Goal: Information Seeking & Learning: Learn about a topic

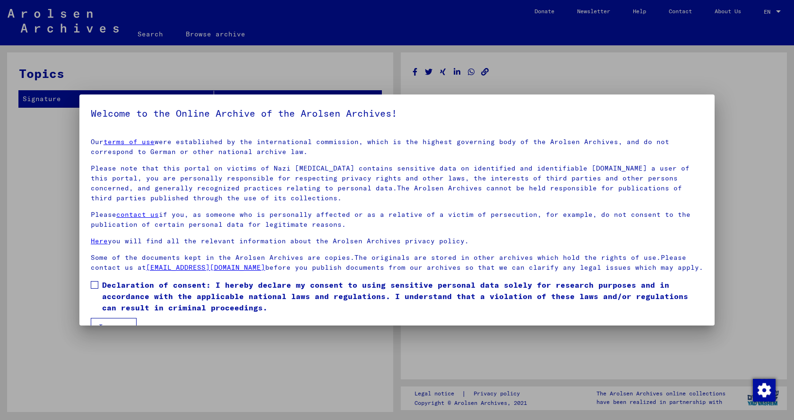
click at [96, 289] on span at bounding box center [95, 285] width 8 height 8
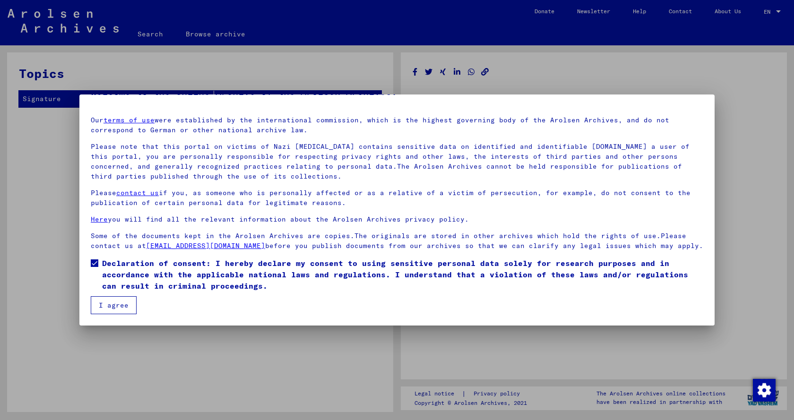
click at [114, 309] on button "I agree" at bounding box center [114, 305] width 46 height 18
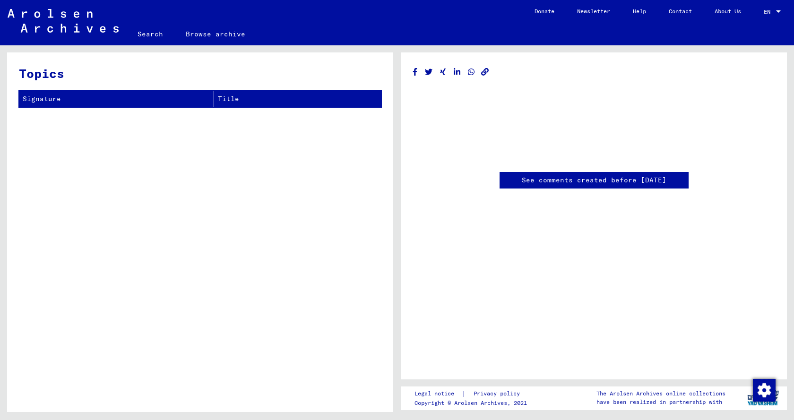
click at [143, 33] on link "Search" at bounding box center [150, 34] width 48 height 23
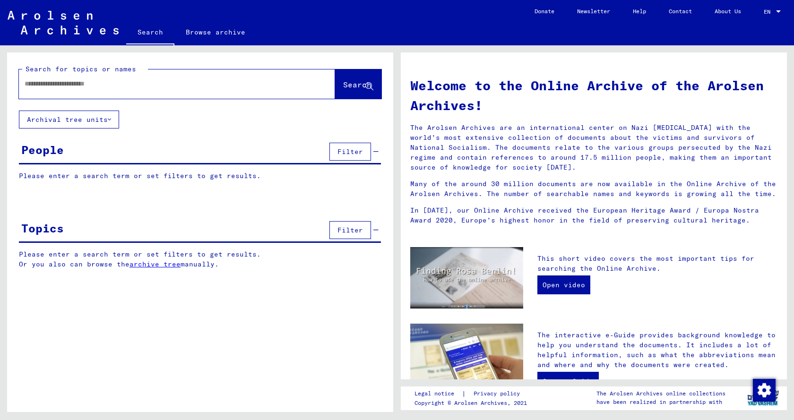
click at [55, 87] on input "text" at bounding box center [166, 84] width 282 height 10
type input "**********"
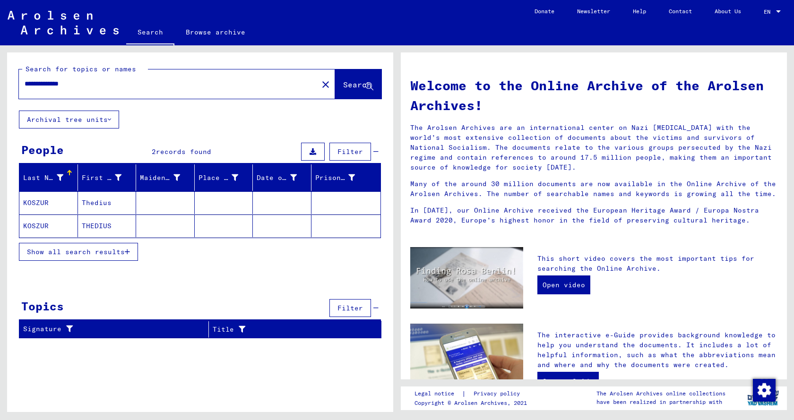
click at [41, 203] on mat-cell "KOSZUR" at bounding box center [48, 202] width 59 height 23
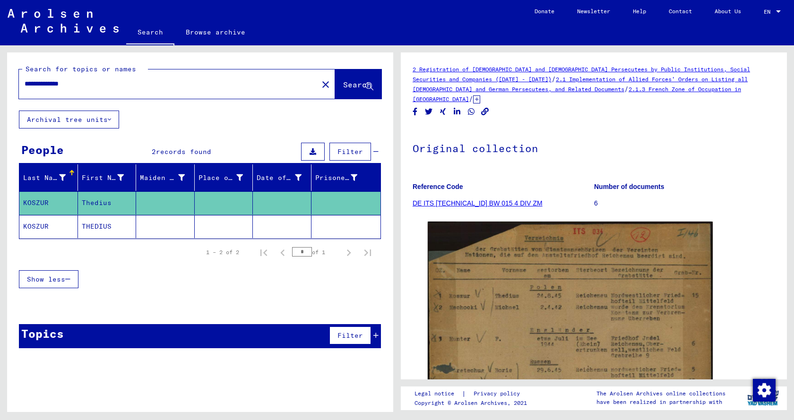
click at [480, 95] on icon at bounding box center [476, 99] width 7 height 8
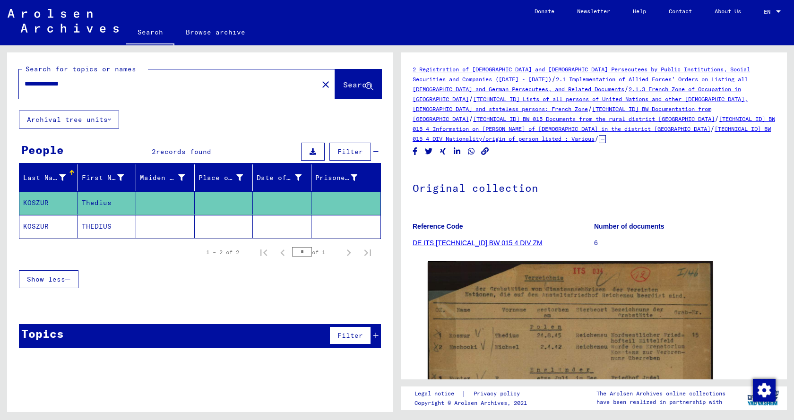
click at [585, 120] on link "[TECHNICAL_ID] BW 015 4 Information on [PERSON_NAME] of [DEMOGRAPHIC_DATA] in t…" at bounding box center [594, 123] width 362 height 17
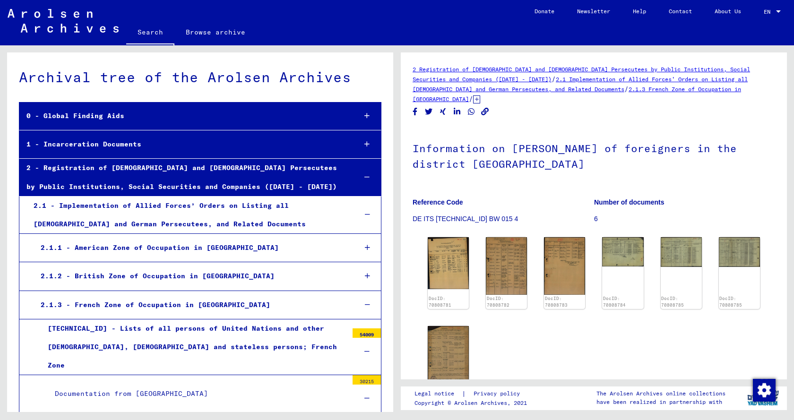
scroll to position [841, 0]
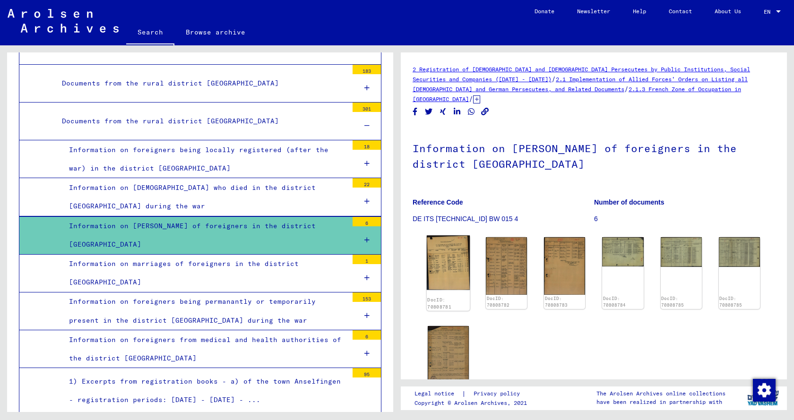
click at [440, 259] on img at bounding box center [448, 262] width 43 height 55
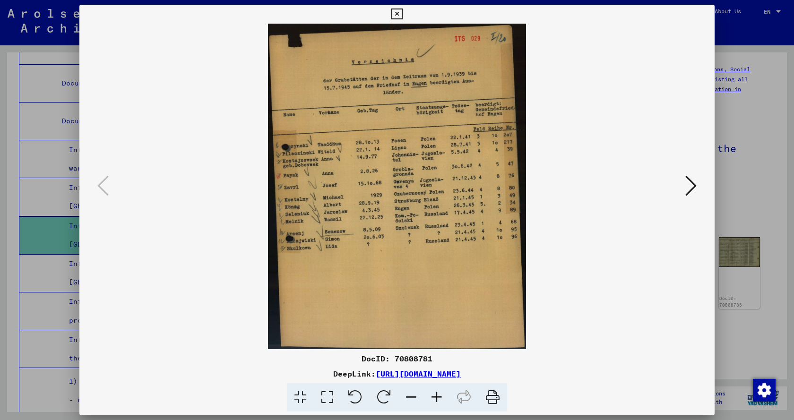
click at [434, 396] on icon at bounding box center [437, 397] width 26 height 29
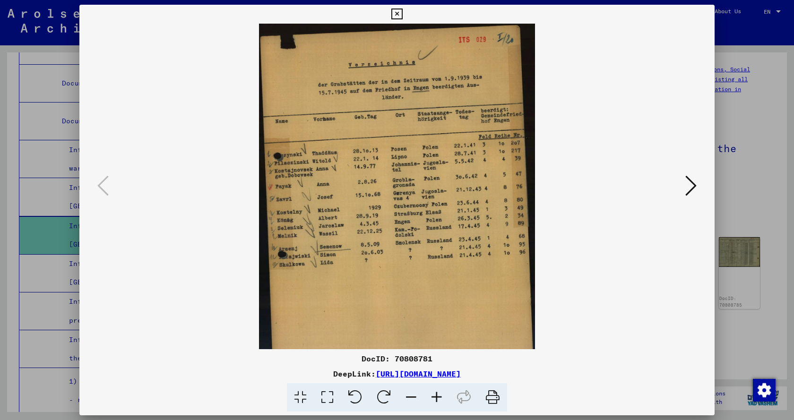
click at [434, 396] on icon at bounding box center [437, 397] width 26 height 29
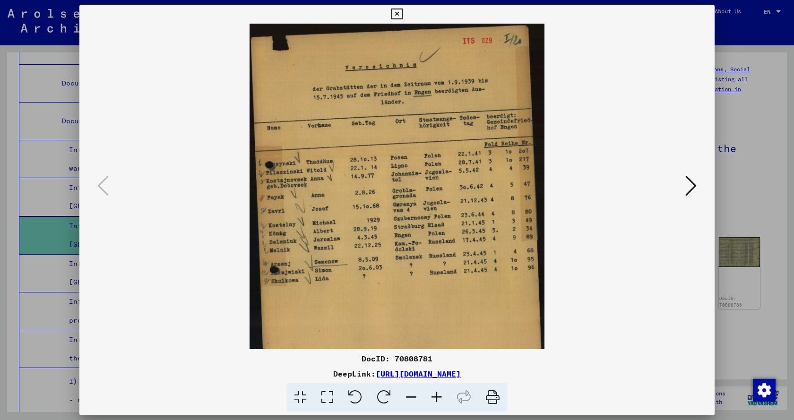
click at [434, 396] on icon at bounding box center [437, 397] width 26 height 29
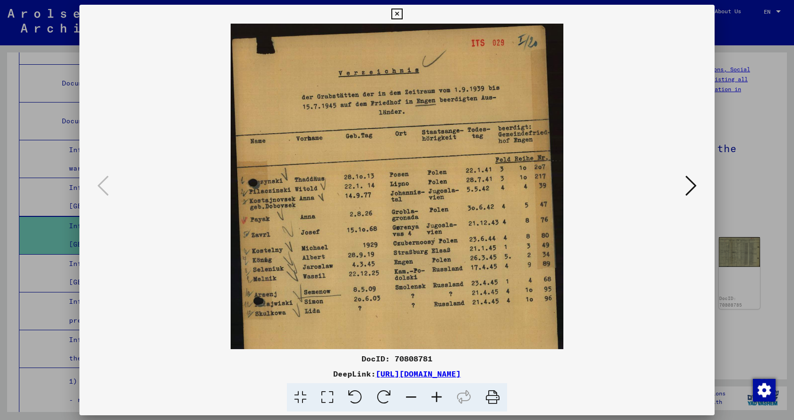
click at [435, 396] on icon at bounding box center [437, 397] width 26 height 29
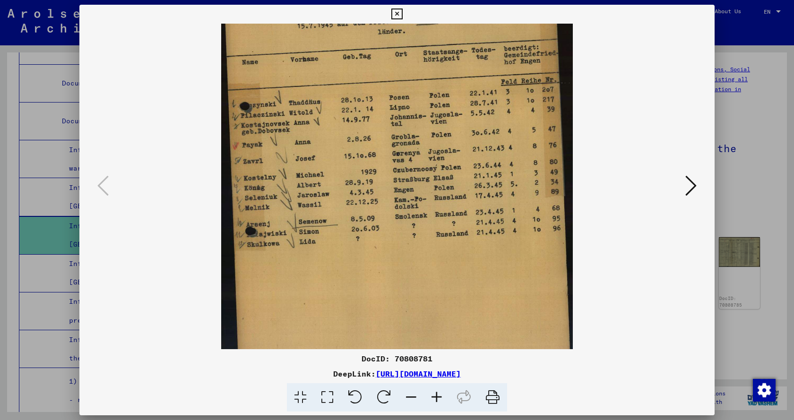
scroll to position [97, 0]
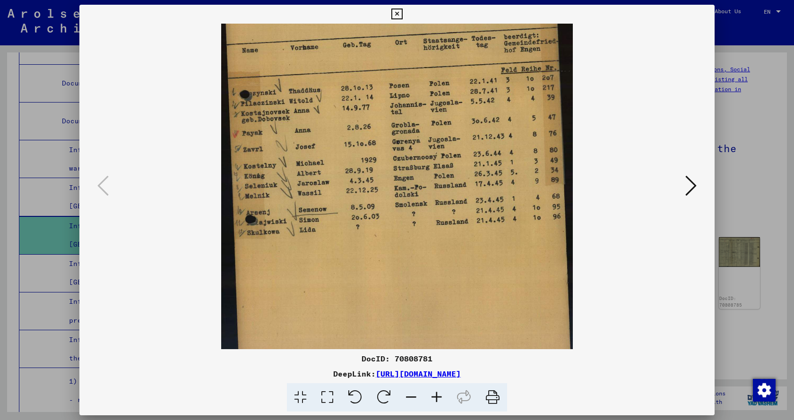
drag, startPoint x: 312, startPoint y: 180, endPoint x: 327, endPoint y: 82, distance: 98.5
click at [327, 82] on img at bounding box center [396, 148] width 351 height 444
click at [690, 190] on icon at bounding box center [690, 185] width 11 height 23
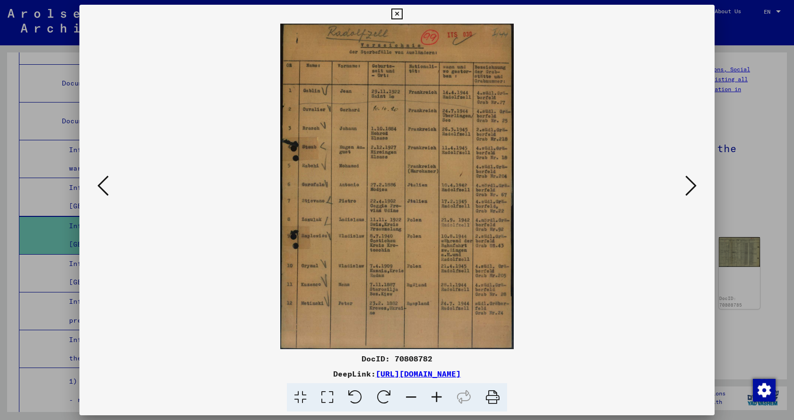
click at [434, 395] on icon at bounding box center [437, 397] width 26 height 29
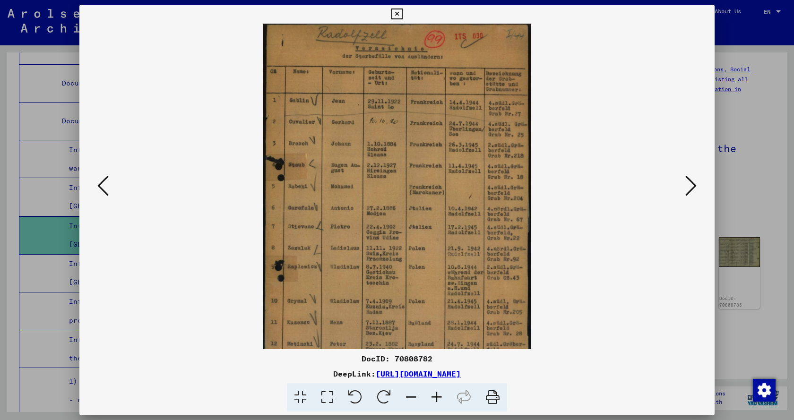
click at [434, 395] on icon at bounding box center [437, 397] width 26 height 29
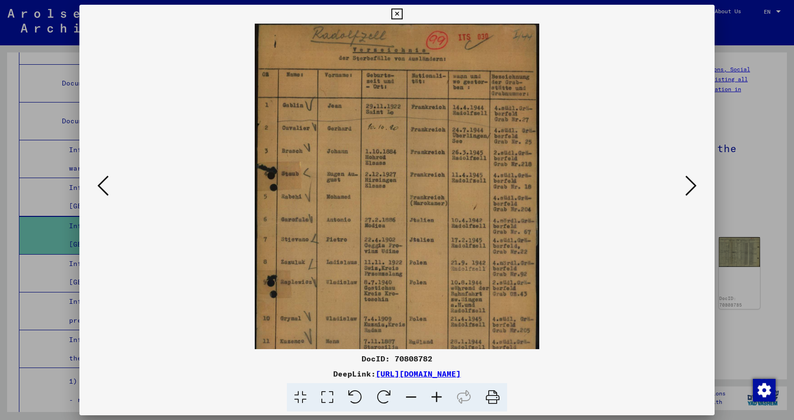
click at [434, 395] on icon at bounding box center [437, 397] width 26 height 29
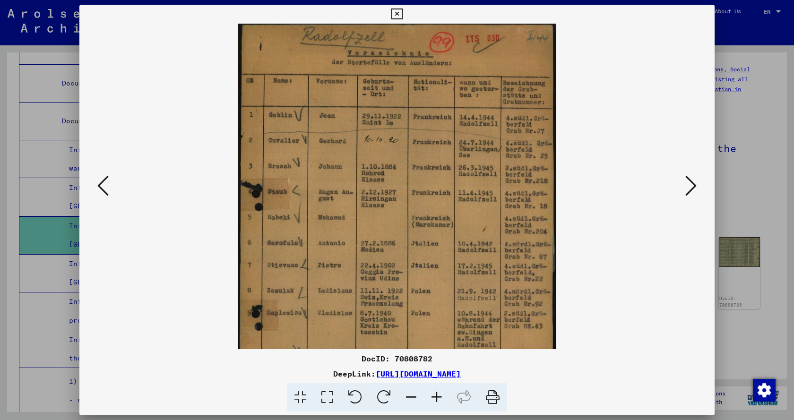
click at [434, 395] on icon at bounding box center [437, 397] width 26 height 29
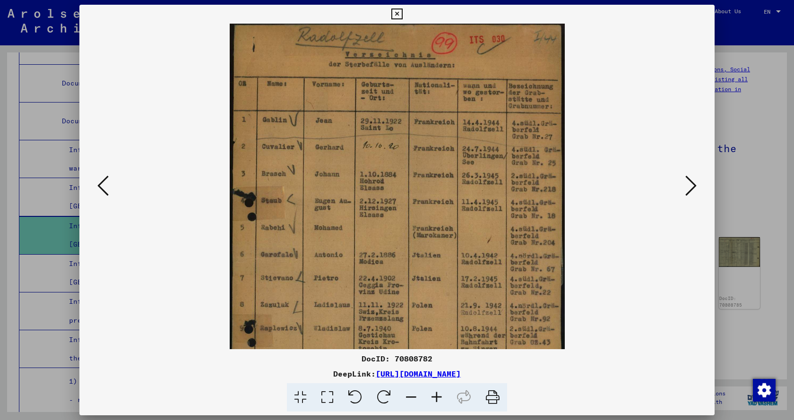
click at [435, 394] on icon at bounding box center [437, 397] width 26 height 29
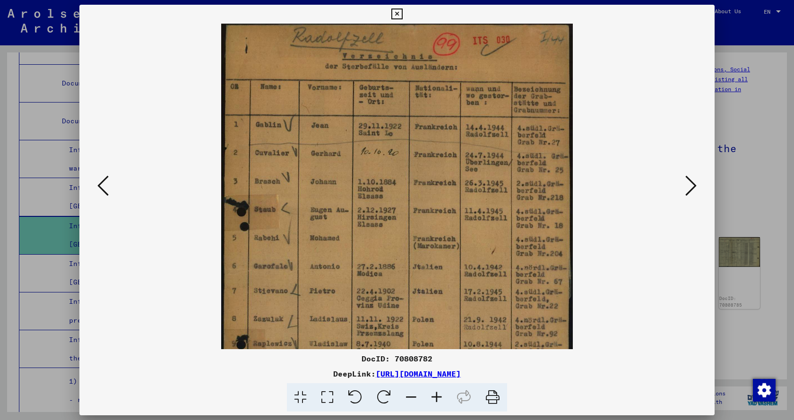
click at [435, 394] on icon at bounding box center [437, 397] width 26 height 29
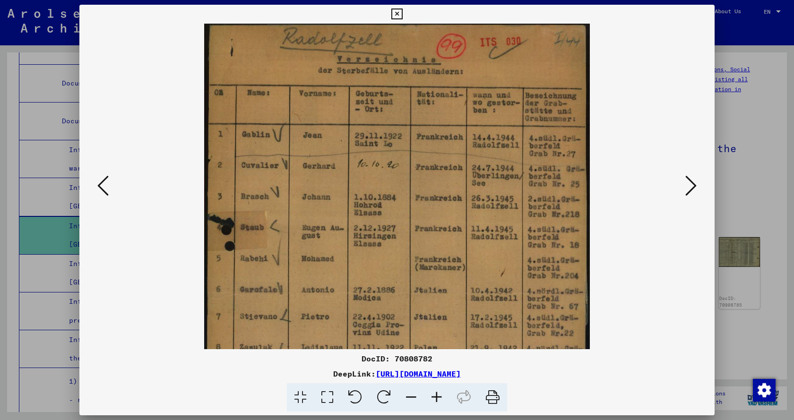
click at [435, 394] on icon at bounding box center [437, 397] width 26 height 29
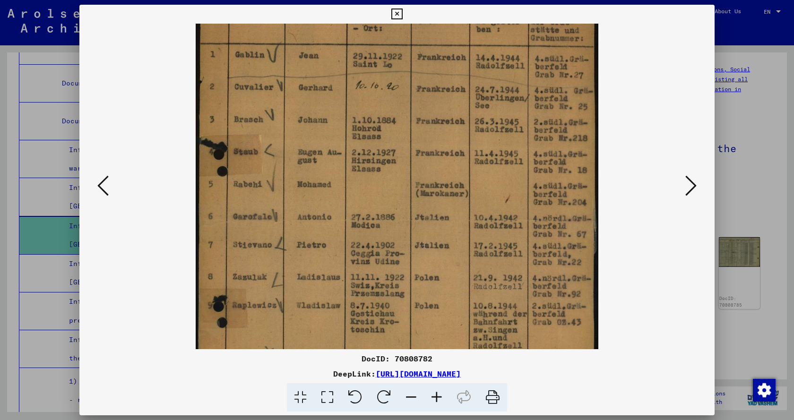
drag, startPoint x: 369, startPoint y: 280, endPoint x: 364, endPoint y: 191, distance: 88.9
click at [364, 193] on img at bounding box center [397, 220] width 403 height 562
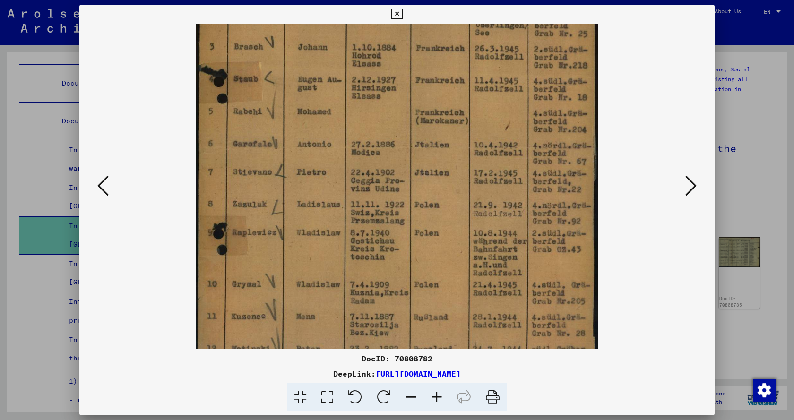
drag, startPoint x: 369, startPoint y: 261, endPoint x: 359, endPoint y: 164, distance: 97.9
click at [359, 166] on img at bounding box center [397, 147] width 403 height 562
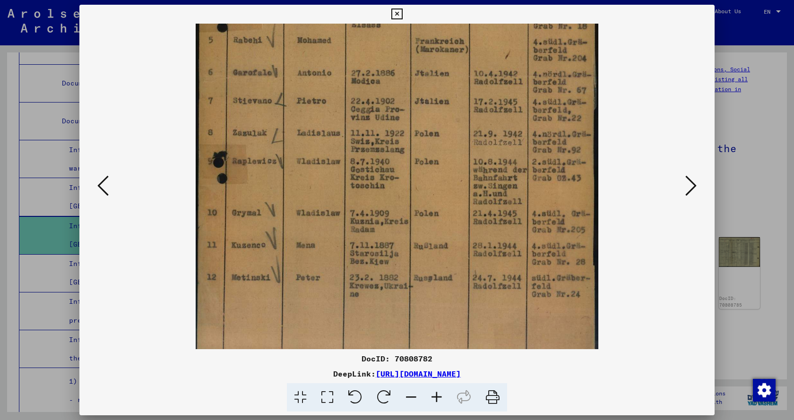
drag, startPoint x: 373, startPoint y: 251, endPoint x: 358, endPoint y: 169, distance: 84.2
click at [358, 172] on img at bounding box center [397, 76] width 403 height 562
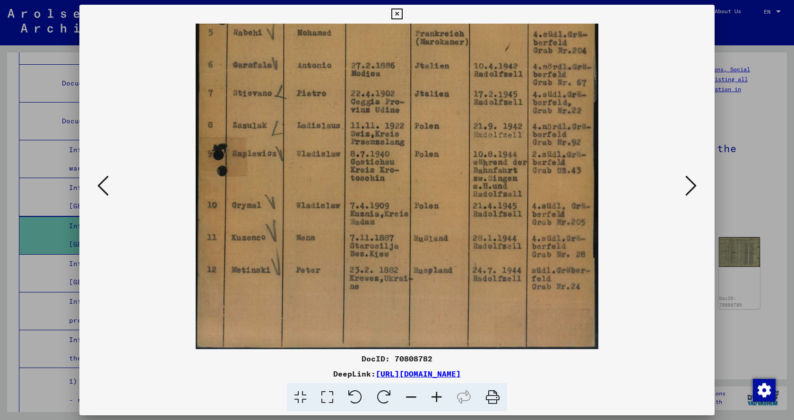
click at [691, 187] on icon at bounding box center [690, 185] width 11 height 23
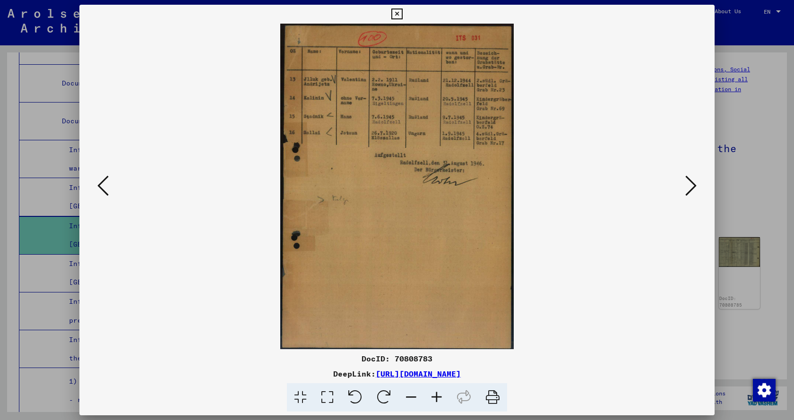
click at [436, 396] on icon at bounding box center [437, 397] width 26 height 29
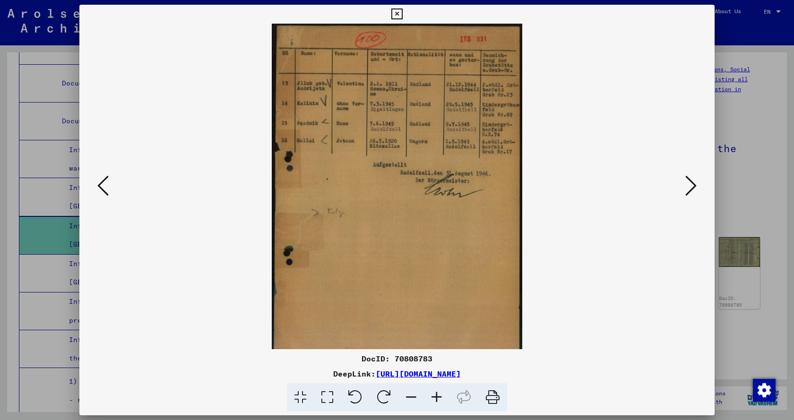
click at [436, 396] on icon at bounding box center [437, 397] width 26 height 29
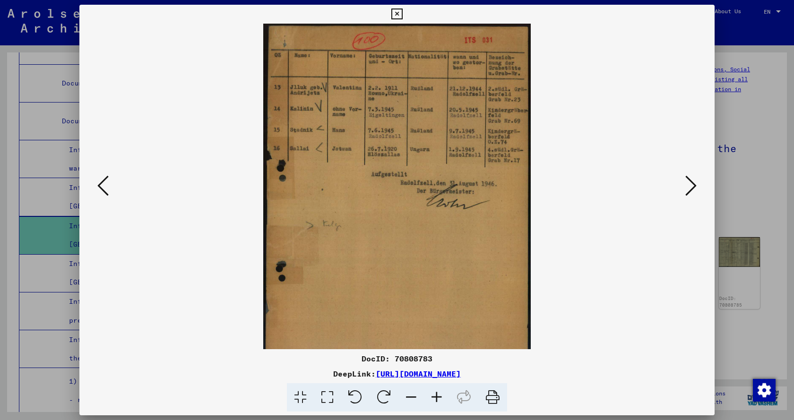
click at [436, 396] on icon at bounding box center [437, 397] width 26 height 29
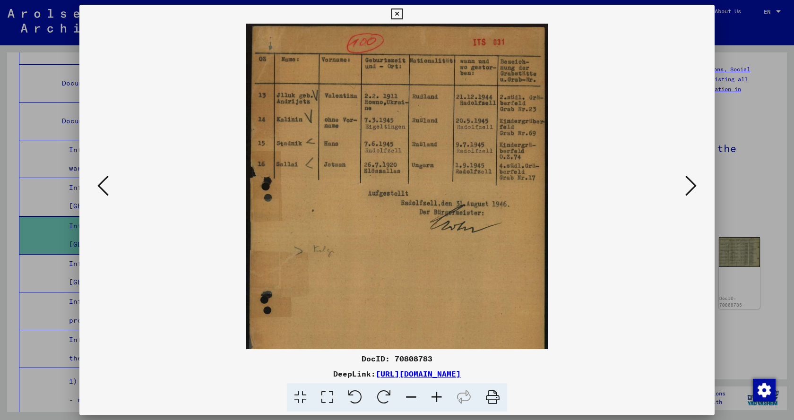
click at [436, 396] on icon at bounding box center [437, 397] width 26 height 29
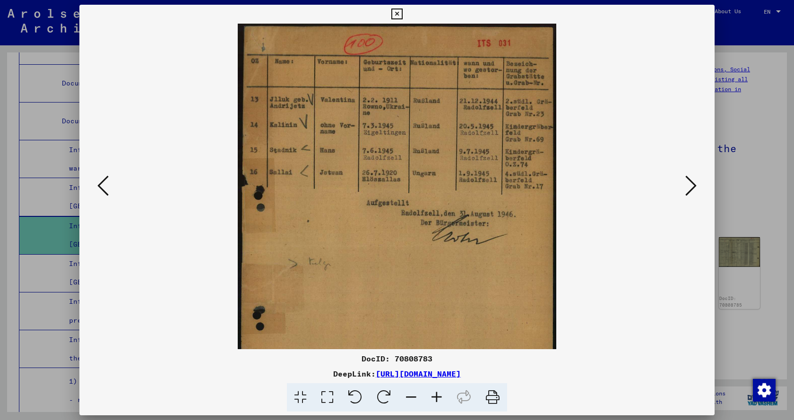
click at [436, 396] on icon at bounding box center [437, 397] width 26 height 29
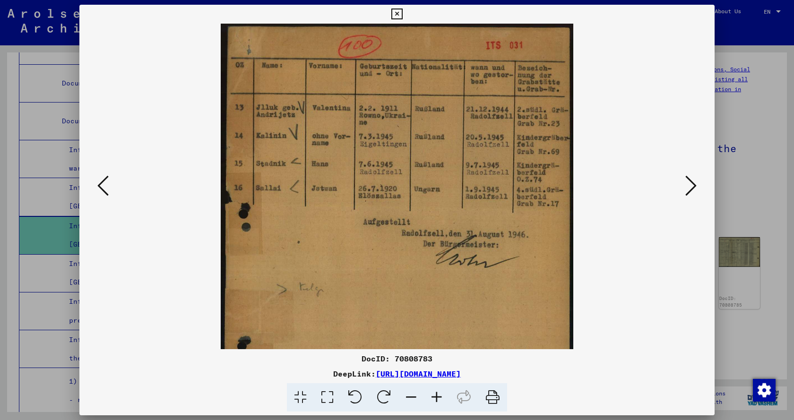
click at [436, 396] on icon at bounding box center [437, 397] width 26 height 29
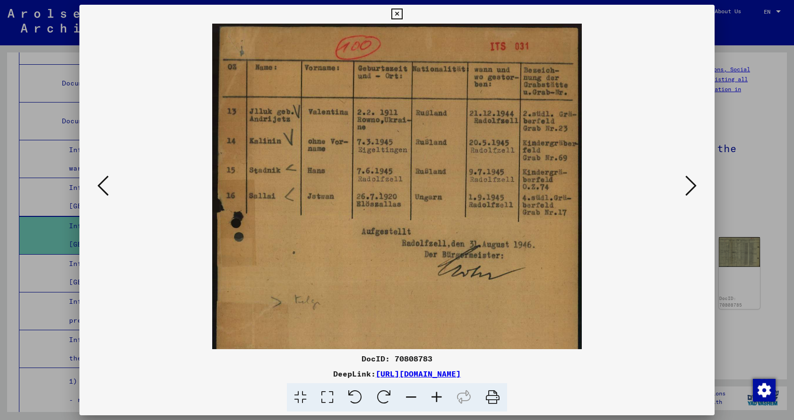
click at [693, 186] on icon at bounding box center [690, 185] width 11 height 23
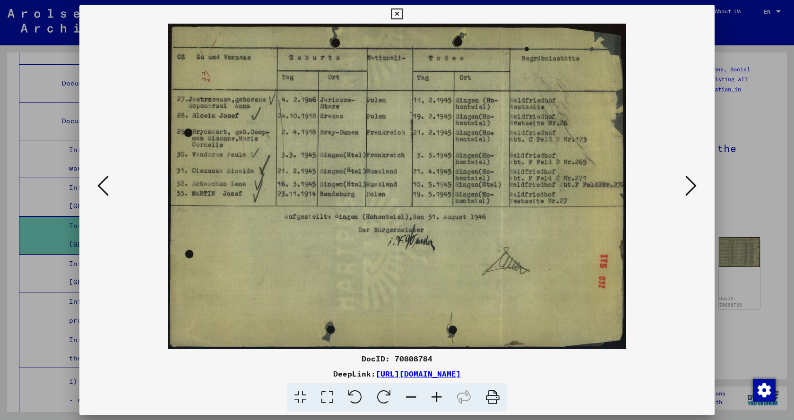
click at [692, 190] on icon at bounding box center [690, 185] width 11 height 23
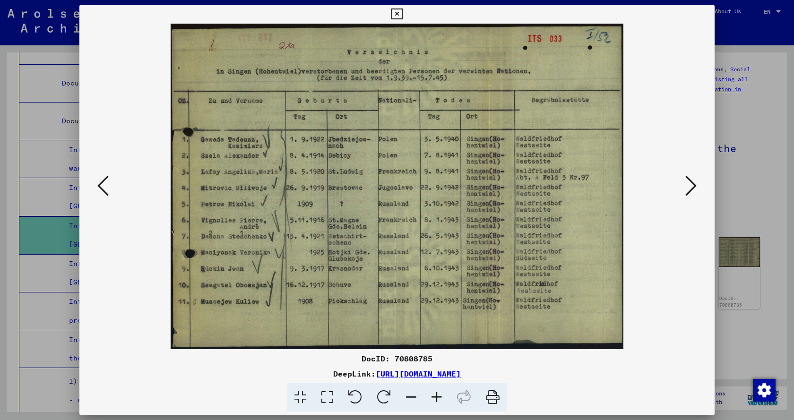
click at [690, 183] on icon at bounding box center [690, 185] width 11 height 23
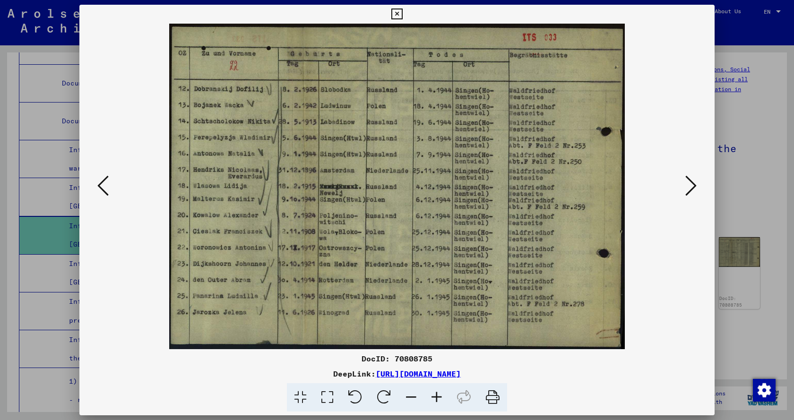
click at [691, 185] on icon at bounding box center [690, 185] width 11 height 23
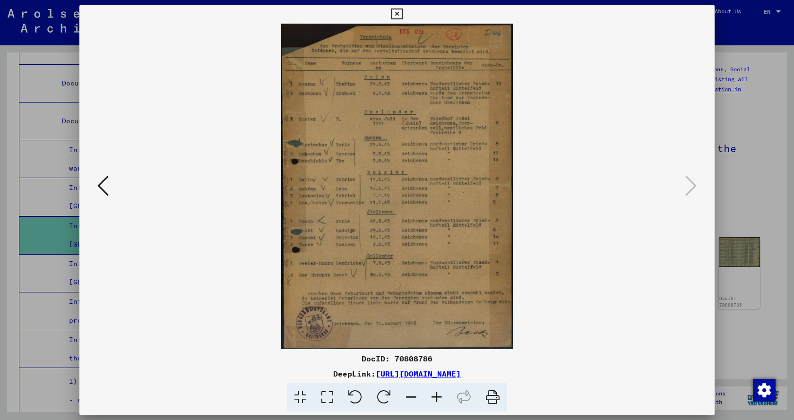
click at [436, 395] on icon at bounding box center [437, 397] width 26 height 29
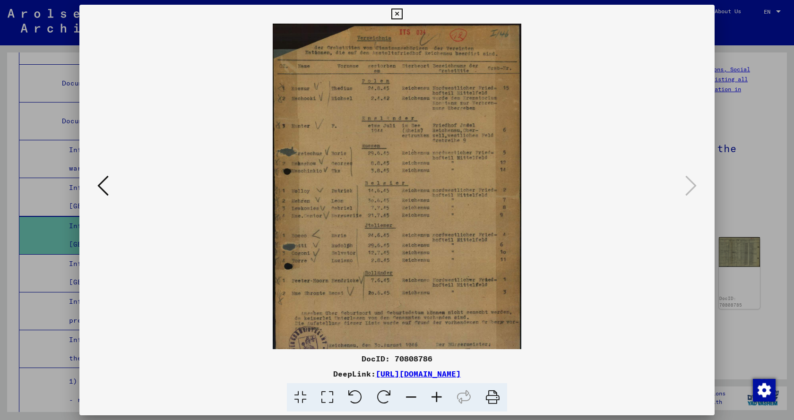
click at [436, 395] on icon at bounding box center [437, 397] width 26 height 29
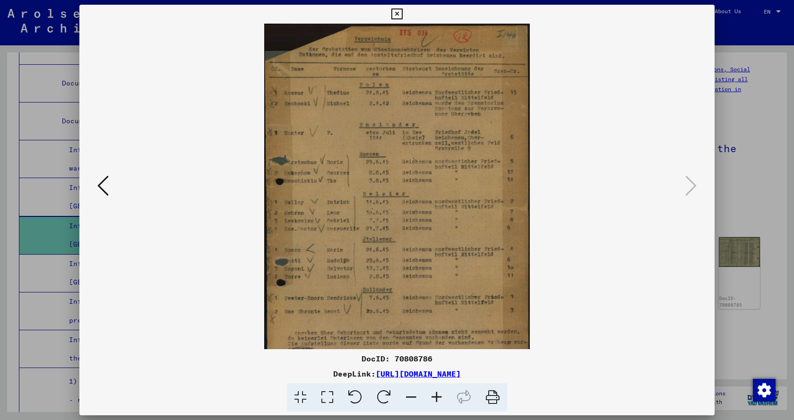
click at [436, 395] on icon at bounding box center [437, 397] width 26 height 29
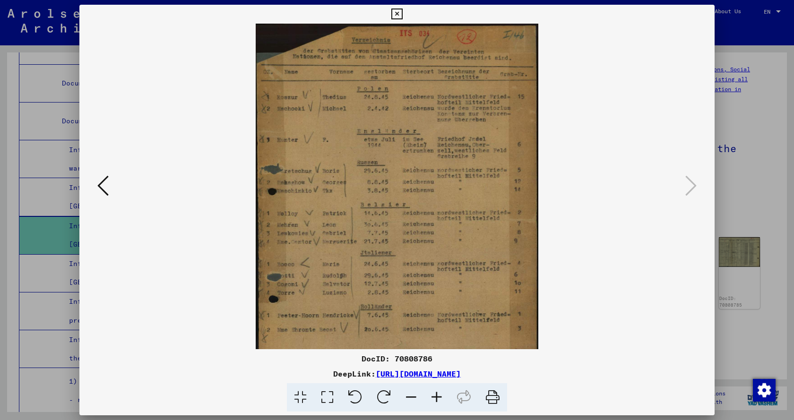
click at [436, 395] on icon at bounding box center [437, 397] width 26 height 29
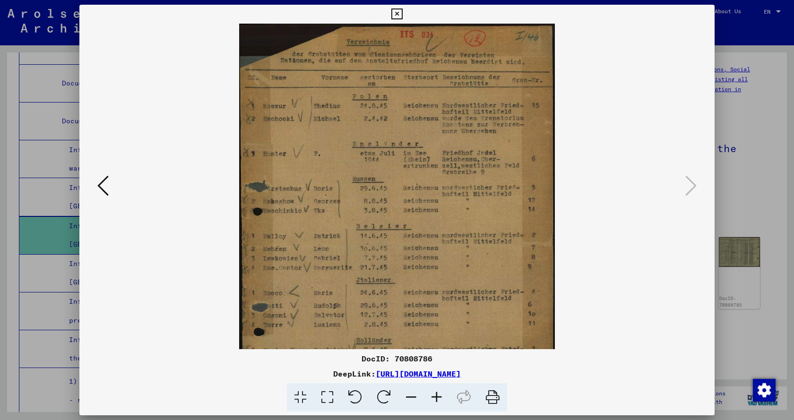
click at [436, 395] on icon at bounding box center [437, 397] width 26 height 29
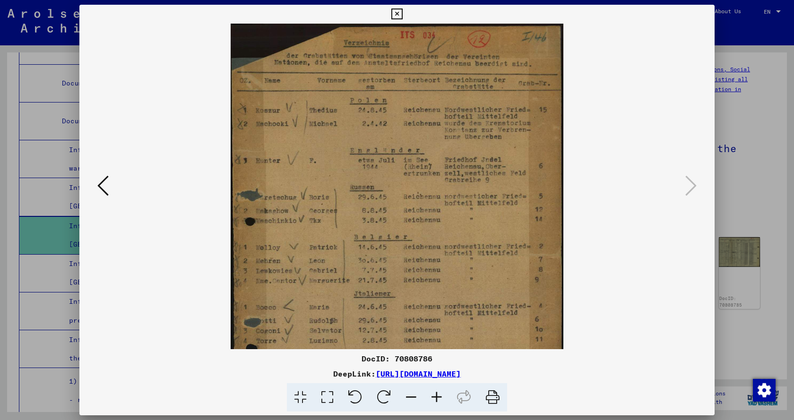
click at [436, 395] on icon at bounding box center [437, 397] width 26 height 29
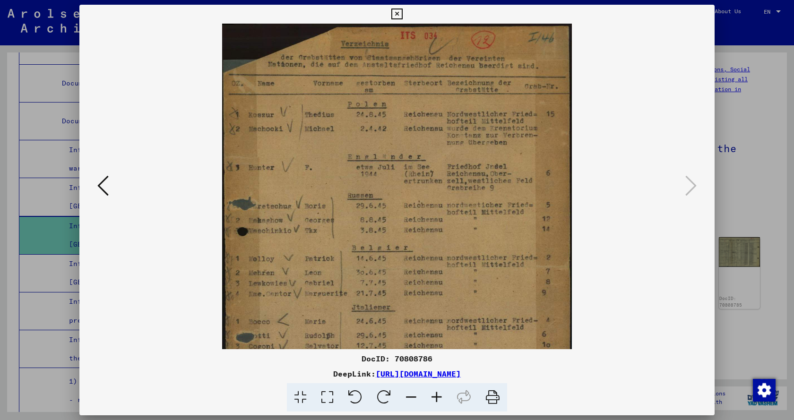
click at [436, 395] on icon at bounding box center [437, 397] width 26 height 29
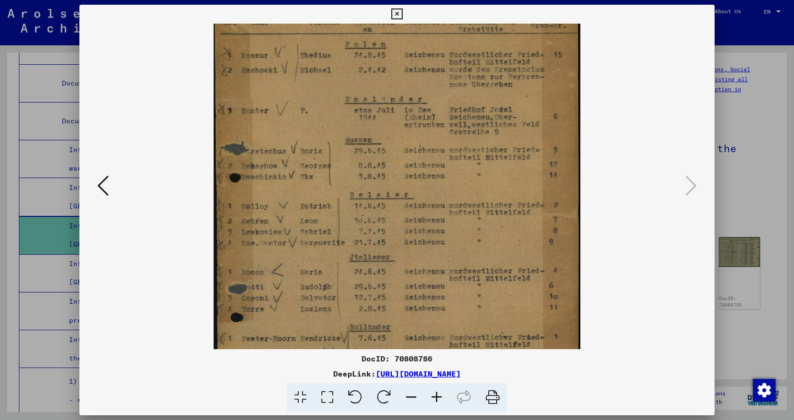
drag, startPoint x: 385, startPoint y: 184, endPoint x: 388, endPoint y: 102, distance: 81.8
click at [388, 104] on img at bounding box center [397, 217] width 367 height 515
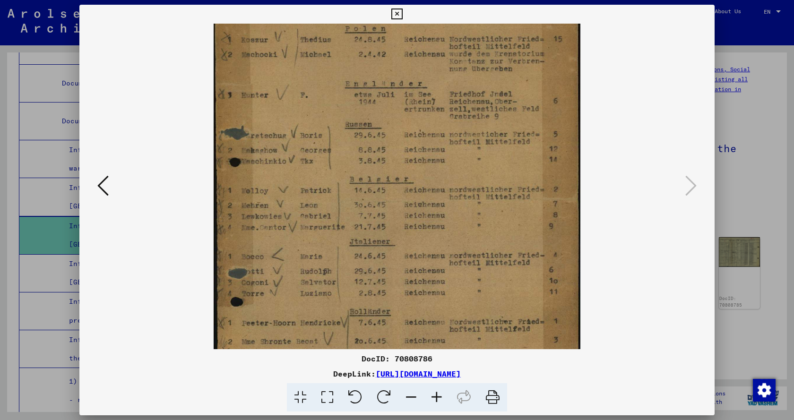
drag, startPoint x: 409, startPoint y: 188, endPoint x: 401, endPoint y: 72, distance: 116.5
click at [401, 95] on img at bounding box center [397, 201] width 367 height 515
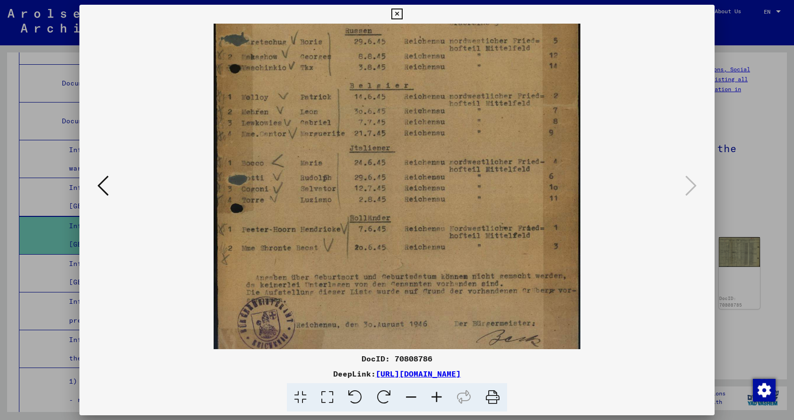
scroll to position [189, 0]
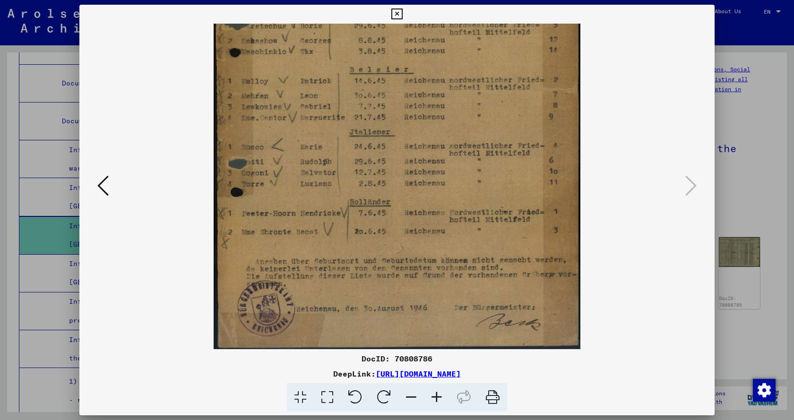
drag, startPoint x: 483, startPoint y: 233, endPoint x: 491, endPoint y: 161, distance: 72.8
click at [491, 161] on img at bounding box center [397, 92] width 367 height 515
click at [397, 14] on icon at bounding box center [396, 14] width 11 height 11
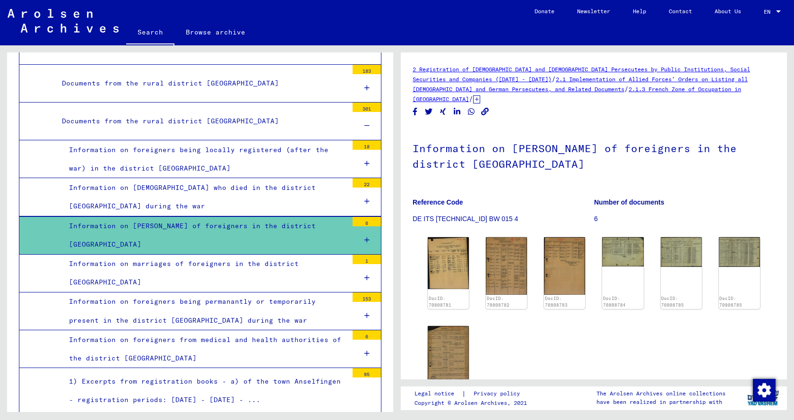
click at [525, 88] on link "2.1 Implementation of Allied Forces’ Orders on Listing all [DEMOGRAPHIC_DATA] a…" at bounding box center [580, 84] width 335 height 17
click at [480, 95] on icon at bounding box center [476, 99] width 7 height 8
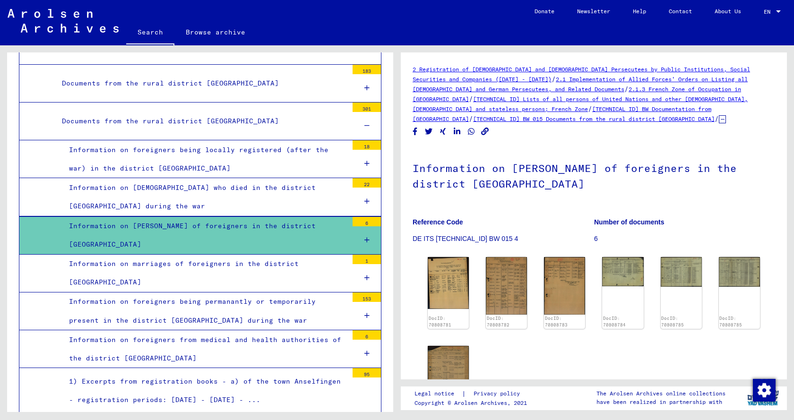
click at [578, 100] on link "[TECHNICAL_ID] Lists of all persons of United Nations and other [DEMOGRAPHIC_DA…" at bounding box center [580, 103] width 335 height 17
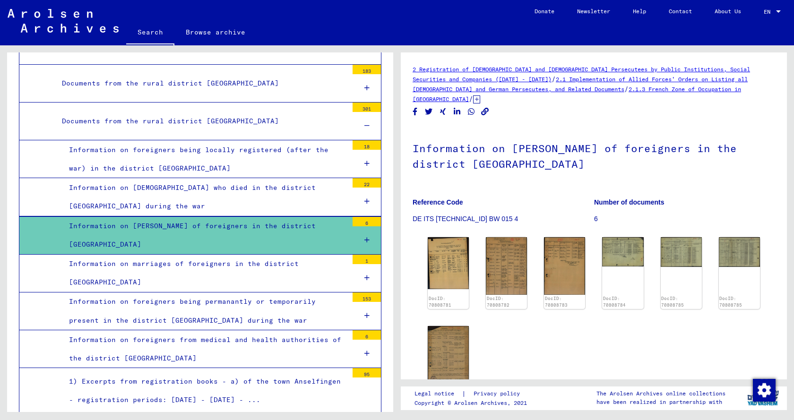
click at [480, 95] on icon at bounding box center [476, 99] width 7 height 8
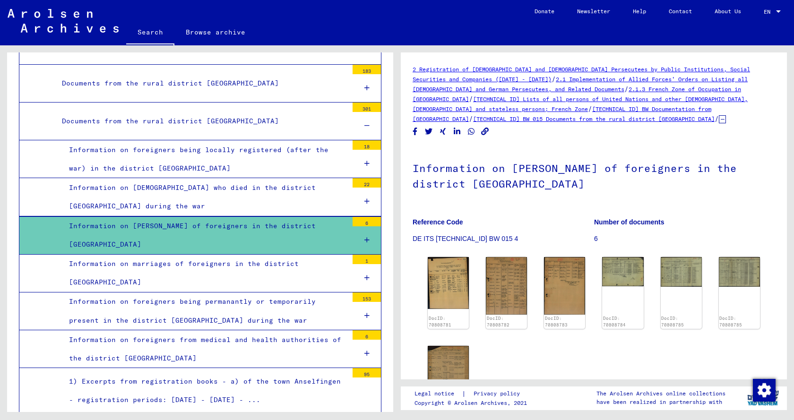
click at [632, 88] on link "2.1.3 French Zone of Occupation in [GEOGRAPHIC_DATA]" at bounding box center [577, 94] width 328 height 17
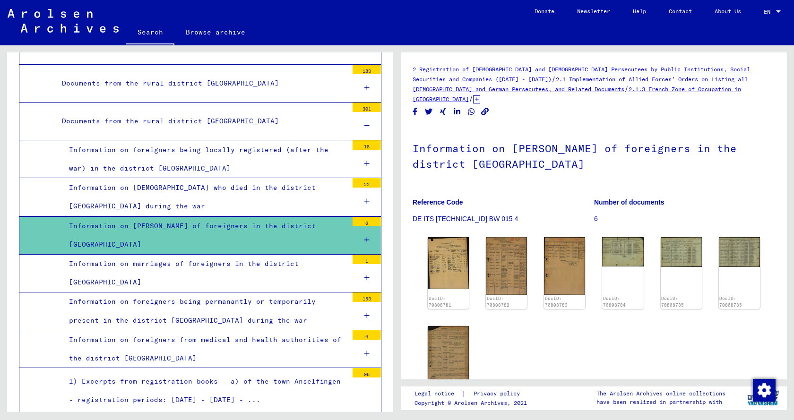
click at [231, 141] on div "Information on foreigners being locally registered (after the war) in the distr…" at bounding box center [205, 159] width 286 height 37
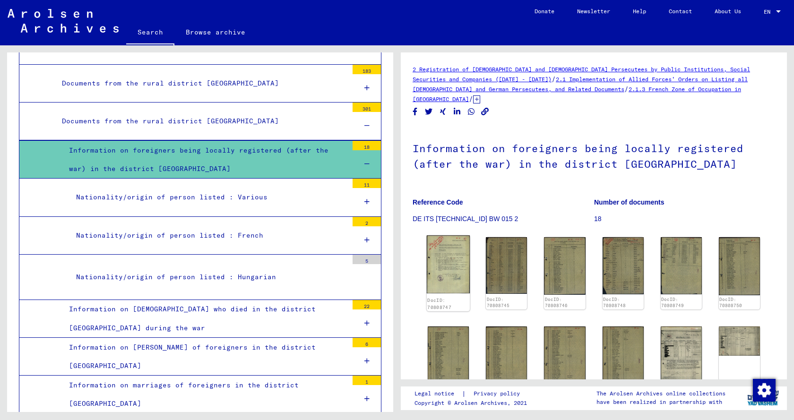
click at [446, 251] on img at bounding box center [448, 264] width 43 height 58
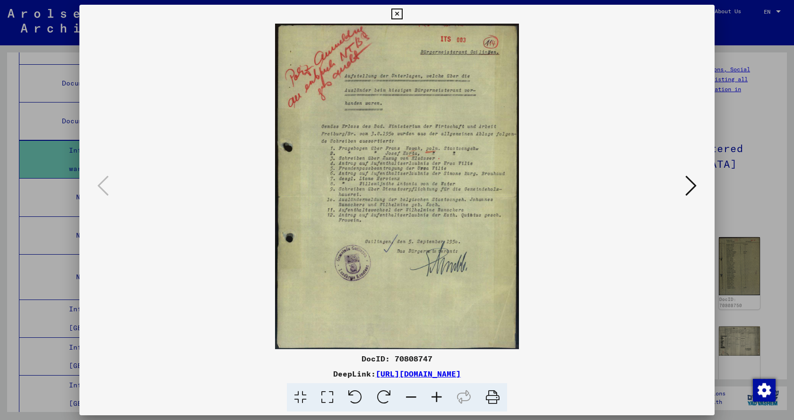
click at [434, 397] on icon at bounding box center [437, 397] width 26 height 29
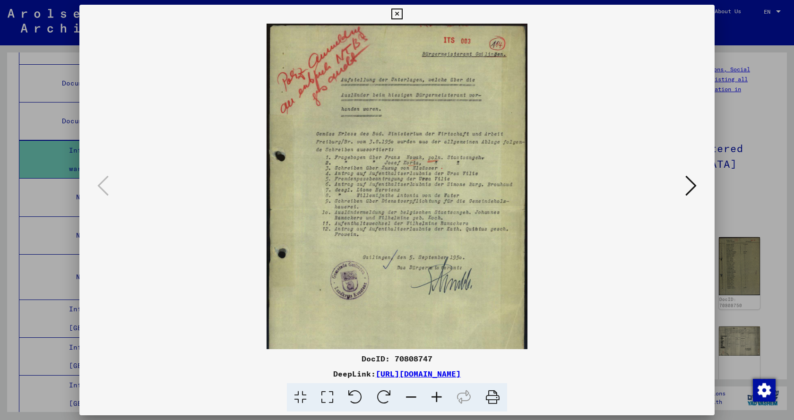
click at [434, 397] on icon at bounding box center [437, 397] width 26 height 29
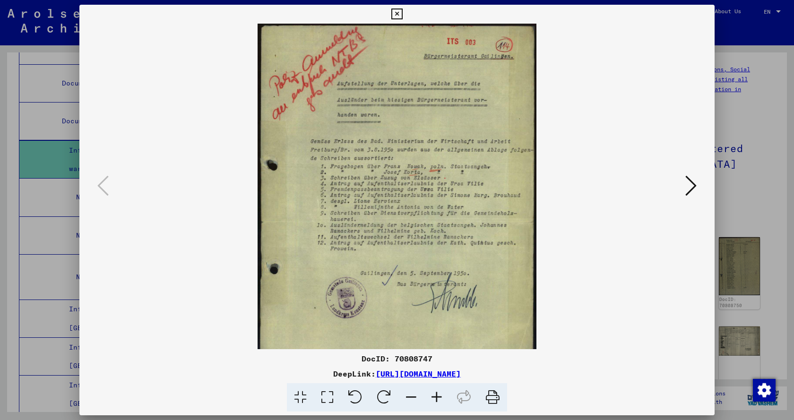
click at [434, 397] on icon at bounding box center [437, 397] width 26 height 29
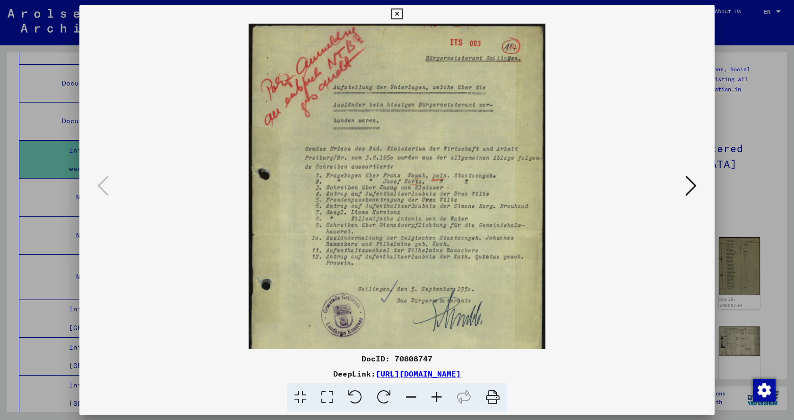
click at [434, 396] on icon at bounding box center [437, 397] width 26 height 29
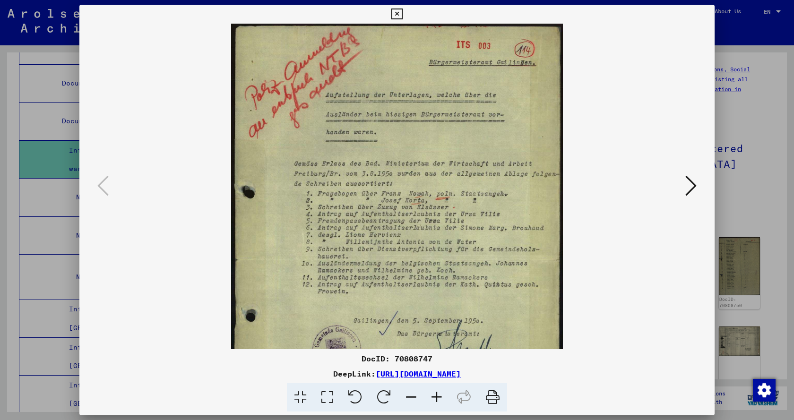
click at [434, 396] on icon at bounding box center [437, 397] width 26 height 29
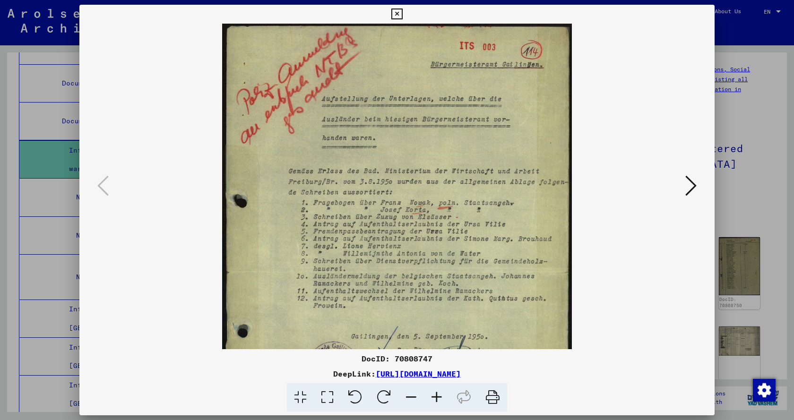
click at [434, 396] on icon at bounding box center [437, 397] width 26 height 29
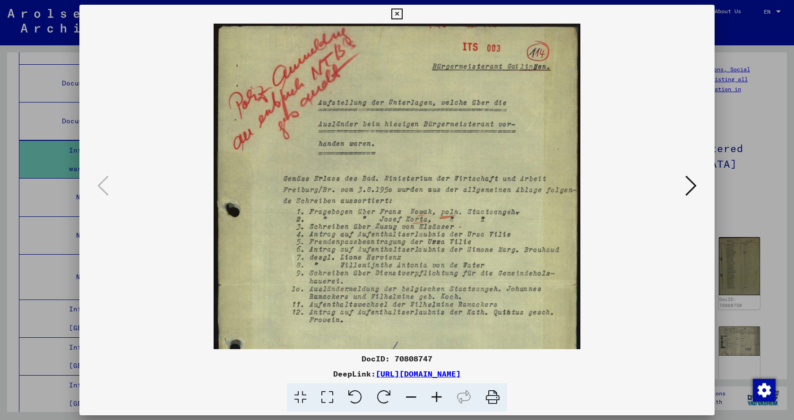
click at [434, 396] on icon at bounding box center [437, 397] width 26 height 29
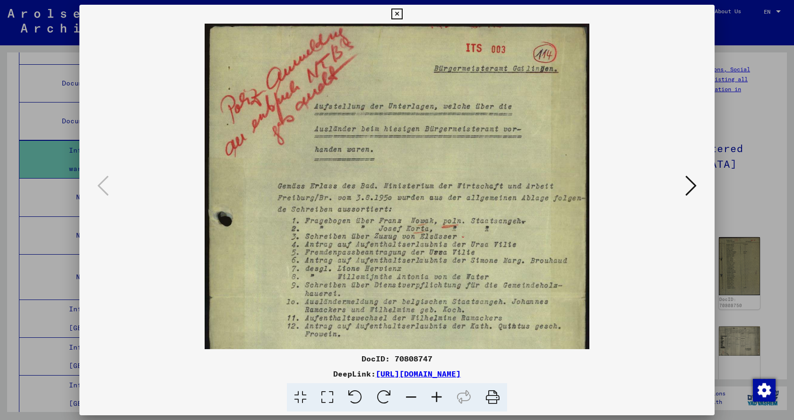
drag, startPoint x: 419, startPoint y: 199, endPoint x: 413, endPoint y: 86, distance: 113.1
click at [412, 115] on img at bounding box center [397, 281] width 385 height 515
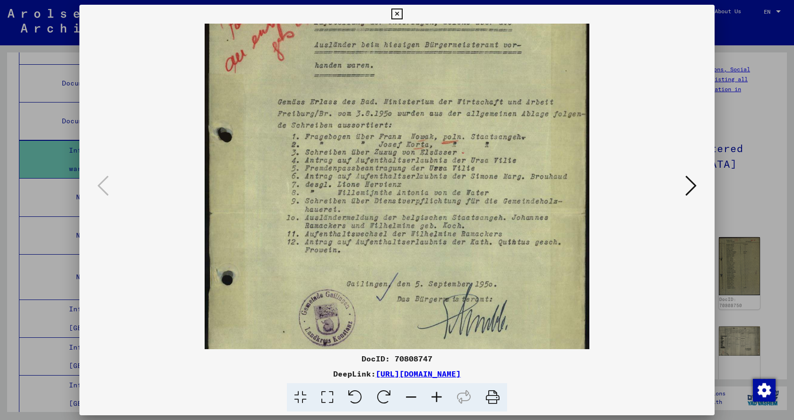
click at [690, 186] on icon at bounding box center [690, 185] width 11 height 23
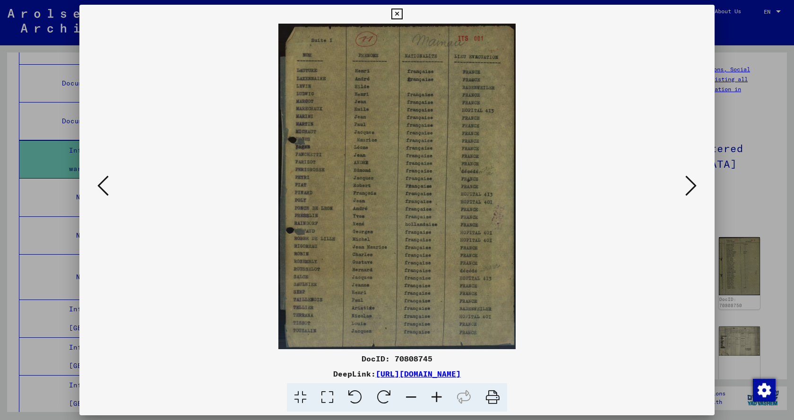
click at [433, 396] on icon at bounding box center [437, 397] width 26 height 29
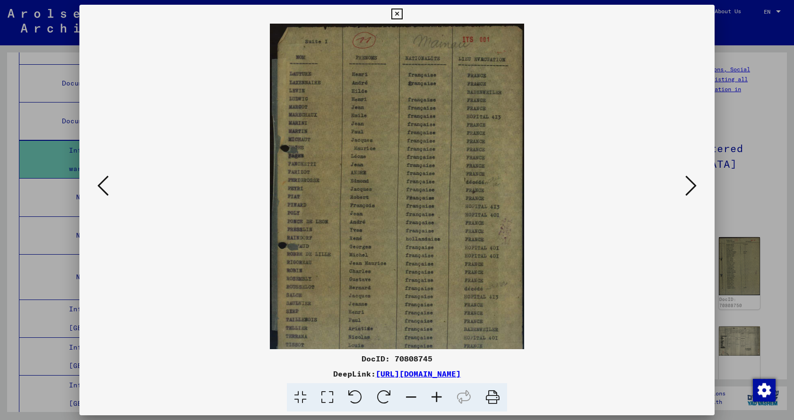
click at [433, 396] on icon at bounding box center [437, 397] width 26 height 29
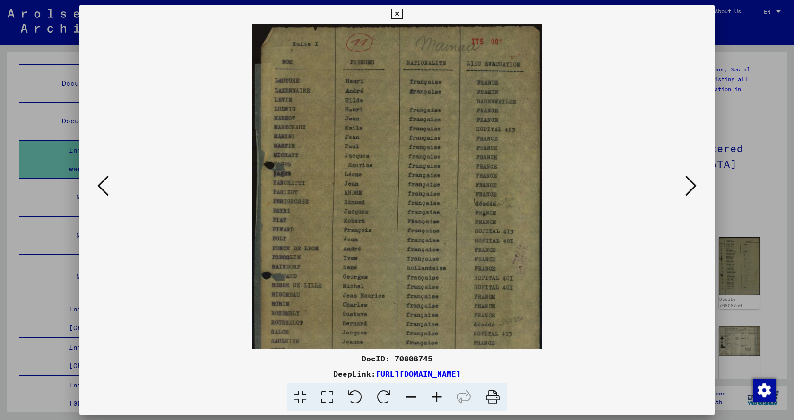
click at [433, 396] on icon at bounding box center [437, 397] width 26 height 29
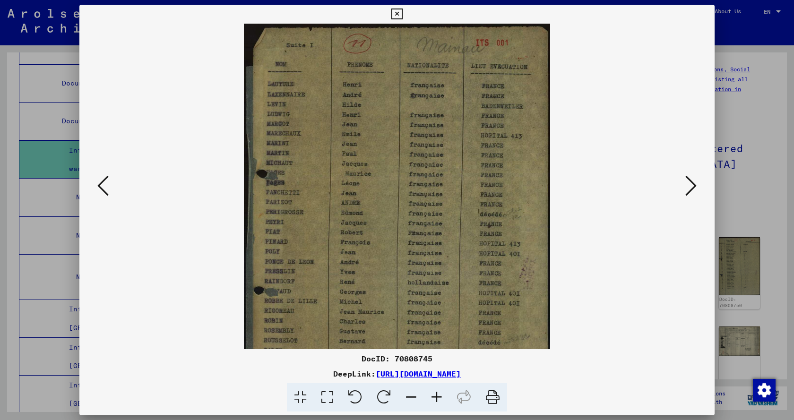
click at [433, 396] on icon at bounding box center [437, 397] width 26 height 29
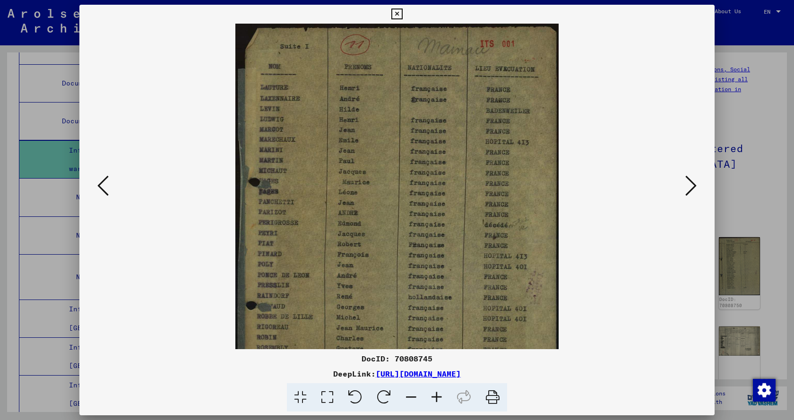
click at [433, 396] on icon at bounding box center [437, 397] width 26 height 29
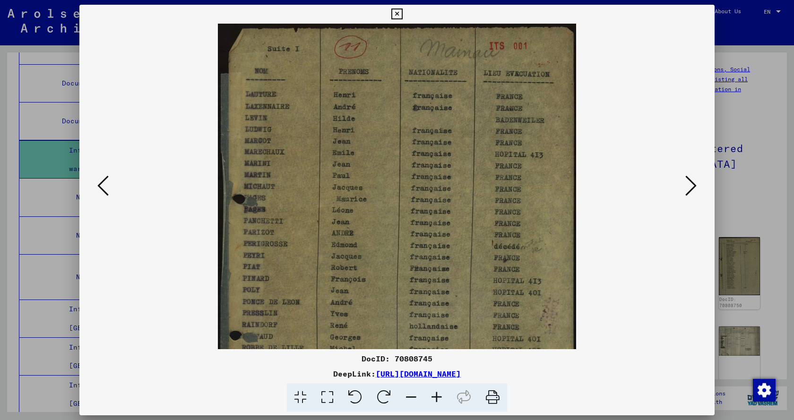
click at [433, 396] on icon at bounding box center [437, 397] width 26 height 29
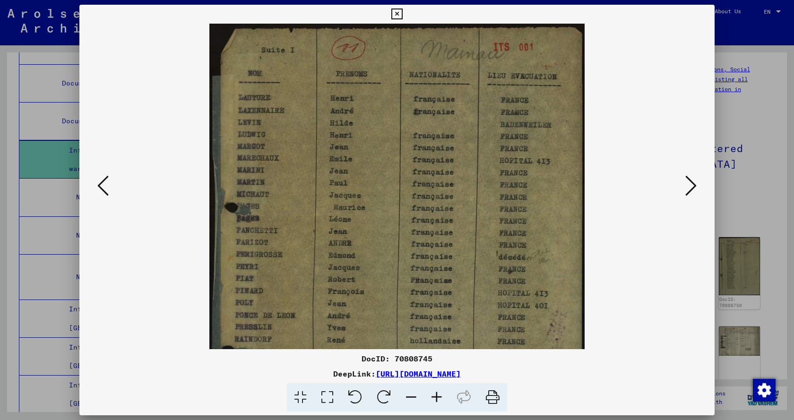
click at [433, 396] on icon at bounding box center [437, 397] width 26 height 29
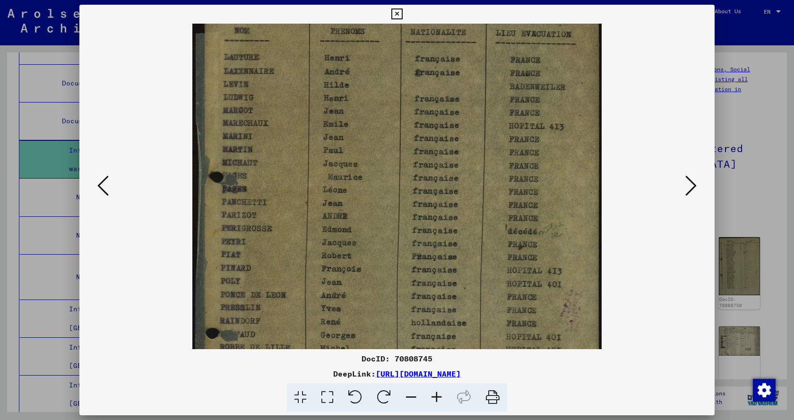
drag, startPoint x: 414, startPoint y: 224, endPoint x: 417, endPoint y: 149, distance: 75.2
click at [417, 149] on img at bounding box center [397, 257] width 410 height 562
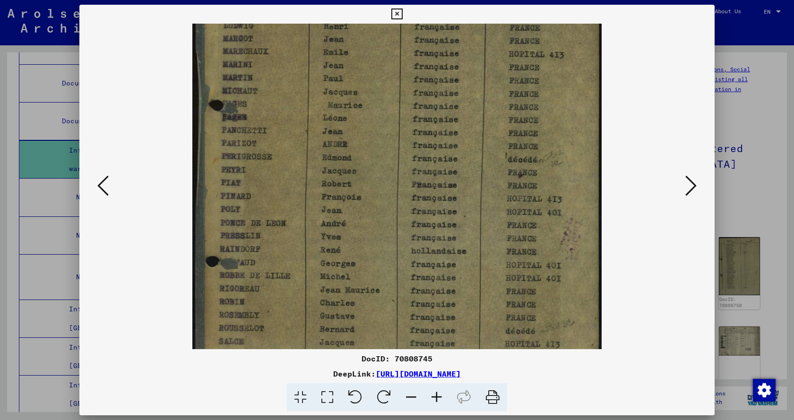
drag, startPoint x: 452, startPoint y: 219, endPoint x: 452, endPoint y: 159, distance: 60.0
click at [452, 171] on img at bounding box center [397, 186] width 410 height 562
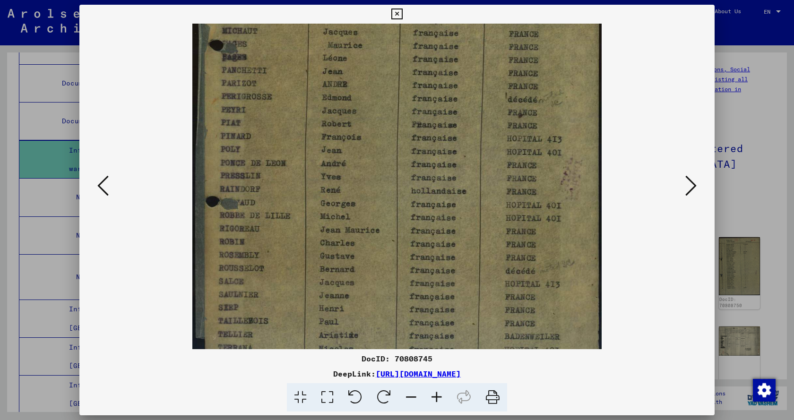
drag, startPoint x: 456, startPoint y: 202, endPoint x: 455, endPoint y: 180, distance: 22.7
click at [455, 189] on img at bounding box center [397, 126] width 410 height 562
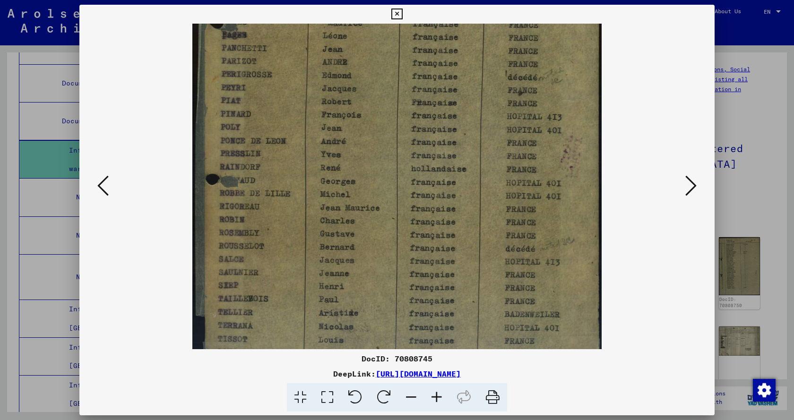
scroll to position [236, 0]
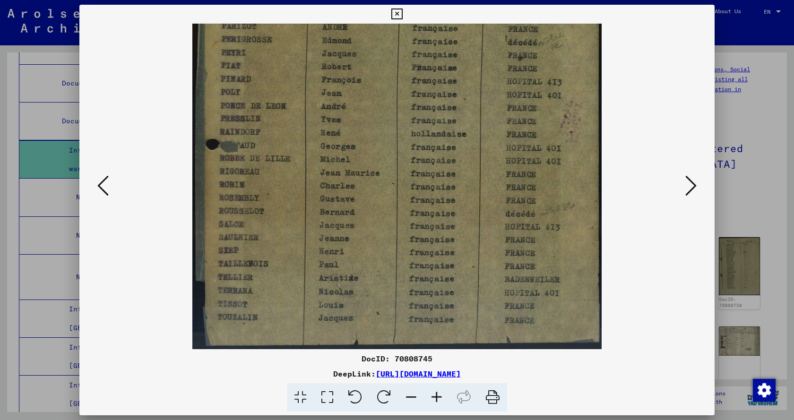
drag, startPoint x: 457, startPoint y: 284, endPoint x: 458, endPoint y: 200, distance: 83.2
click at [458, 205] on img at bounding box center [397, 68] width 410 height 562
click at [692, 190] on icon at bounding box center [690, 185] width 11 height 23
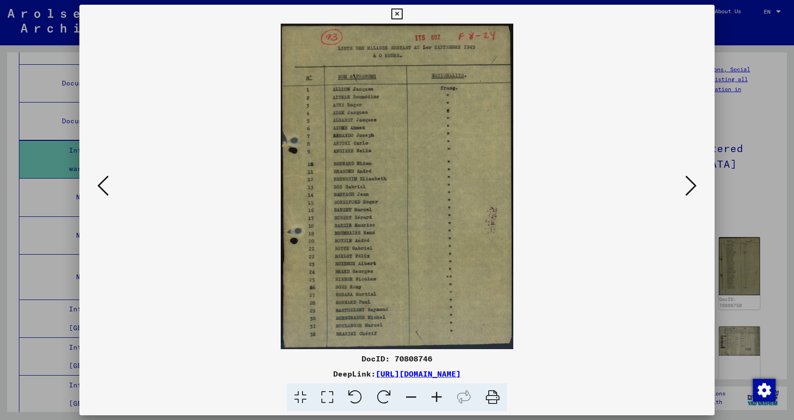
click at [434, 397] on icon at bounding box center [437, 397] width 26 height 29
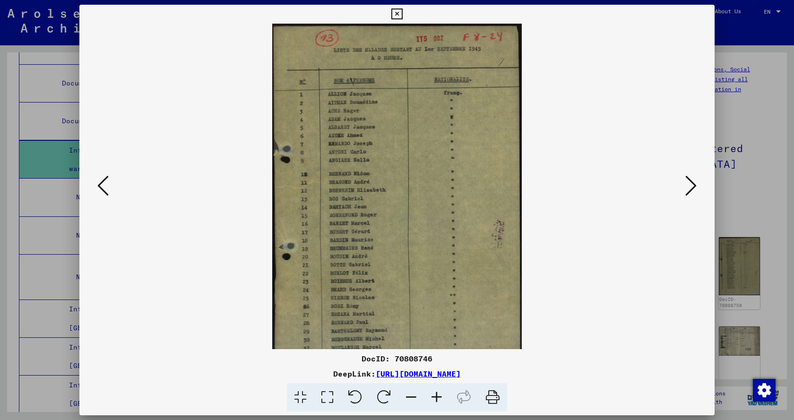
click at [434, 397] on icon at bounding box center [437, 397] width 26 height 29
click at [434, 396] on icon at bounding box center [437, 397] width 26 height 29
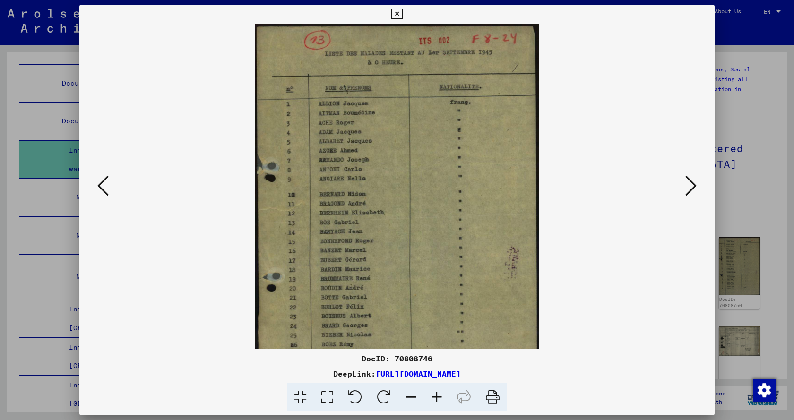
click at [434, 396] on icon at bounding box center [437, 397] width 26 height 29
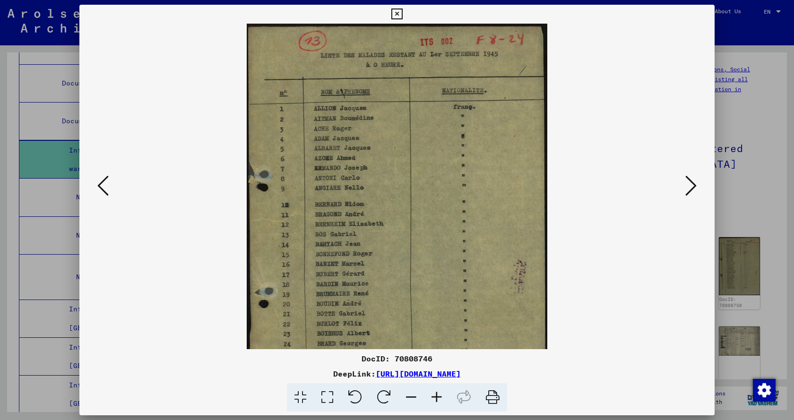
click at [434, 396] on icon at bounding box center [437, 397] width 26 height 29
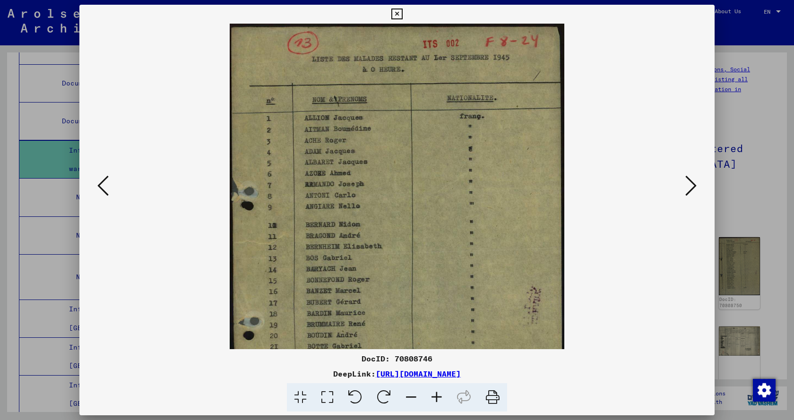
click at [434, 396] on icon at bounding box center [437, 397] width 26 height 29
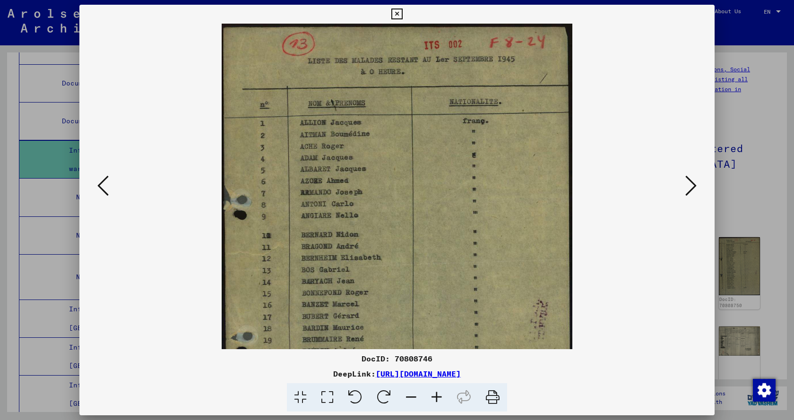
click at [434, 396] on icon at bounding box center [437, 397] width 26 height 29
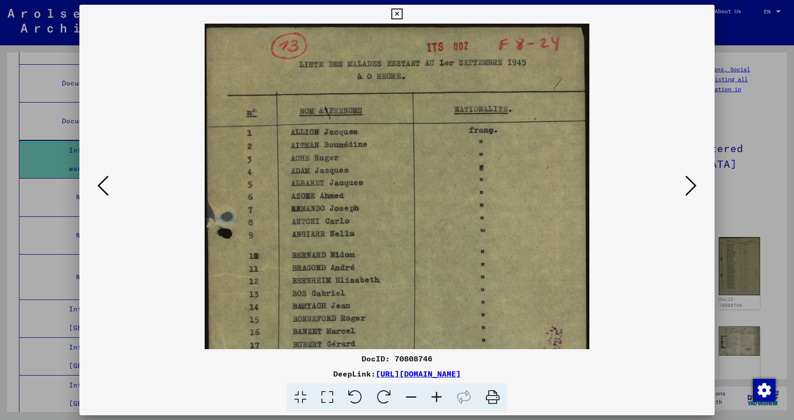
click at [434, 395] on icon at bounding box center [437, 397] width 26 height 29
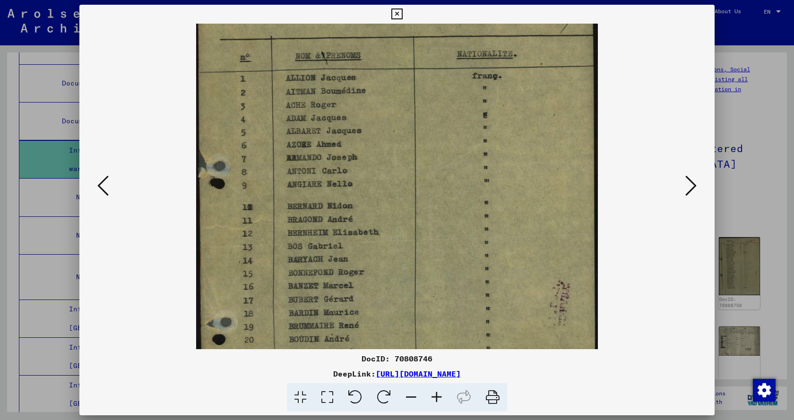
drag, startPoint x: 441, startPoint y: 234, endPoint x: 452, endPoint y: 160, distance: 75.5
click at [452, 160] on img at bounding box center [397, 246] width 402 height 562
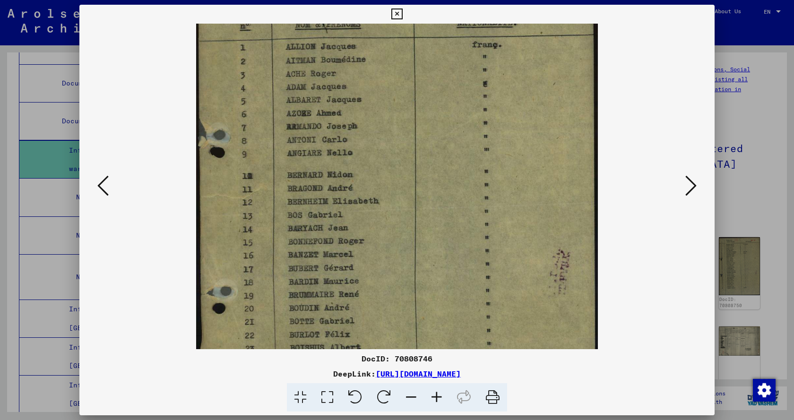
drag, startPoint x: 452, startPoint y: 190, endPoint x: 471, endPoint y: 162, distance: 34.3
click at [471, 162] on img at bounding box center [397, 214] width 402 height 562
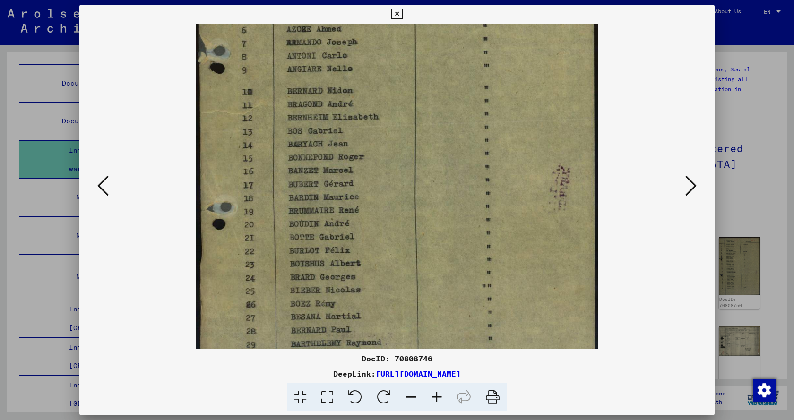
drag, startPoint x: 457, startPoint y: 237, endPoint x: 467, endPoint y: 144, distance: 93.6
click at [466, 150] on img at bounding box center [397, 130] width 402 height 562
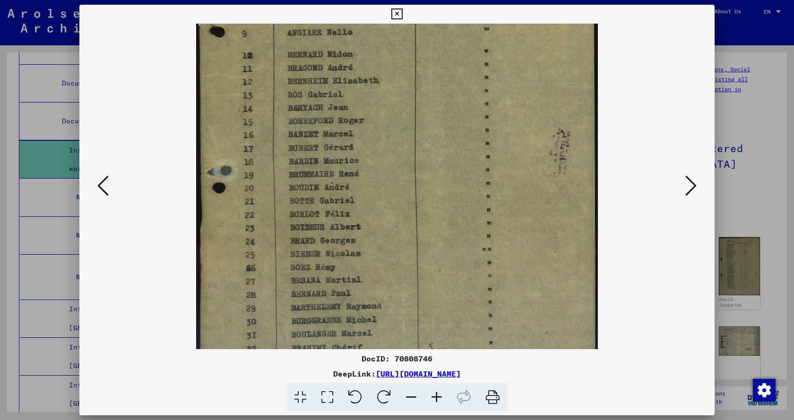
scroll to position [236, 0]
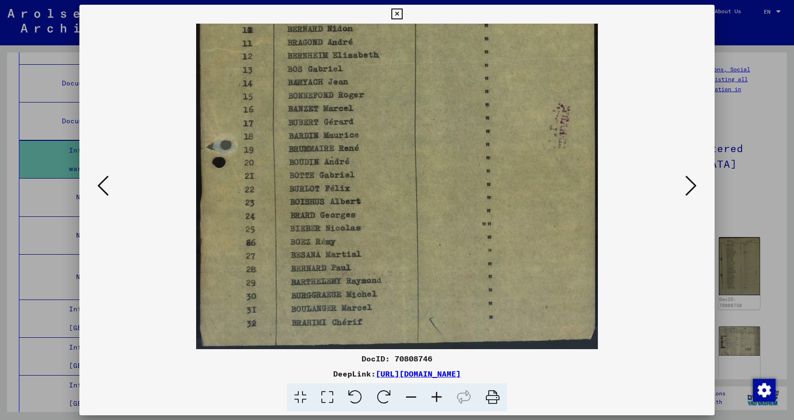
drag, startPoint x: 463, startPoint y: 228, endPoint x: 472, endPoint y: 132, distance: 96.9
click at [471, 135] on img at bounding box center [397, 68] width 402 height 562
drag, startPoint x: 360, startPoint y: 229, endPoint x: 387, endPoint y: 94, distance: 137.4
click at [381, 112] on img at bounding box center [397, 68] width 402 height 562
click at [690, 186] on icon at bounding box center [690, 185] width 11 height 23
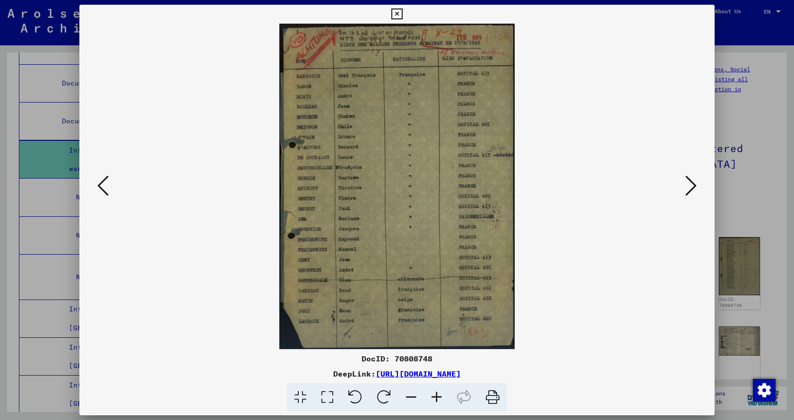
scroll to position [0, 0]
click at [435, 399] on icon at bounding box center [437, 397] width 26 height 29
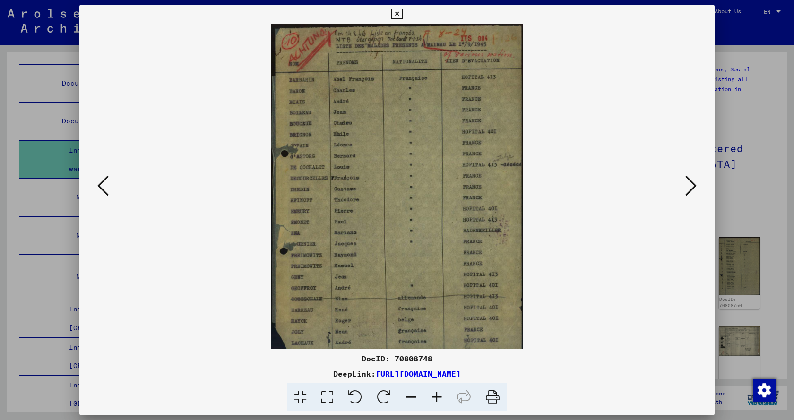
click at [435, 399] on icon at bounding box center [437, 397] width 26 height 29
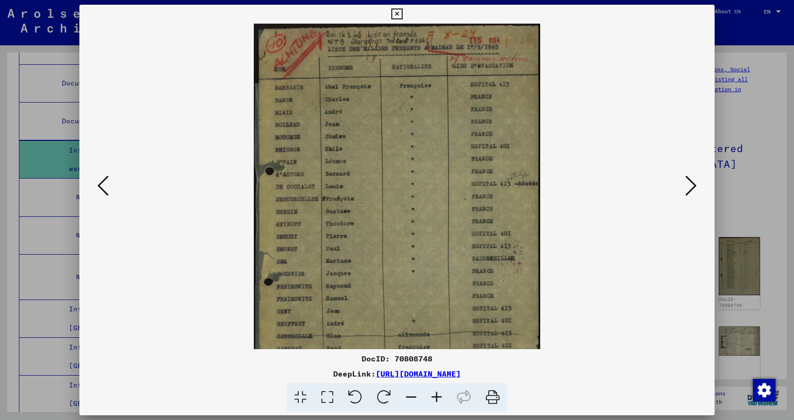
click at [435, 399] on icon at bounding box center [437, 397] width 26 height 29
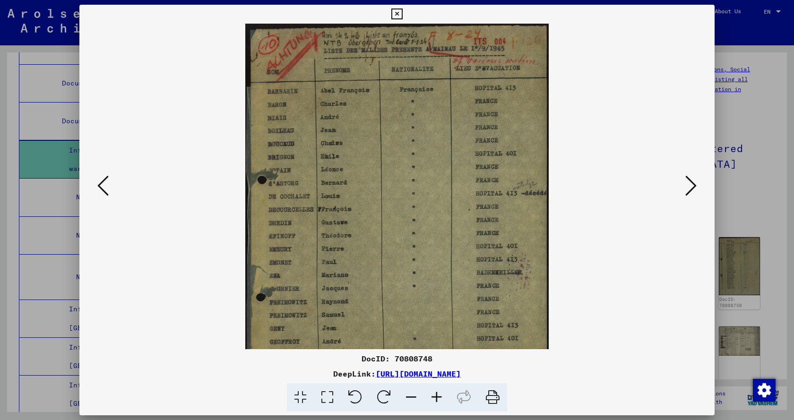
click at [435, 399] on icon at bounding box center [437, 397] width 26 height 29
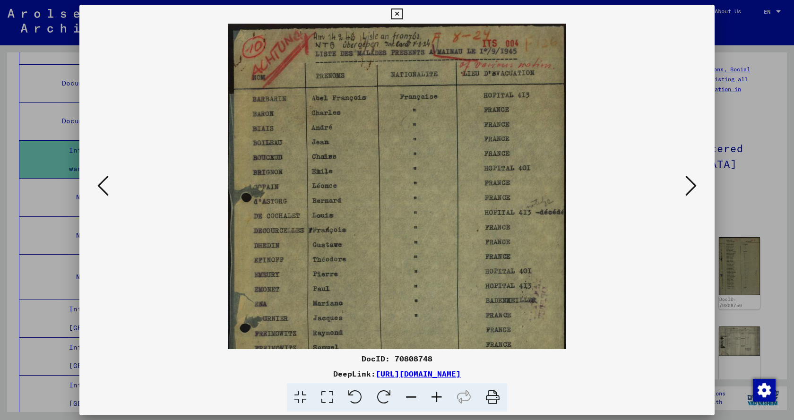
click at [435, 399] on icon at bounding box center [437, 397] width 26 height 29
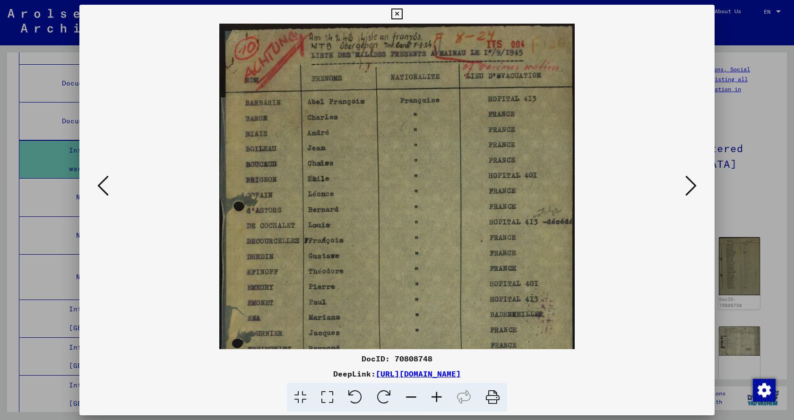
click at [435, 399] on icon at bounding box center [437, 397] width 26 height 29
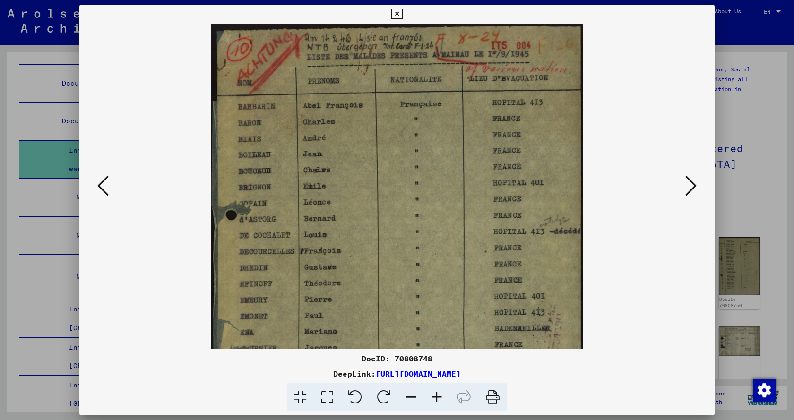
click at [435, 399] on icon at bounding box center [437, 397] width 26 height 29
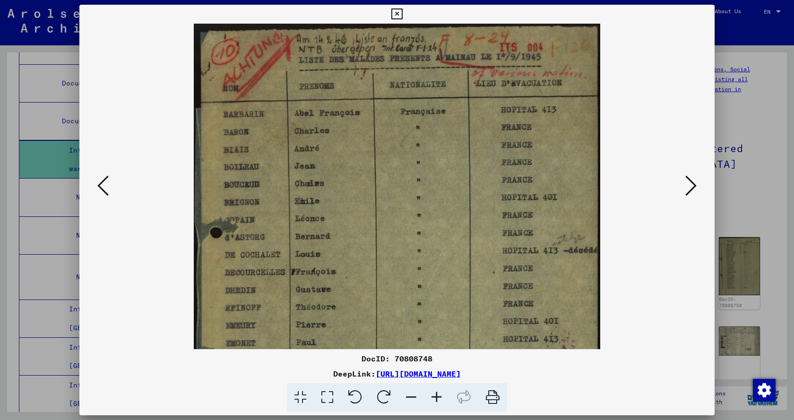
click at [435, 399] on icon at bounding box center [437, 397] width 26 height 29
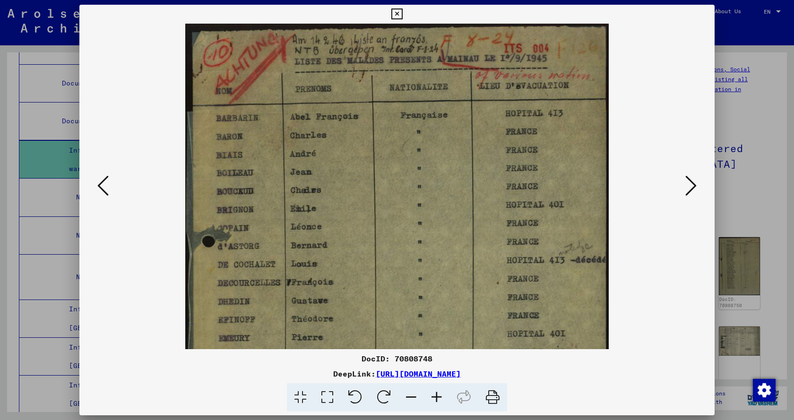
click at [435, 399] on icon at bounding box center [437, 397] width 26 height 29
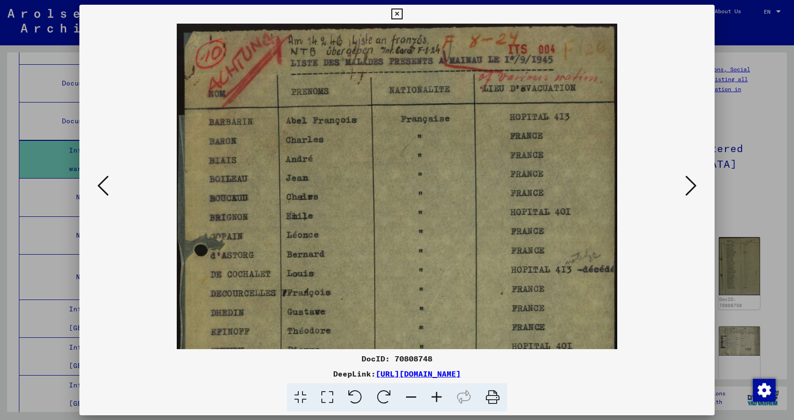
click at [435, 399] on icon at bounding box center [437, 397] width 26 height 29
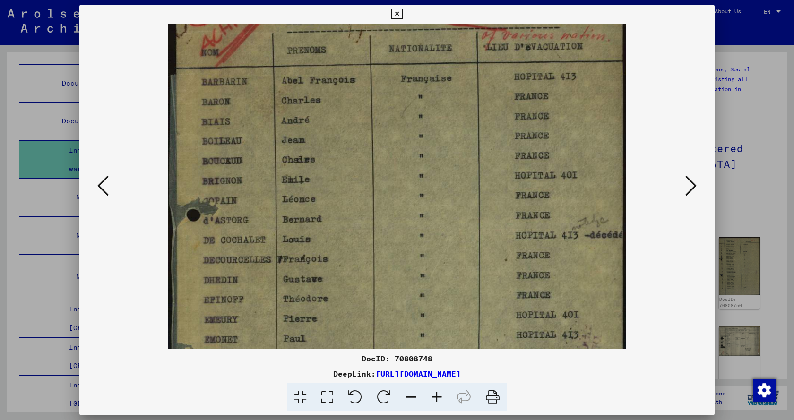
scroll to position [81, 0]
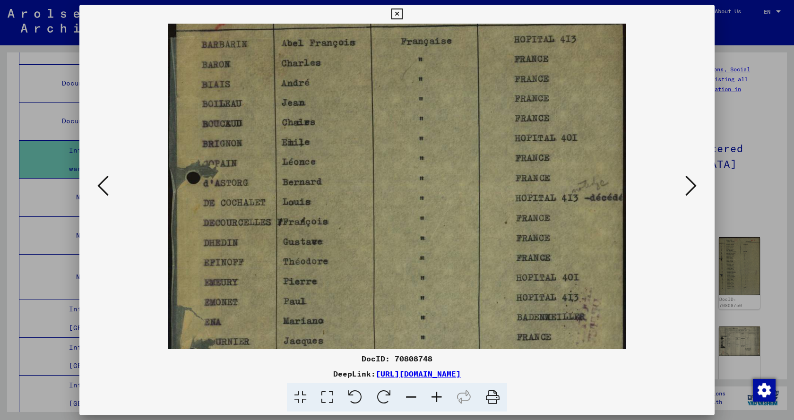
drag, startPoint x: 367, startPoint y: 280, endPoint x: 371, endPoint y: 199, distance: 81.4
click at [371, 199] on img at bounding box center [396, 258] width 457 height 633
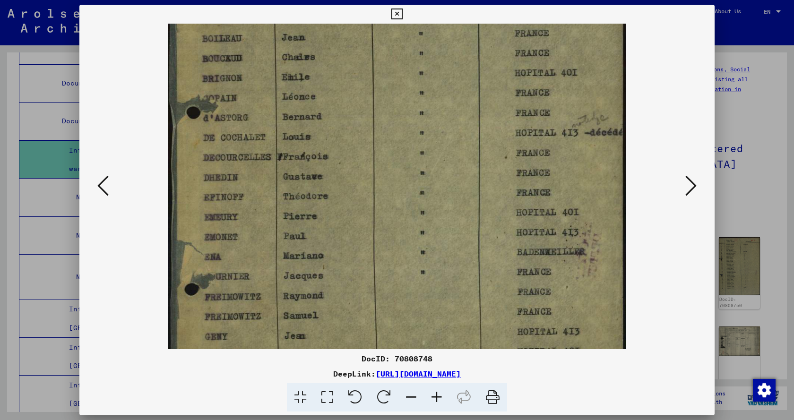
drag, startPoint x: 376, startPoint y: 262, endPoint x: 374, endPoint y: 196, distance: 65.7
click at [374, 196] on img at bounding box center [396, 193] width 457 height 633
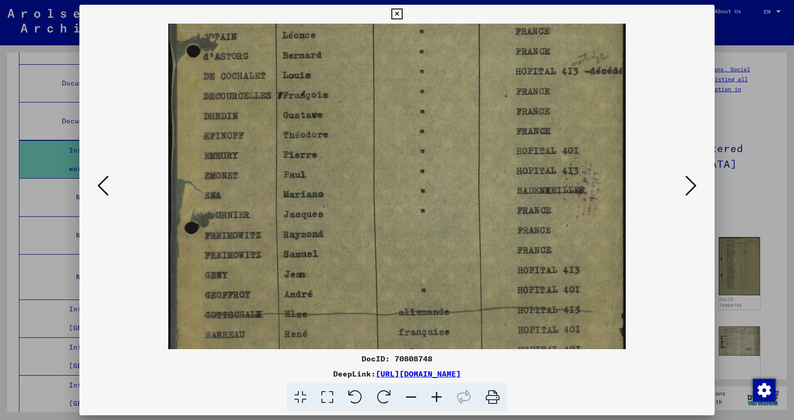
drag, startPoint x: 390, startPoint y: 257, endPoint x: 396, endPoint y: 182, distance: 74.5
click at [395, 188] on img at bounding box center [396, 132] width 457 height 633
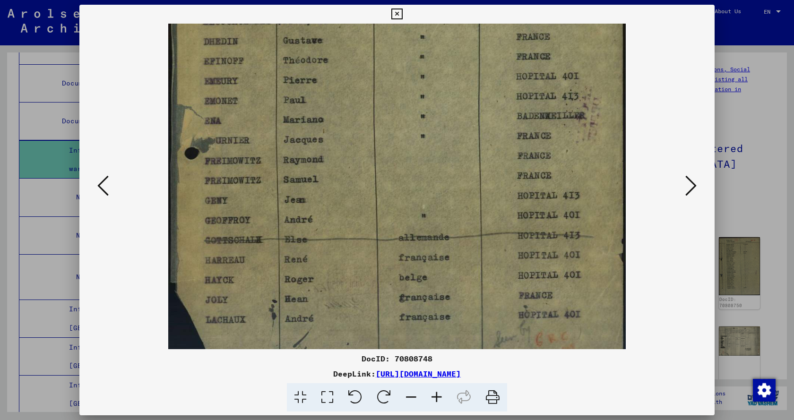
drag, startPoint x: 399, startPoint y: 234, endPoint x: 397, endPoint y: 169, distance: 65.7
click at [397, 174] on img at bounding box center [396, 57] width 457 height 633
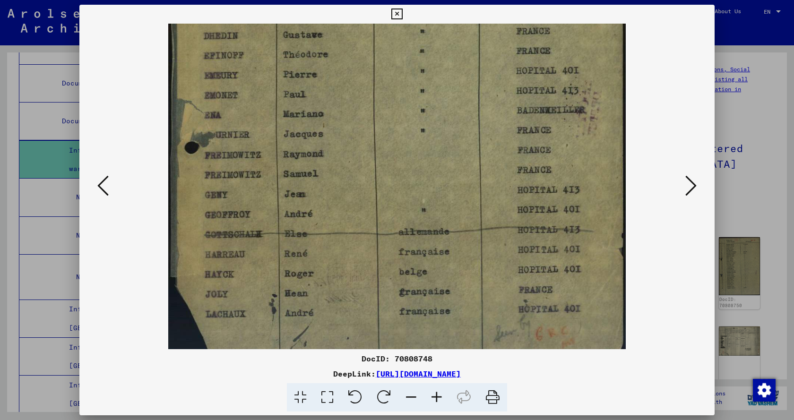
scroll to position [307, 0]
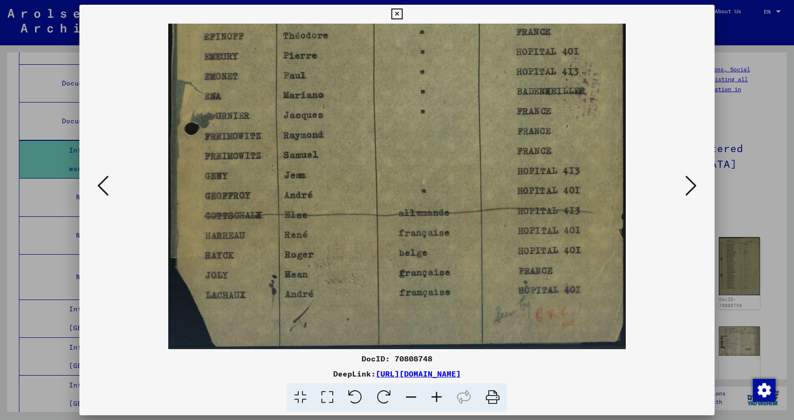
drag, startPoint x: 408, startPoint y: 265, endPoint x: 405, endPoint y: 183, distance: 81.8
click at [405, 199] on img at bounding box center [396, 32] width 457 height 633
click at [692, 183] on icon at bounding box center [690, 185] width 11 height 23
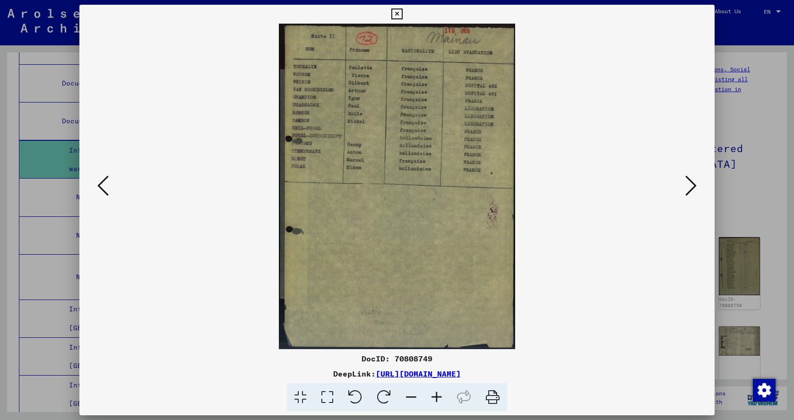
scroll to position [0, 0]
click at [434, 396] on icon at bounding box center [437, 397] width 26 height 29
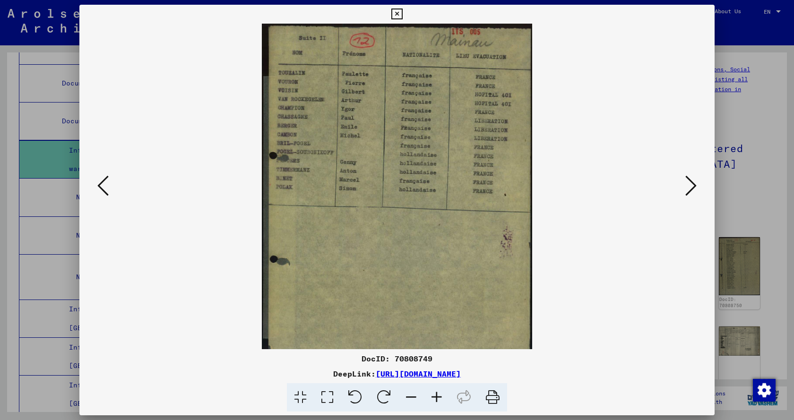
click at [434, 396] on icon at bounding box center [437, 397] width 26 height 29
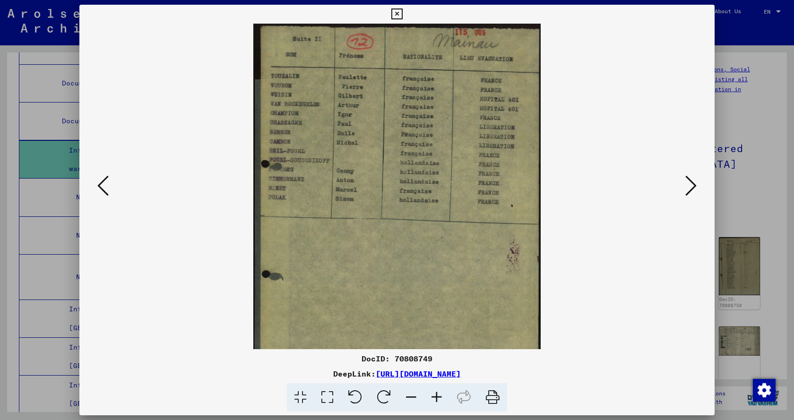
click at [434, 396] on icon at bounding box center [437, 397] width 26 height 29
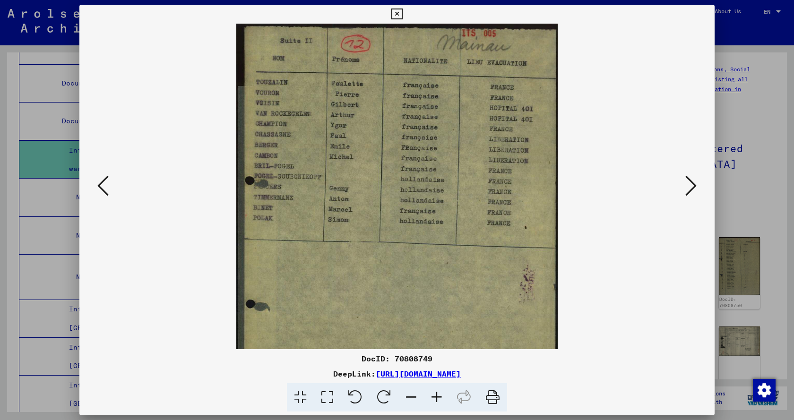
click at [434, 396] on icon at bounding box center [437, 397] width 26 height 29
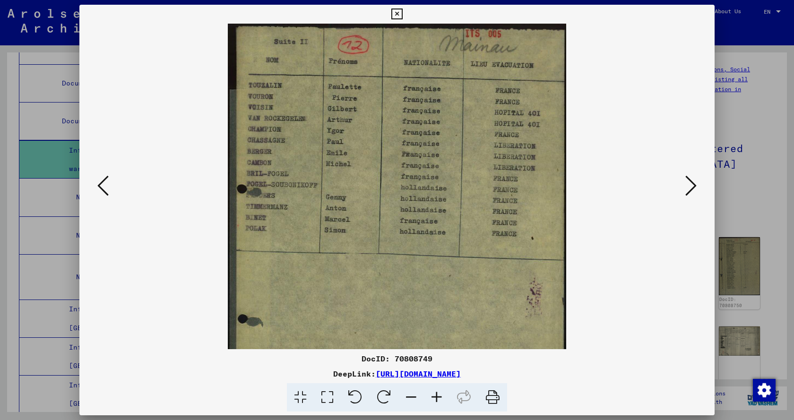
click at [434, 396] on icon at bounding box center [437, 397] width 26 height 29
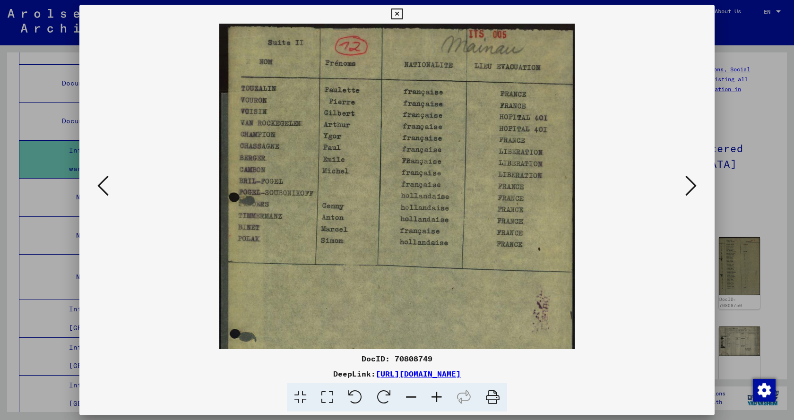
click at [434, 396] on icon at bounding box center [437, 397] width 26 height 29
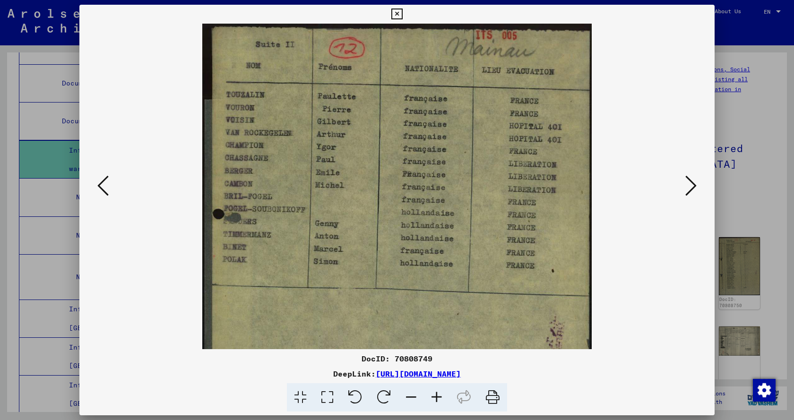
click at [434, 396] on icon at bounding box center [437, 397] width 26 height 29
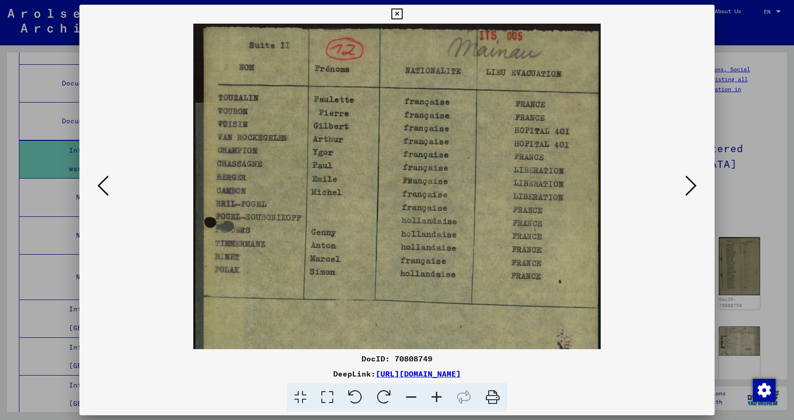
click at [434, 396] on icon at bounding box center [437, 397] width 26 height 29
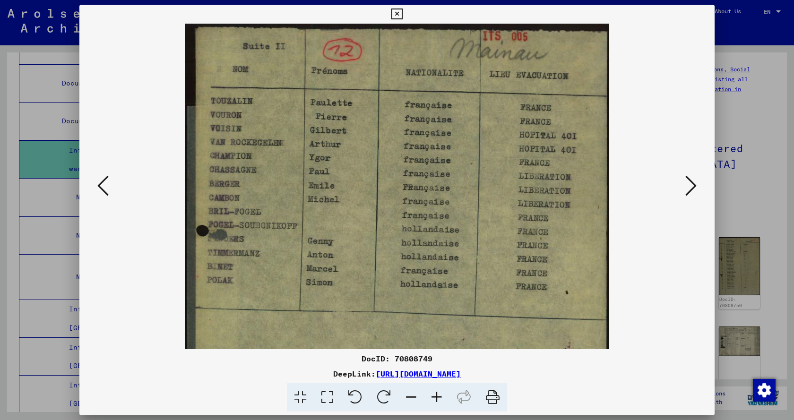
click at [692, 192] on icon at bounding box center [690, 185] width 11 height 23
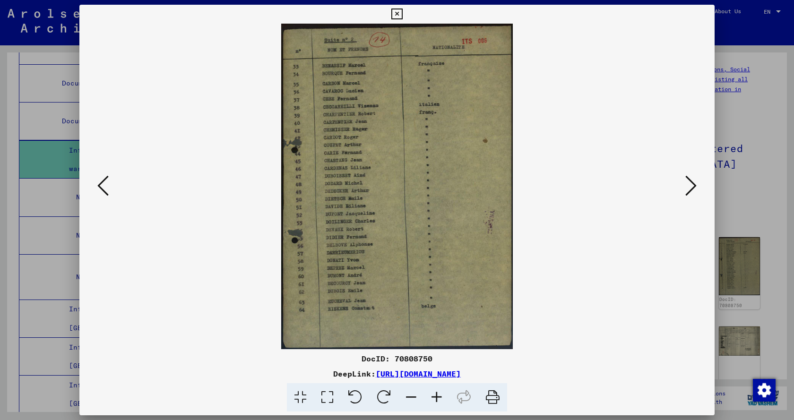
click at [693, 181] on icon at bounding box center [690, 185] width 11 height 23
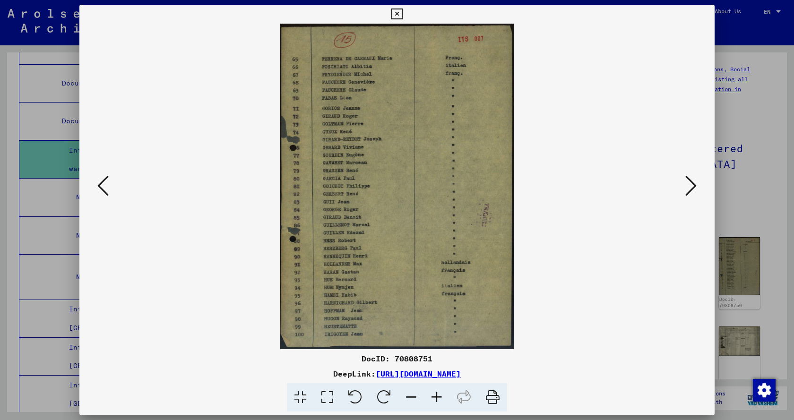
click at [693, 181] on icon at bounding box center [690, 185] width 11 height 23
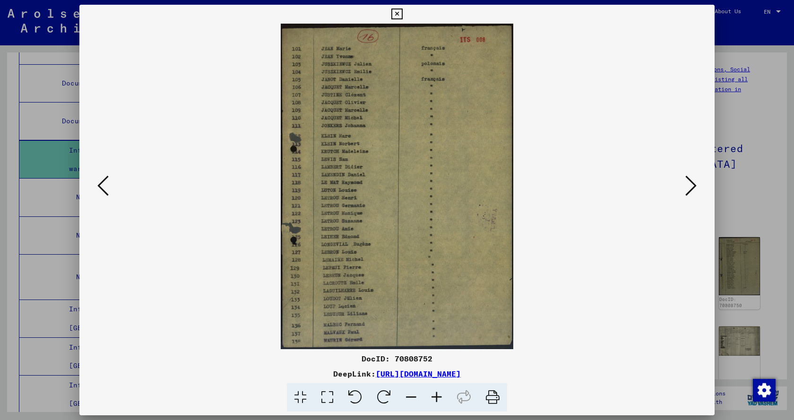
click at [693, 181] on icon at bounding box center [690, 185] width 11 height 23
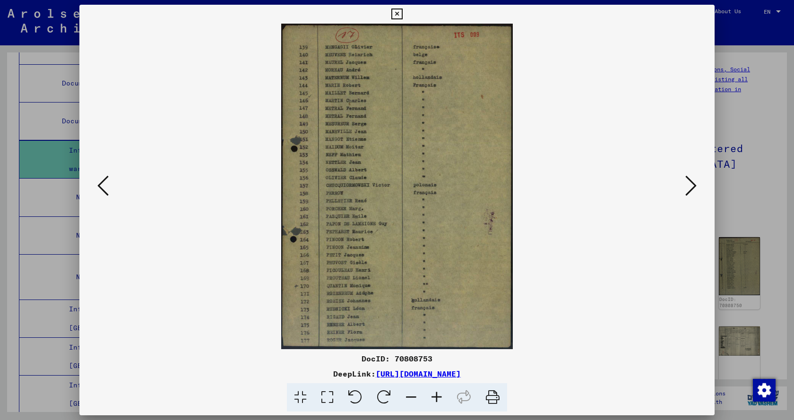
click at [693, 181] on icon at bounding box center [690, 185] width 11 height 23
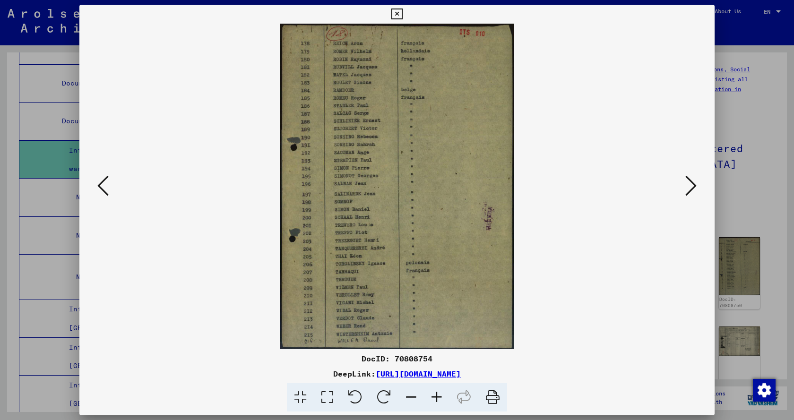
click at [101, 186] on icon at bounding box center [102, 185] width 11 height 23
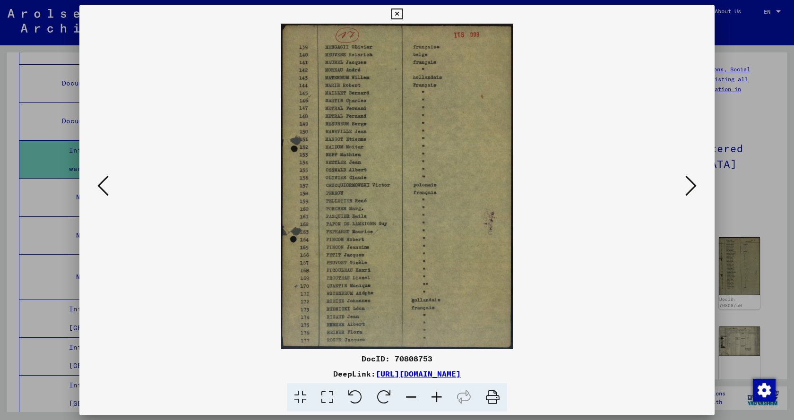
click at [689, 187] on icon at bounding box center [690, 185] width 11 height 23
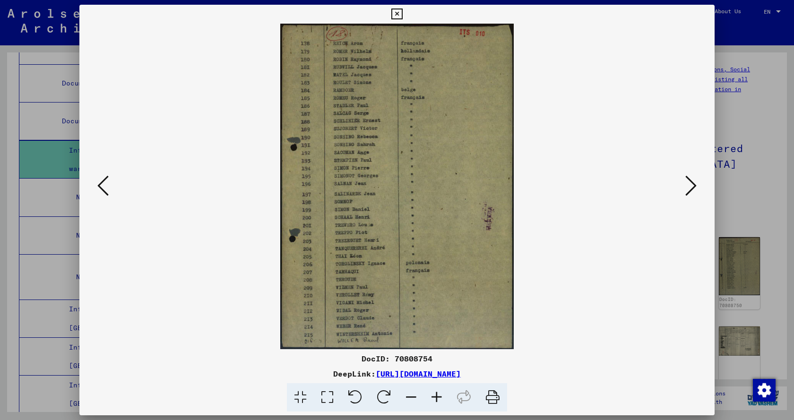
click at [689, 188] on icon at bounding box center [690, 185] width 11 height 23
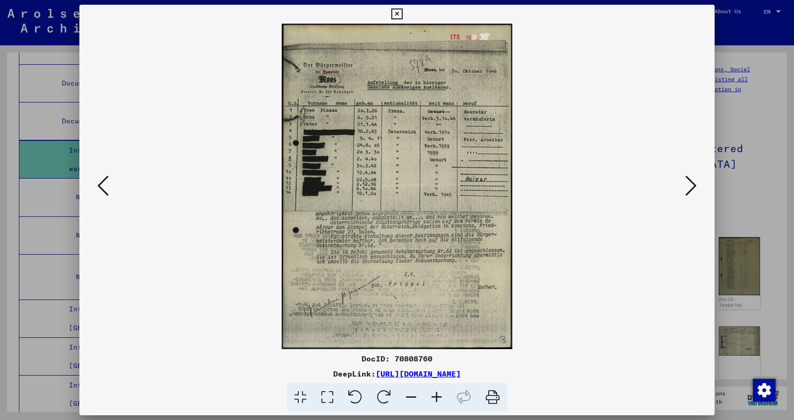
click at [434, 395] on icon at bounding box center [437, 397] width 26 height 29
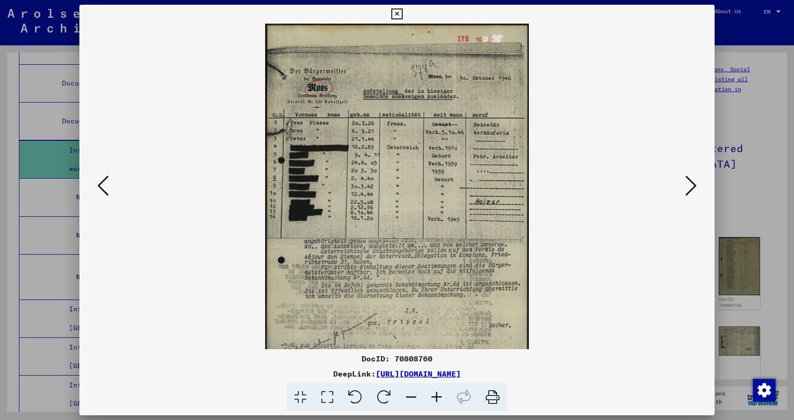
click at [434, 395] on icon at bounding box center [437, 397] width 26 height 29
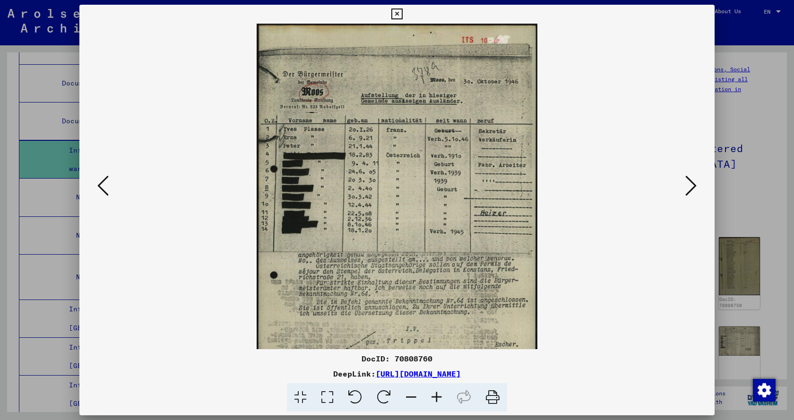
click at [434, 395] on icon at bounding box center [437, 397] width 26 height 29
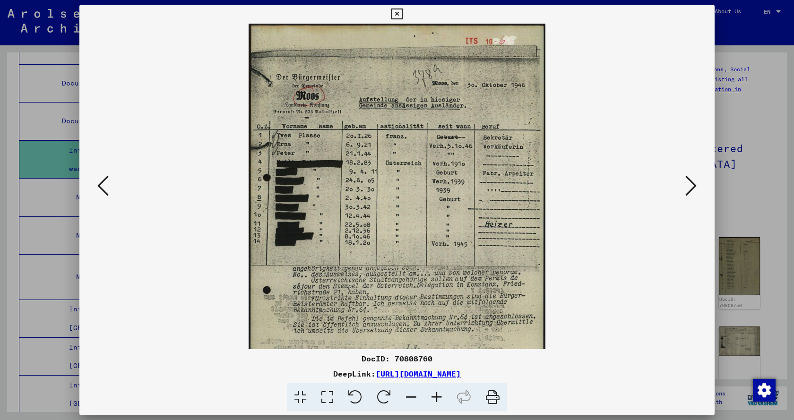
click at [434, 395] on icon at bounding box center [437, 397] width 26 height 29
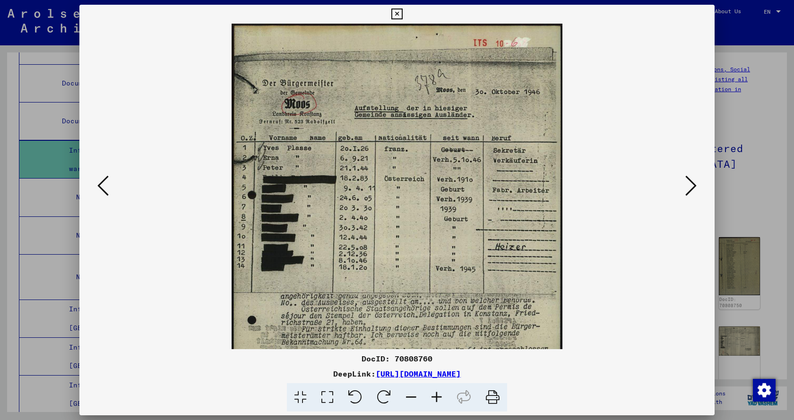
click at [434, 395] on icon at bounding box center [437, 397] width 26 height 29
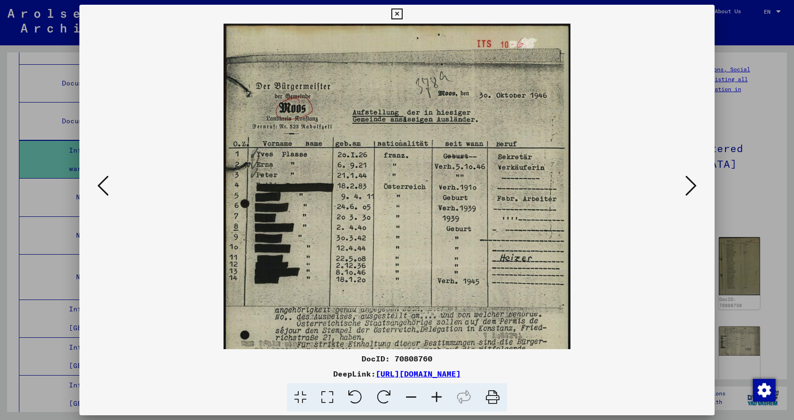
click at [434, 395] on icon at bounding box center [437, 397] width 26 height 29
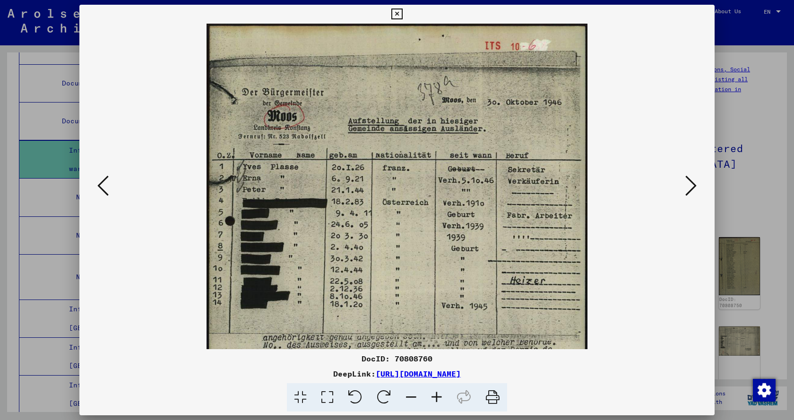
click at [434, 395] on icon at bounding box center [437, 397] width 26 height 29
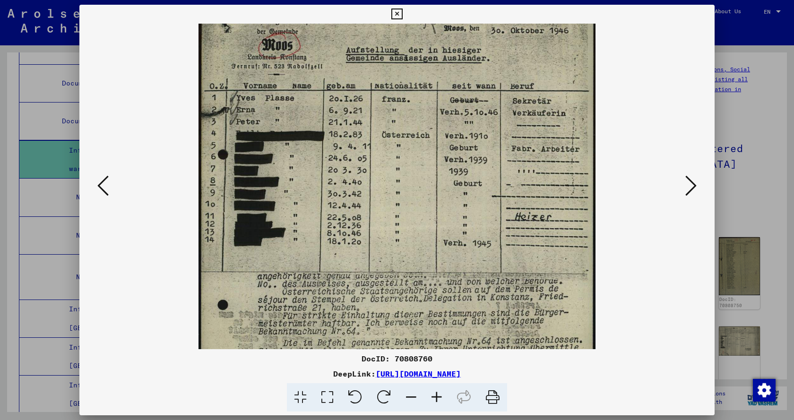
drag, startPoint x: 388, startPoint y: 245, endPoint x: 394, endPoint y: 165, distance: 80.0
click at [394, 165] on img at bounding box center [396, 229] width 397 height 562
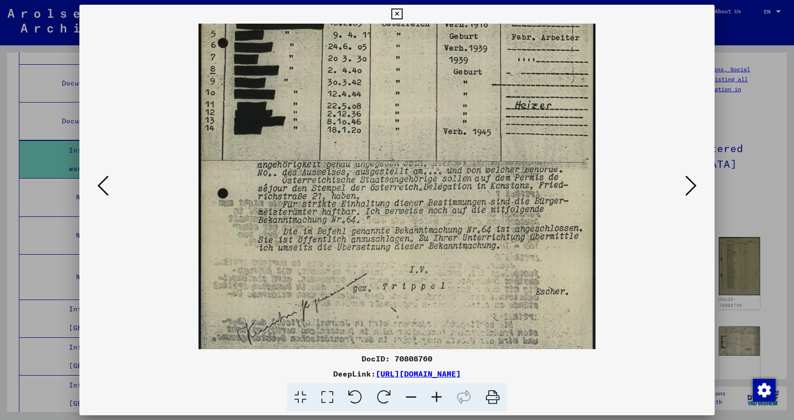
scroll to position [211, 0]
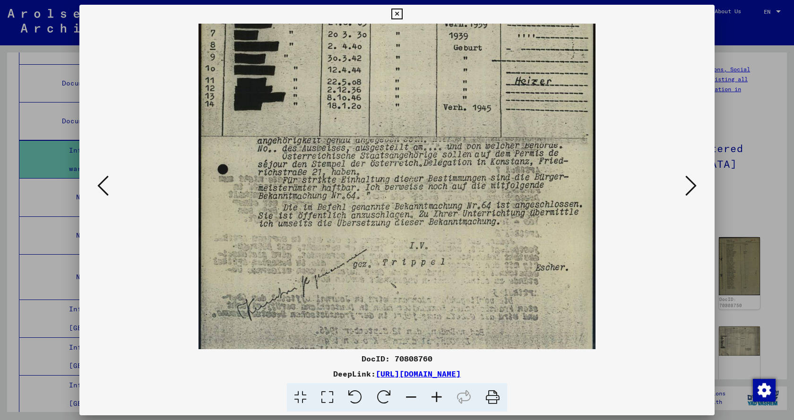
drag, startPoint x: 479, startPoint y: 304, endPoint x: 472, endPoint y: 173, distance: 131.1
click at [472, 173] on img at bounding box center [396, 94] width 397 height 562
click at [692, 182] on icon at bounding box center [690, 185] width 11 height 23
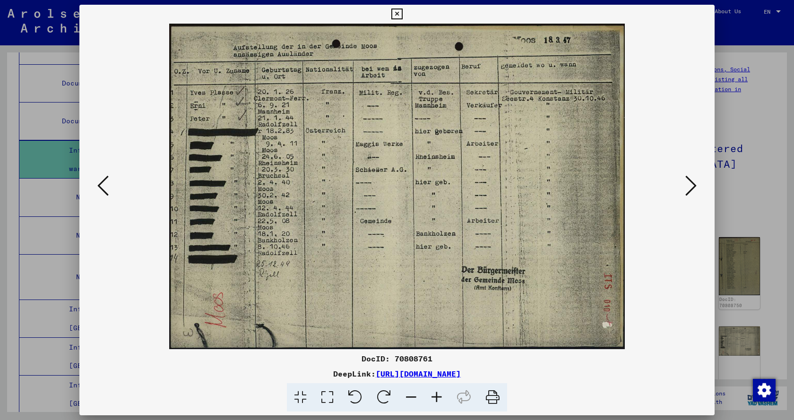
click at [687, 187] on icon at bounding box center [690, 185] width 11 height 23
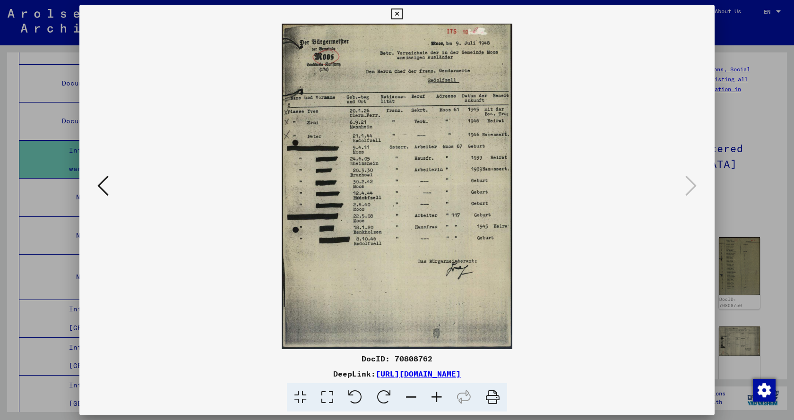
click at [396, 13] on icon at bounding box center [396, 14] width 11 height 11
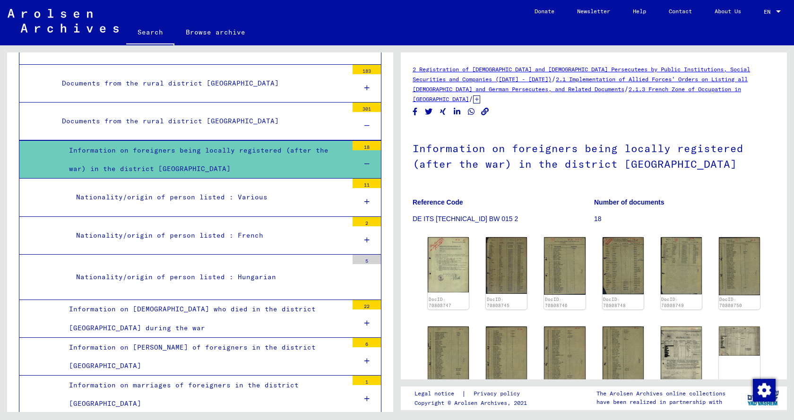
scroll to position [794, 0]
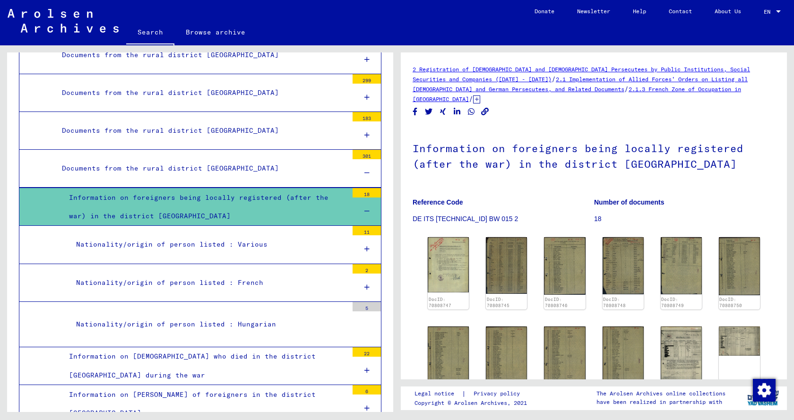
click at [235, 159] on div "Documents from the rural district [GEOGRAPHIC_DATA]" at bounding box center [201, 168] width 293 height 18
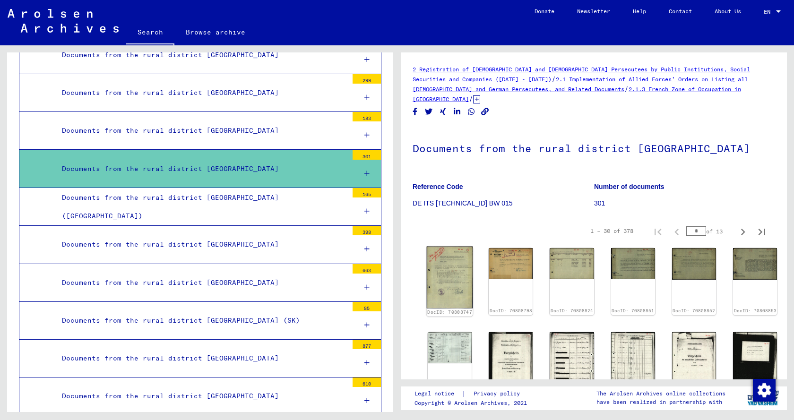
click at [451, 272] on img at bounding box center [450, 278] width 46 height 62
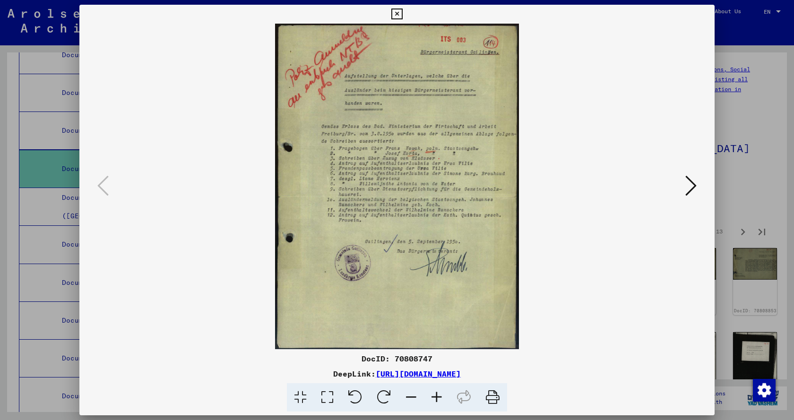
click at [435, 394] on icon at bounding box center [437, 397] width 26 height 29
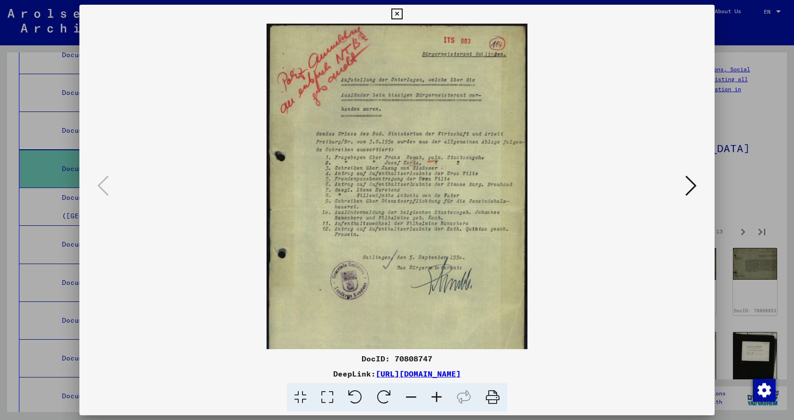
click at [435, 394] on icon at bounding box center [437, 397] width 26 height 29
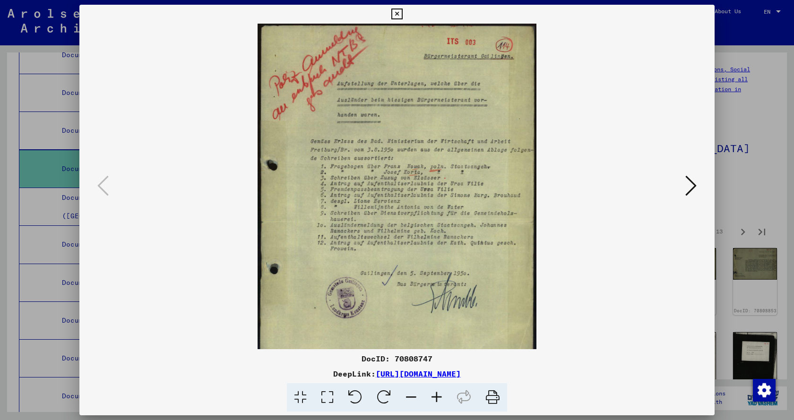
click at [435, 394] on icon at bounding box center [437, 397] width 26 height 29
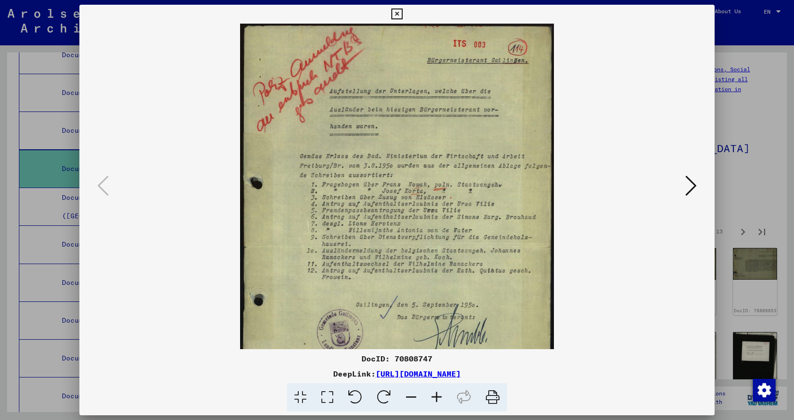
click at [435, 394] on icon at bounding box center [437, 397] width 26 height 29
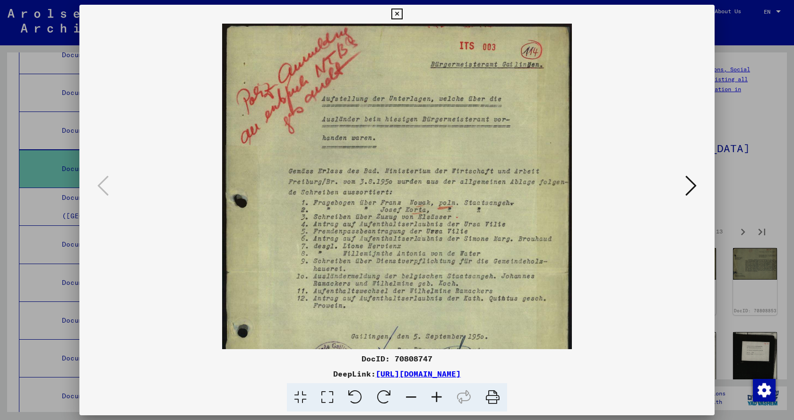
click at [435, 394] on icon at bounding box center [437, 397] width 26 height 29
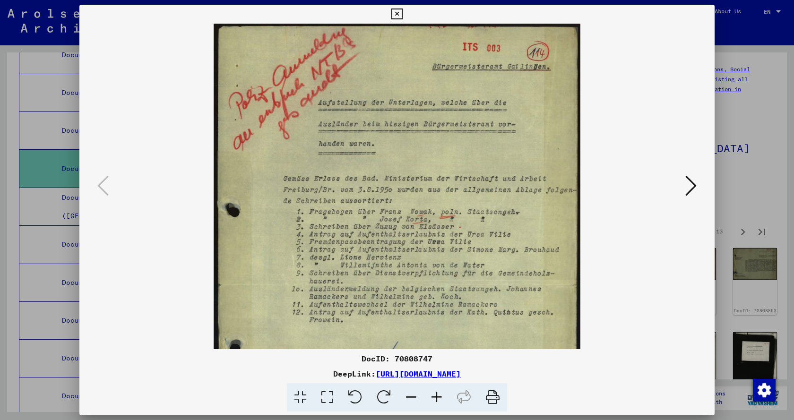
click at [435, 394] on icon at bounding box center [437, 397] width 26 height 29
click at [436, 394] on icon at bounding box center [437, 397] width 26 height 29
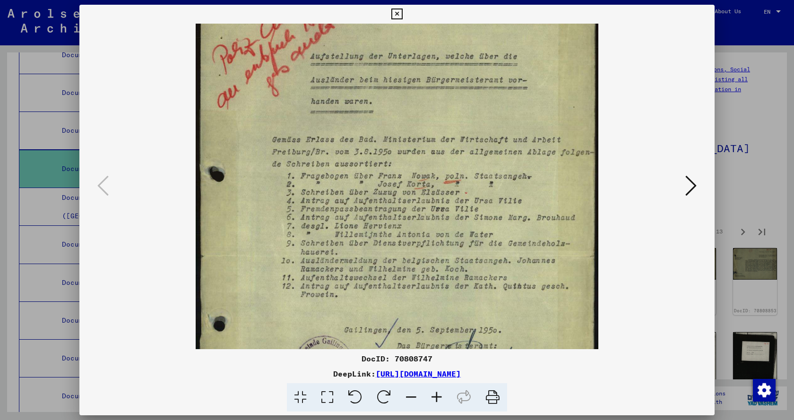
drag, startPoint x: 431, startPoint y: 210, endPoint x: 437, endPoint y: 135, distance: 75.9
click at [437, 137] on img at bounding box center [397, 239] width 403 height 538
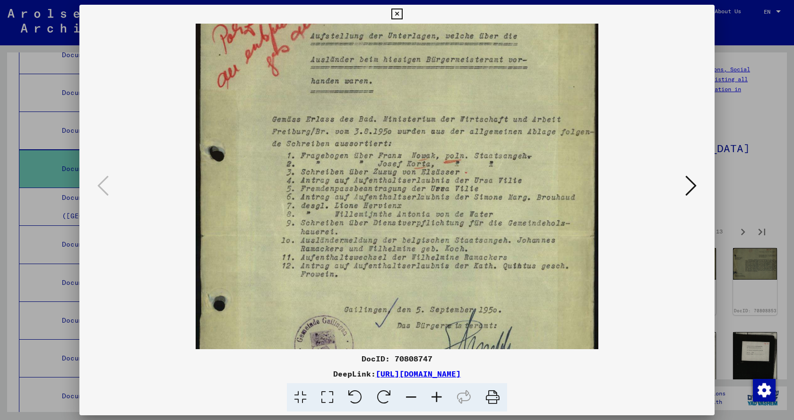
click at [688, 189] on icon at bounding box center [690, 185] width 11 height 23
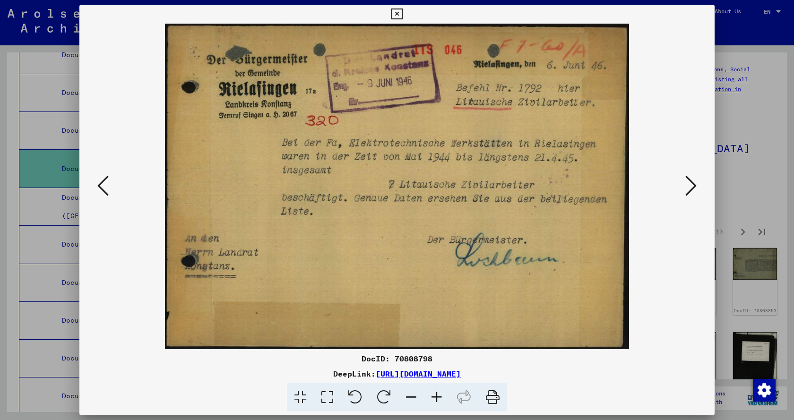
click at [688, 188] on icon at bounding box center [690, 185] width 11 height 23
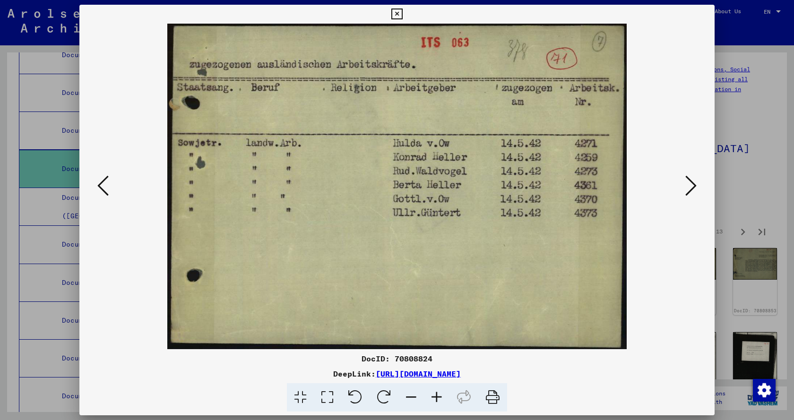
click at [688, 188] on icon at bounding box center [690, 185] width 11 height 23
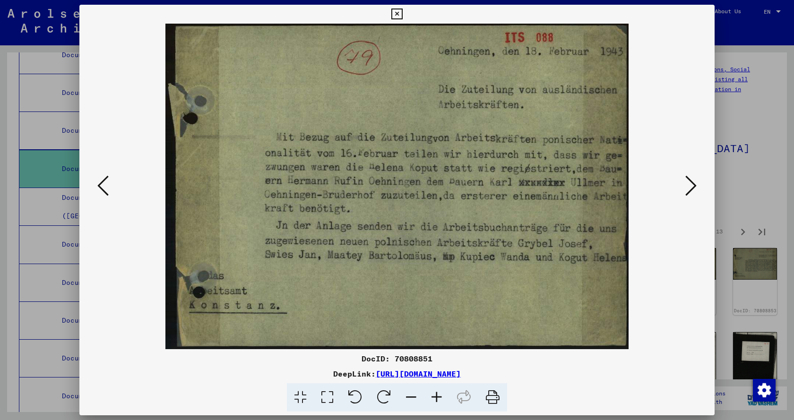
click at [688, 188] on icon at bounding box center [690, 185] width 11 height 23
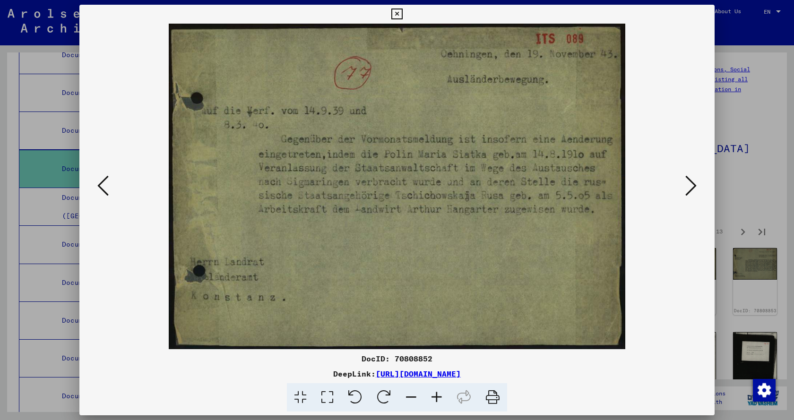
click at [688, 188] on icon at bounding box center [690, 185] width 11 height 23
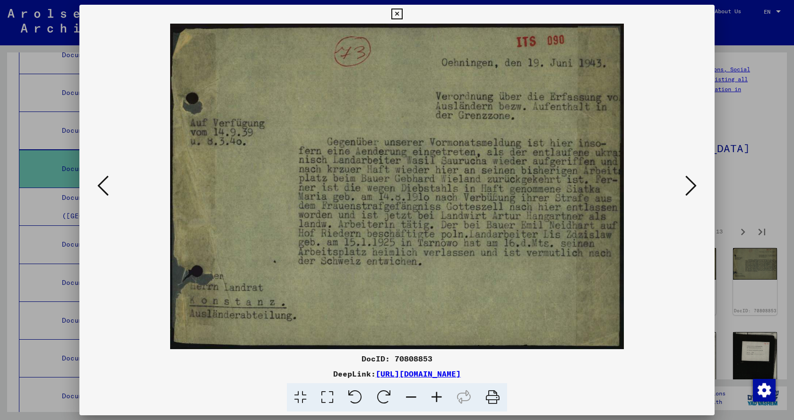
click at [688, 188] on icon at bounding box center [690, 185] width 11 height 23
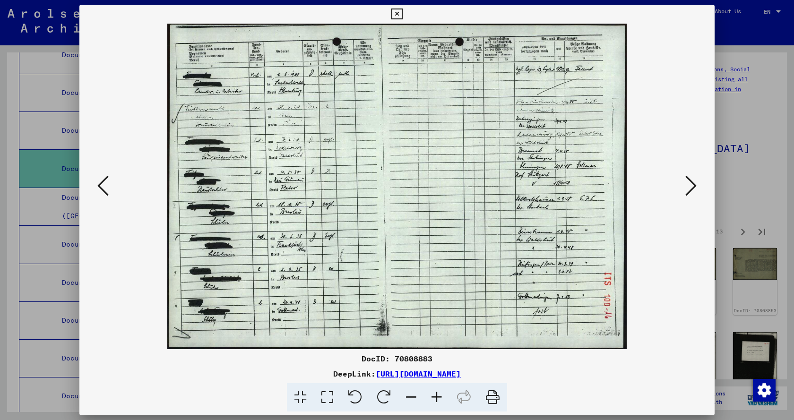
click at [688, 188] on icon at bounding box center [690, 185] width 11 height 23
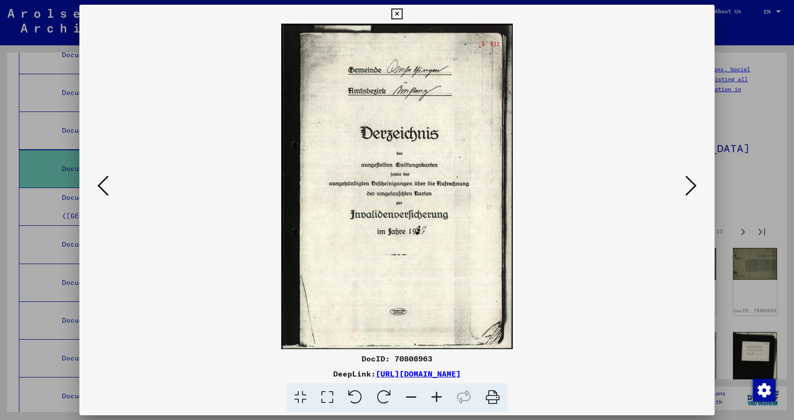
click at [688, 188] on icon at bounding box center [690, 185] width 11 height 23
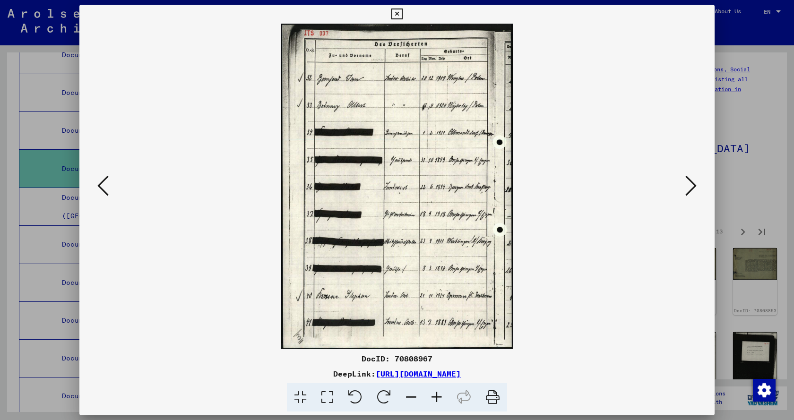
click at [688, 188] on icon at bounding box center [690, 185] width 11 height 23
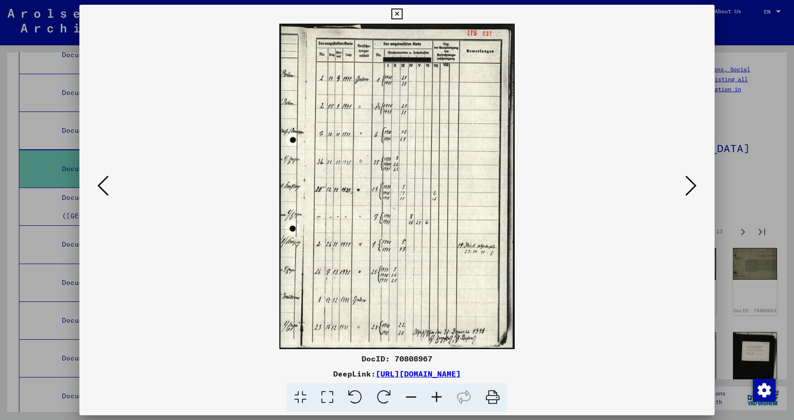
click at [688, 188] on icon at bounding box center [690, 185] width 11 height 23
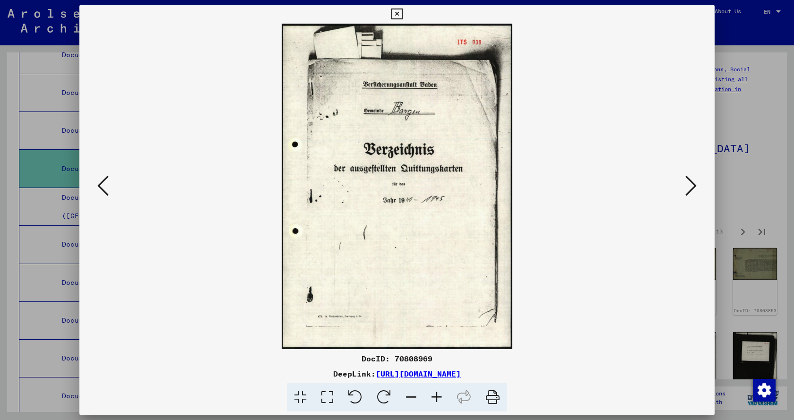
click at [688, 188] on icon at bounding box center [690, 185] width 11 height 23
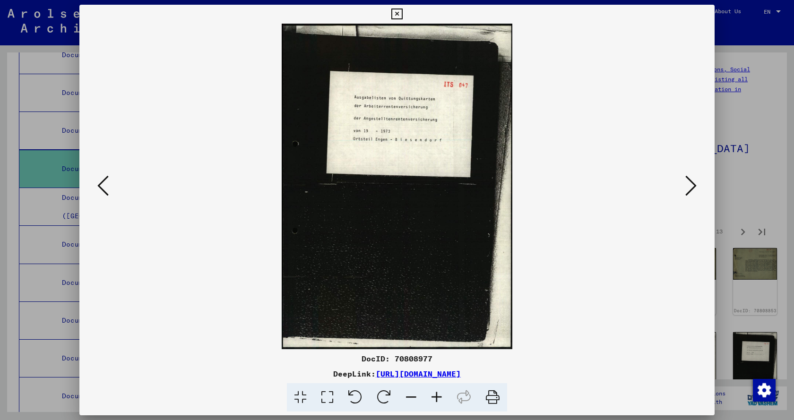
click at [688, 188] on icon at bounding box center [690, 185] width 11 height 23
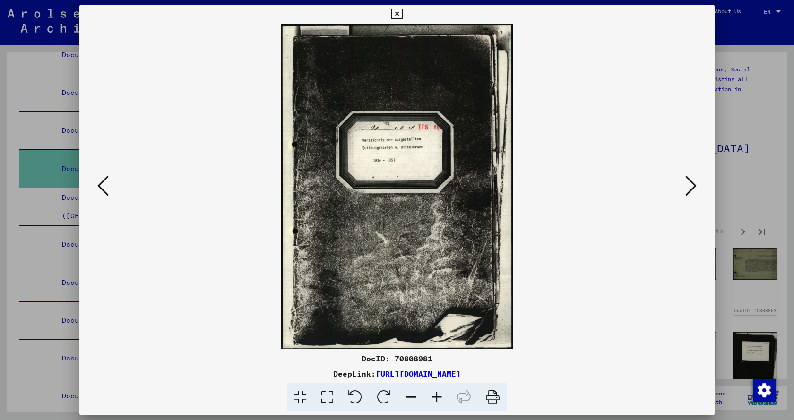
click at [688, 188] on icon at bounding box center [690, 185] width 11 height 23
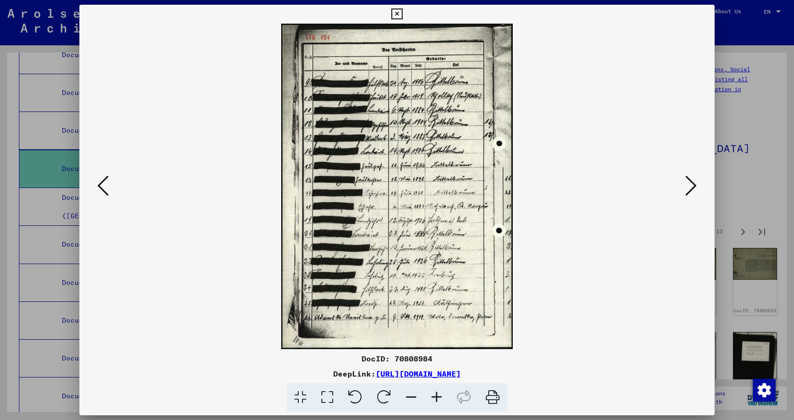
click at [688, 188] on icon at bounding box center [690, 185] width 11 height 23
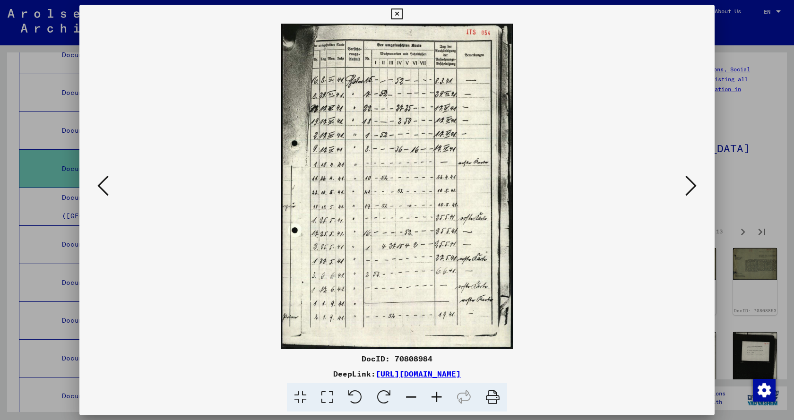
click at [688, 188] on icon at bounding box center [690, 185] width 11 height 23
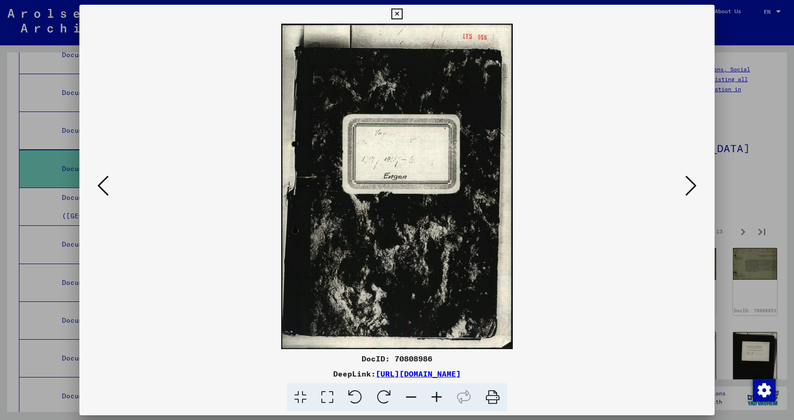
click at [688, 188] on icon at bounding box center [690, 185] width 11 height 23
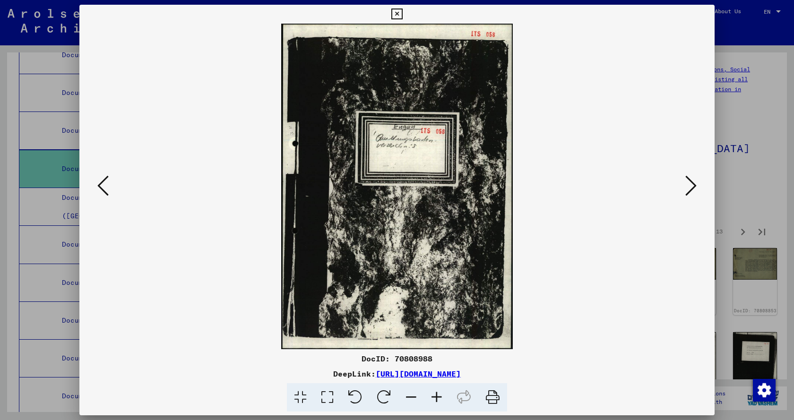
click at [688, 188] on icon at bounding box center [690, 185] width 11 height 23
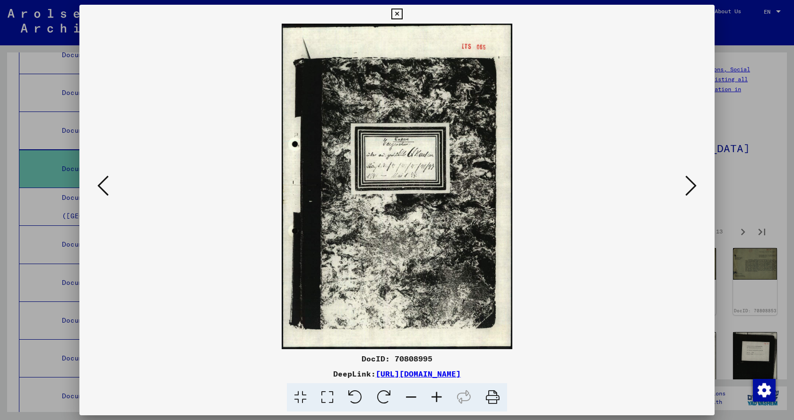
click at [688, 188] on icon at bounding box center [690, 185] width 11 height 23
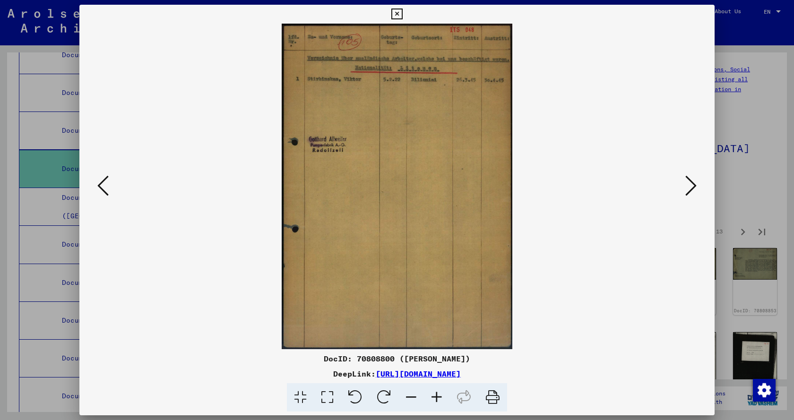
click at [688, 188] on icon at bounding box center [690, 185] width 11 height 23
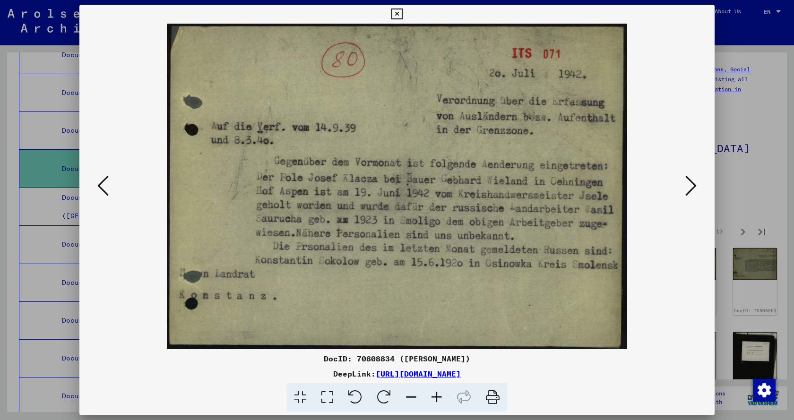
click at [688, 188] on icon at bounding box center [690, 185] width 11 height 23
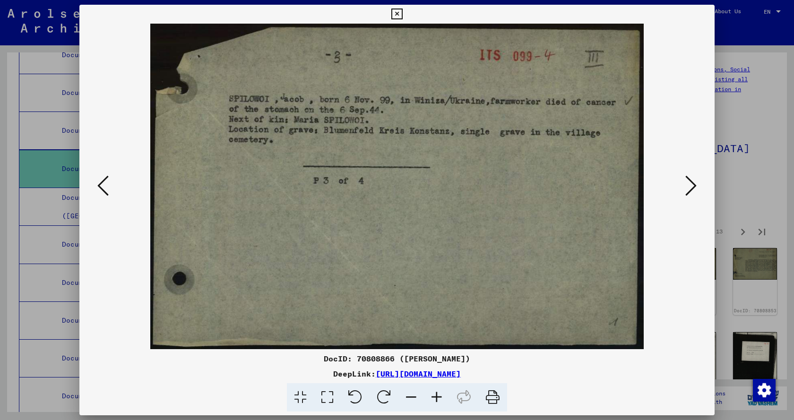
click at [688, 188] on icon at bounding box center [690, 185] width 11 height 23
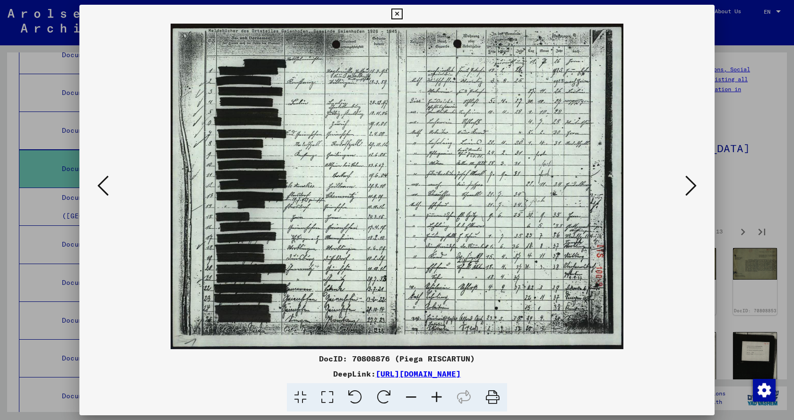
click at [688, 188] on icon at bounding box center [690, 185] width 11 height 23
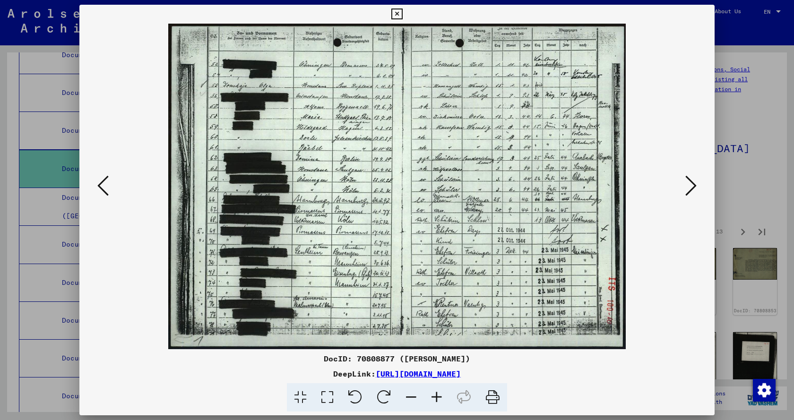
click at [688, 188] on icon at bounding box center [690, 185] width 11 height 23
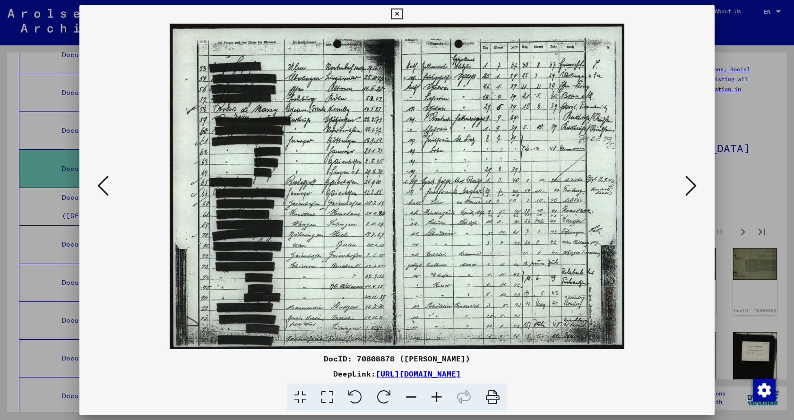
click at [688, 188] on icon at bounding box center [690, 185] width 11 height 23
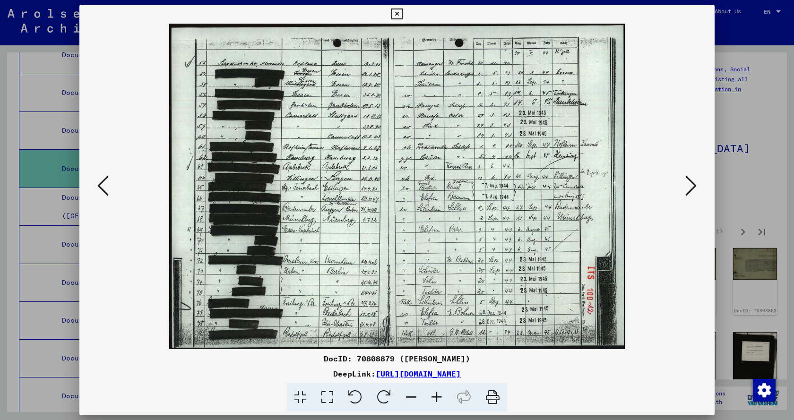
click at [688, 188] on icon at bounding box center [690, 185] width 11 height 23
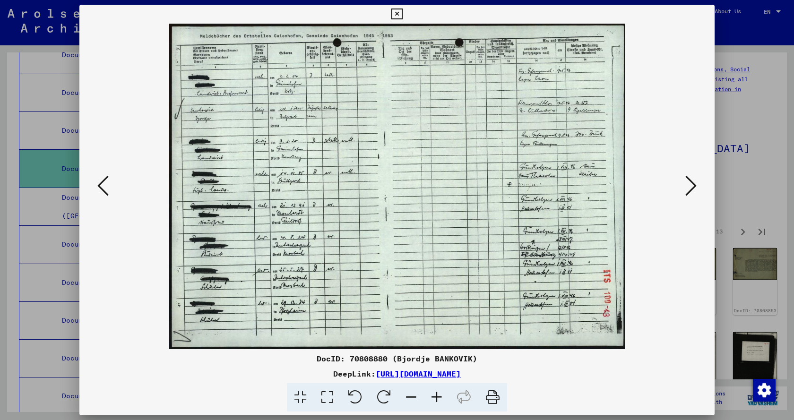
click at [688, 188] on icon at bounding box center [690, 185] width 11 height 23
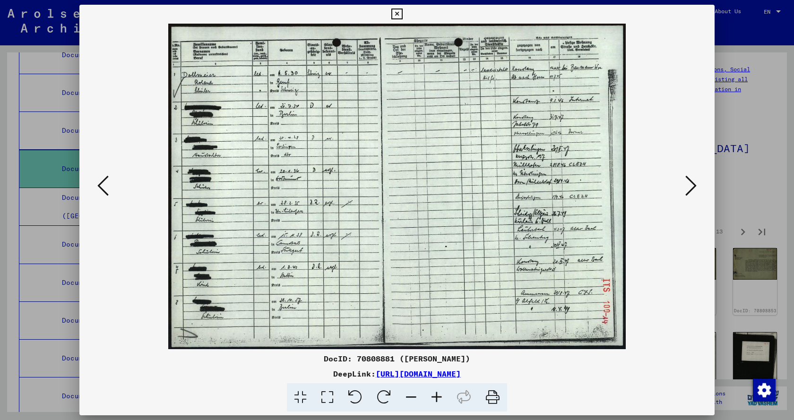
click at [688, 188] on icon at bounding box center [690, 185] width 11 height 23
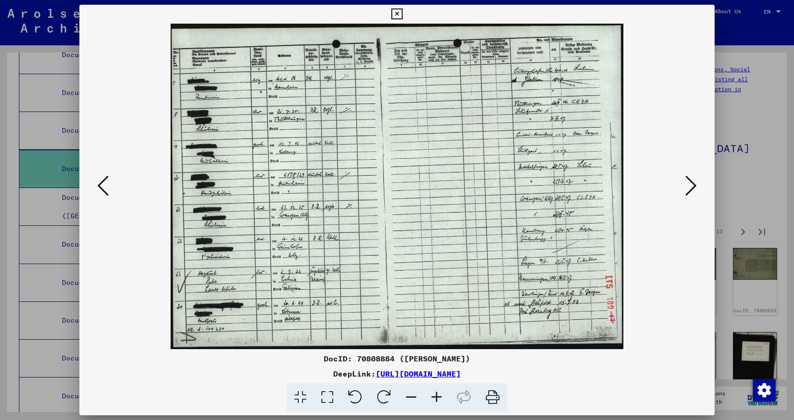
click at [688, 188] on icon at bounding box center [690, 185] width 11 height 23
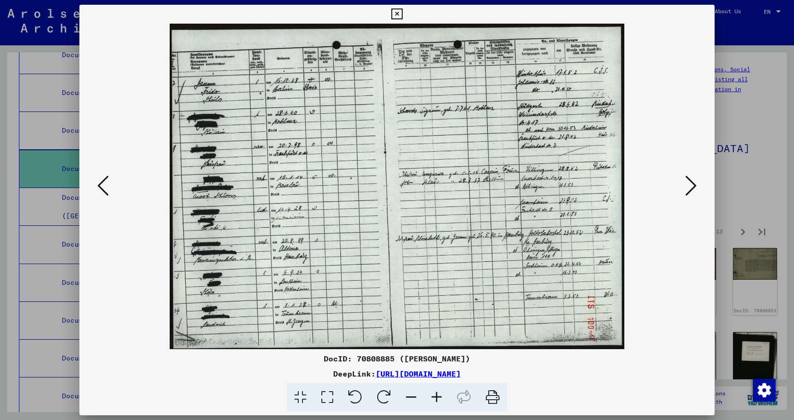
click at [688, 188] on icon at bounding box center [690, 185] width 11 height 23
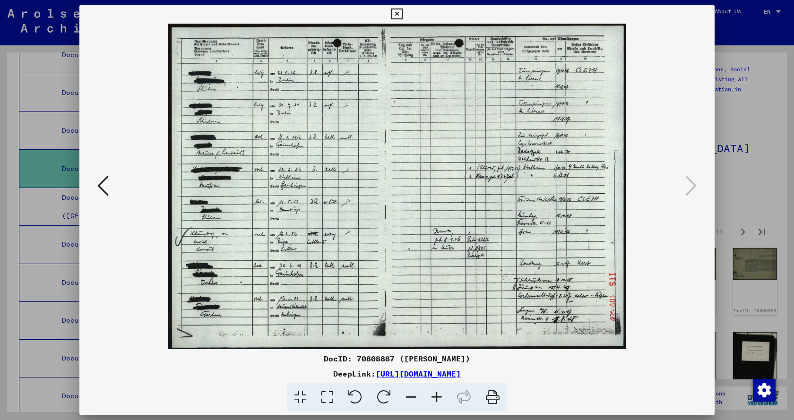
click at [398, 15] on icon at bounding box center [396, 14] width 11 height 11
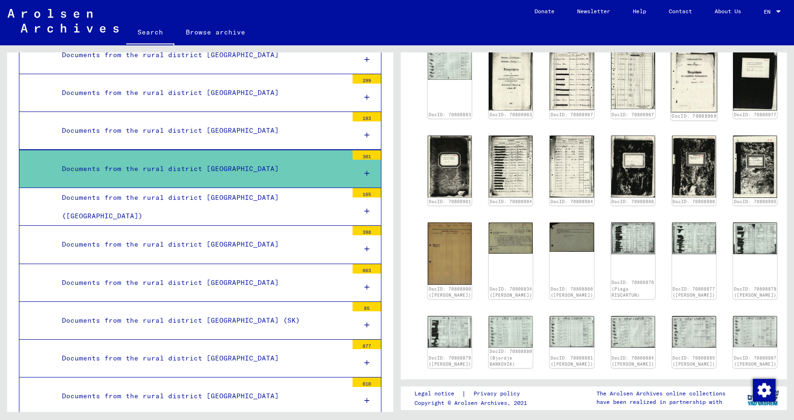
scroll to position [473, 0]
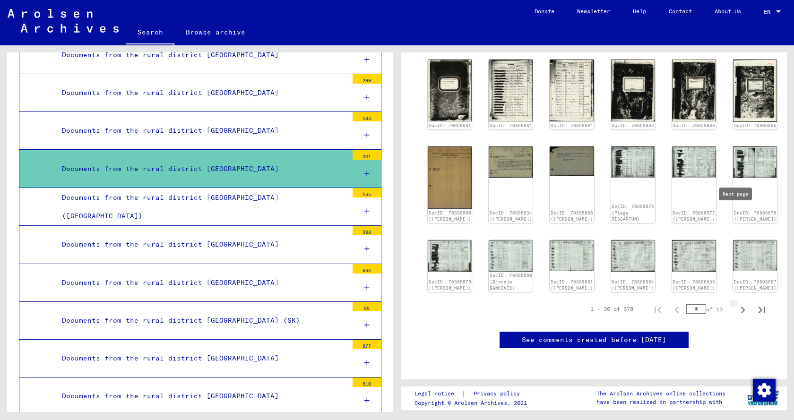
click at [741, 307] on icon "Next page" at bounding box center [743, 310] width 4 height 7
type input "*"
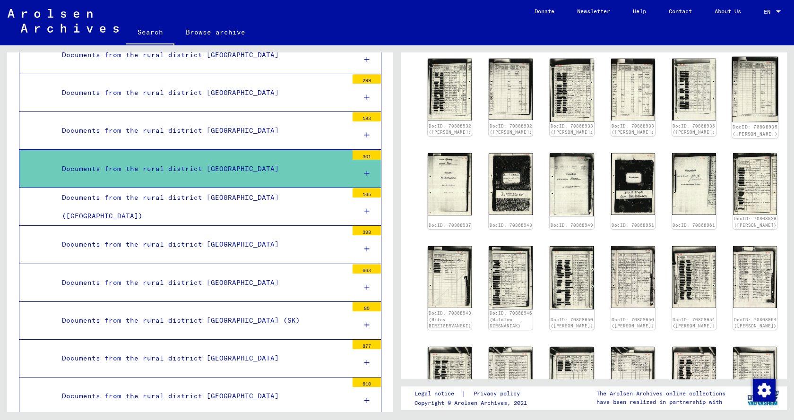
scroll to position [284, 0]
click at [626, 186] on img at bounding box center [633, 183] width 46 height 65
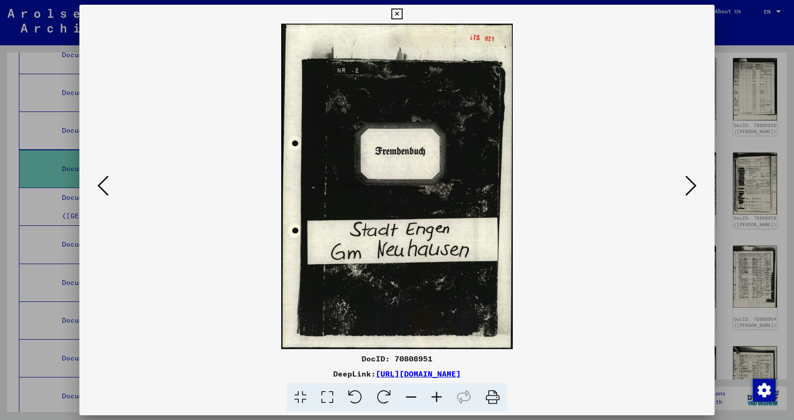
click at [394, 14] on icon at bounding box center [396, 14] width 11 height 11
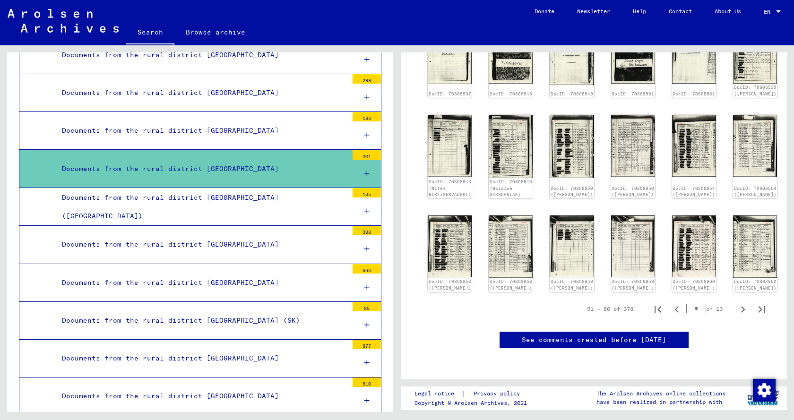
scroll to position [520, 0]
click at [736, 303] on icon "Next page" at bounding box center [742, 309] width 13 height 13
type input "*"
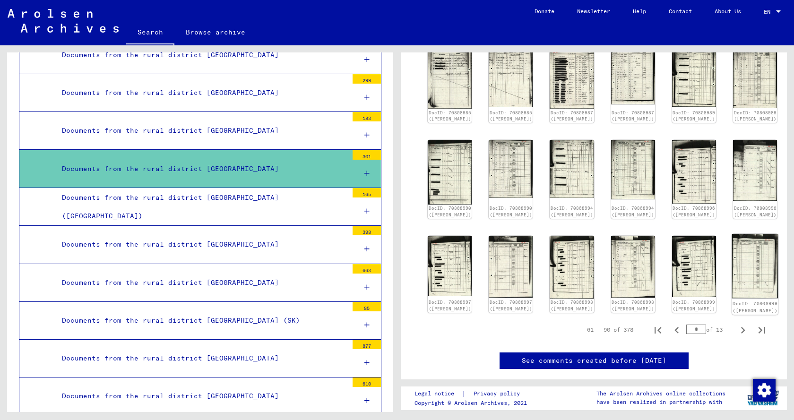
scroll to position [425, 0]
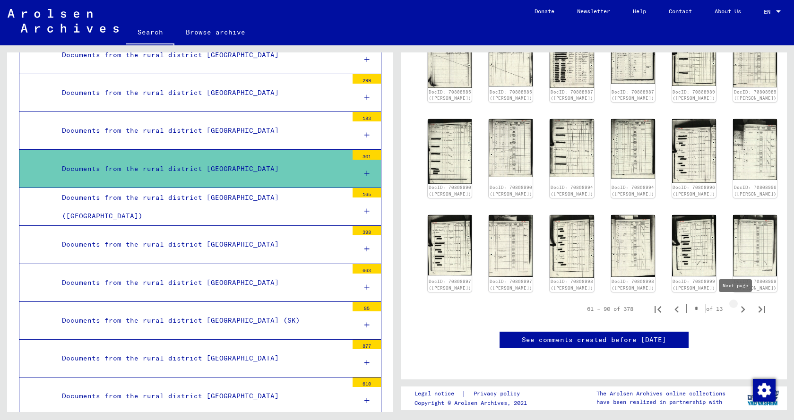
click at [736, 308] on icon "Next page" at bounding box center [742, 309] width 13 height 13
type input "*"
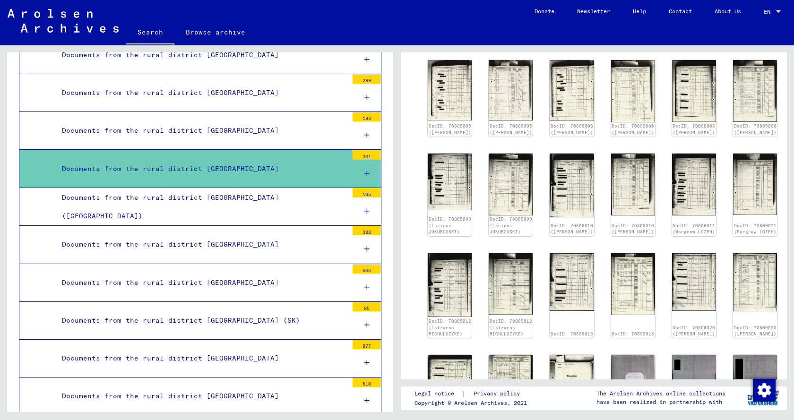
scroll to position [378, 0]
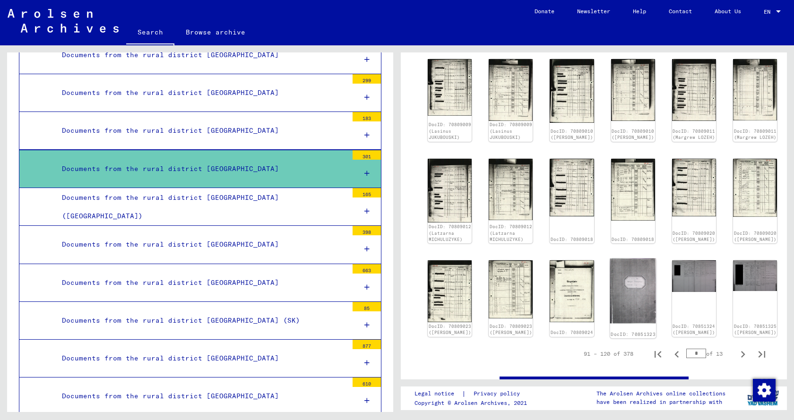
click at [622, 292] on img at bounding box center [633, 291] width 46 height 65
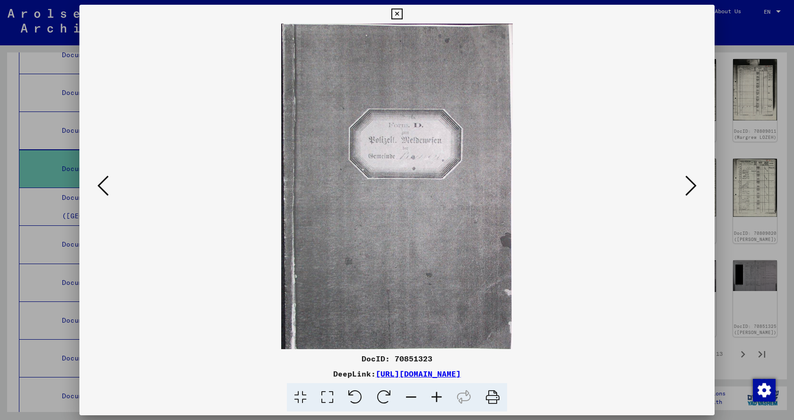
click at [691, 189] on icon at bounding box center [690, 185] width 11 height 23
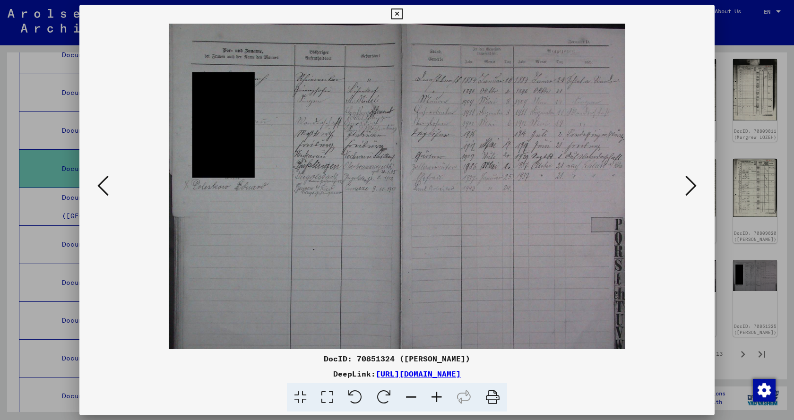
click at [691, 189] on icon at bounding box center [690, 185] width 11 height 23
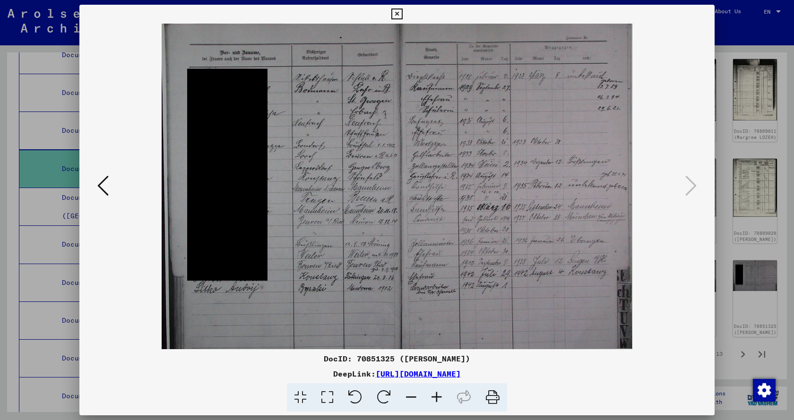
click at [396, 11] on icon at bounding box center [396, 14] width 11 height 11
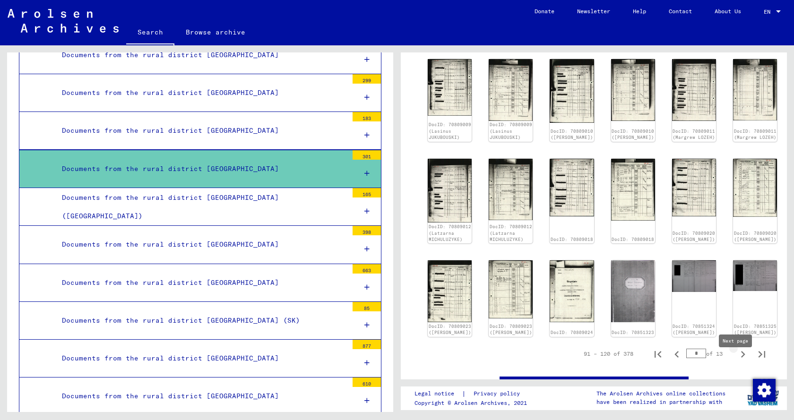
click at [736, 361] on icon "Next page" at bounding box center [742, 354] width 13 height 13
type input "*"
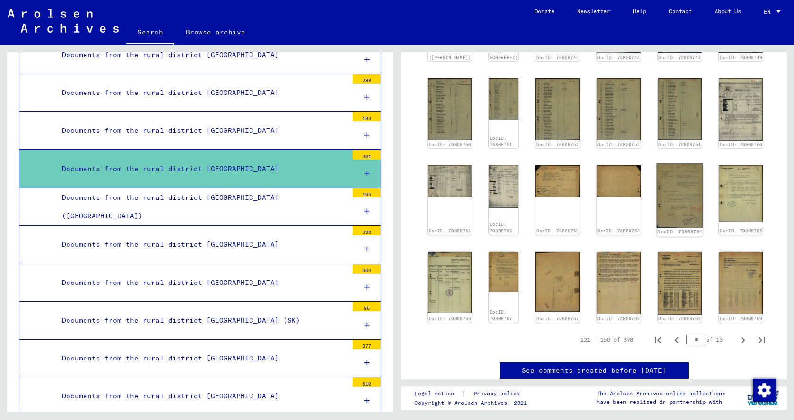
scroll to position [279, 0]
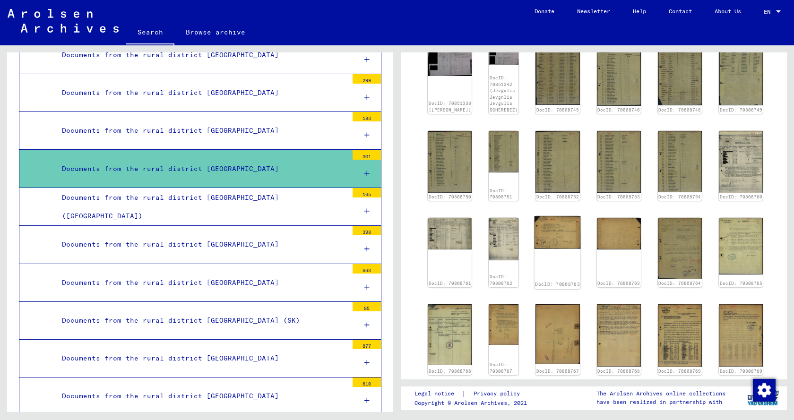
click at [566, 241] on img at bounding box center [558, 232] width 46 height 33
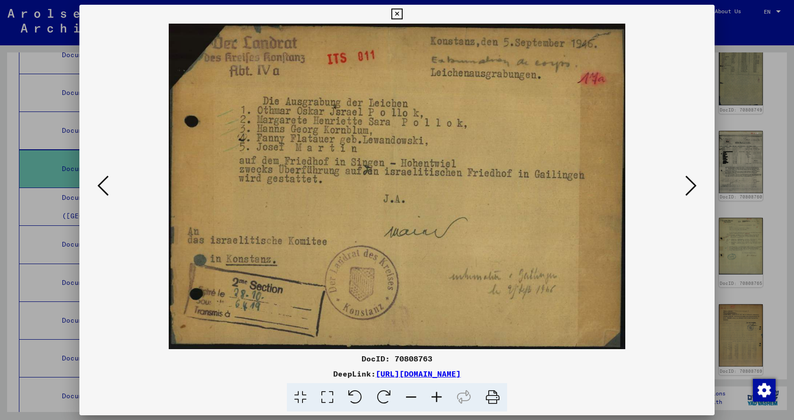
click at [690, 187] on icon at bounding box center [690, 185] width 11 height 23
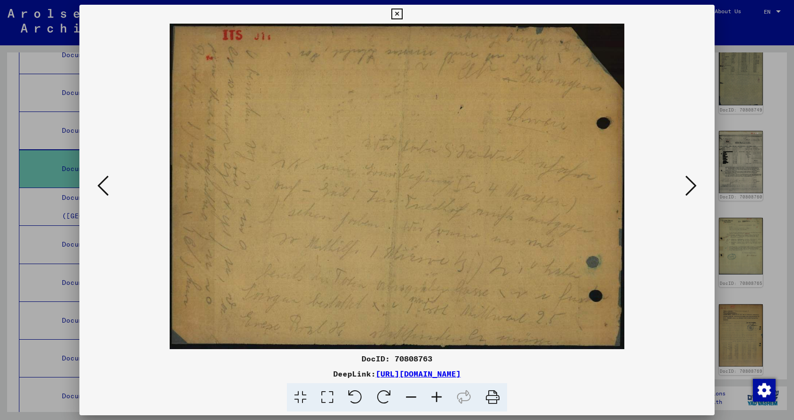
click at [690, 187] on icon at bounding box center [690, 185] width 11 height 23
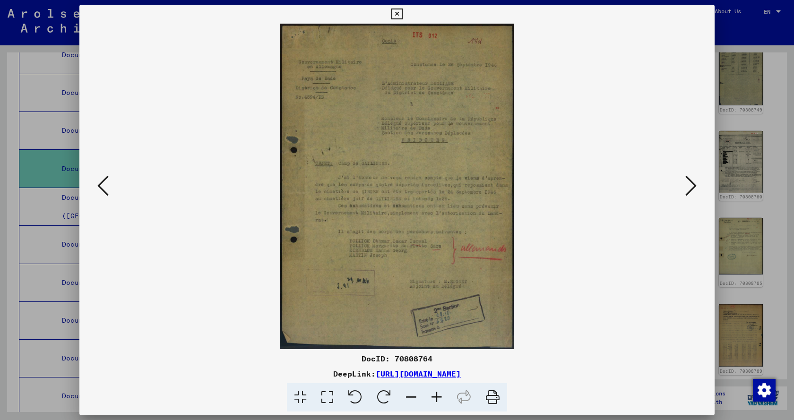
click at [104, 189] on icon at bounding box center [102, 185] width 11 height 23
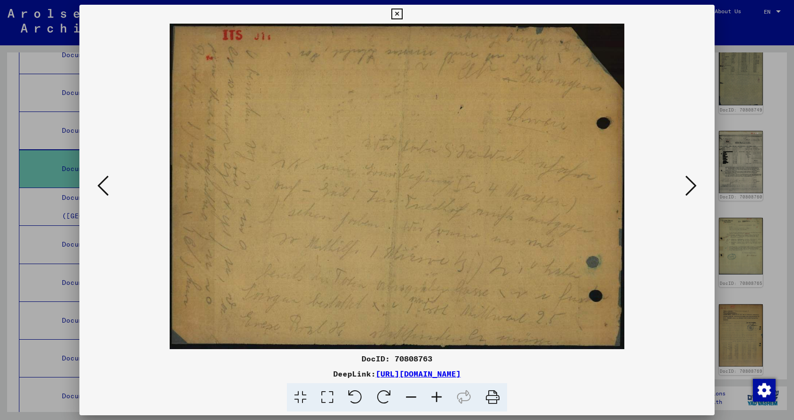
click at [694, 187] on icon at bounding box center [690, 185] width 11 height 23
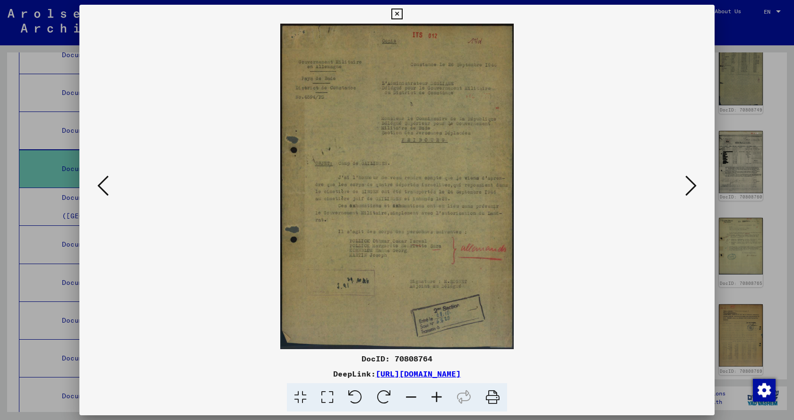
click at [694, 187] on icon at bounding box center [690, 185] width 11 height 23
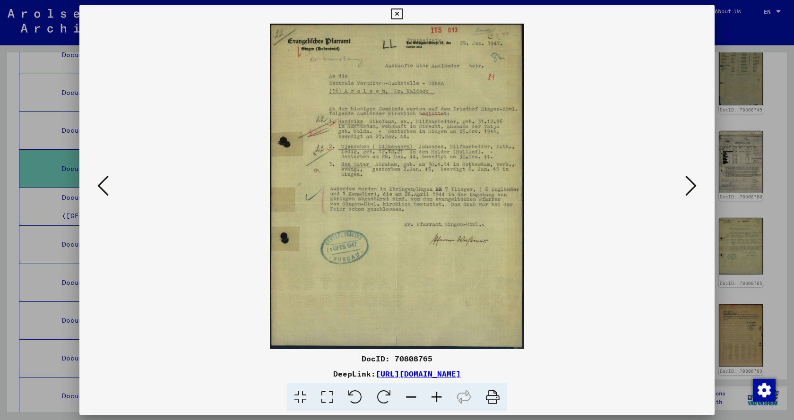
click at [433, 395] on icon at bounding box center [437, 397] width 26 height 29
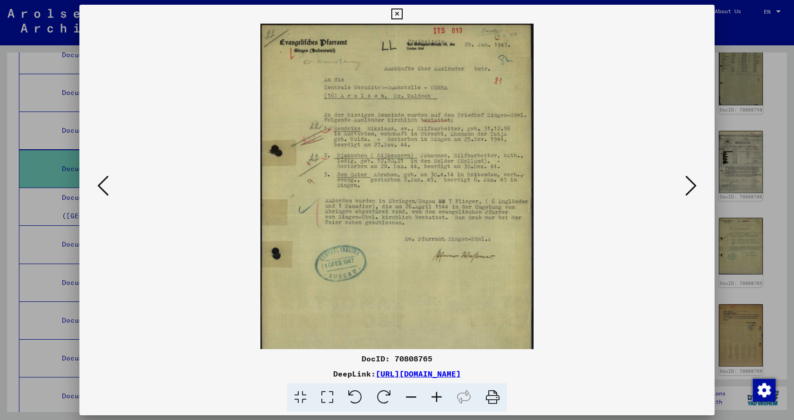
click at [433, 395] on icon at bounding box center [437, 397] width 26 height 29
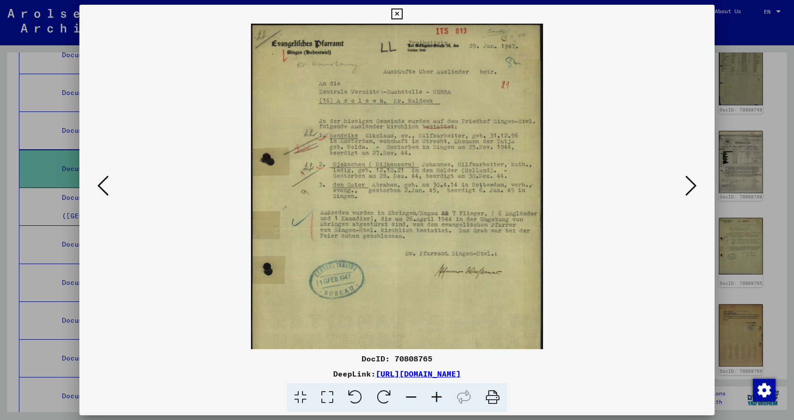
click at [433, 395] on icon at bounding box center [437, 397] width 26 height 29
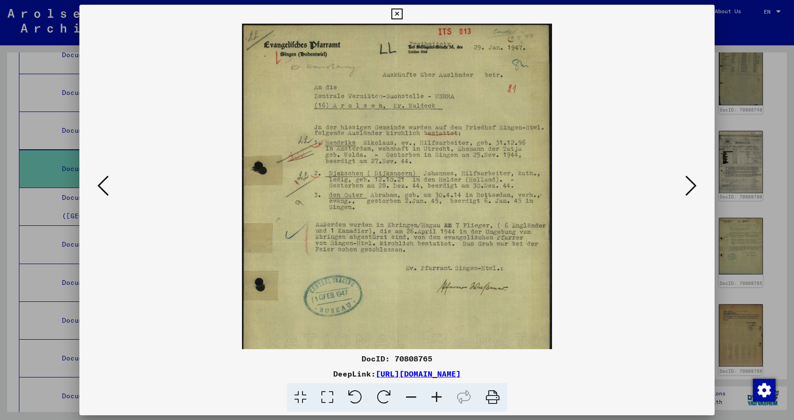
click at [439, 397] on icon at bounding box center [437, 397] width 26 height 29
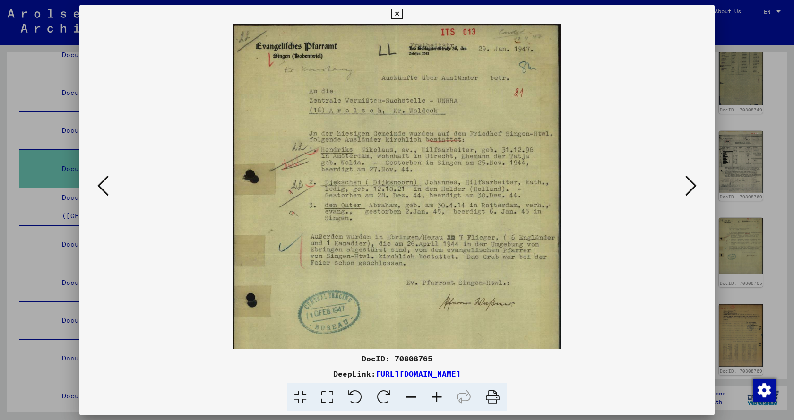
click at [439, 397] on icon at bounding box center [437, 397] width 26 height 29
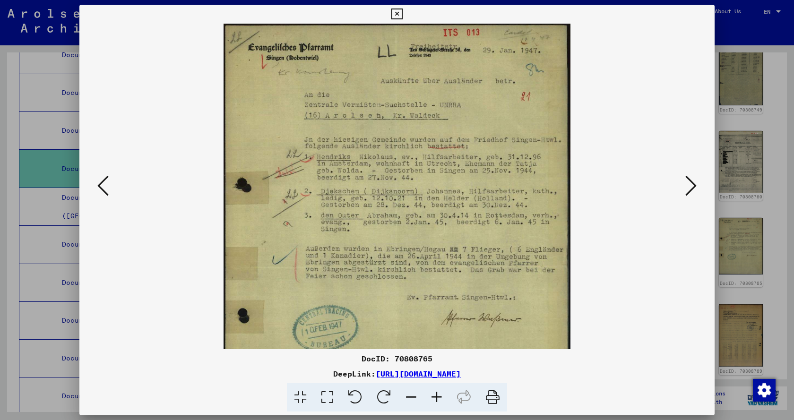
click at [438, 397] on icon at bounding box center [437, 397] width 26 height 29
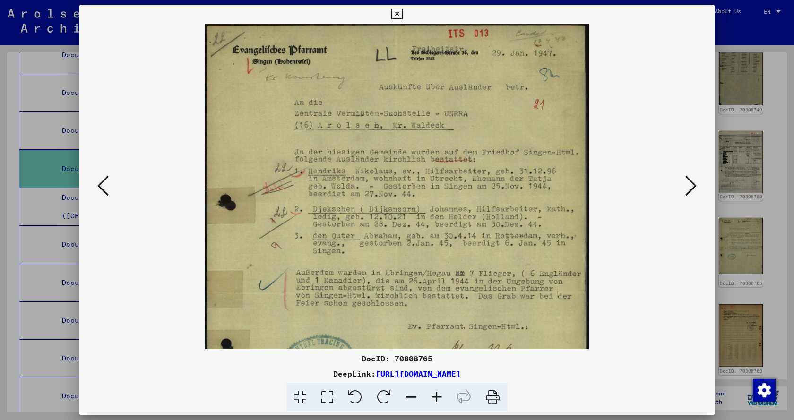
click at [438, 397] on icon at bounding box center [437, 397] width 26 height 29
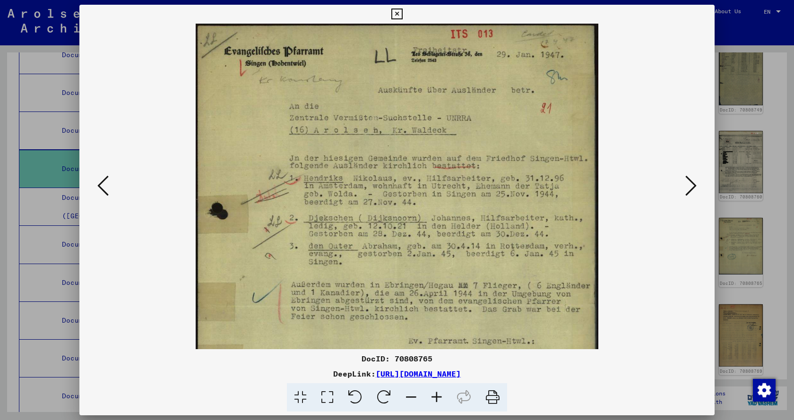
click at [438, 397] on icon at bounding box center [437, 397] width 26 height 29
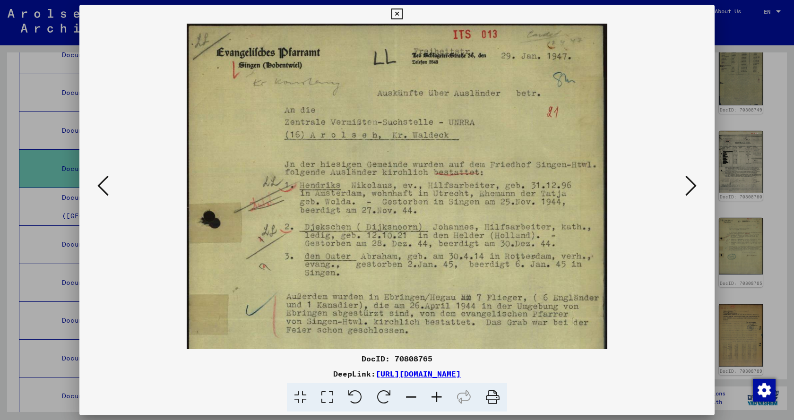
click at [690, 189] on icon at bounding box center [690, 185] width 11 height 23
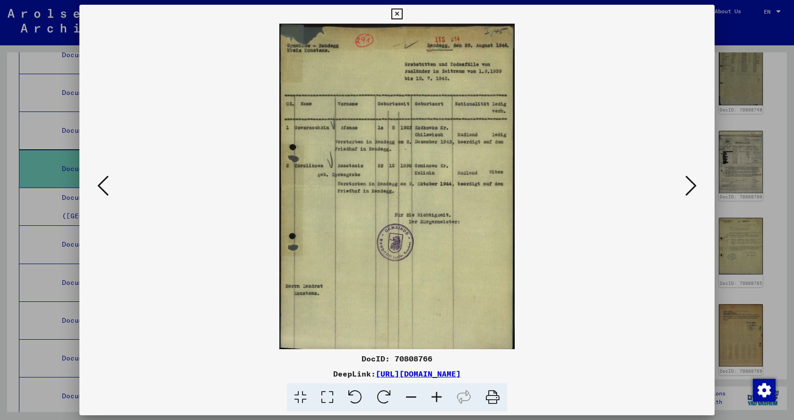
click at [691, 186] on icon at bounding box center [690, 185] width 11 height 23
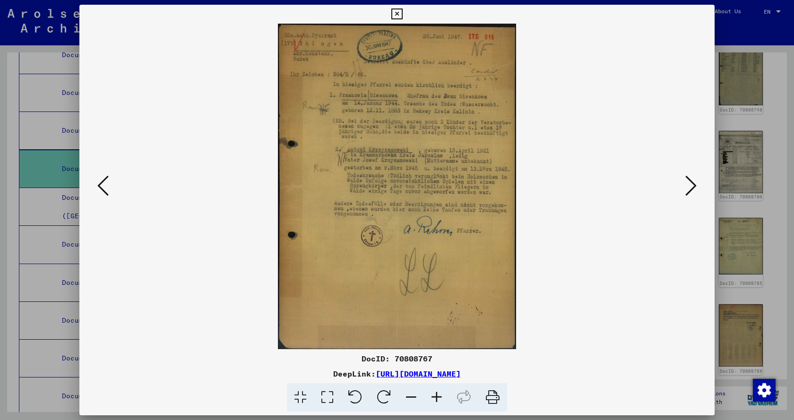
click at [691, 186] on icon at bounding box center [690, 185] width 11 height 23
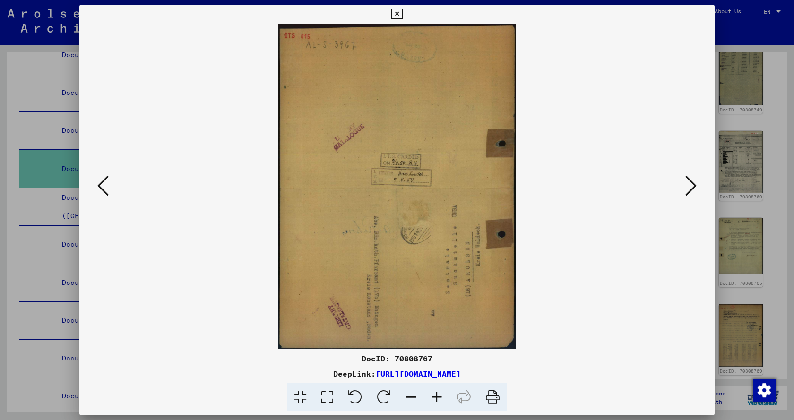
click at [691, 186] on icon at bounding box center [690, 185] width 11 height 23
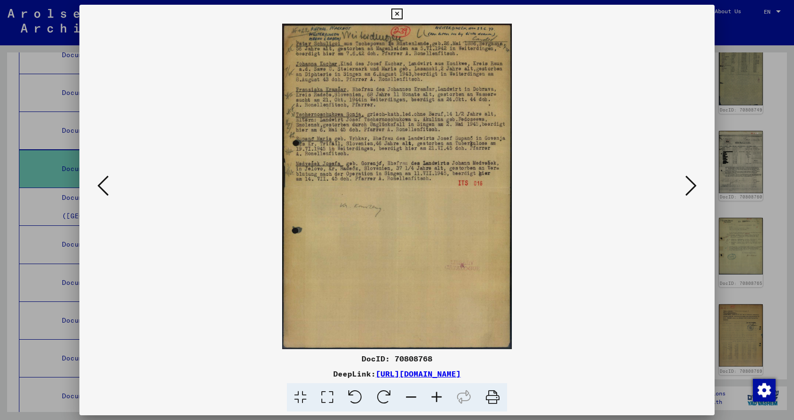
click at [691, 186] on icon at bounding box center [690, 185] width 11 height 23
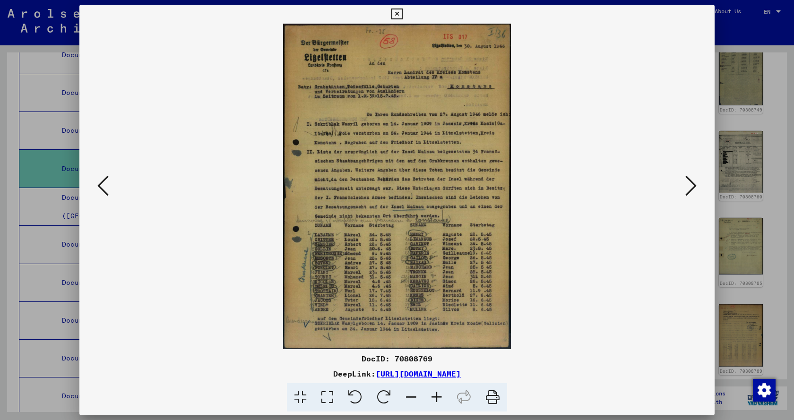
click at [691, 186] on icon at bounding box center [690, 185] width 11 height 23
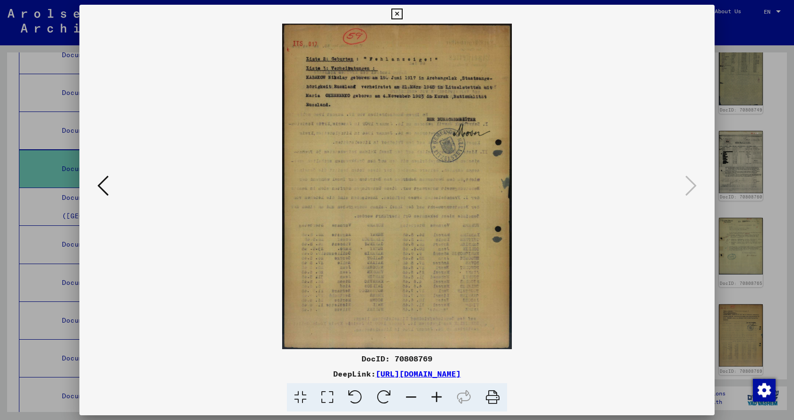
click at [397, 14] on icon at bounding box center [396, 14] width 11 height 11
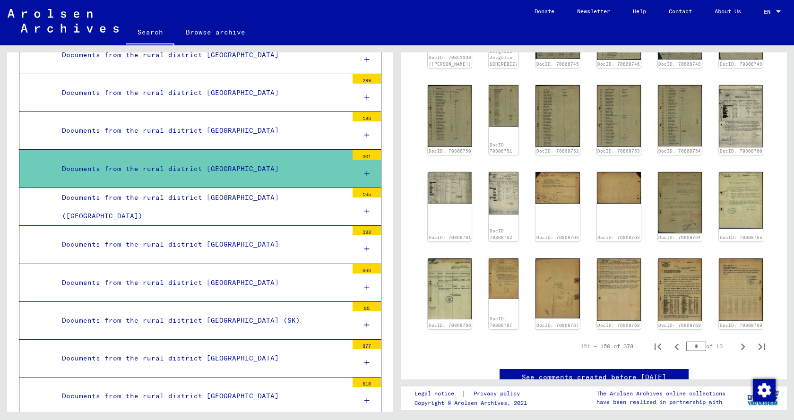
scroll to position [468, 0]
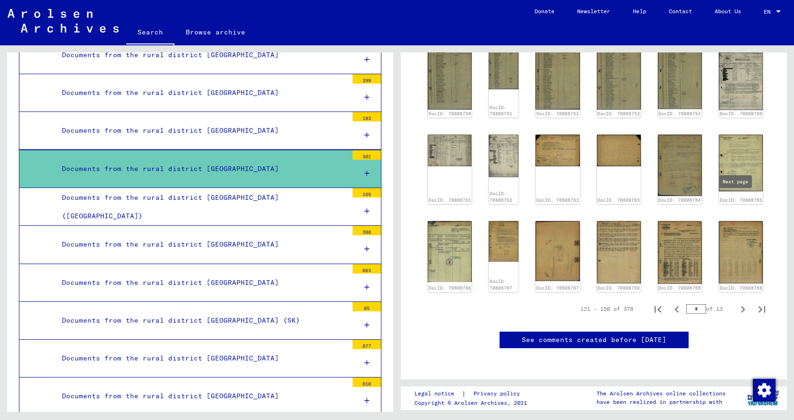
click at [736, 303] on icon "Next page" at bounding box center [742, 309] width 13 height 13
type input "*"
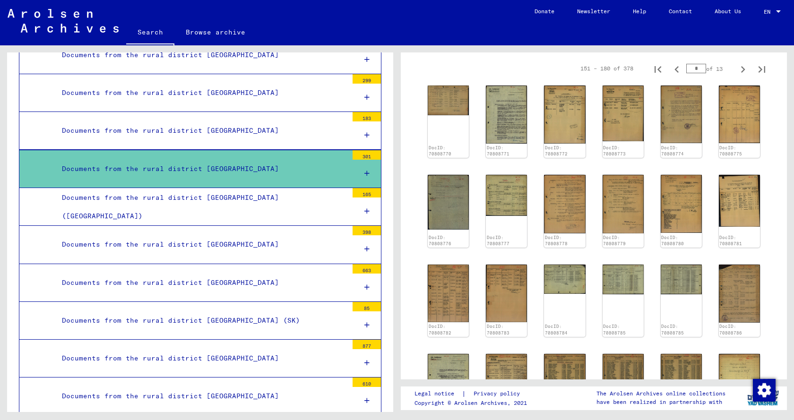
scroll to position [121, 0]
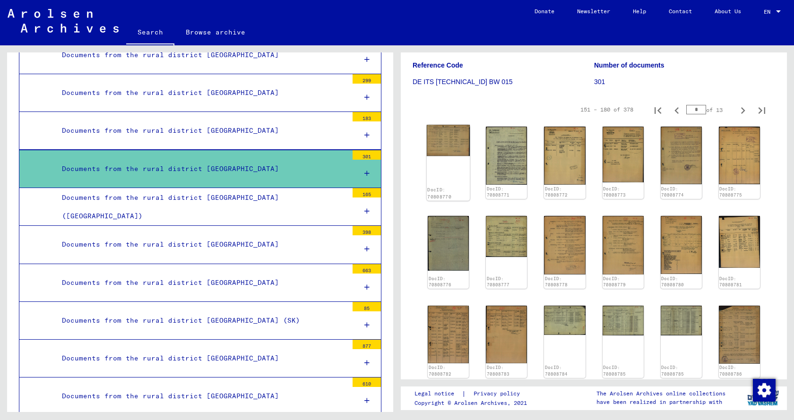
click at [442, 132] on img at bounding box center [448, 140] width 43 height 31
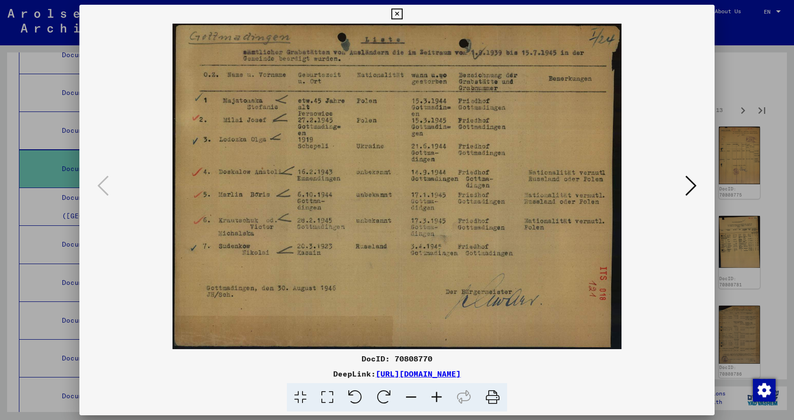
click at [691, 186] on icon at bounding box center [690, 185] width 11 height 23
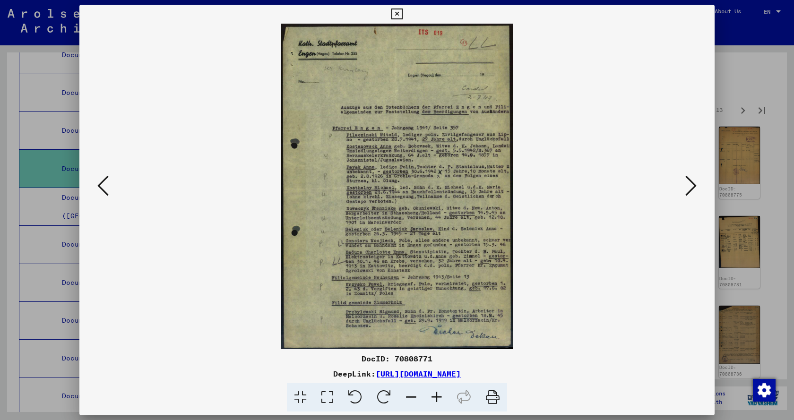
click at [691, 186] on icon at bounding box center [690, 185] width 11 height 23
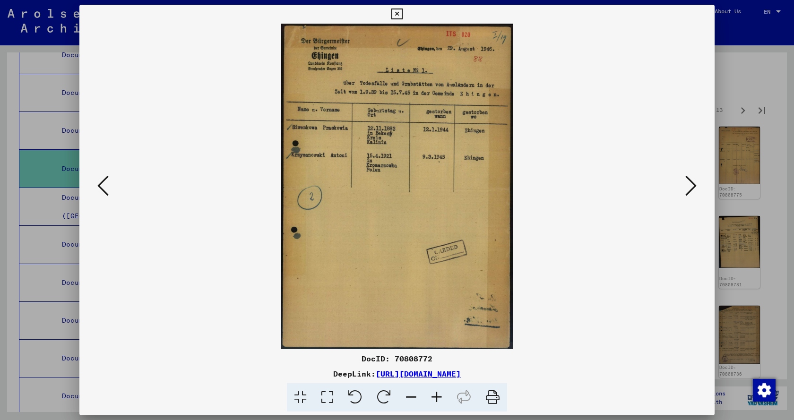
click at [691, 186] on icon at bounding box center [690, 185] width 11 height 23
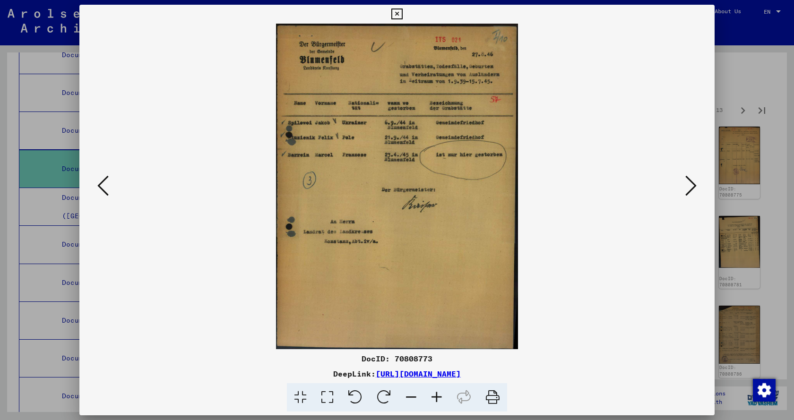
click at [691, 186] on icon at bounding box center [690, 185] width 11 height 23
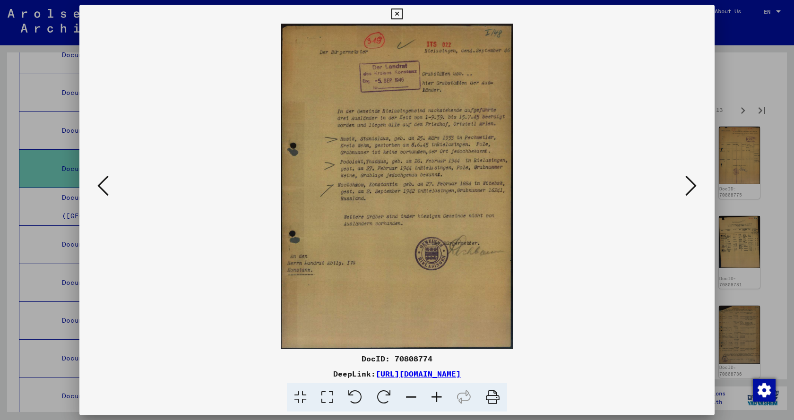
click at [691, 186] on icon at bounding box center [690, 185] width 11 height 23
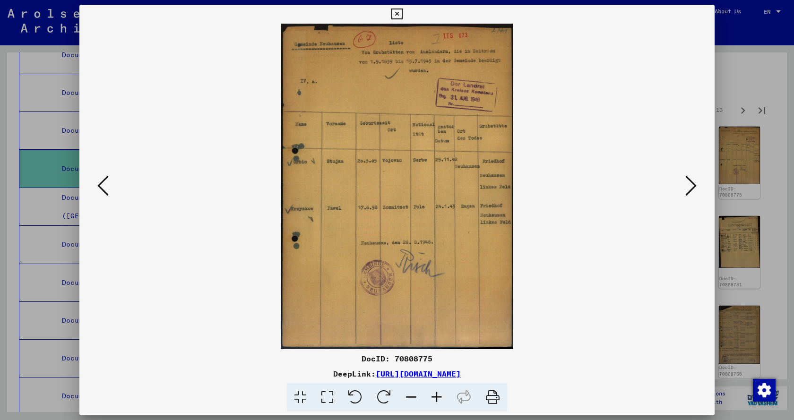
click at [691, 186] on icon at bounding box center [690, 185] width 11 height 23
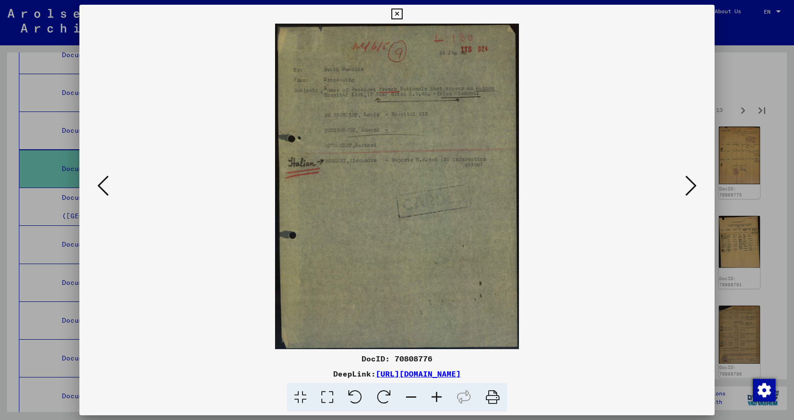
click at [691, 186] on icon at bounding box center [690, 185] width 11 height 23
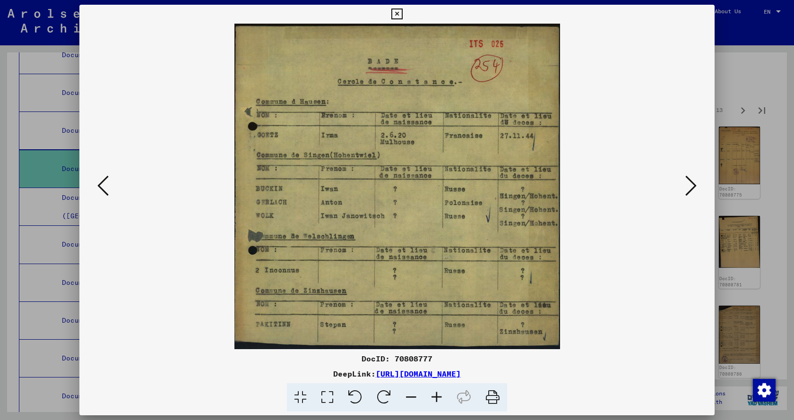
click at [691, 186] on icon at bounding box center [690, 185] width 11 height 23
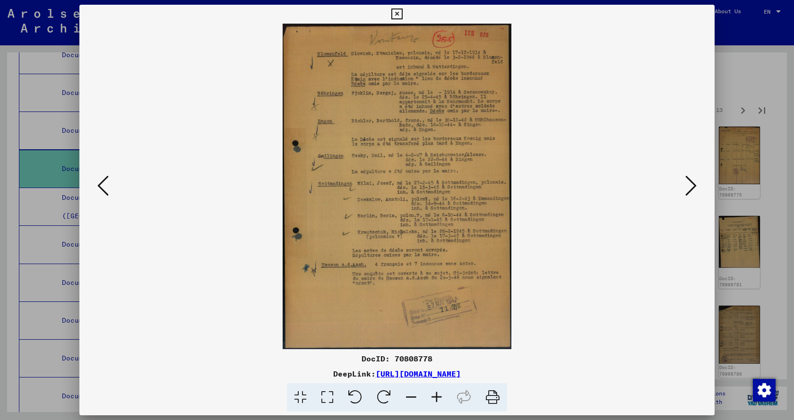
click at [691, 186] on icon at bounding box center [690, 185] width 11 height 23
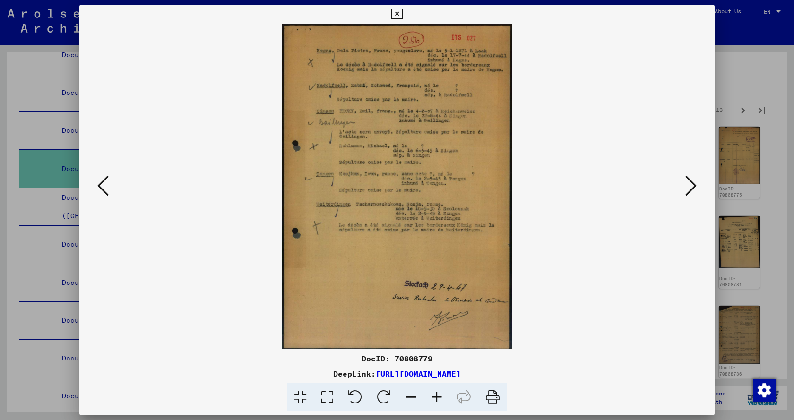
click at [691, 186] on icon at bounding box center [690, 185] width 11 height 23
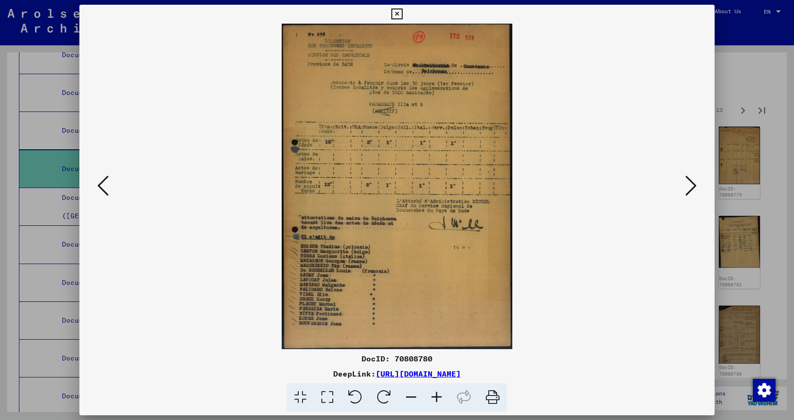
click at [437, 396] on icon at bounding box center [437, 397] width 26 height 29
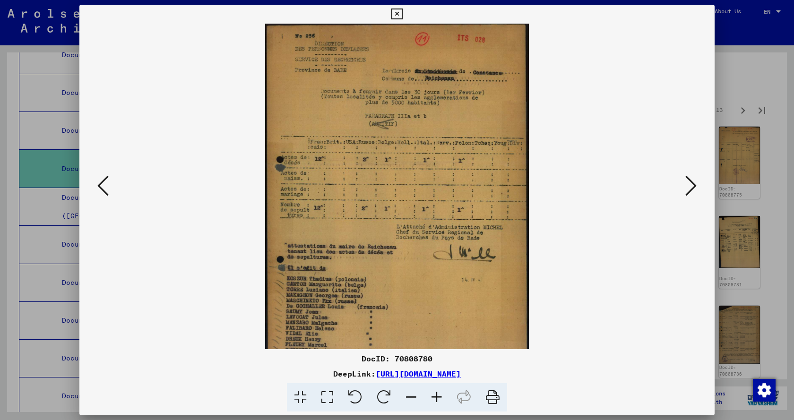
click at [437, 396] on icon at bounding box center [437, 397] width 26 height 29
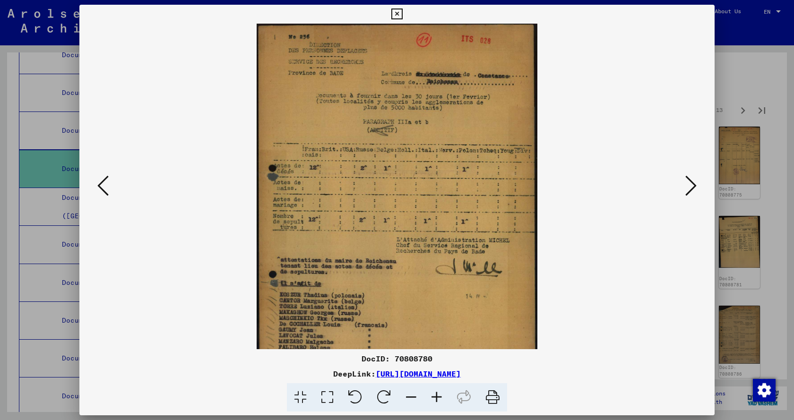
click at [437, 396] on icon at bounding box center [437, 397] width 26 height 29
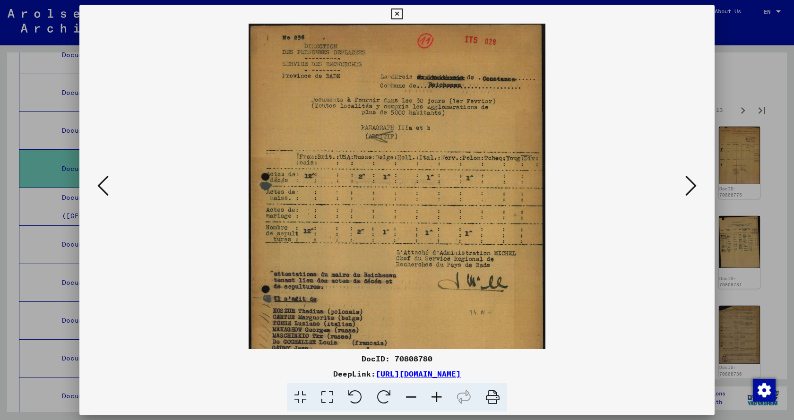
click at [437, 396] on icon at bounding box center [437, 397] width 26 height 29
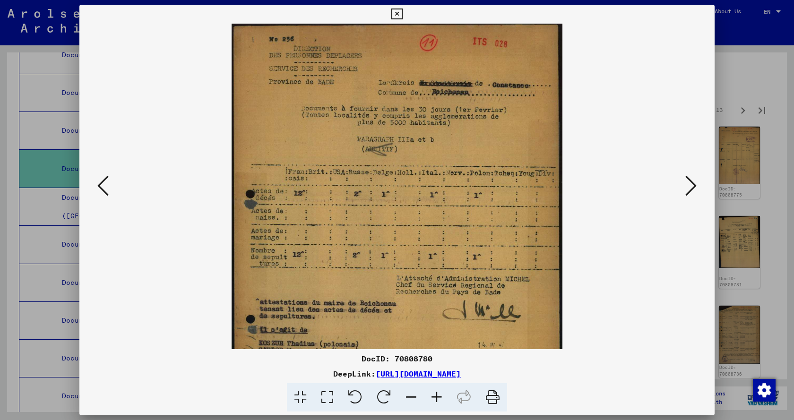
click at [437, 396] on icon at bounding box center [437, 397] width 26 height 29
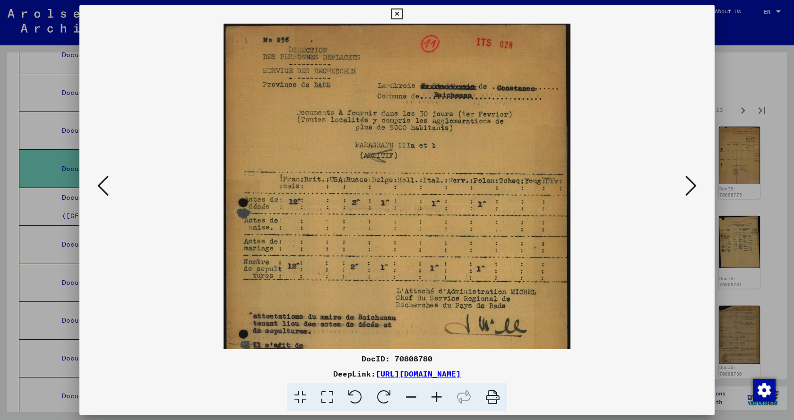
click at [437, 396] on icon at bounding box center [437, 397] width 26 height 29
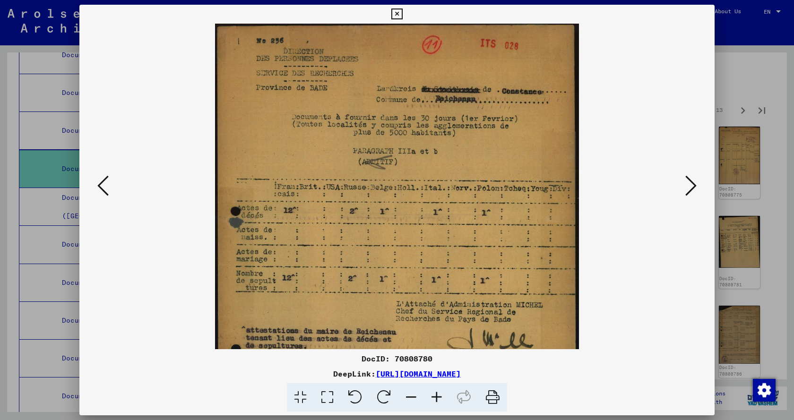
click at [437, 396] on icon at bounding box center [437, 397] width 26 height 29
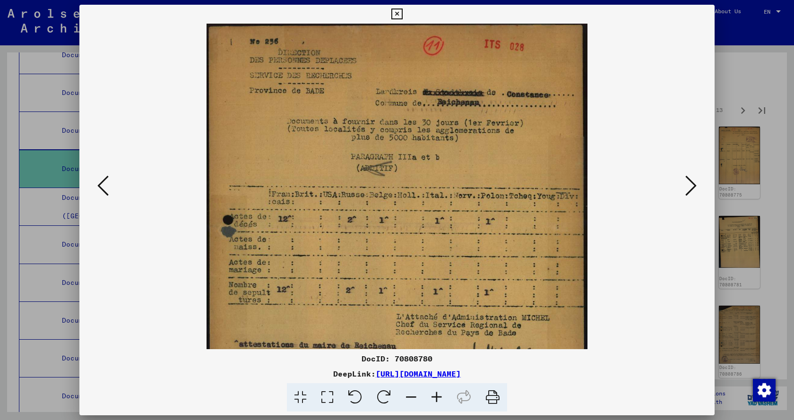
click at [437, 396] on icon at bounding box center [437, 397] width 26 height 29
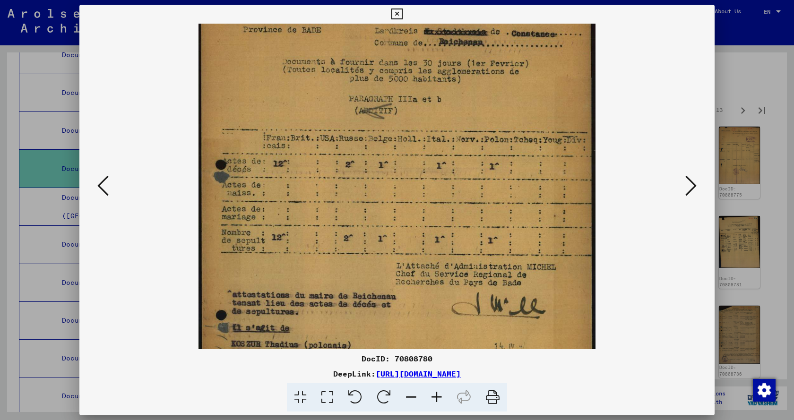
drag, startPoint x: 365, startPoint y: 337, endPoint x: 358, endPoint y: 271, distance: 66.6
click at [358, 272] on img at bounding box center [396, 241] width 397 height 562
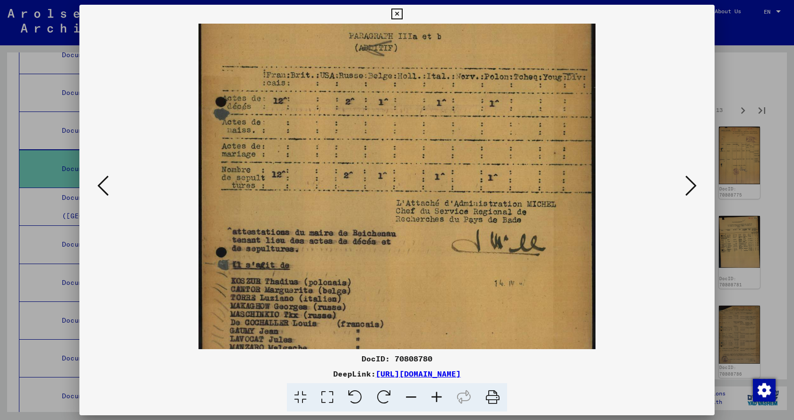
drag, startPoint x: 357, startPoint y: 306, endPoint x: 352, endPoint y: 207, distance: 98.9
click at [352, 208] on img at bounding box center [396, 178] width 397 height 562
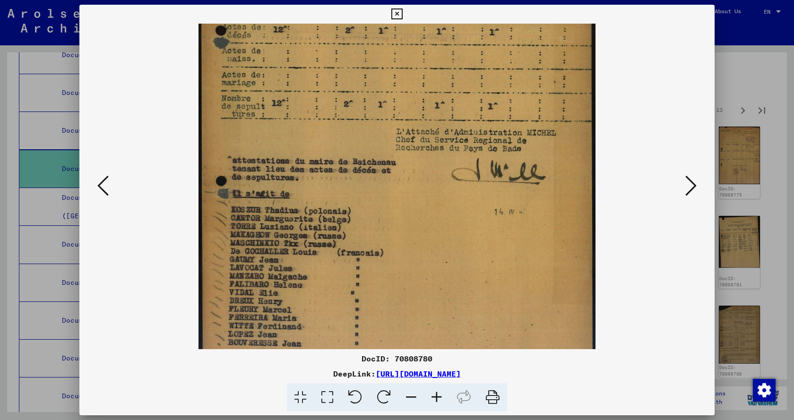
drag, startPoint x: 397, startPoint y: 245, endPoint x: 392, endPoint y: 184, distance: 61.2
click at [392, 186] on img at bounding box center [396, 107] width 397 height 562
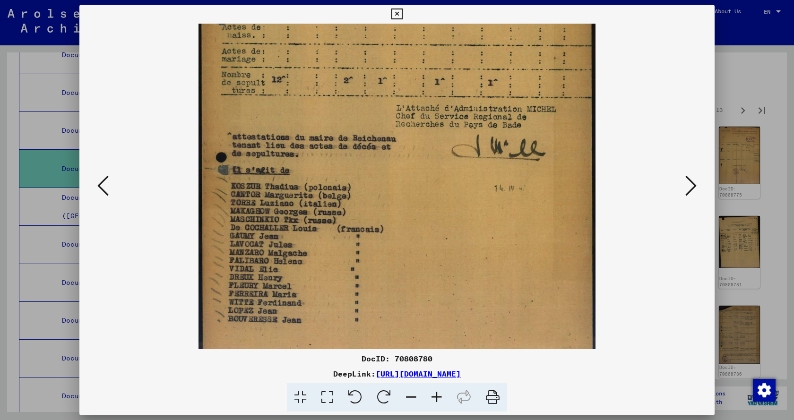
scroll to position [236, 0]
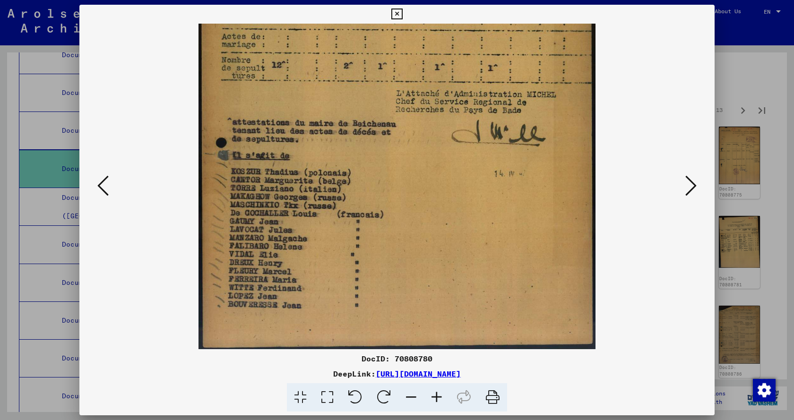
drag, startPoint x: 404, startPoint y: 254, endPoint x: 406, endPoint y: 239, distance: 15.3
click at [406, 239] on img at bounding box center [396, 68] width 397 height 562
click at [690, 187] on icon at bounding box center [690, 185] width 11 height 23
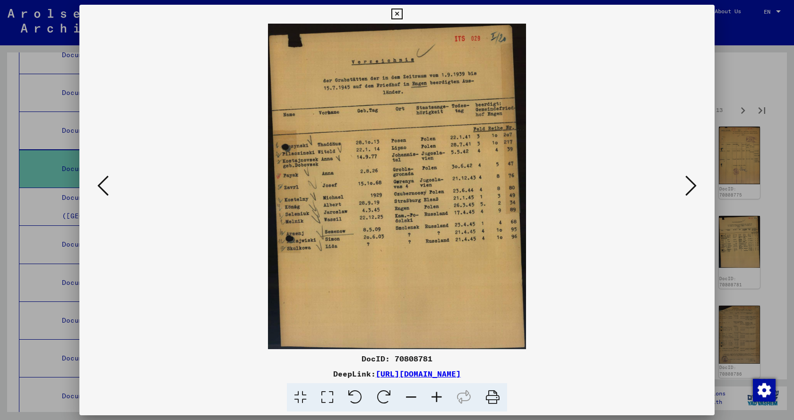
scroll to position [0, 0]
click at [439, 396] on icon at bounding box center [437, 397] width 26 height 29
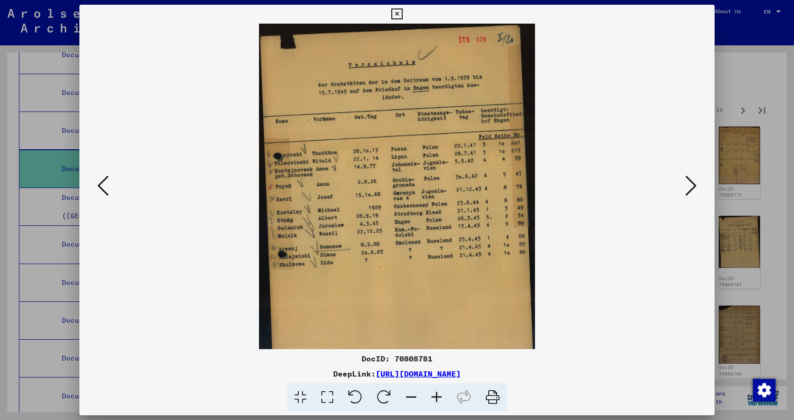
click at [439, 396] on icon at bounding box center [437, 397] width 26 height 29
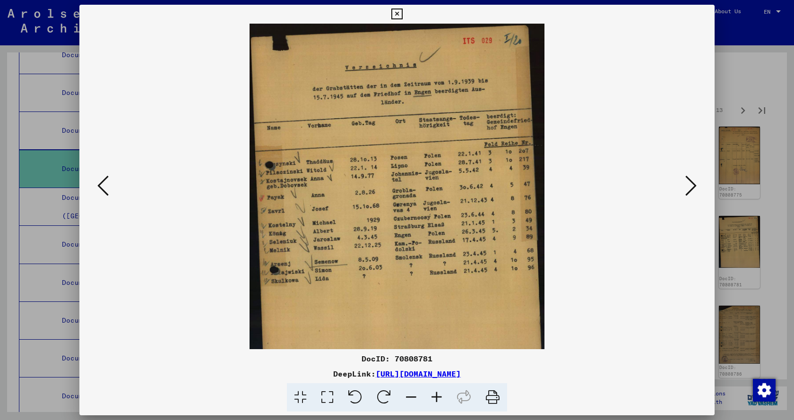
click at [439, 396] on icon at bounding box center [437, 397] width 26 height 29
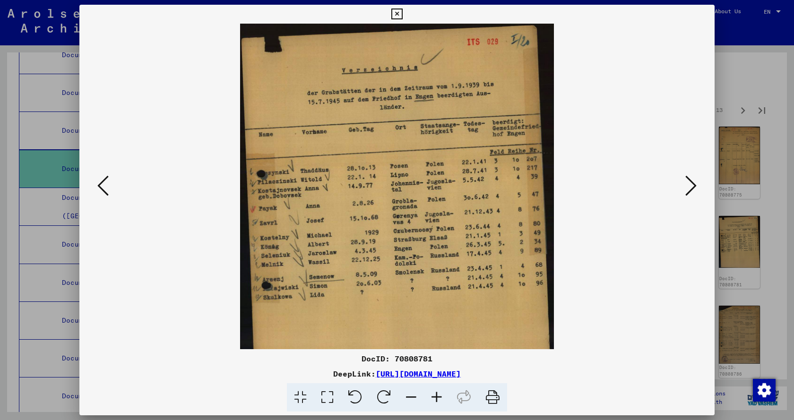
click at [439, 396] on icon at bounding box center [437, 397] width 26 height 29
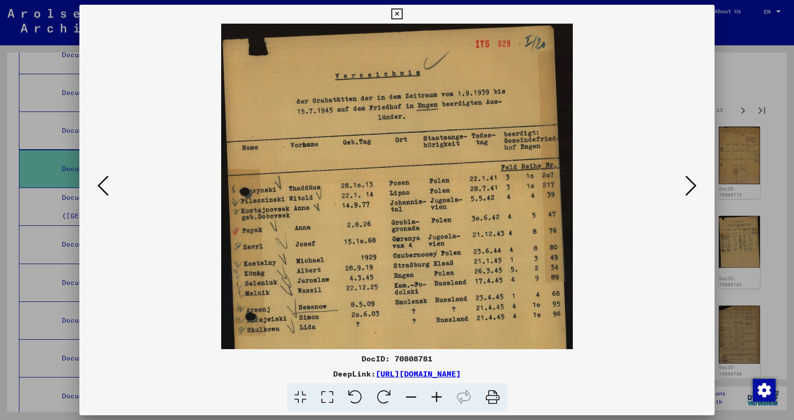
drag, startPoint x: 377, startPoint y: 242, endPoint x: 388, endPoint y: 185, distance: 58.1
click at [385, 196] on img at bounding box center [396, 246] width 351 height 444
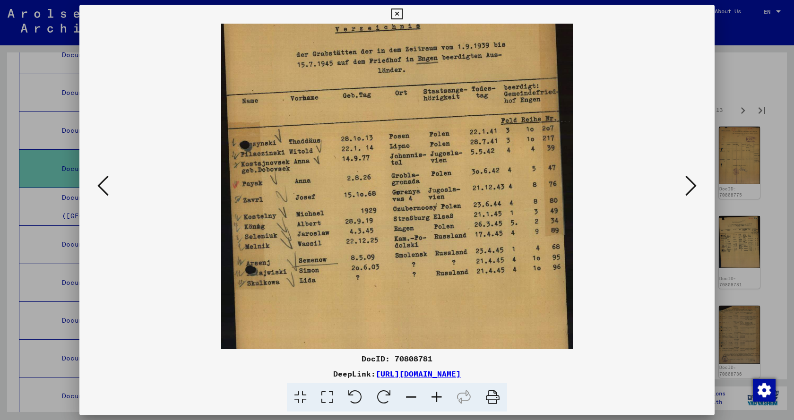
click at [693, 188] on icon at bounding box center [690, 185] width 11 height 23
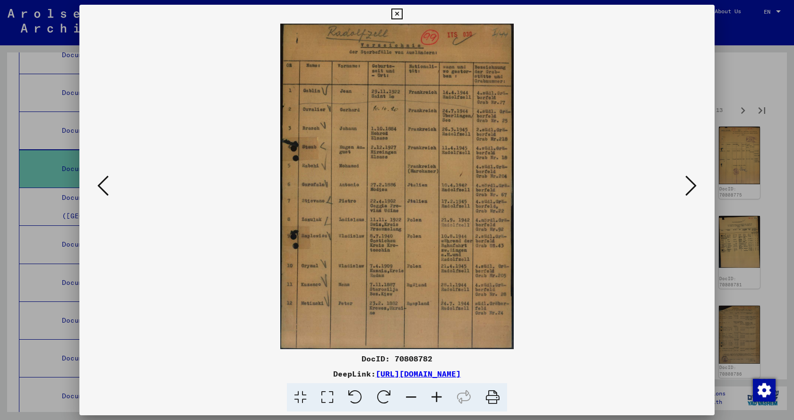
click at [693, 188] on icon at bounding box center [690, 185] width 11 height 23
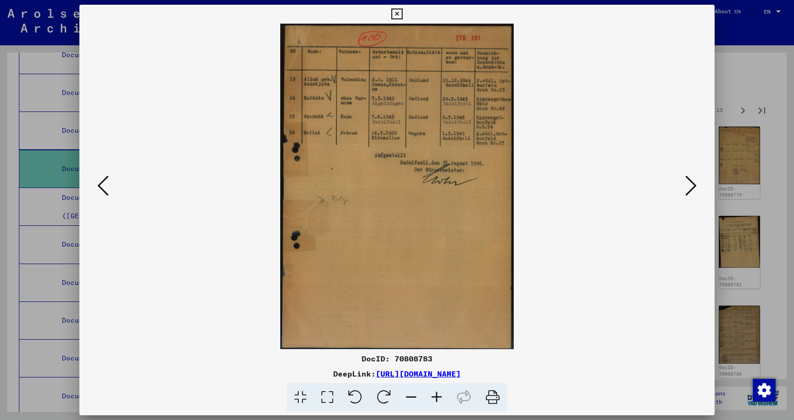
click at [693, 188] on icon at bounding box center [690, 185] width 11 height 23
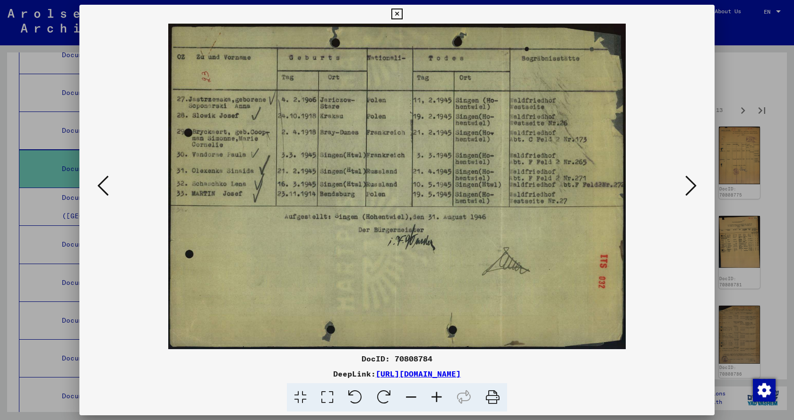
click at [693, 188] on icon at bounding box center [690, 185] width 11 height 23
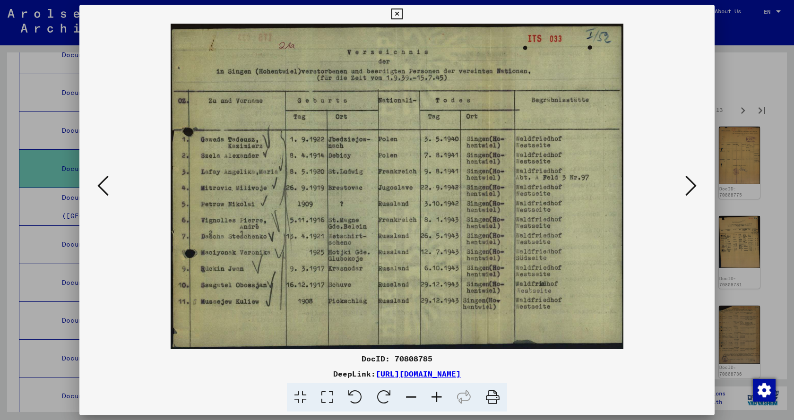
click at [693, 188] on icon at bounding box center [690, 185] width 11 height 23
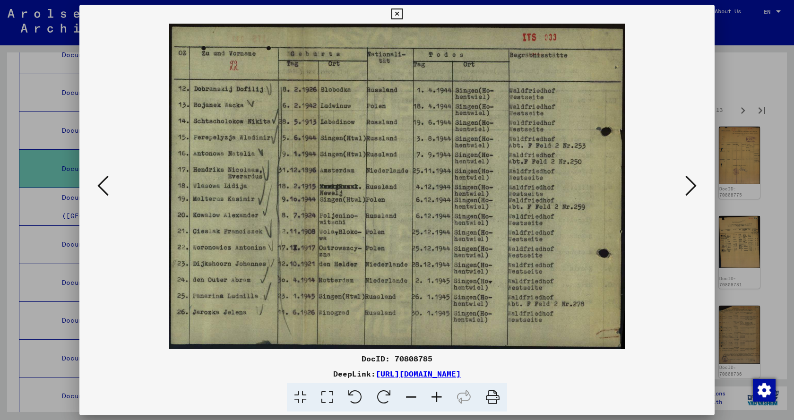
click at [693, 188] on icon at bounding box center [690, 185] width 11 height 23
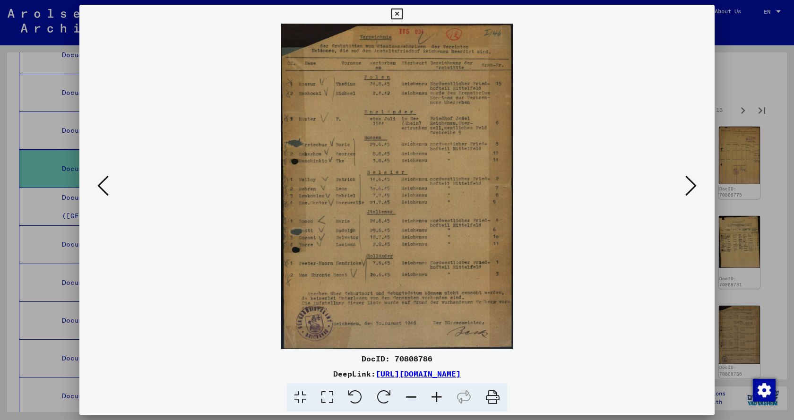
click at [693, 188] on icon at bounding box center [690, 185] width 11 height 23
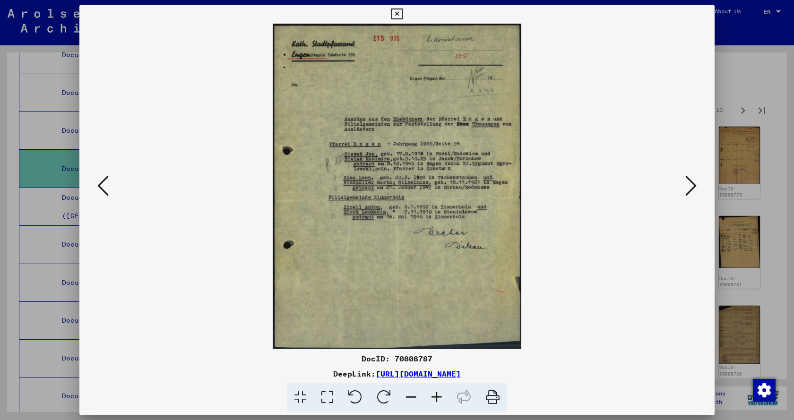
click at [693, 188] on icon at bounding box center [690, 185] width 11 height 23
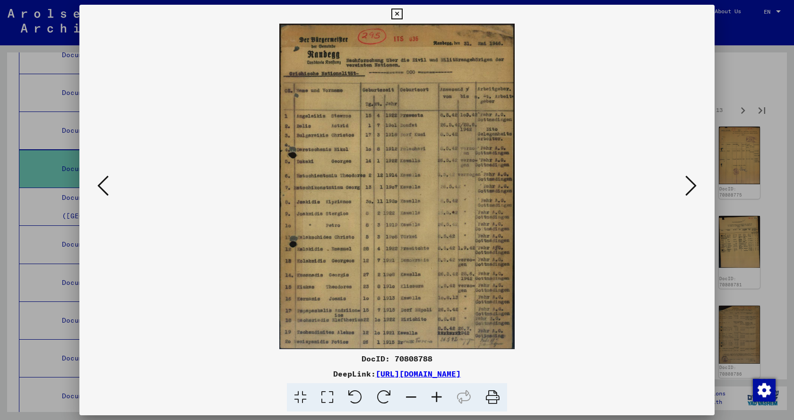
click at [693, 188] on icon at bounding box center [690, 185] width 11 height 23
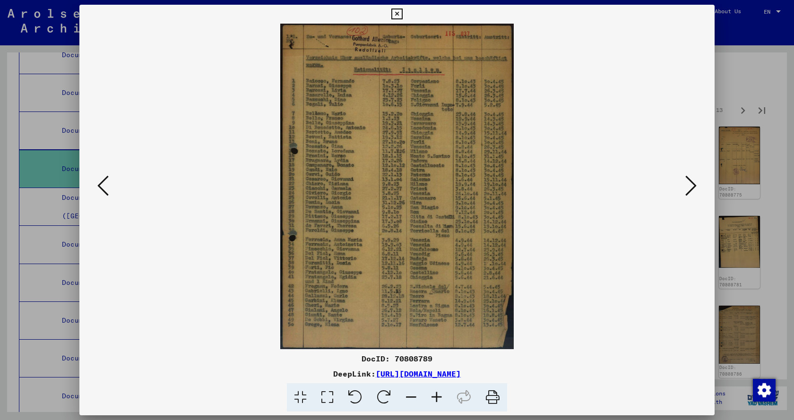
click at [693, 188] on icon at bounding box center [690, 185] width 11 height 23
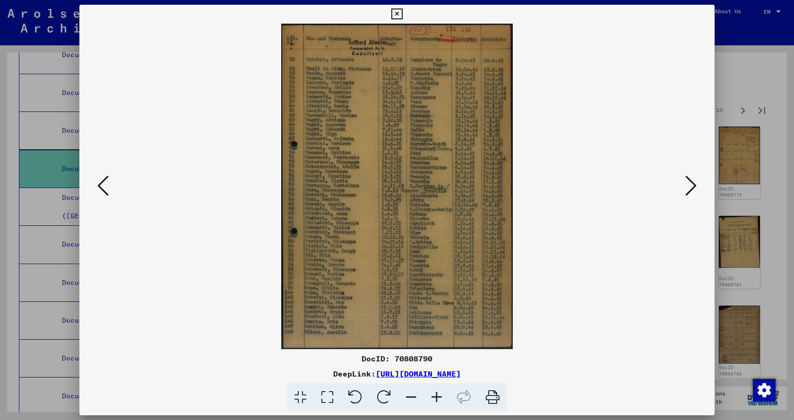
click at [693, 188] on icon at bounding box center [690, 185] width 11 height 23
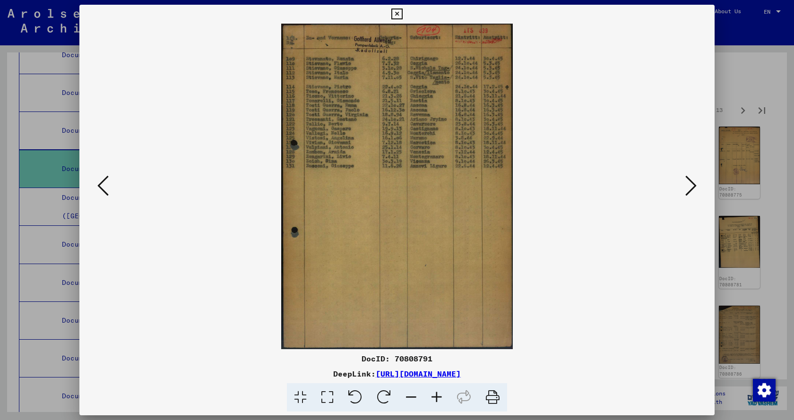
click at [693, 188] on icon at bounding box center [690, 185] width 11 height 23
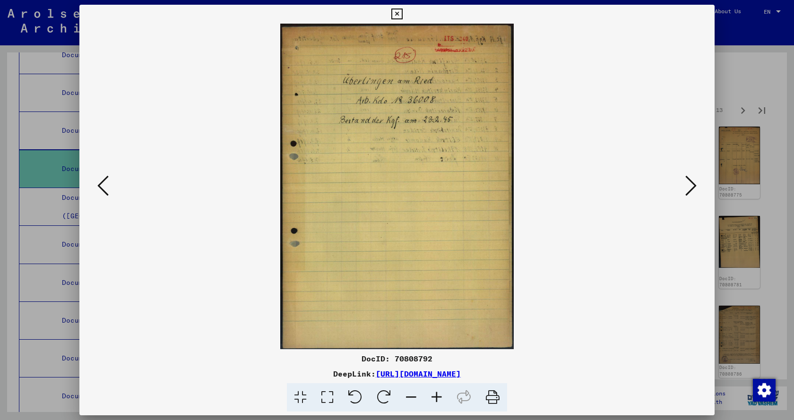
click at [693, 188] on icon at bounding box center [690, 185] width 11 height 23
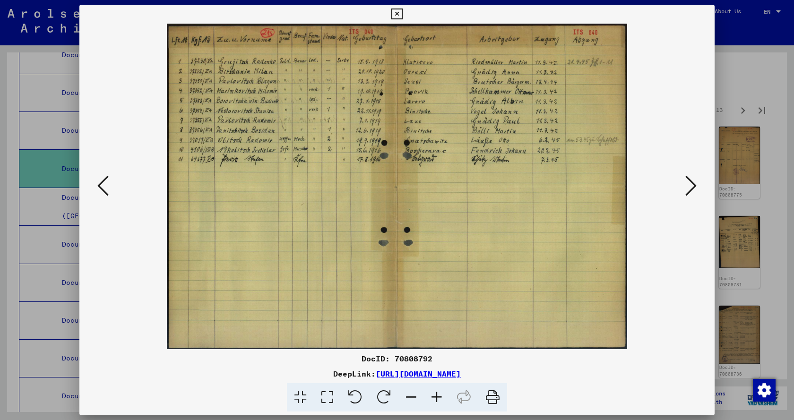
click at [693, 188] on icon at bounding box center [690, 185] width 11 height 23
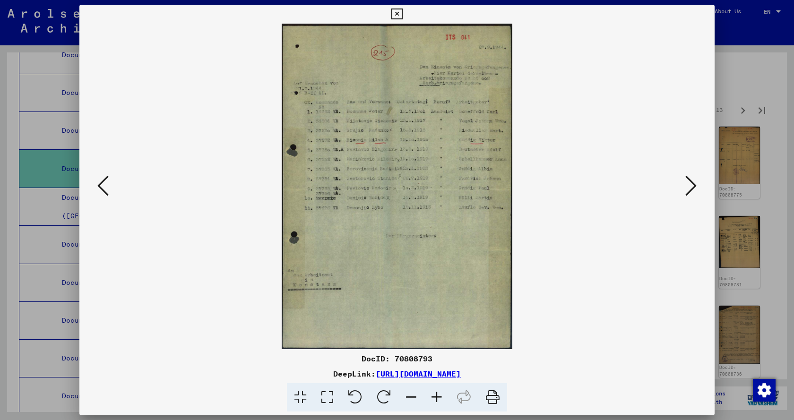
click at [693, 188] on icon at bounding box center [690, 185] width 11 height 23
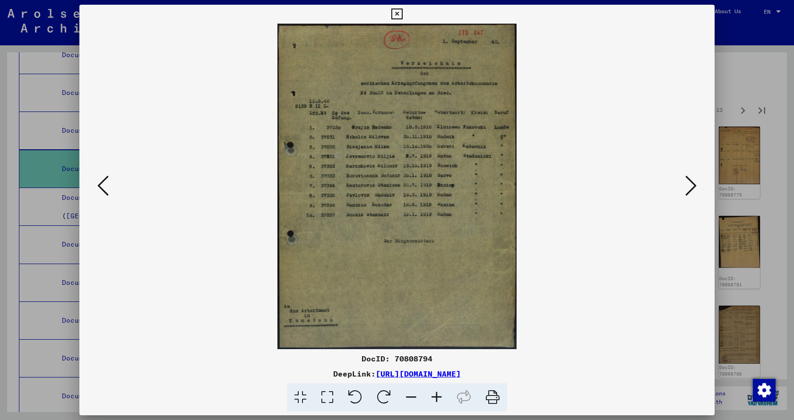
click at [693, 188] on icon at bounding box center [690, 185] width 11 height 23
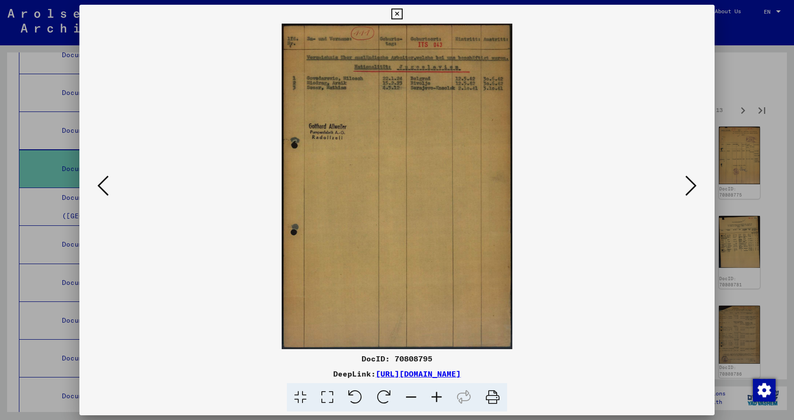
click at [693, 188] on icon at bounding box center [690, 185] width 11 height 23
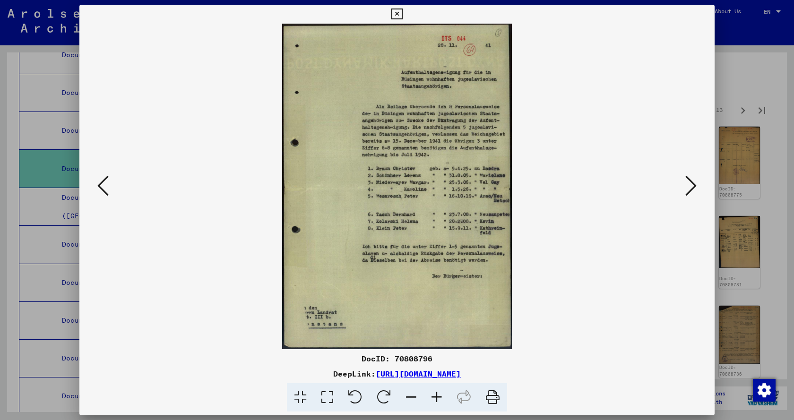
click at [693, 188] on icon at bounding box center [690, 185] width 11 height 23
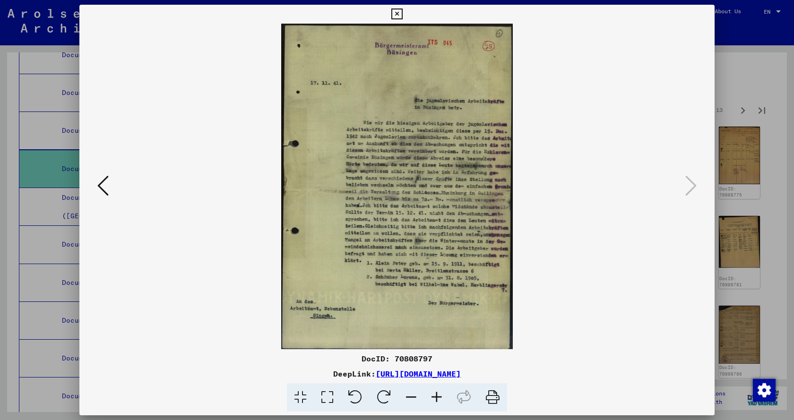
click at [397, 15] on icon at bounding box center [396, 14] width 11 height 11
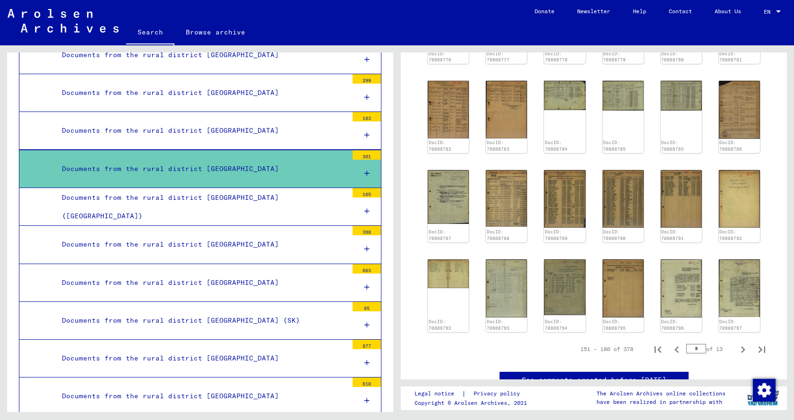
scroll to position [405, 0]
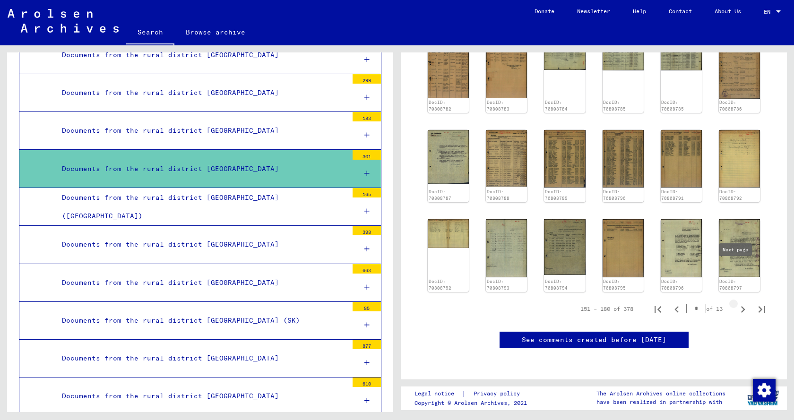
click at [736, 303] on icon "Next page" at bounding box center [742, 309] width 13 height 13
type input "*"
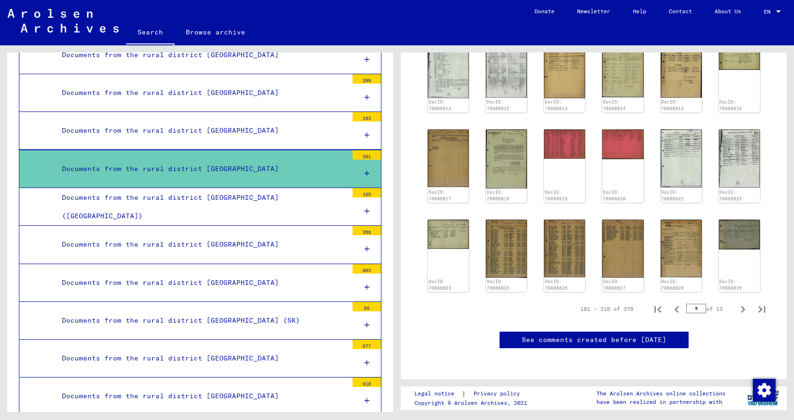
scroll to position [169, 0]
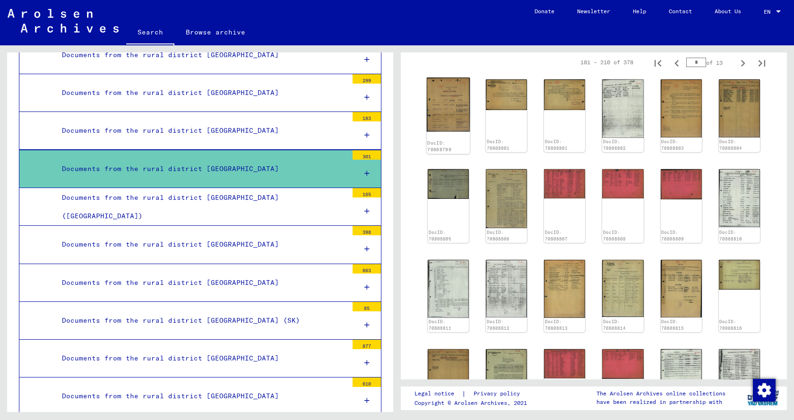
click at [446, 103] on img at bounding box center [448, 105] width 43 height 54
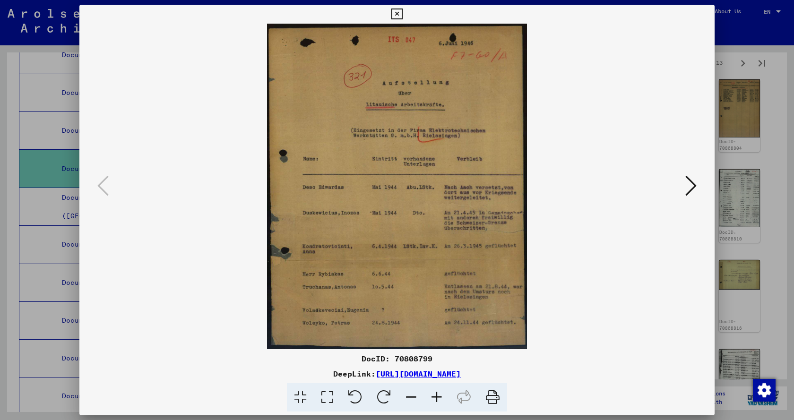
click at [691, 188] on icon at bounding box center [690, 185] width 11 height 23
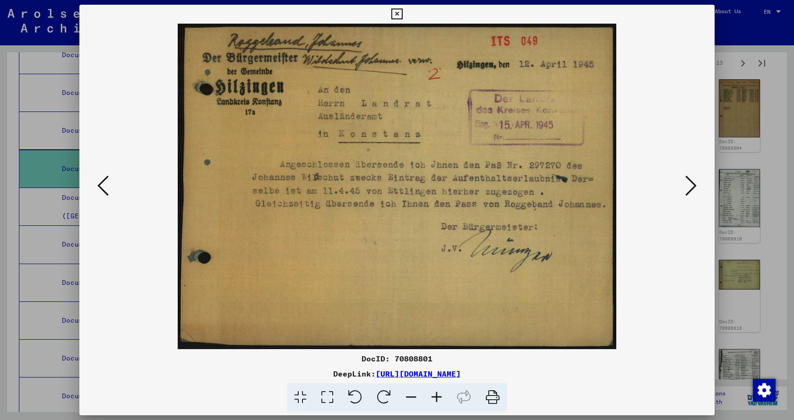
click at [691, 188] on icon at bounding box center [690, 185] width 11 height 23
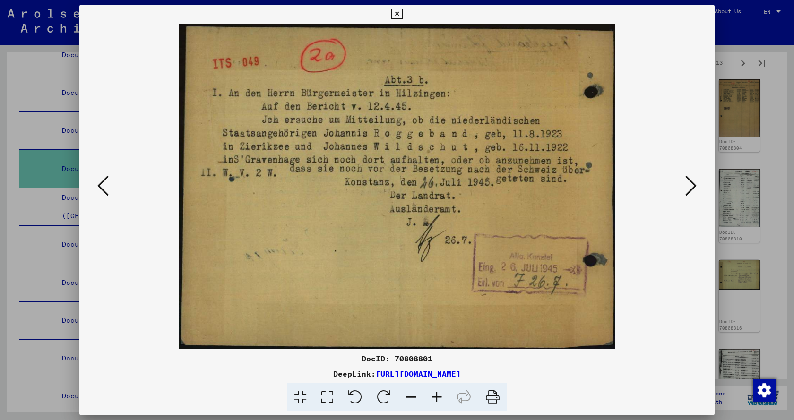
click at [691, 188] on icon at bounding box center [690, 185] width 11 height 23
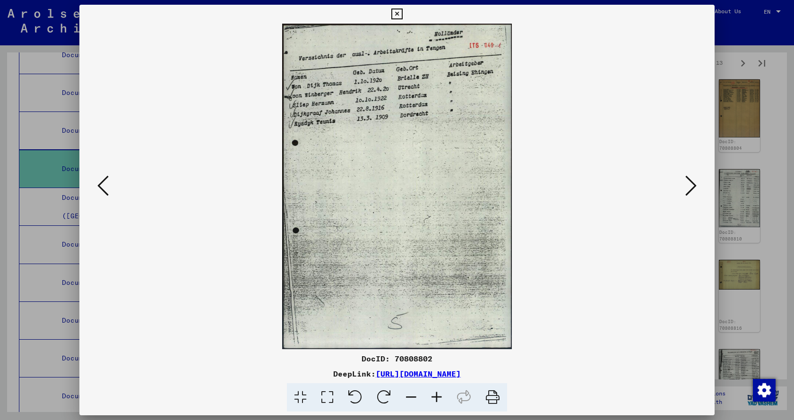
click at [691, 188] on icon at bounding box center [690, 185] width 11 height 23
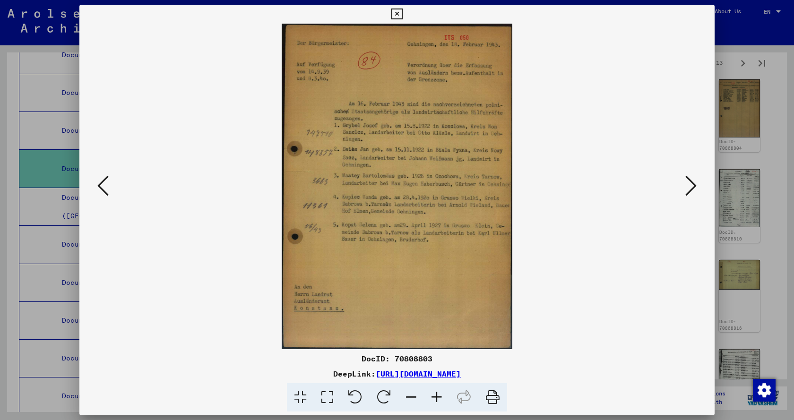
click at [691, 188] on icon at bounding box center [690, 185] width 11 height 23
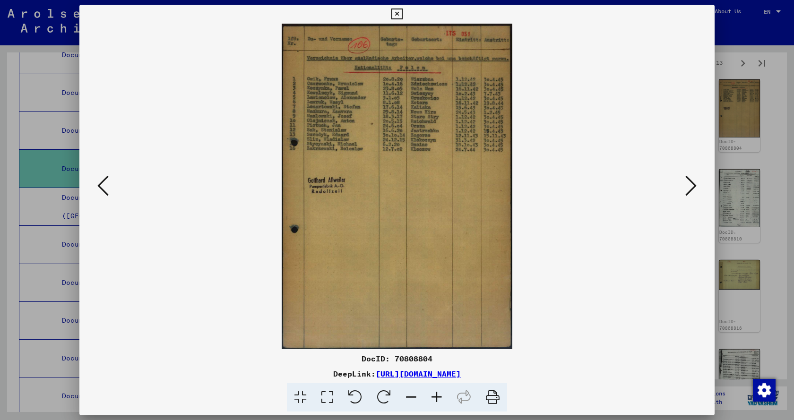
click at [691, 188] on icon at bounding box center [690, 185] width 11 height 23
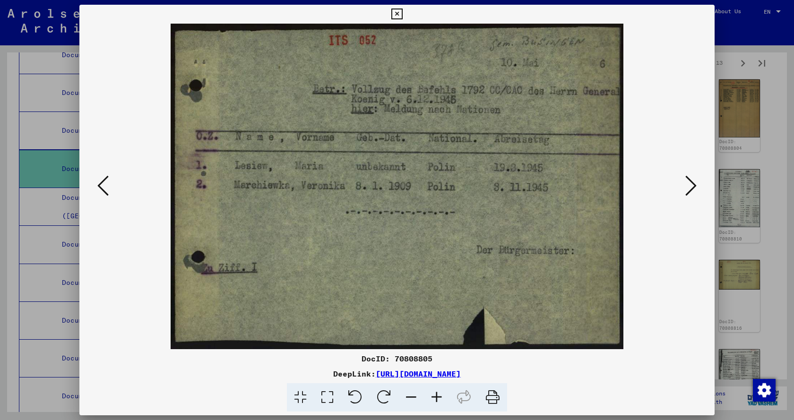
click at [691, 188] on icon at bounding box center [690, 185] width 11 height 23
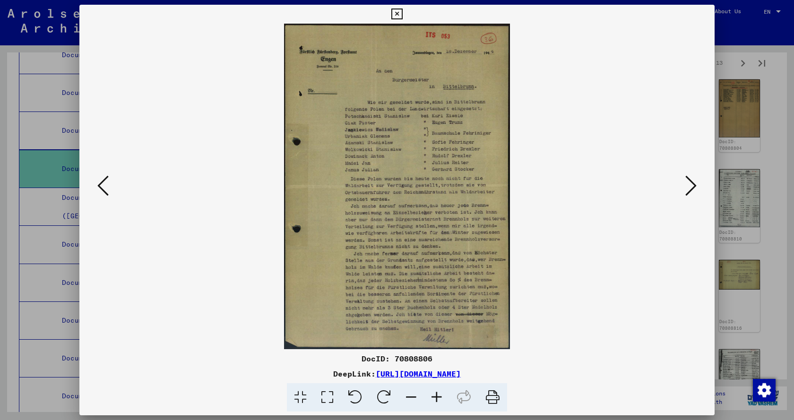
click at [691, 188] on icon at bounding box center [690, 185] width 11 height 23
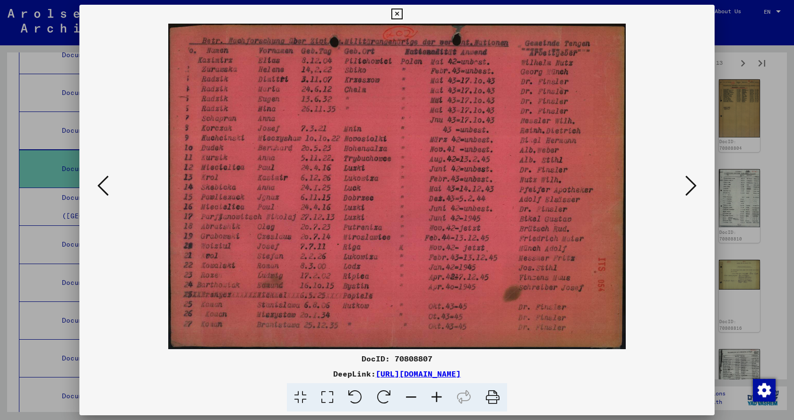
click at [691, 188] on icon at bounding box center [690, 185] width 11 height 23
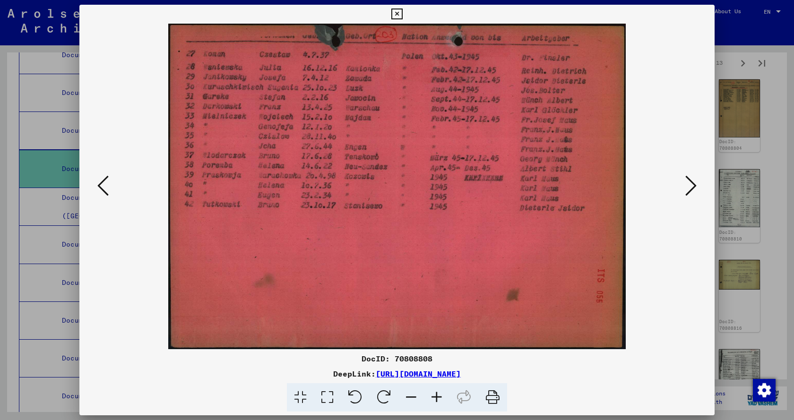
click at [691, 188] on icon at bounding box center [690, 185] width 11 height 23
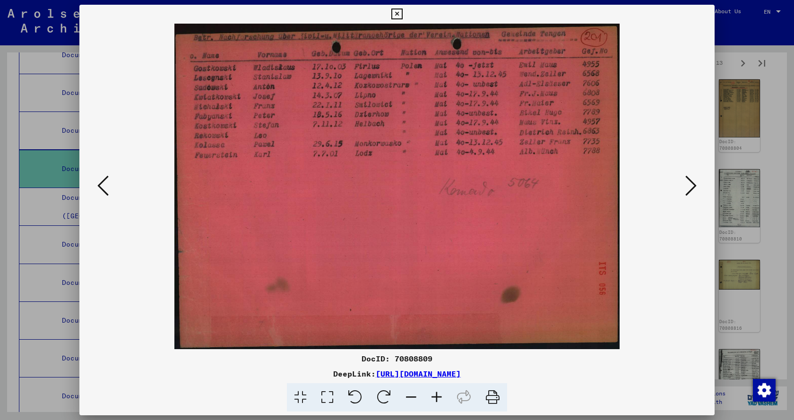
click at [691, 188] on icon at bounding box center [690, 185] width 11 height 23
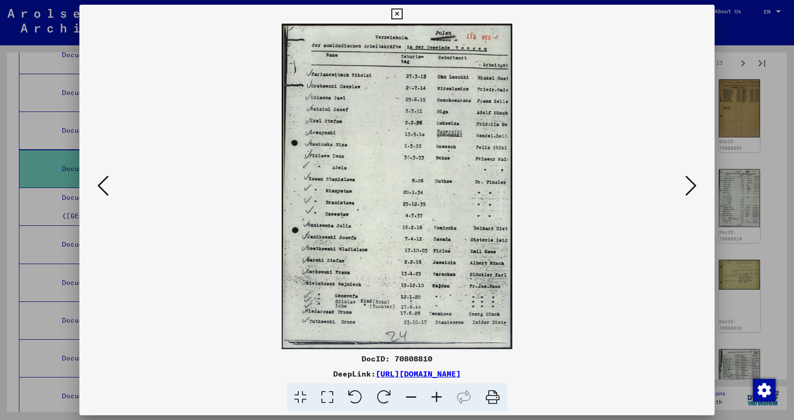
click at [691, 188] on icon at bounding box center [690, 185] width 11 height 23
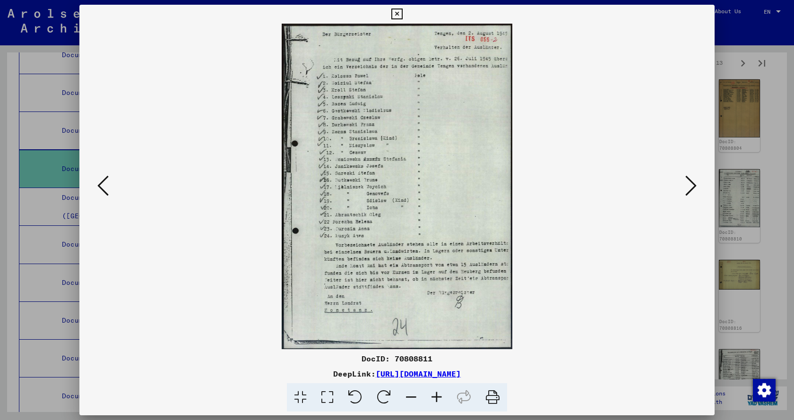
click at [691, 188] on icon at bounding box center [690, 185] width 11 height 23
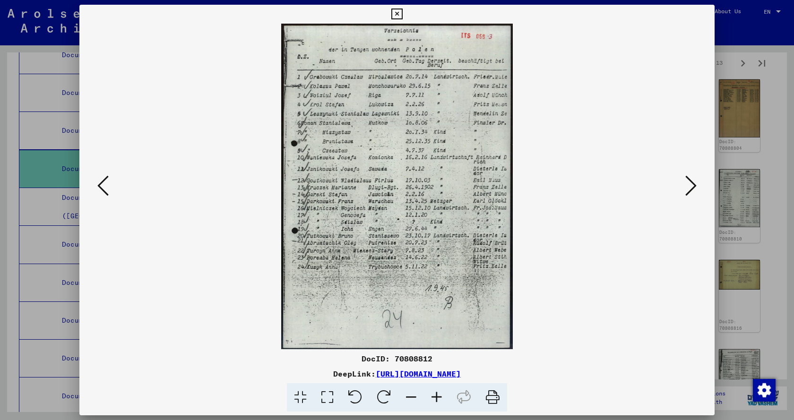
click at [691, 188] on icon at bounding box center [690, 185] width 11 height 23
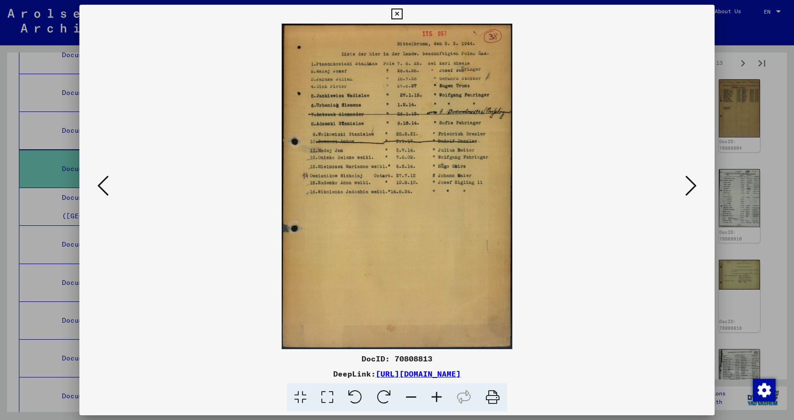
click at [691, 188] on icon at bounding box center [690, 185] width 11 height 23
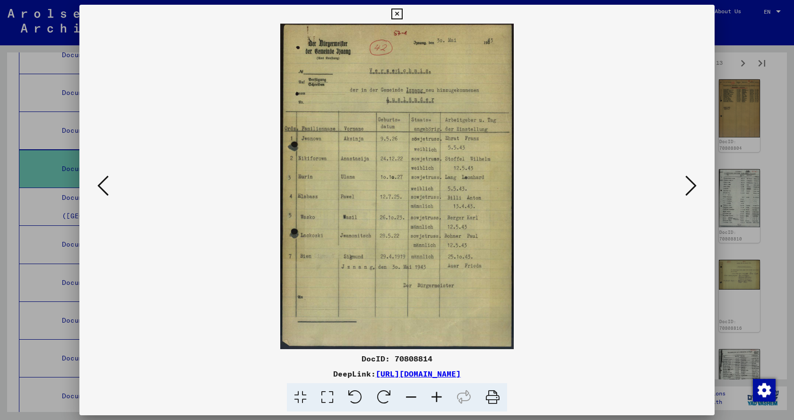
click at [691, 188] on icon at bounding box center [690, 185] width 11 height 23
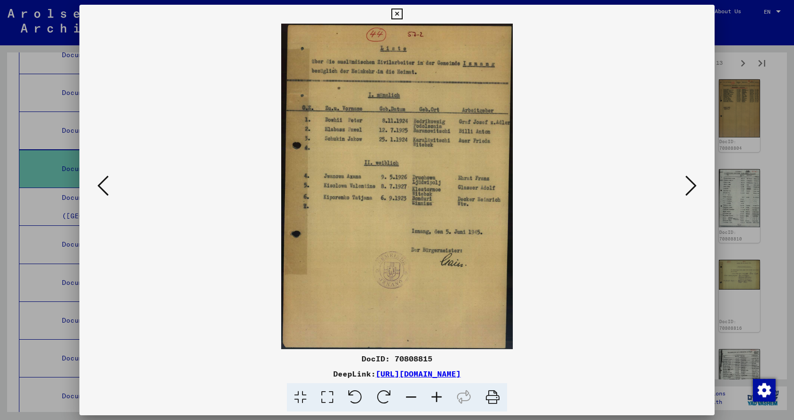
click at [691, 188] on icon at bounding box center [690, 185] width 11 height 23
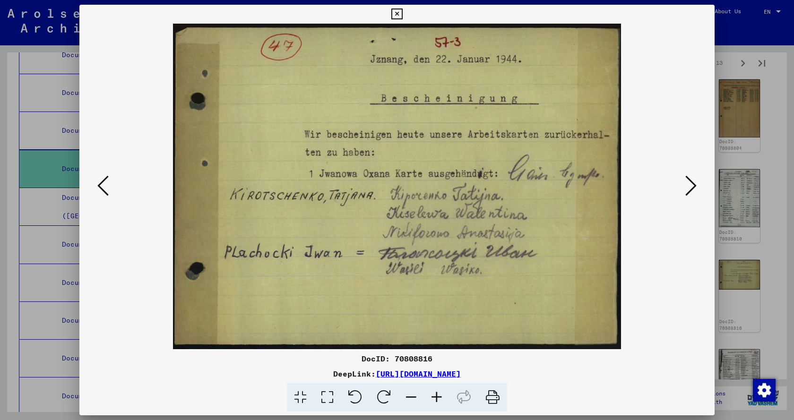
click at [691, 188] on icon at bounding box center [690, 185] width 11 height 23
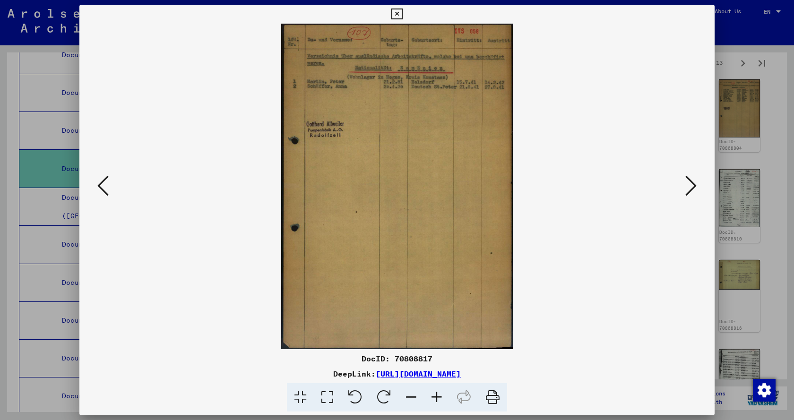
click at [691, 188] on icon at bounding box center [690, 185] width 11 height 23
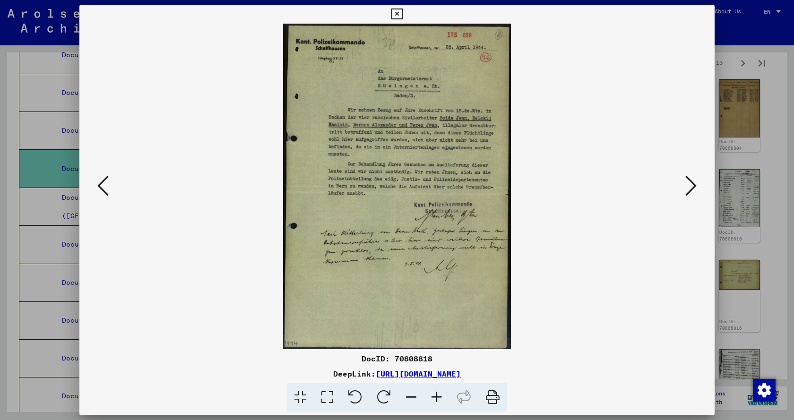
click at [691, 188] on icon at bounding box center [690, 185] width 11 height 23
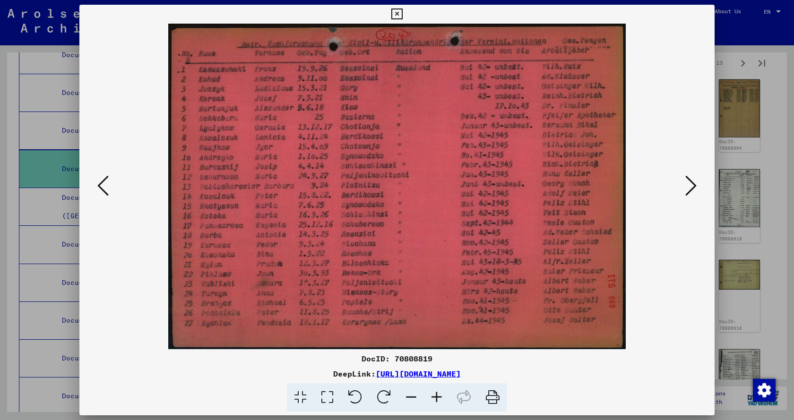
click at [691, 188] on icon at bounding box center [690, 185] width 11 height 23
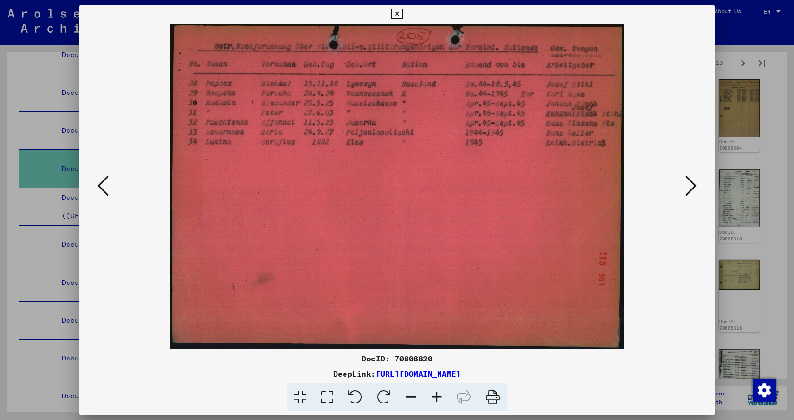
click at [691, 188] on icon at bounding box center [690, 185] width 11 height 23
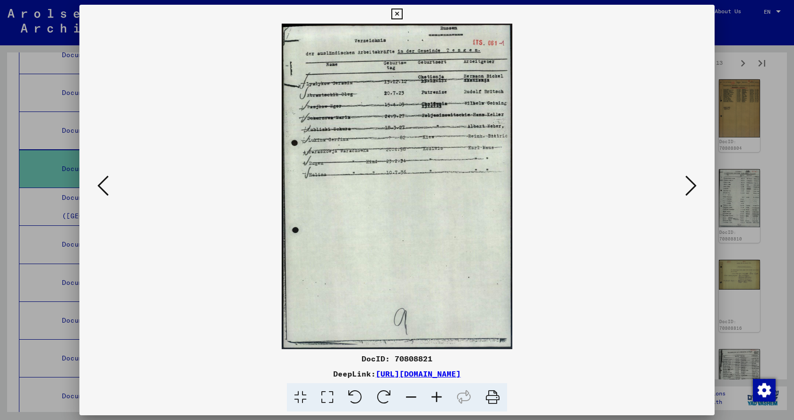
click at [691, 188] on icon at bounding box center [690, 185] width 11 height 23
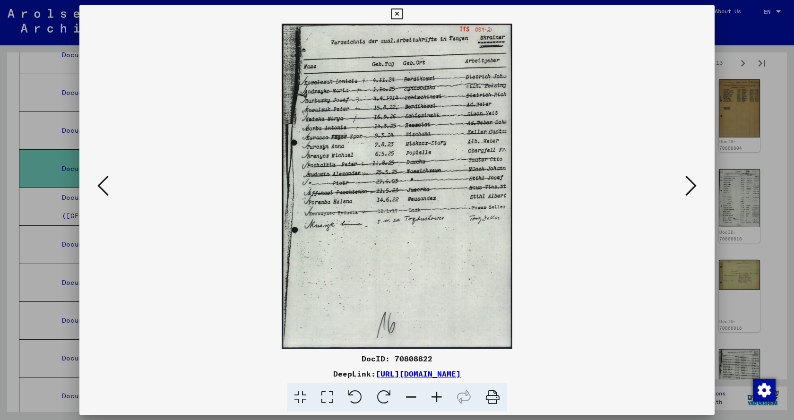
click at [691, 188] on icon at bounding box center [690, 185] width 11 height 23
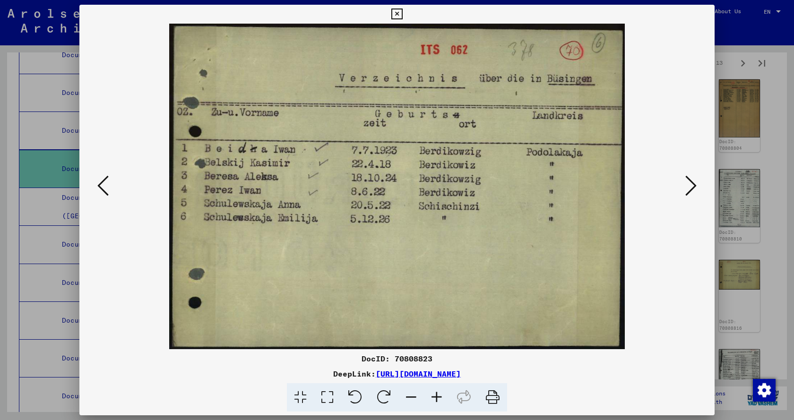
click at [691, 188] on icon at bounding box center [690, 185] width 11 height 23
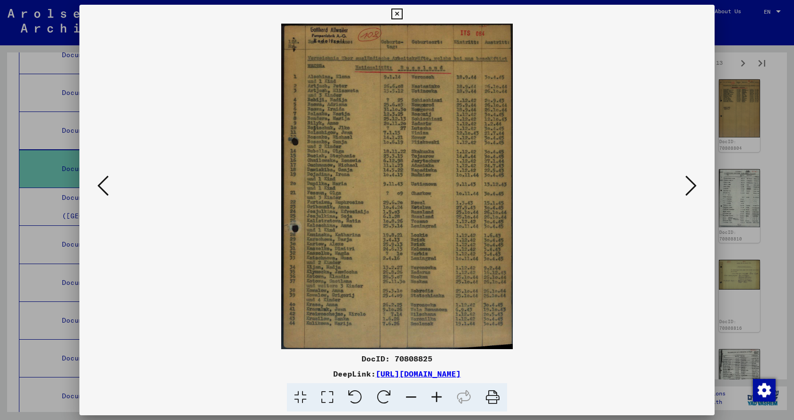
click at [691, 188] on icon at bounding box center [690, 185] width 11 height 23
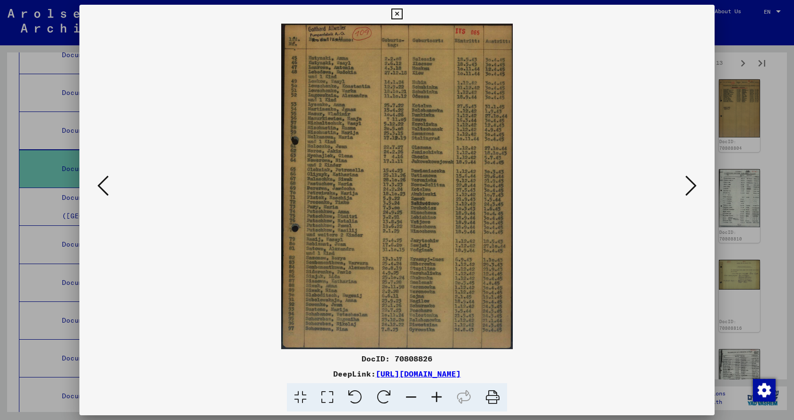
click at [691, 188] on icon at bounding box center [690, 185] width 11 height 23
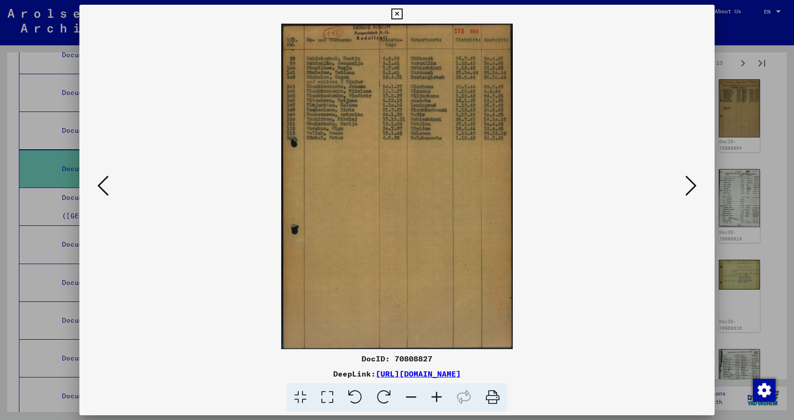
click at [691, 188] on icon at bounding box center [690, 185] width 11 height 23
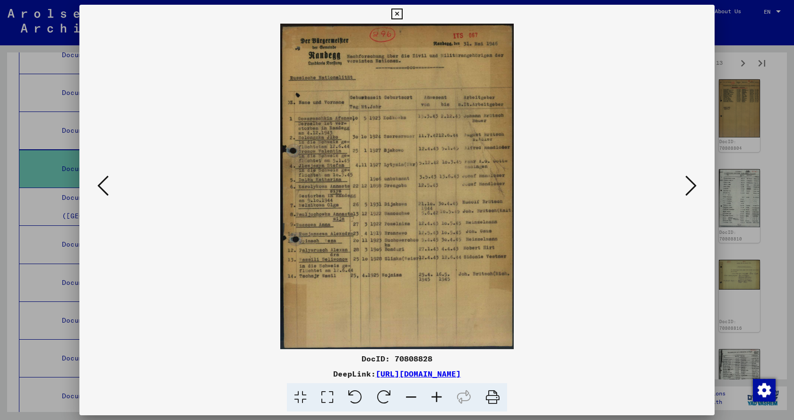
click at [691, 188] on icon at bounding box center [690, 185] width 11 height 23
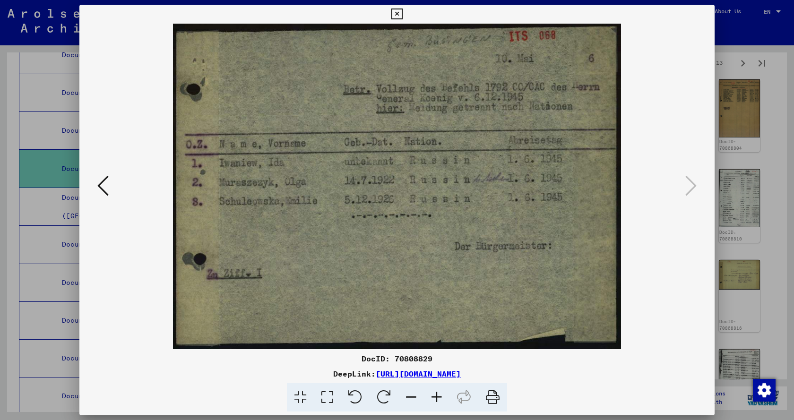
click at [395, 14] on icon at bounding box center [396, 14] width 11 height 11
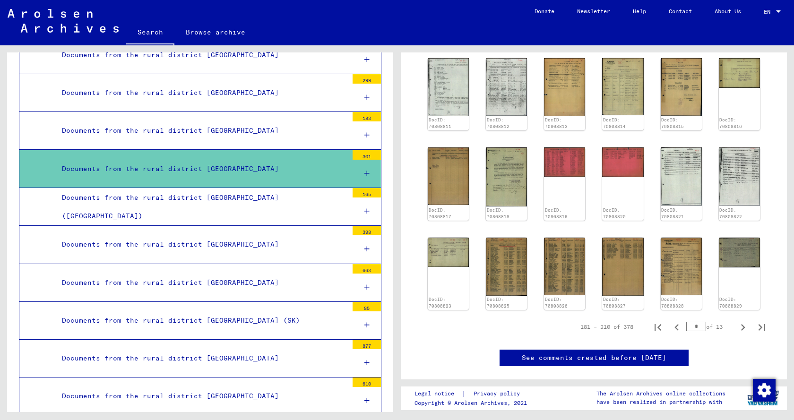
scroll to position [405, 0]
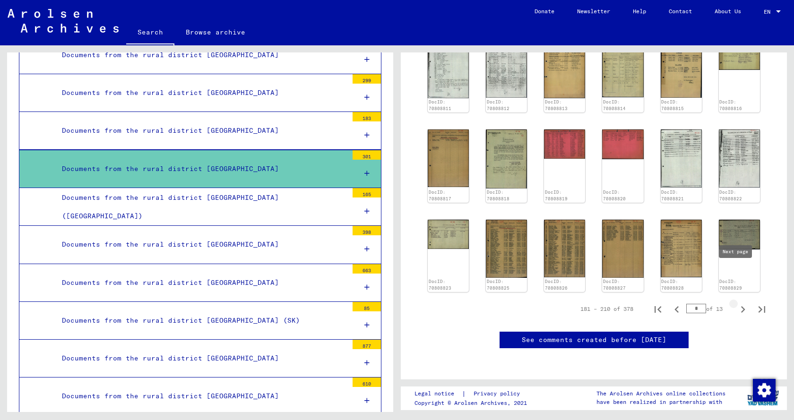
click at [741, 306] on icon "Next page" at bounding box center [743, 309] width 4 height 7
type input "*"
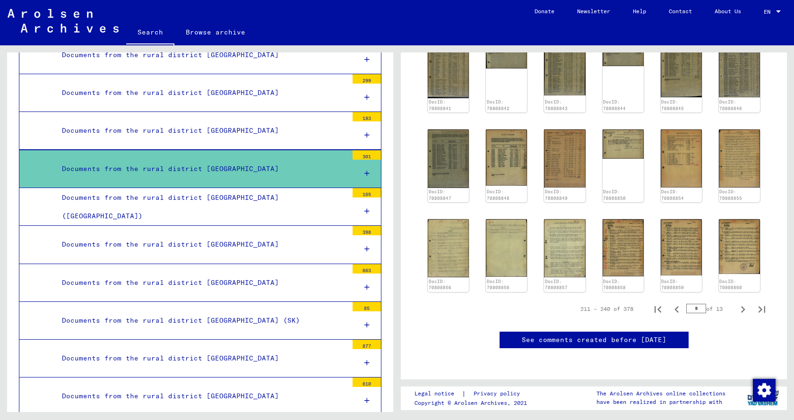
scroll to position [452, 0]
click at [755, 303] on icon "Last page" at bounding box center [761, 309] width 13 height 13
type input "**"
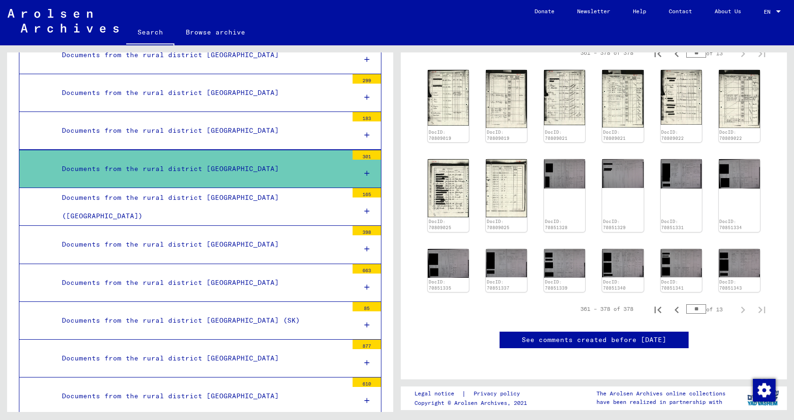
scroll to position [27, 0]
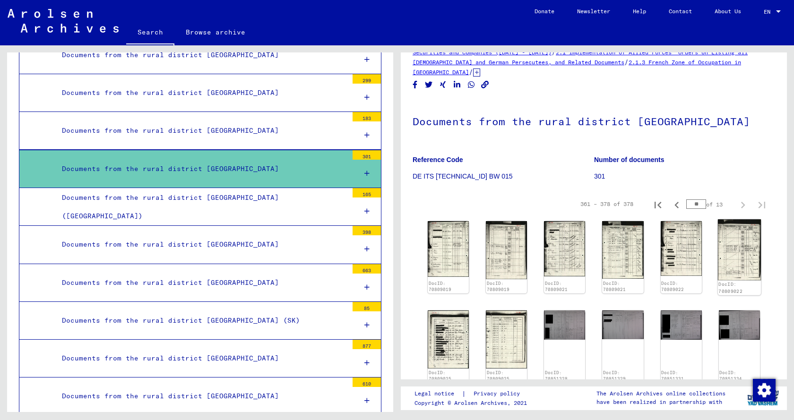
click at [747, 226] on img at bounding box center [739, 249] width 43 height 61
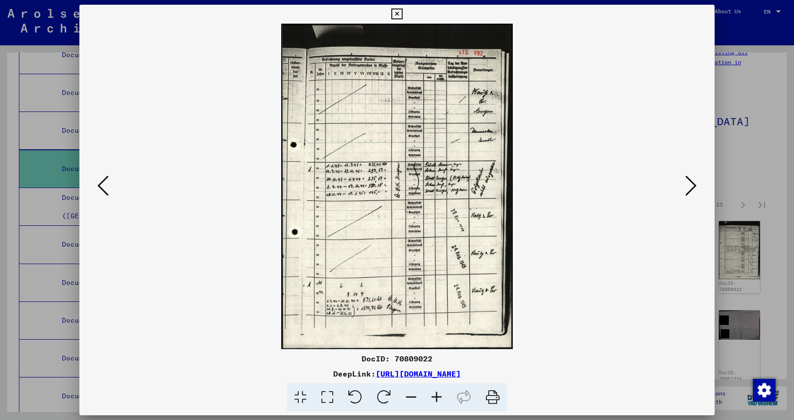
click at [101, 187] on icon at bounding box center [102, 185] width 11 height 23
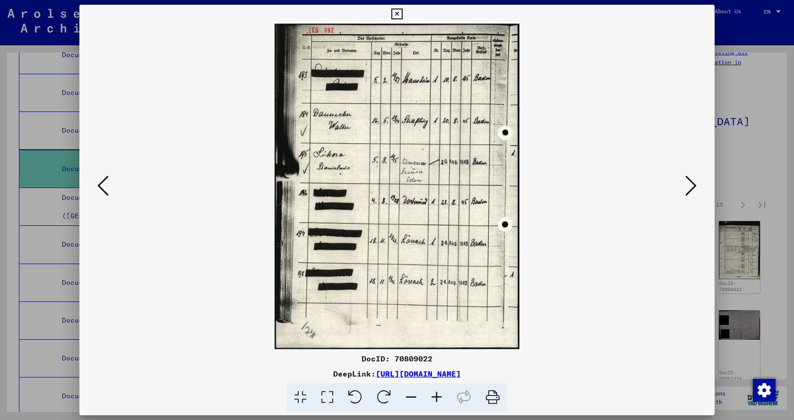
click at [101, 187] on icon at bounding box center [102, 185] width 11 height 23
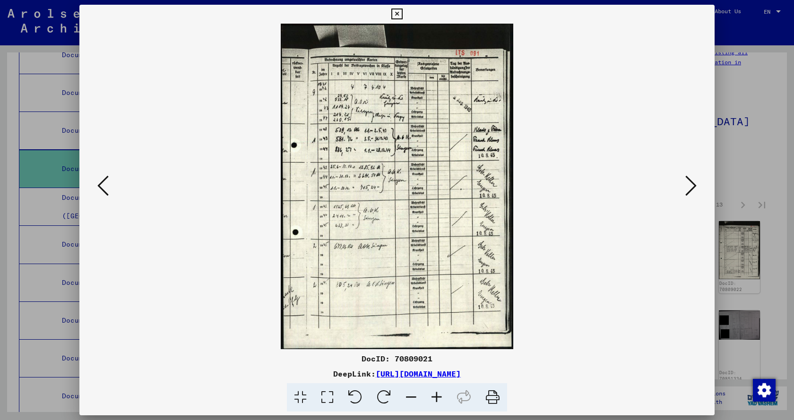
click at [101, 187] on icon at bounding box center [102, 185] width 11 height 23
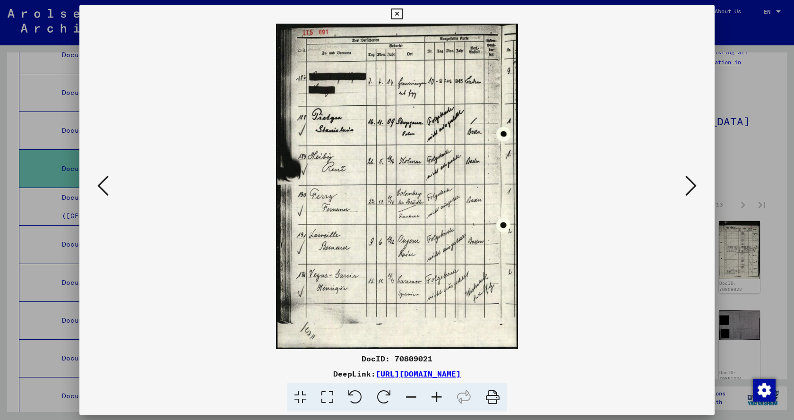
click at [101, 187] on icon at bounding box center [102, 185] width 11 height 23
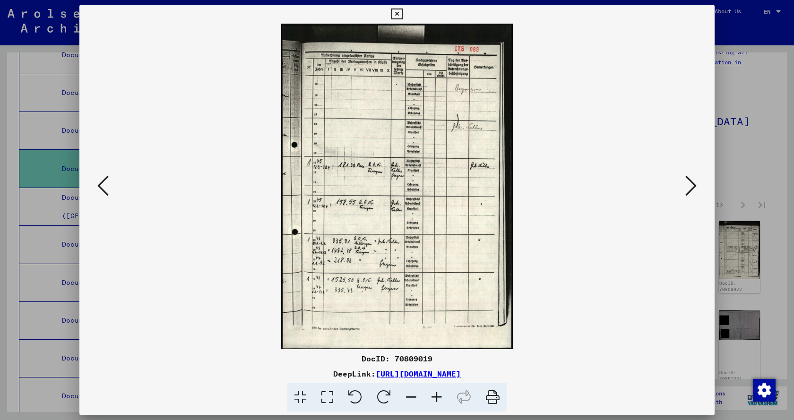
click at [101, 187] on icon at bounding box center [102, 185] width 11 height 23
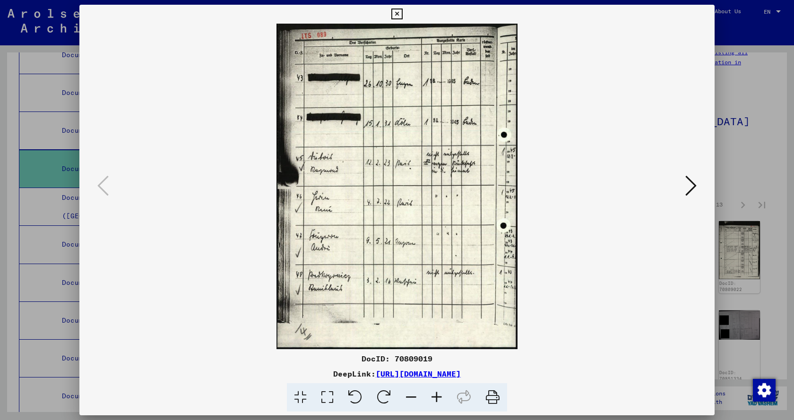
click at [394, 13] on icon at bounding box center [396, 14] width 11 height 11
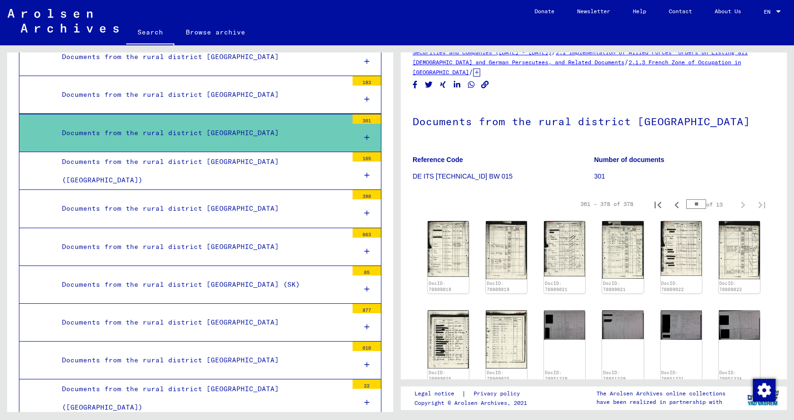
scroll to position [855, 0]
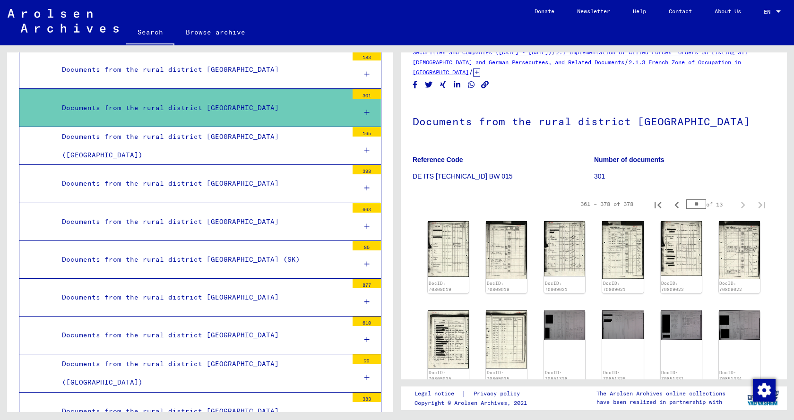
click at [169, 128] on div "Documents from the rural district [GEOGRAPHIC_DATA] ([GEOGRAPHIC_DATA])" at bounding box center [201, 146] width 293 height 37
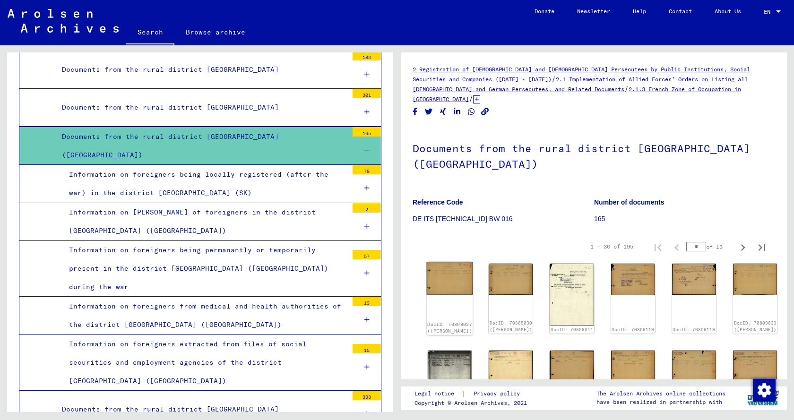
click at [438, 262] on img at bounding box center [450, 278] width 46 height 33
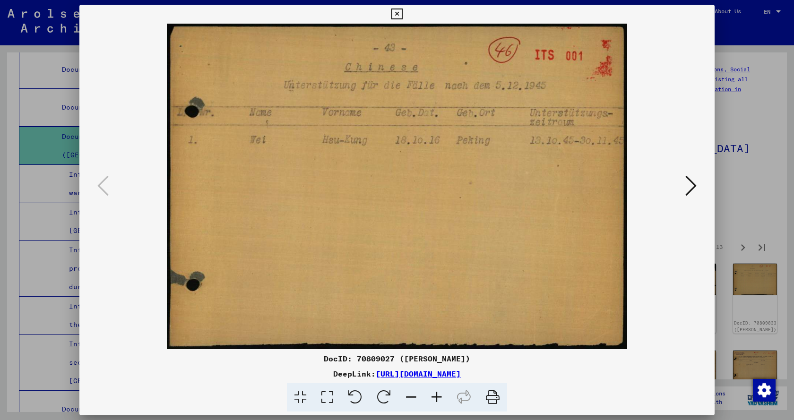
click at [689, 189] on icon at bounding box center [690, 185] width 11 height 23
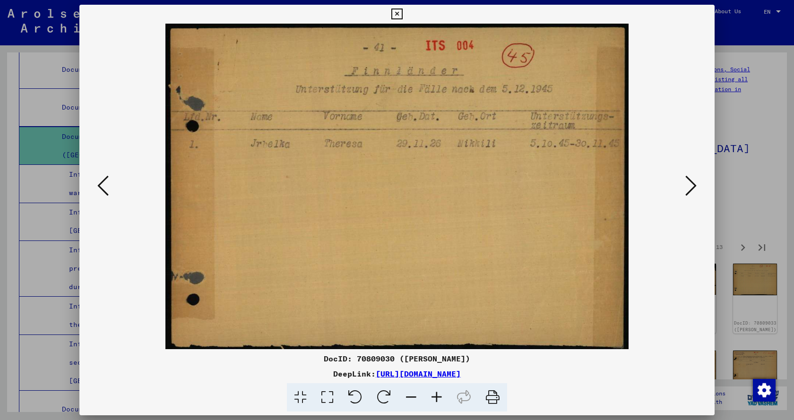
click at [689, 189] on icon at bounding box center [690, 185] width 11 height 23
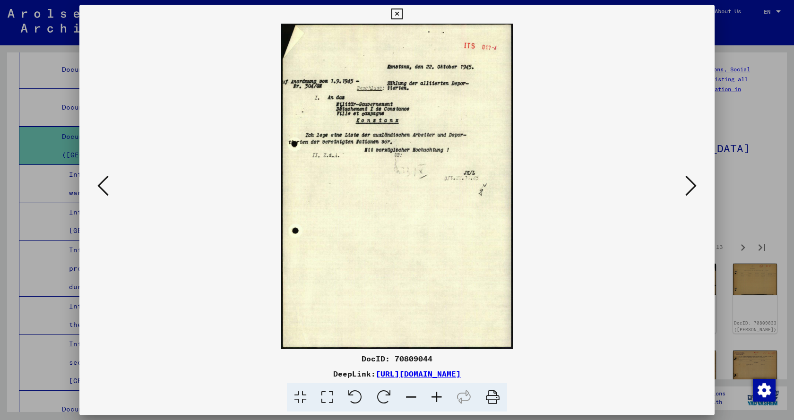
click at [689, 189] on icon at bounding box center [690, 185] width 11 height 23
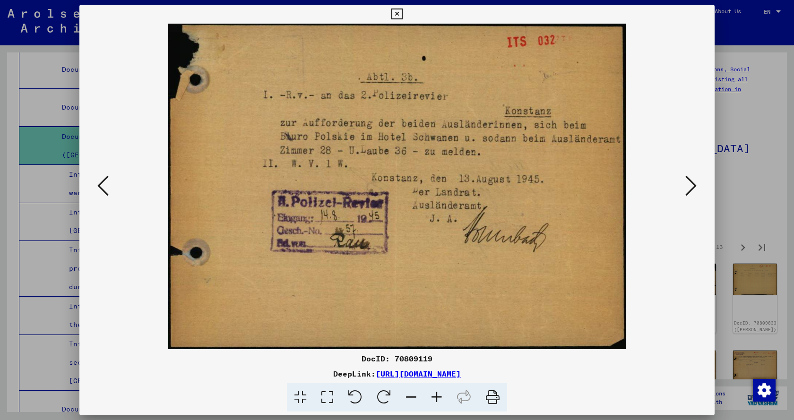
click at [689, 189] on icon at bounding box center [690, 185] width 11 height 23
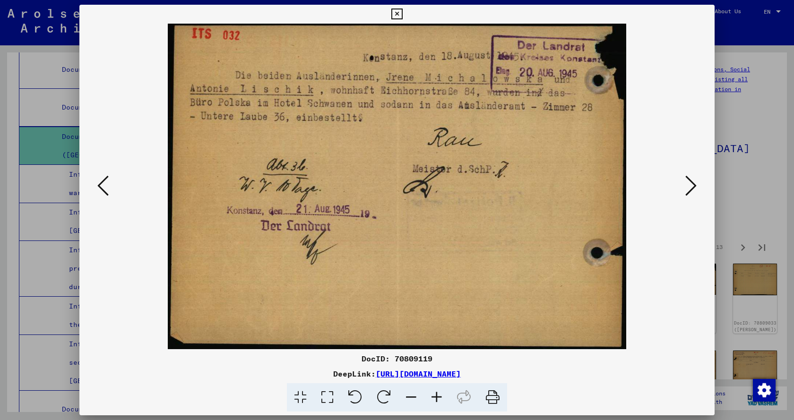
click at [689, 189] on icon at bounding box center [690, 185] width 11 height 23
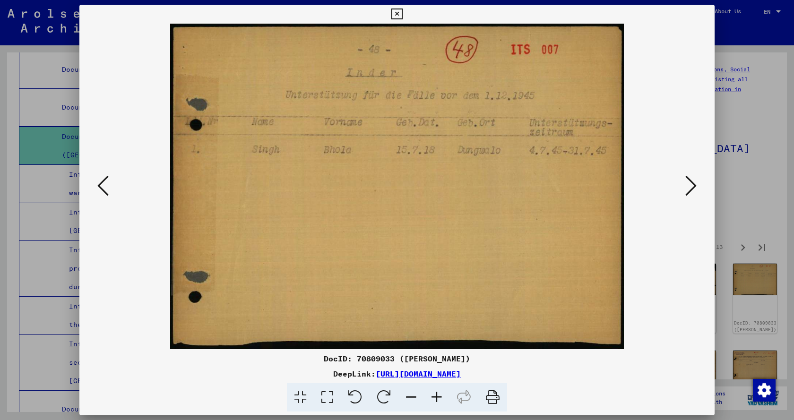
click at [689, 189] on icon at bounding box center [690, 185] width 11 height 23
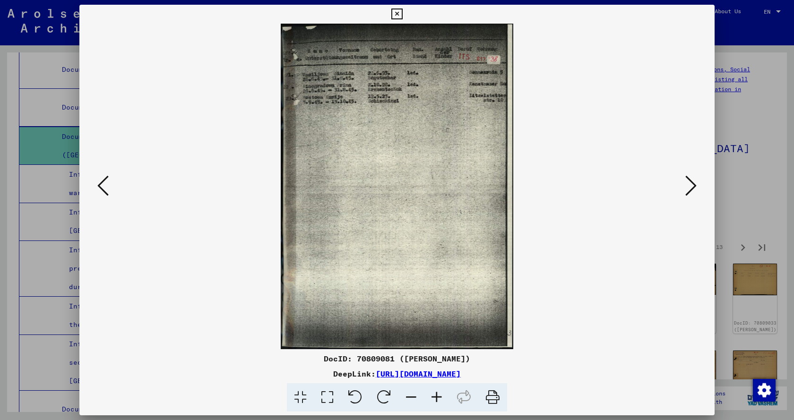
click at [689, 189] on icon at bounding box center [690, 185] width 11 height 23
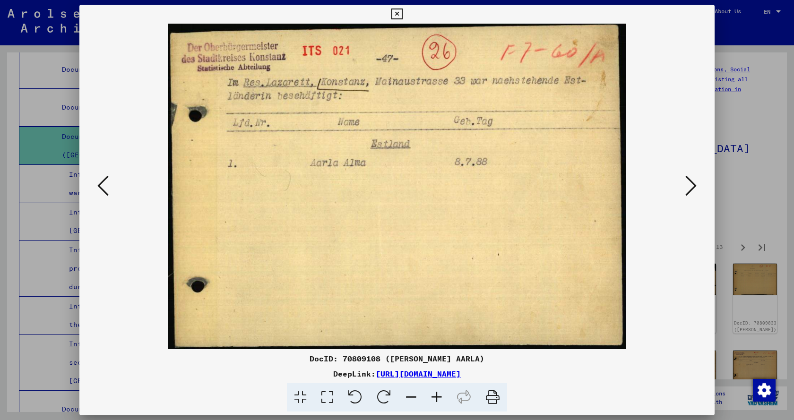
click at [689, 189] on icon at bounding box center [690, 185] width 11 height 23
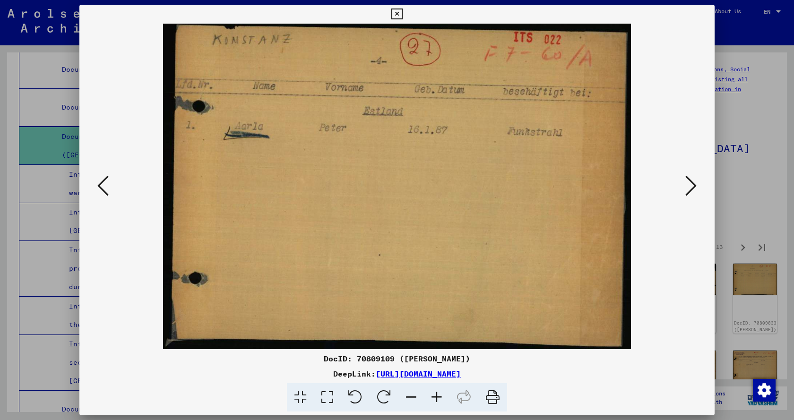
click at [689, 189] on icon at bounding box center [690, 185] width 11 height 23
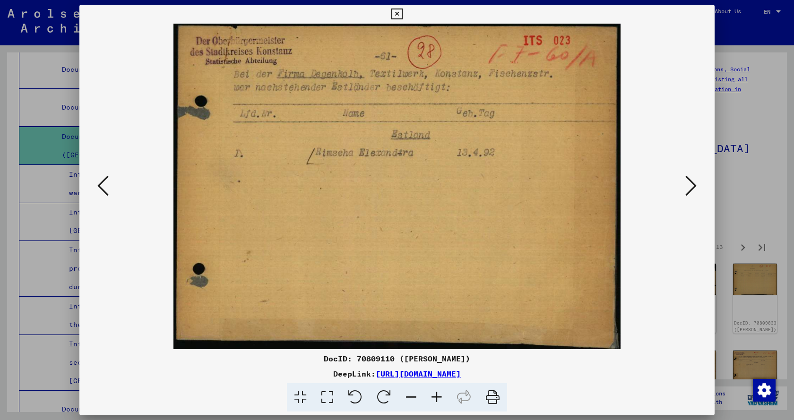
click at [689, 189] on icon at bounding box center [690, 185] width 11 height 23
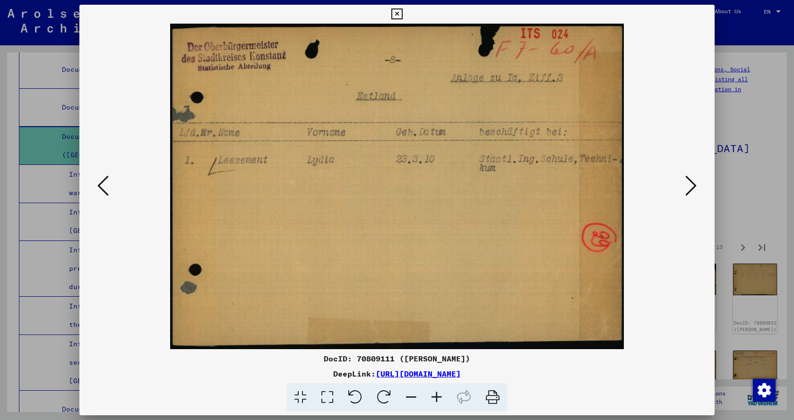
click at [689, 189] on icon at bounding box center [690, 185] width 11 height 23
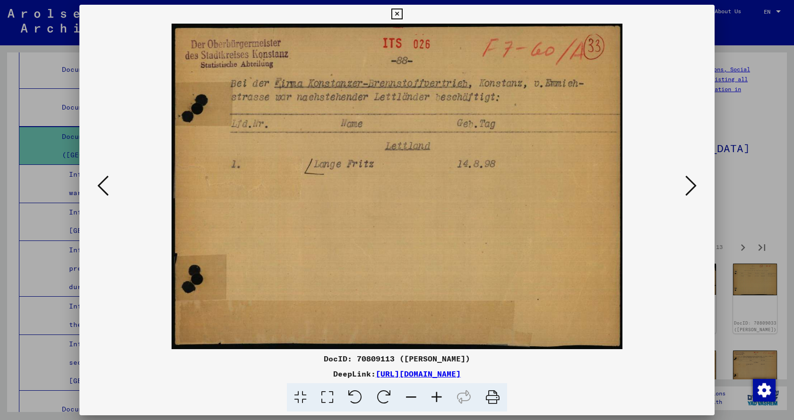
click at [689, 189] on icon at bounding box center [690, 185] width 11 height 23
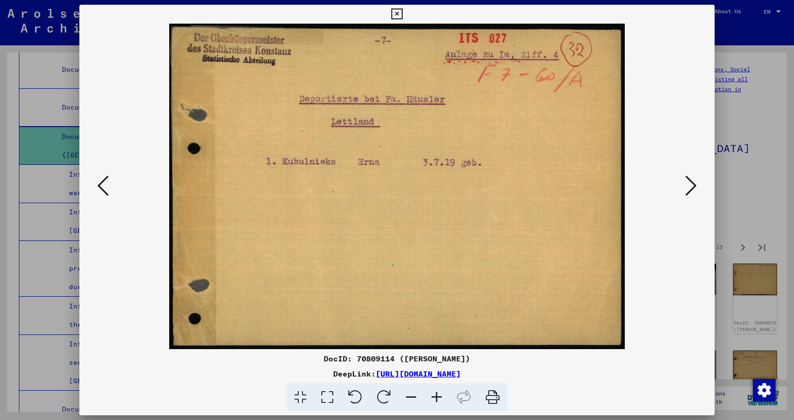
click at [689, 189] on icon at bounding box center [690, 185] width 11 height 23
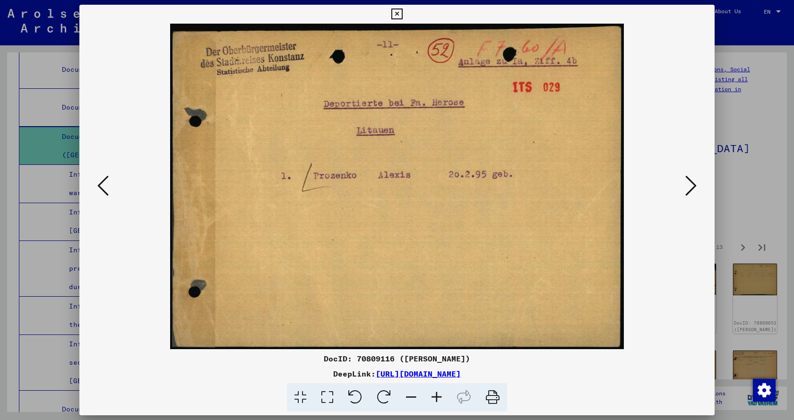
click at [689, 189] on icon at bounding box center [690, 185] width 11 height 23
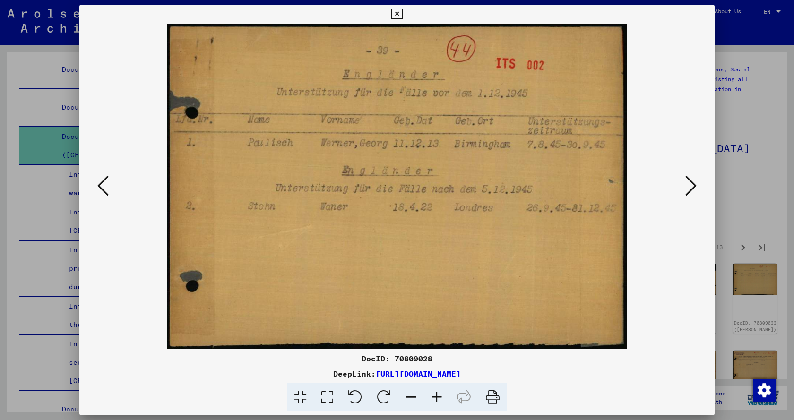
click at [689, 189] on icon at bounding box center [690, 185] width 11 height 23
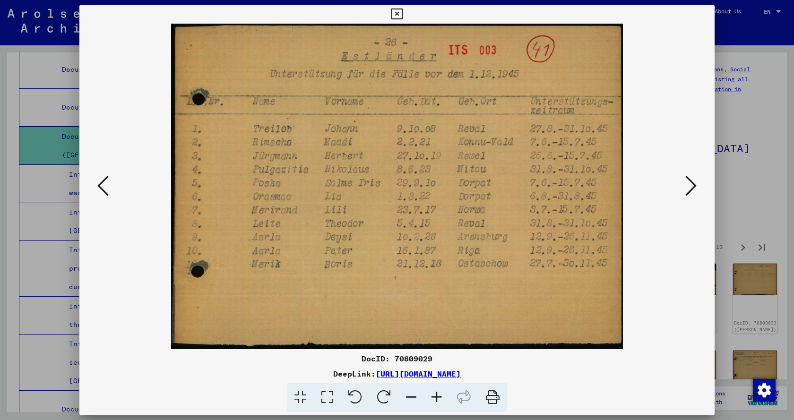
click at [689, 189] on icon at bounding box center [690, 185] width 11 height 23
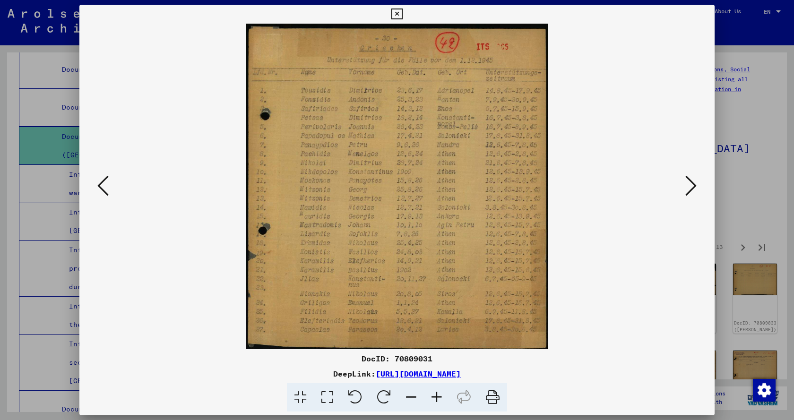
click at [689, 189] on icon at bounding box center [690, 185] width 11 height 23
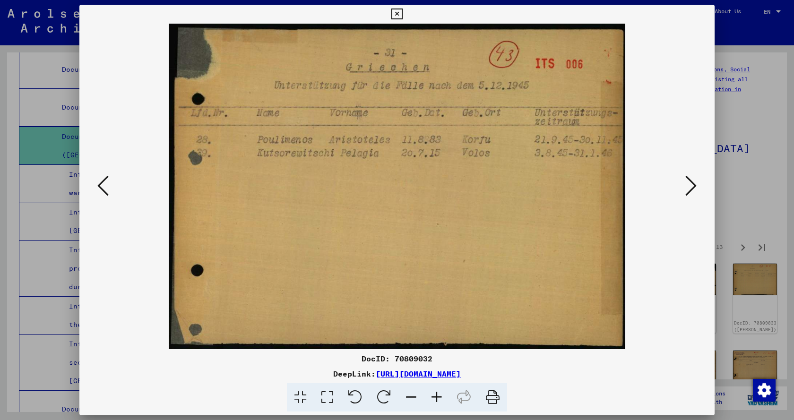
click at [689, 189] on icon at bounding box center [690, 185] width 11 height 23
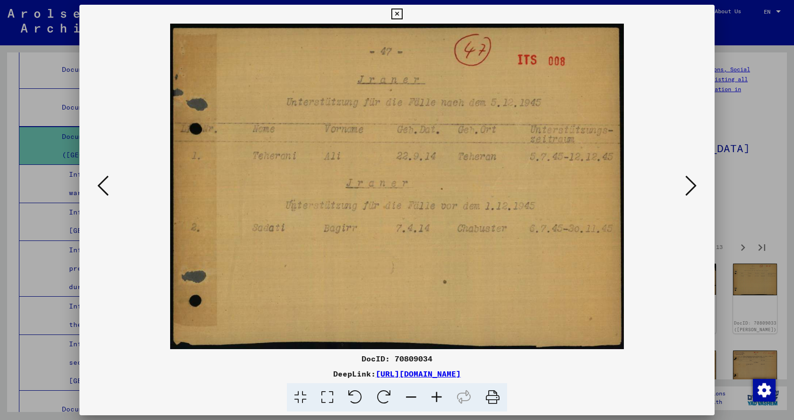
click at [689, 189] on icon at bounding box center [690, 185] width 11 height 23
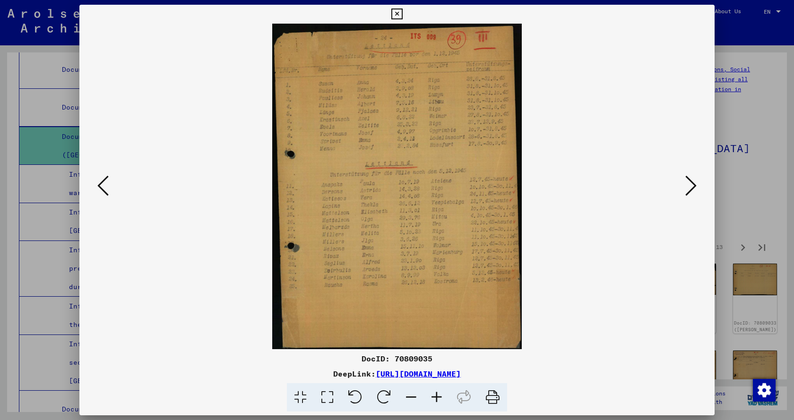
click at [689, 189] on icon at bounding box center [690, 185] width 11 height 23
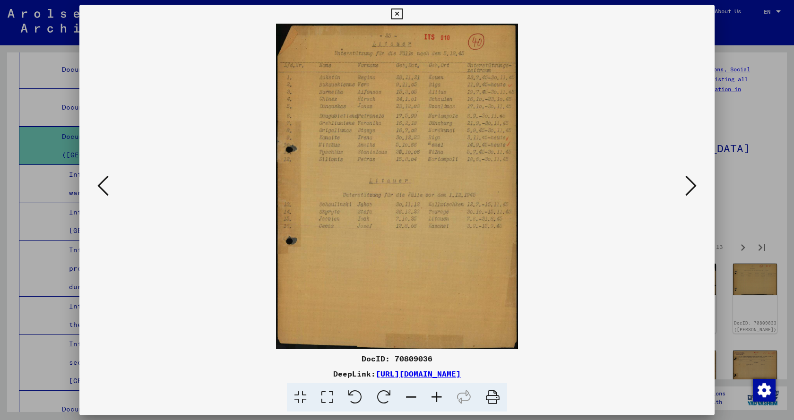
click at [689, 189] on icon at bounding box center [690, 185] width 11 height 23
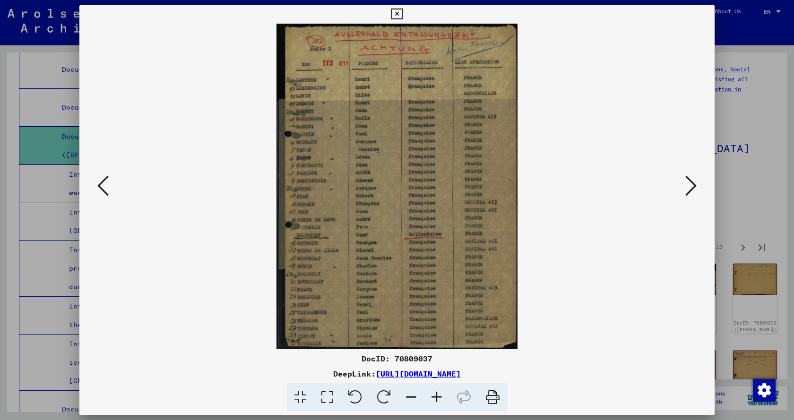
click at [689, 189] on icon at bounding box center [690, 185] width 11 height 23
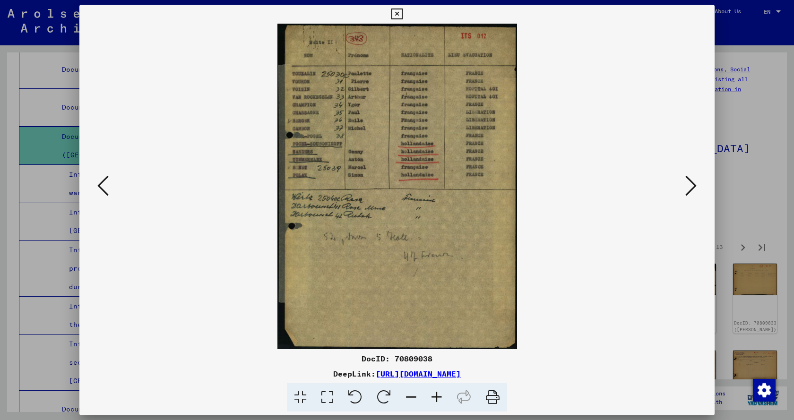
click at [689, 189] on icon at bounding box center [690, 185] width 11 height 23
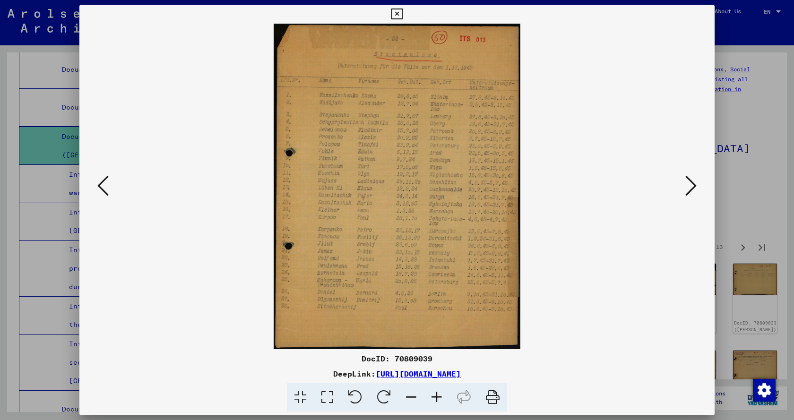
click at [689, 189] on icon at bounding box center [690, 185] width 11 height 23
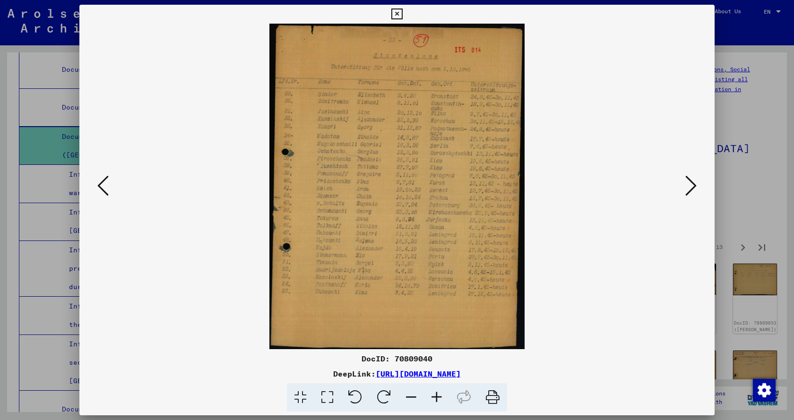
click at [689, 189] on icon at bounding box center [690, 185] width 11 height 23
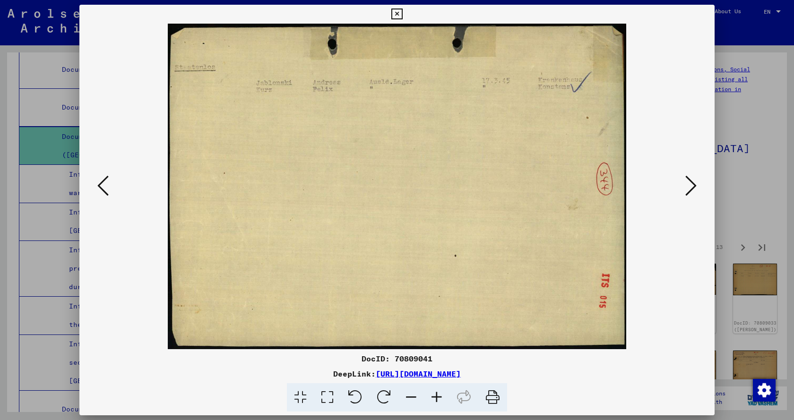
click at [689, 189] on icon at bounding box center [690, 185] width 11 height 23
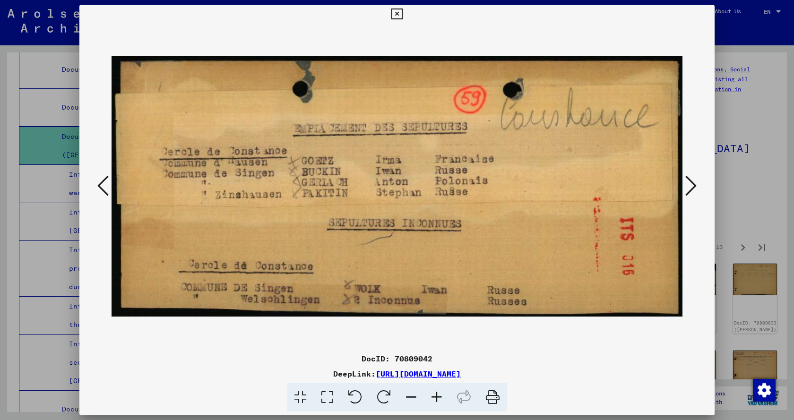
click at [689, 189] on icon at bounding box center [690, 185] width 11 height 23
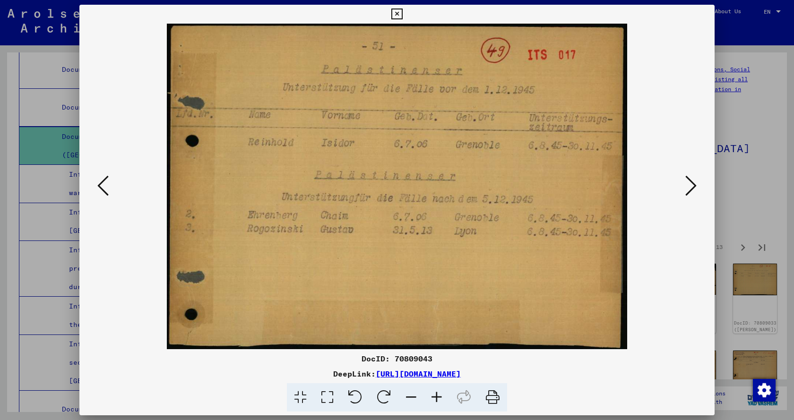
click at [689, 189] on icon at bounding box center [690, 185] width 11 height 23
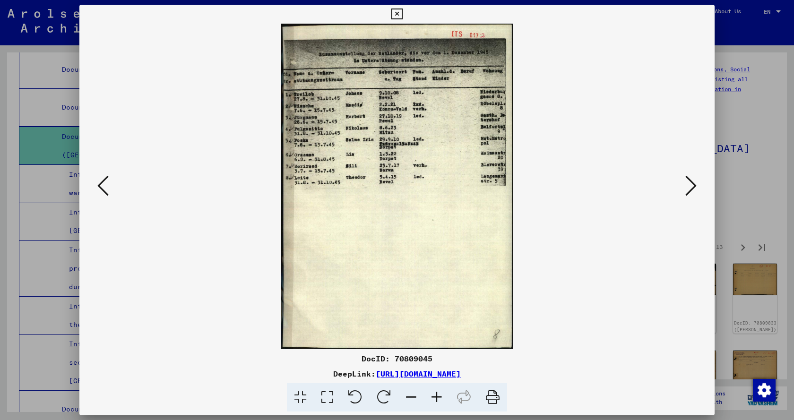
click at [689, 189] on icon at bounding box center [690, 185] width 11 height 23
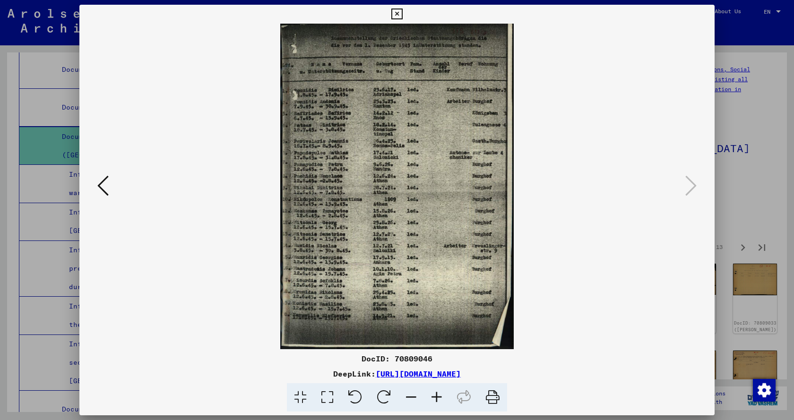
click at [399, 13] on icon at bounding box center [396, 14] width 11 height 11
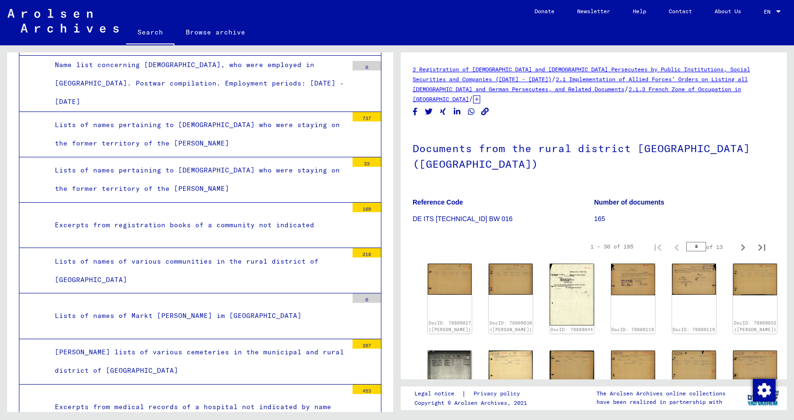
scroll to position [2556, 0]
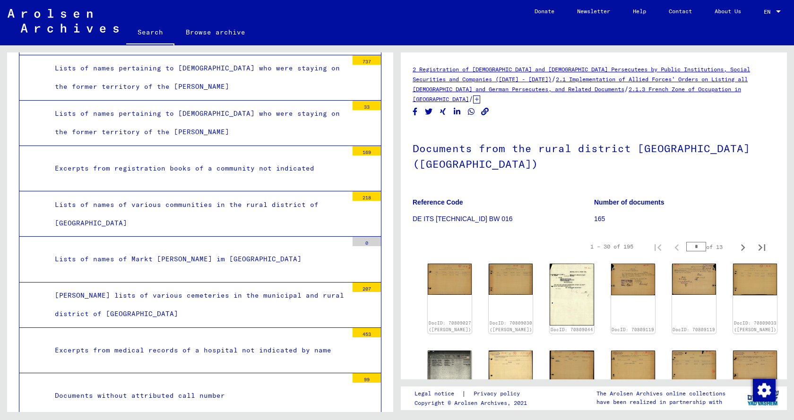
click at [217, 341] on div "Excerpts from medical records of a hospital not indicated by name" at bounding box center [198, 350] width 300 height 18
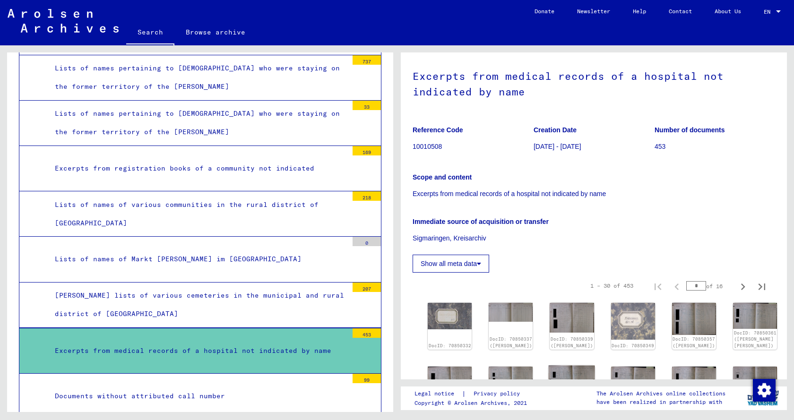
scroll to position [236, 0]
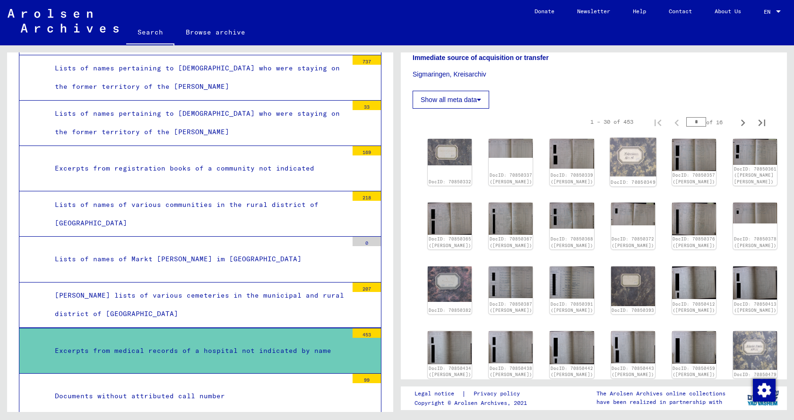
click at [614, 150] on img at bounding box center [633, 157] width 46 height 38
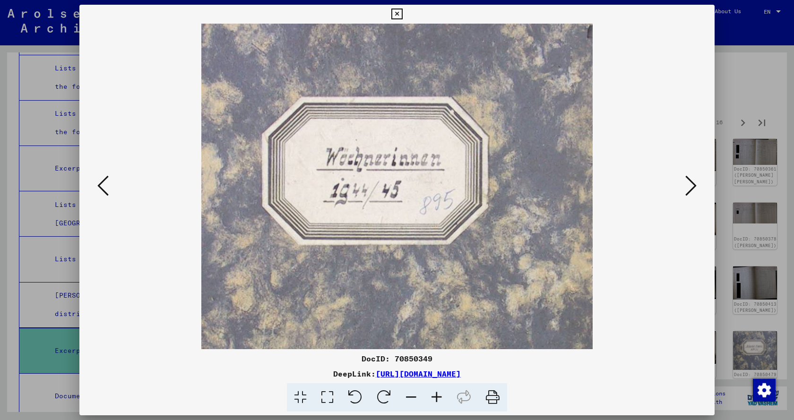
click at [396, 14] on icon at bounding box center [396, 14] width 11 height 11
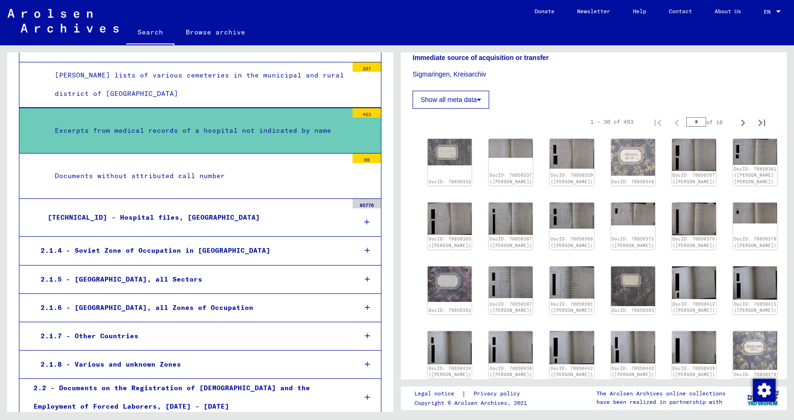
scroll to position [2792, 0]
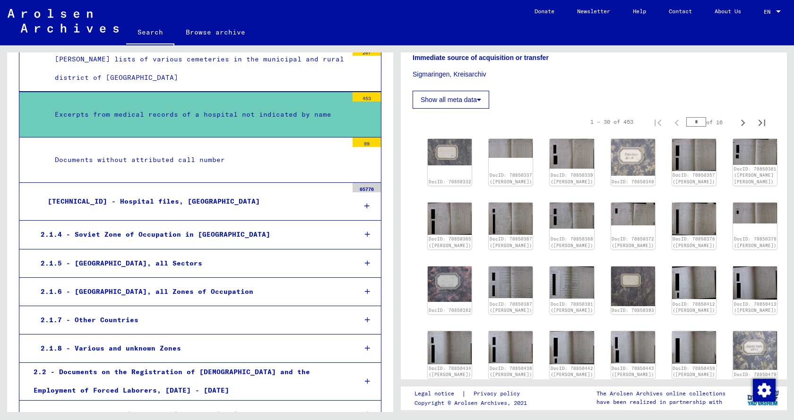
click at [183, 151] on div "Documents without attributed call number" at bounding box center [198, 160] width 300 height 18
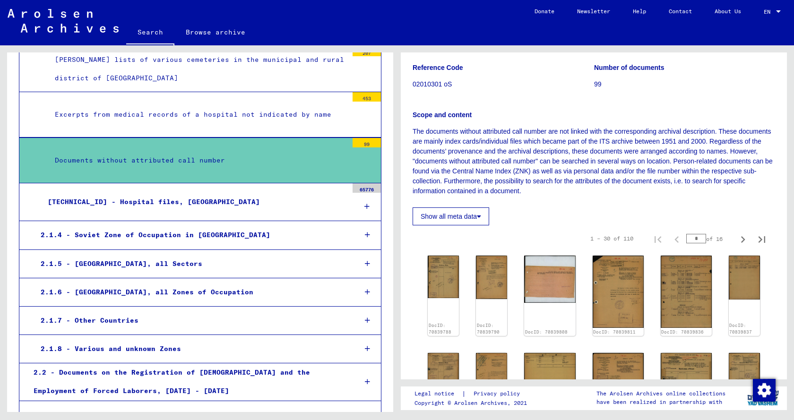
scroll to position [236, 0]
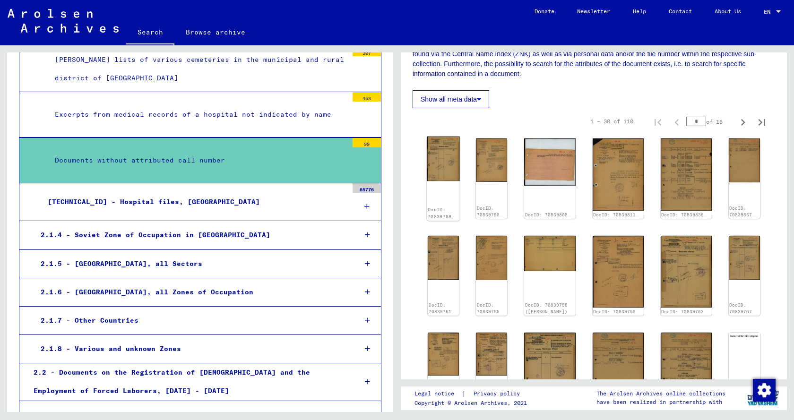
click at [453, 155] on img at bounding box center [443, 159] width 33 height 45
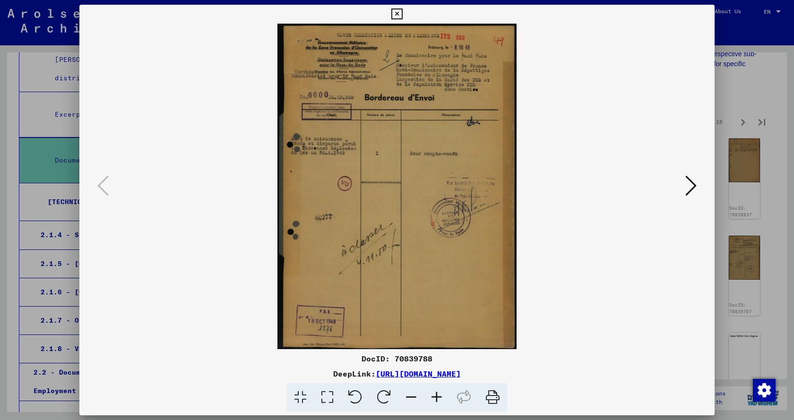
click at [435, 395] on icon at bounding box center [437, 397] width 26 height 29
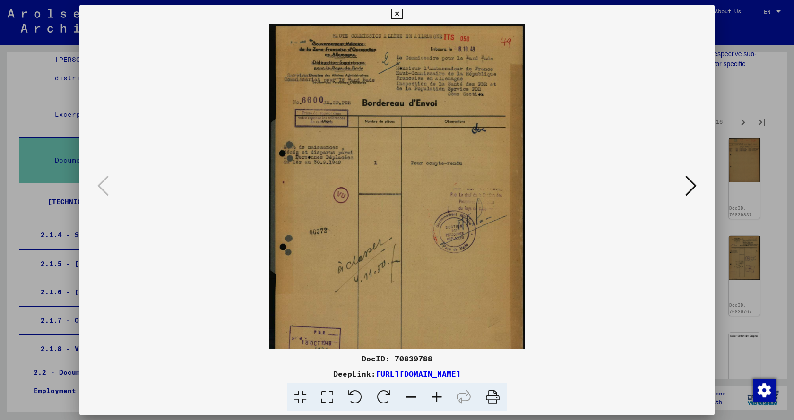
click at [435, 395] on icon at bounding box center [437, 397] width 26 height 29
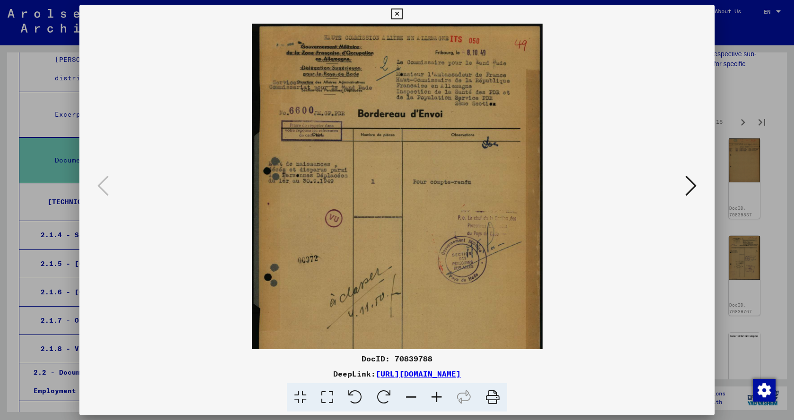
click at [435, 395] on icon at bounding box center [437, 397] width 26 height 29
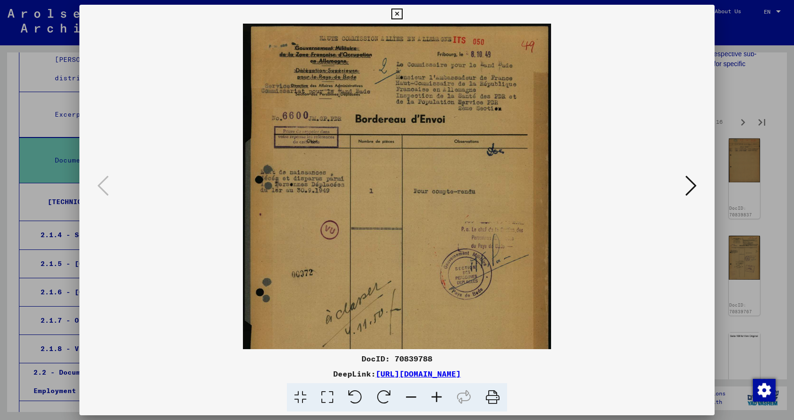
click at [435, 395] on icon at bounding box center [437, 397] width 26 height 29
click at [436, 395] on icon at bounding box center [437, 397] width 26 height 29
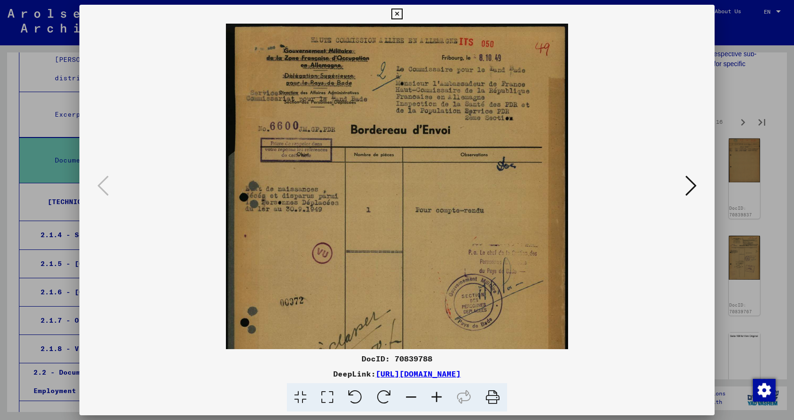
click at [437, 395] on icon at bounding box center [437, 397] width 26 height 29
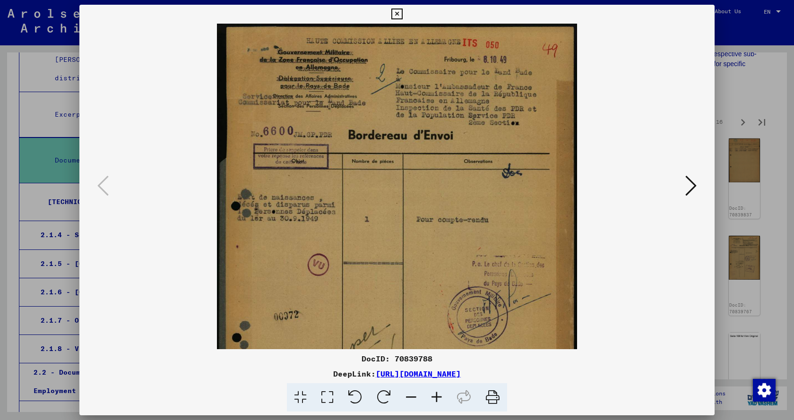
click at [437, 394] on icon at bounding box center [437, 397] width 26 height 29
click at [438, 394] on icon at bounding box center [437, 397] width 26 height 29
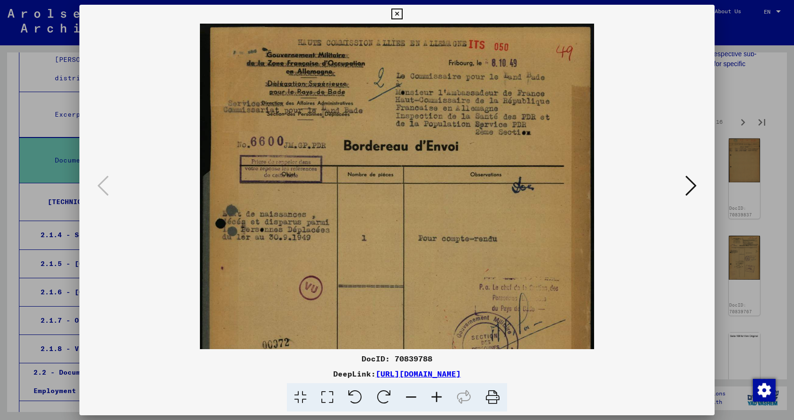
click at [438, 393] on icon at bounding box center [437, 397] width 26 height 29
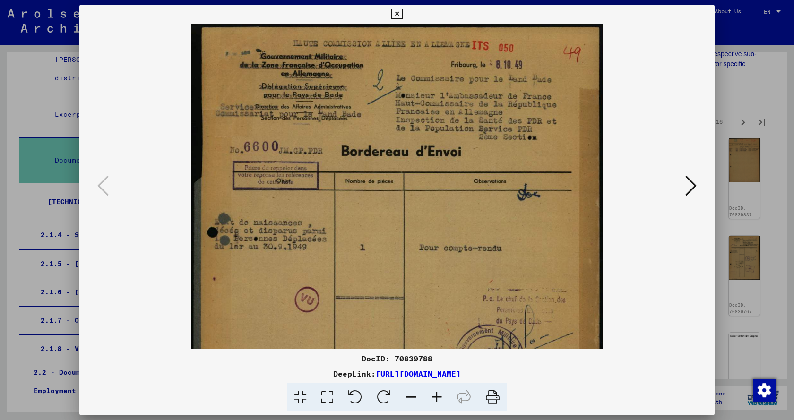
click at [443, 392] on icon at bounding box center [437, 397] width 26 height 29
click at [444, 391] on icon at bounding box center [437, 397] width 26 height 29
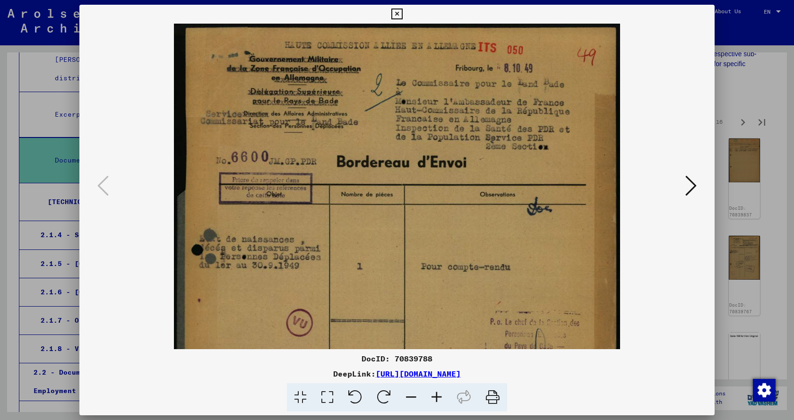
click at [444, 391] on icon at bounding box center [437, 397] width 26 height 29
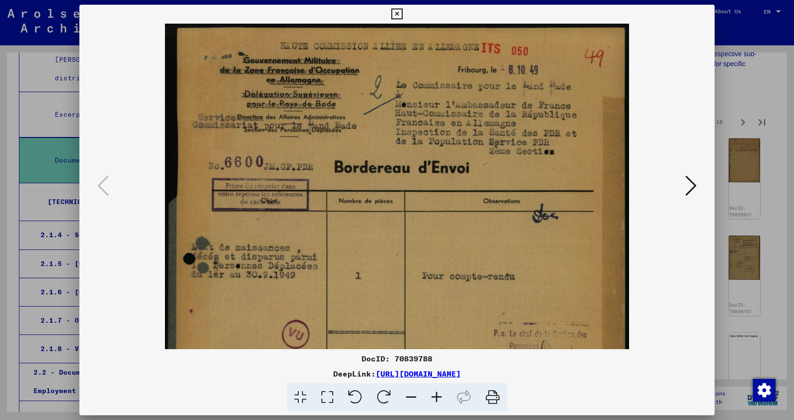
click at [444, 391] on icon at bounding box center [437, 397] width 26 height 29
click at [445, 391] on icon at bounding box center [437, 397] width 26 height 29
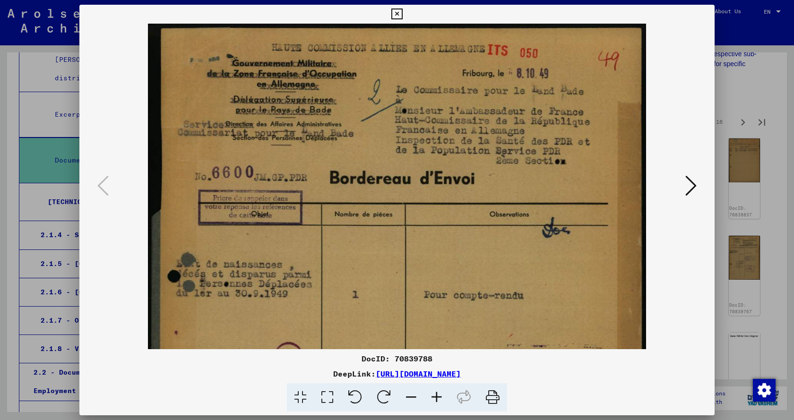
click at [447, 390] on icon at bounding box center [437, 397] width 26 height 29
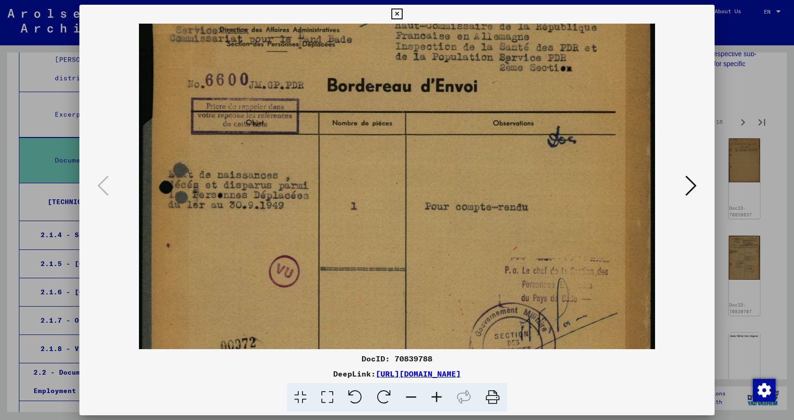
scroll to position [101, 0]
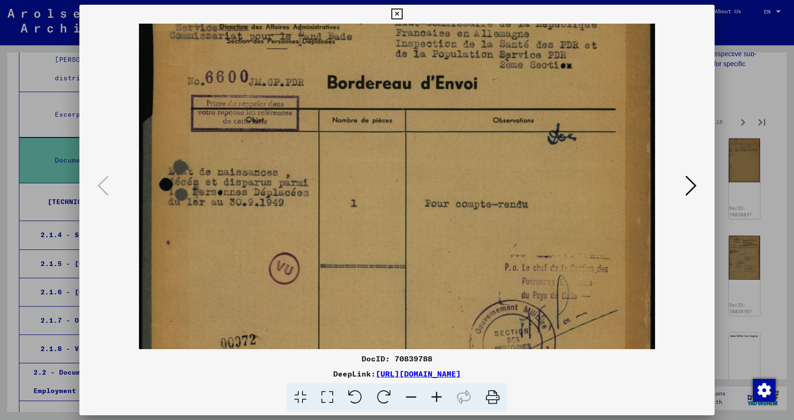
drag, startPoint x: 474, startPoint y: 216, endPoint x: 479, endPoint y: 115, distance: 100.8
click at [479, 115] on img at bounding box center [397, 275] width 516 height 704
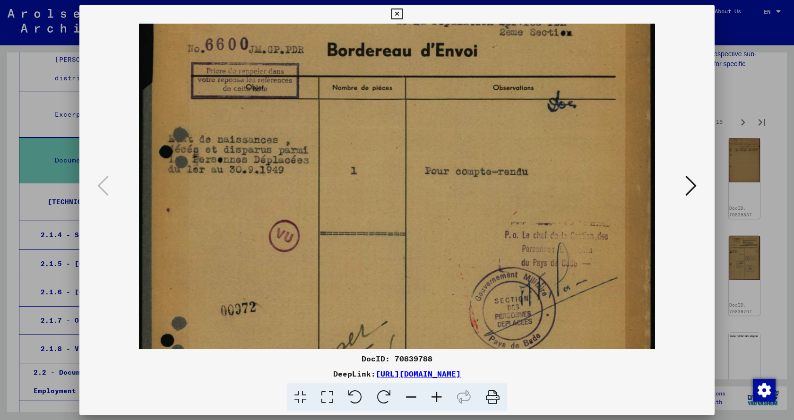
drag, startPoint x: 488, startPoint y: 259, endPoint x: 482, endPoint y: 129, distance: 129.2
click at [480, 159] on img at bounding box center [397, 242] width 516 height 704
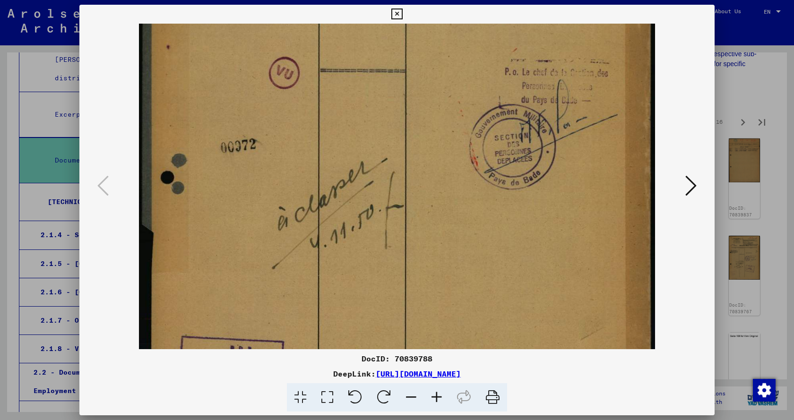
drag, startPoint x: 488, startPoint y: 230, endPoint x: 491, endPoint y: 121, distance: 109.2
click at [487, 133] on img at bounding box center [397, 79] width 516 height 704
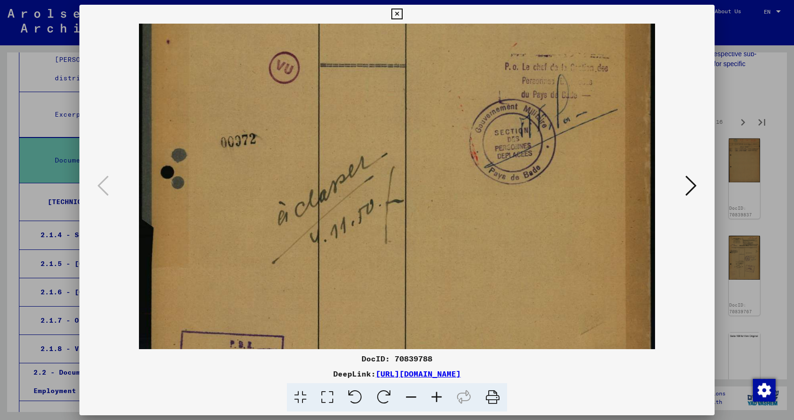
scroll to position [378, 0]
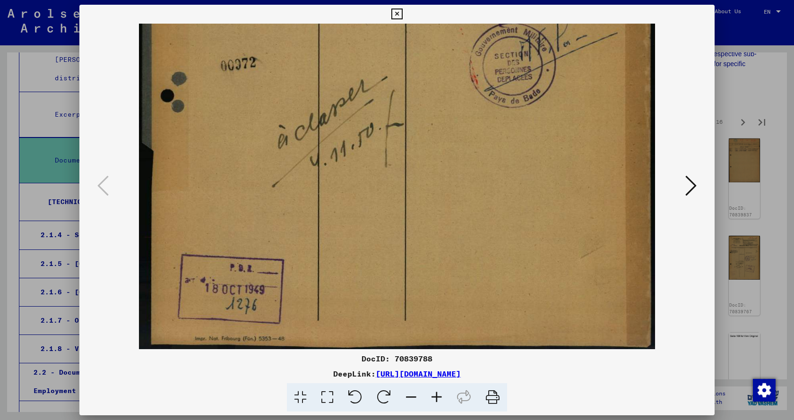
drag, startPoint x: 528, startPoint y: 241, endPoint x: 535, endPoint y: 87, distance: 153.7
click at [687, 185] on icon at bounding box center [690, 185] width 11 height 23
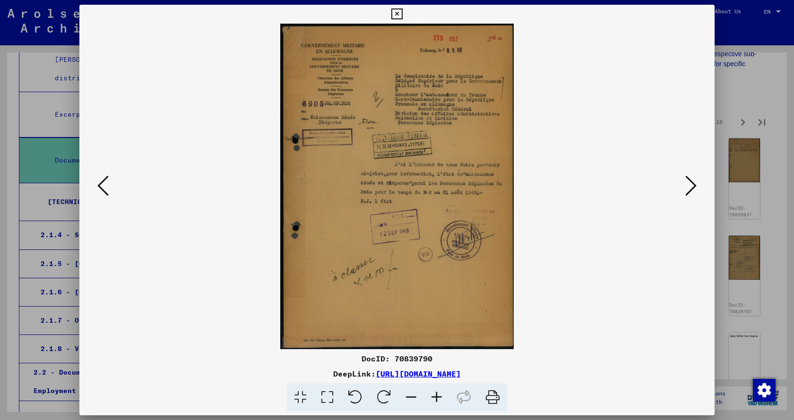
click at [433, 400] on icon at bounding box center [437, 397] width 26 height 29
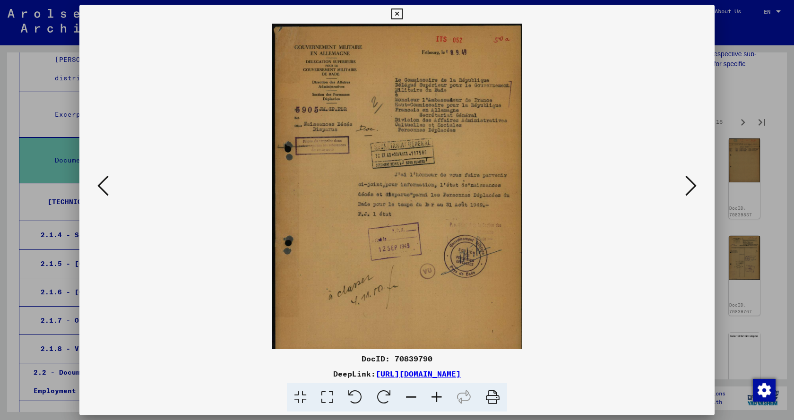
click at [434, 400] on icon at bounding box center [437, 397] width 26 height 29
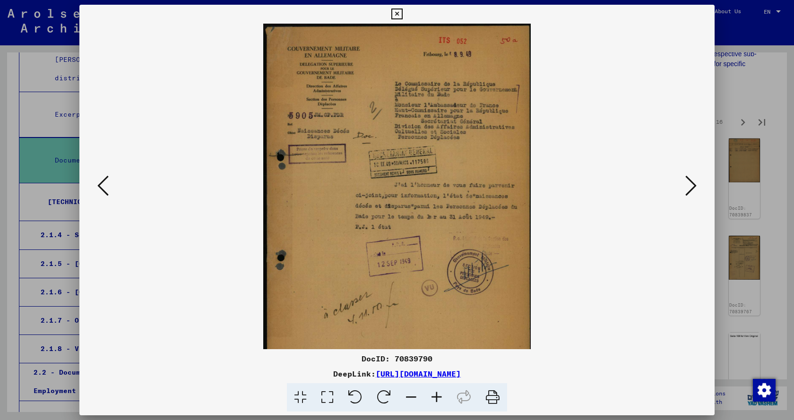
click at [434, 400] on icon at bounding box center [437, 397] width 26 height 29
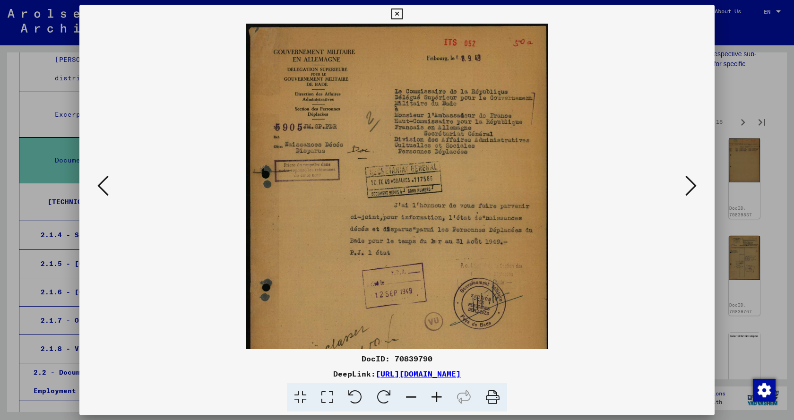
click at [434, 400] on icon at bounding box center [437, 397] width 26 height 29
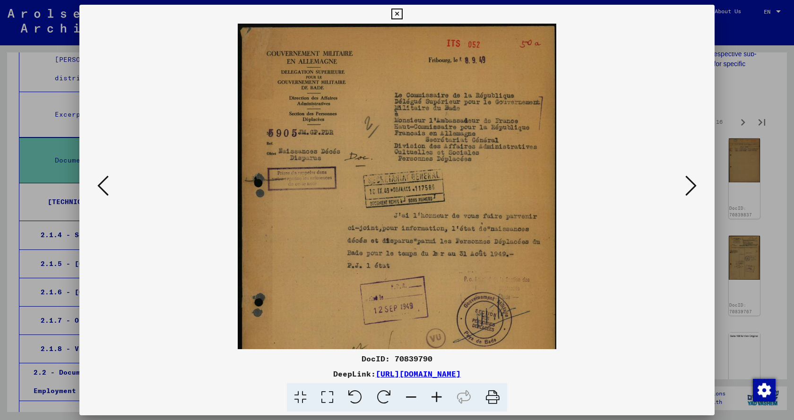
click at [434, 400] on icon at bounding box center [437, 397] width 26 height 29
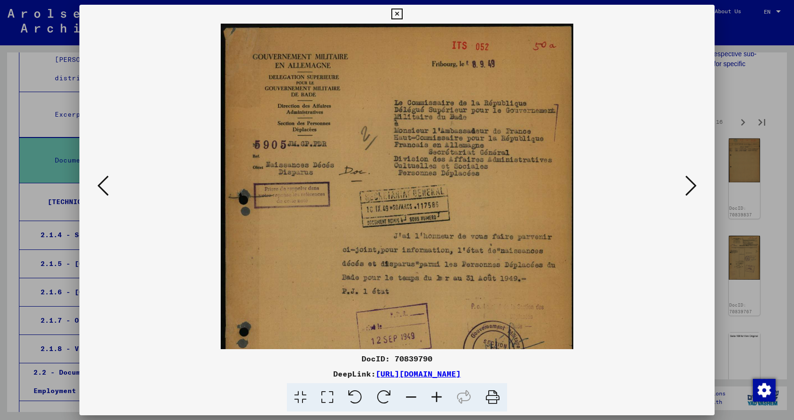
click at [436, 397] on icon at bounding box center [437, 397] width 26 height 29
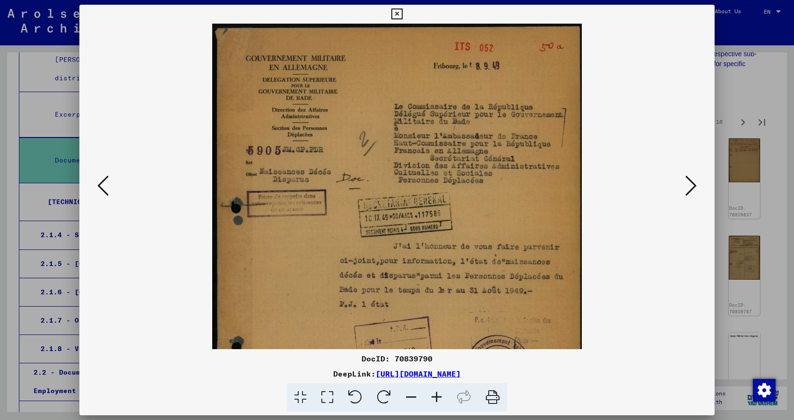
click at [440, 395] on icon at bounding box center [437, 397] width 26 height 29
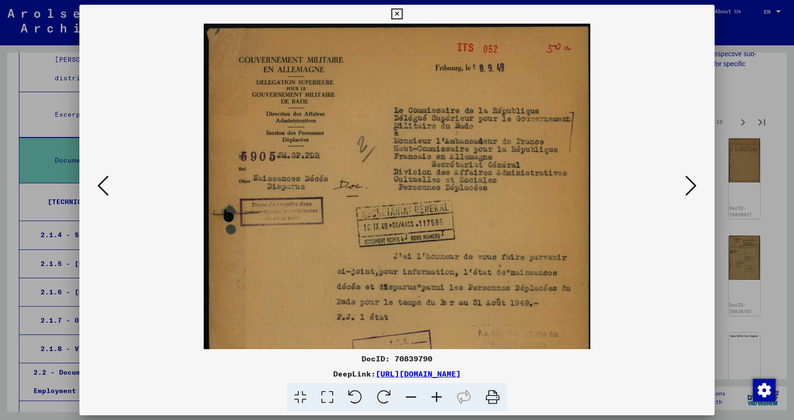
click at [440, 395] on icon at bounding box center [437, 397] width 26 height 29
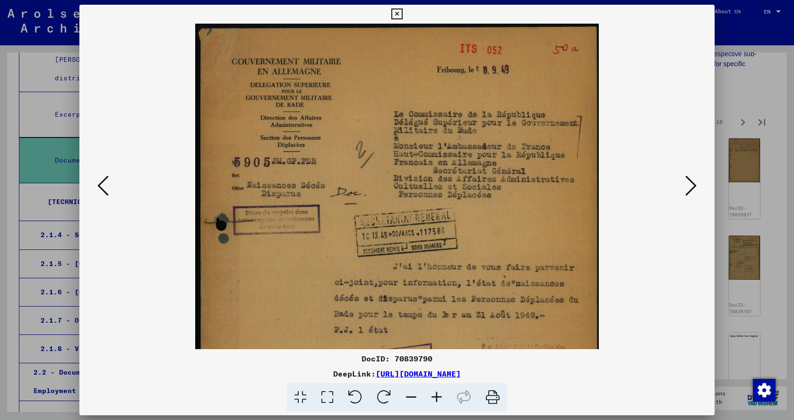
click at [440, 394] on icon at bounding box center [437, 397] width 26 height 29
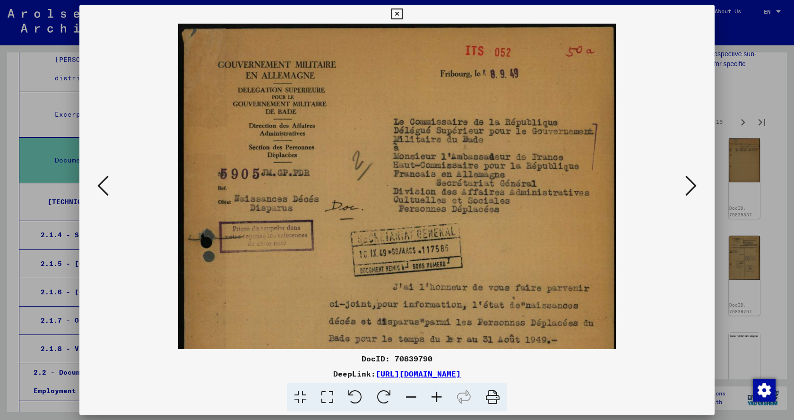
click at [440, 394] on icon at bounding box center [437, 397] width 26 height 29
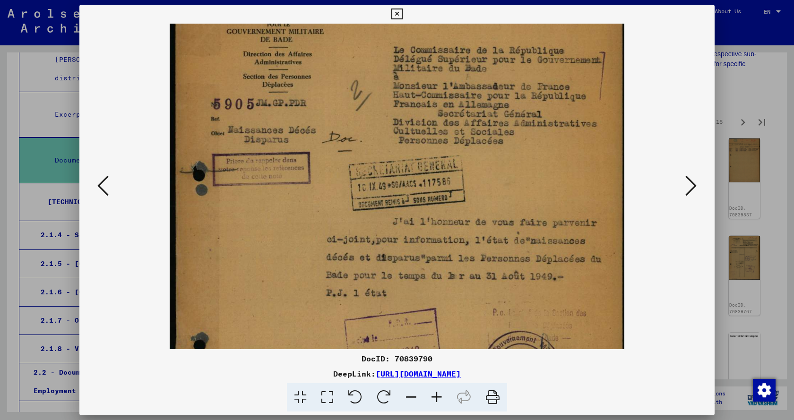
drag, startPoint x: 511, startPoint y: 237, endPoint x: 519, endPoint y: 139, distance: 98.2
click at [517, 146] on img at bounding box center [397, 264] width 455 height 633
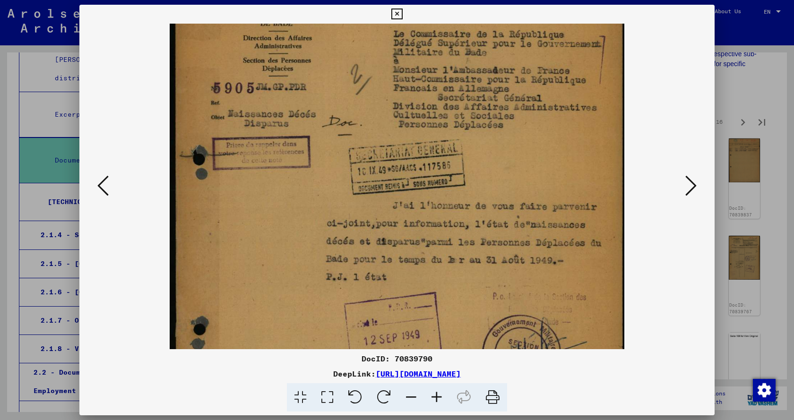
drag, startPoint x: 525, startPoint y: 218, endPoint x: 531, endPoint y: 144, distance: 73.9
click at [531, 144] on img at bounding box center [397, 248] width 455 height 633
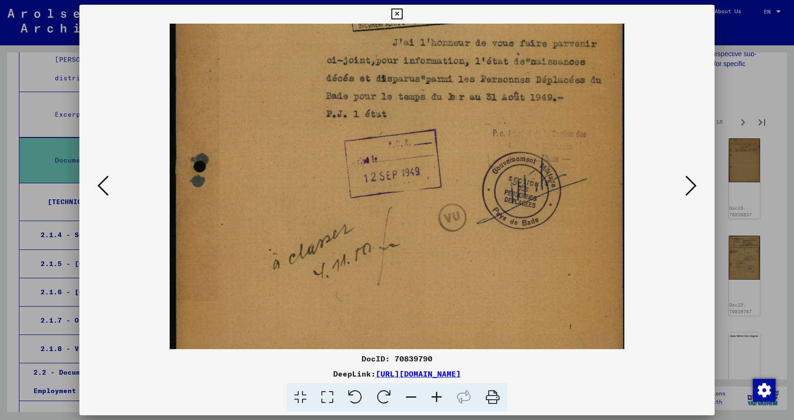
drag, startPoint x: 503, startPoint y: 220, endPoint x: 505, endPoint y: 62, distance: 157.4
click at [500, 70] on img at bounding box center [397, 85] width 455 height 633
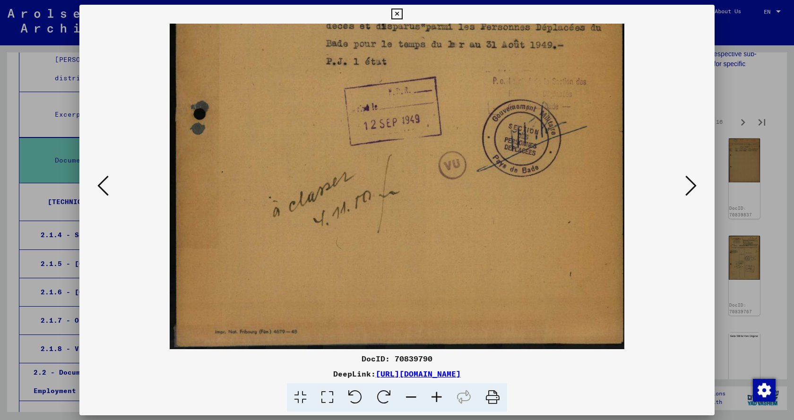
click at [691, 189] on icon at bounding box center [690, 185] width 11 height 23
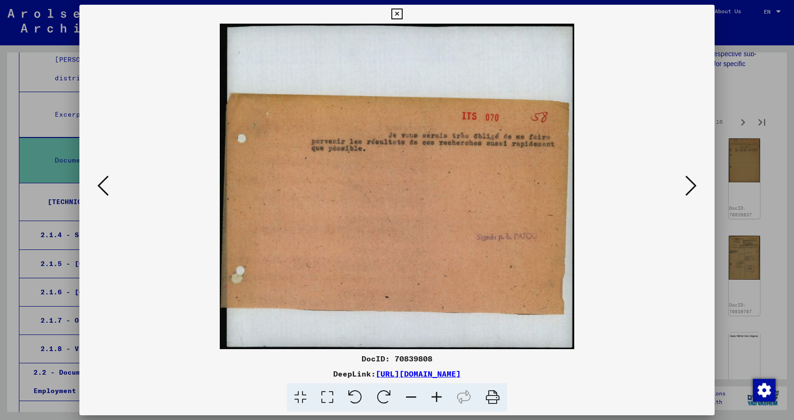
scroll to position [0, 0]
click at [691, 188] on icon at bounding box center [690, 185] width 11 height 23
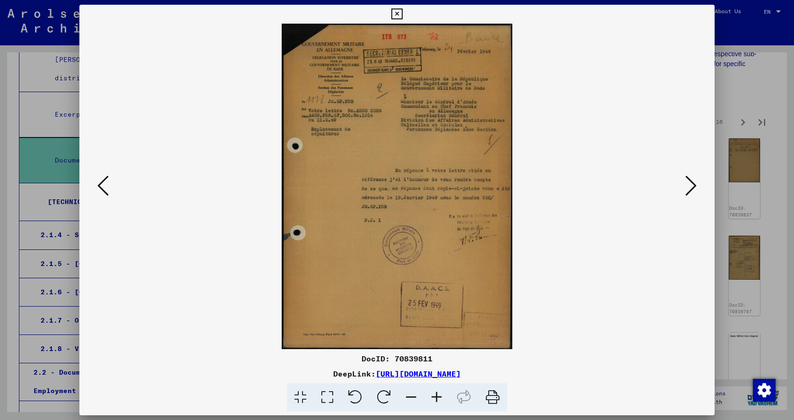
click at [691, 188] on icon at bounding box center [690, 185] width 11 height 23
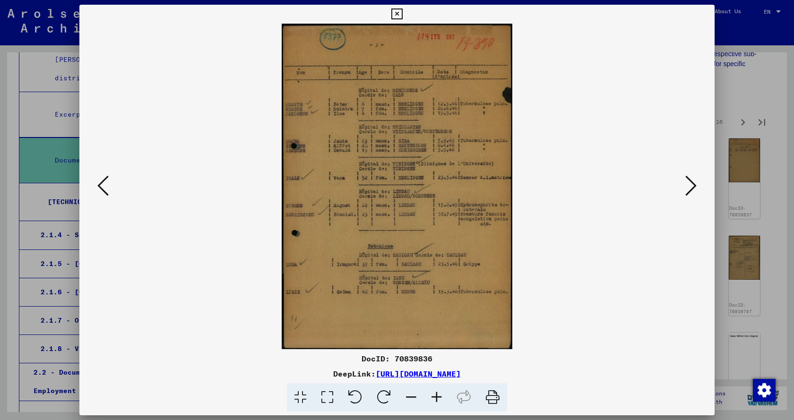
click at [440, 401] on icon at bounding box center [437, 397] width 26 height 29
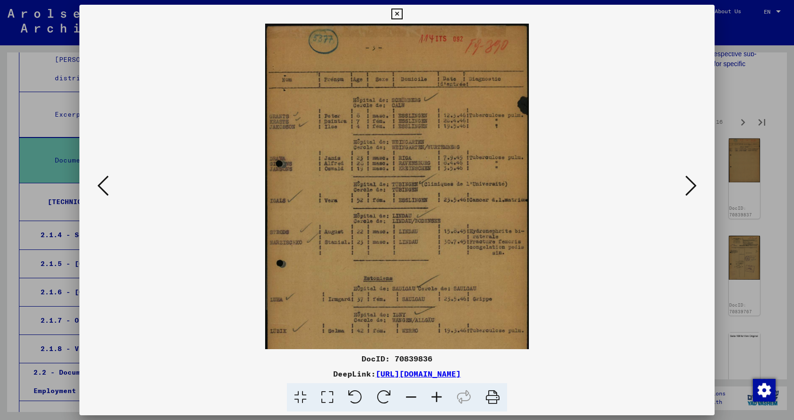
click at [440, 401] on icon at bounding box center [437, 397] width 26 height 29
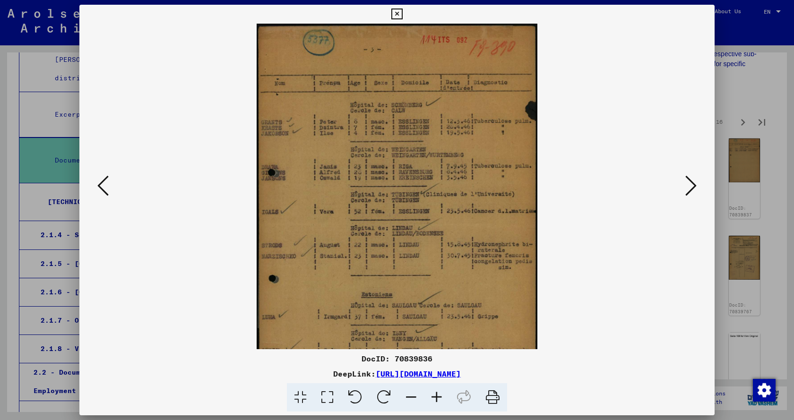
click at [440, 401] on icon at bounding box center [437, 397] width 26 height 29
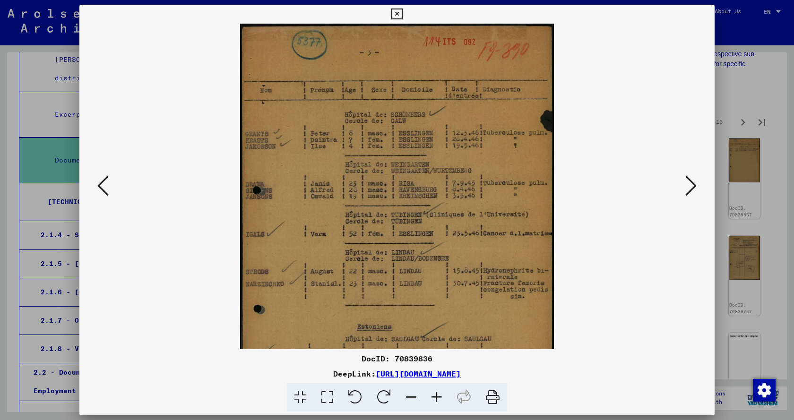
click at [440, 401] on icon at bounding box center [437, 397] width 26 height 29
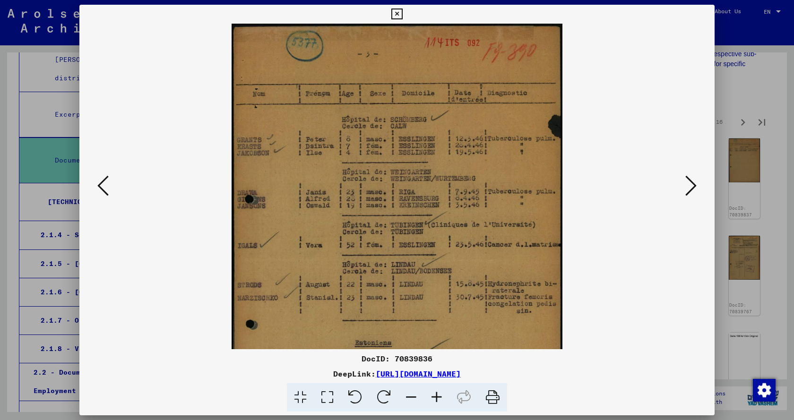
click at [440, 401] on icon at bounding box center [437, 397] width 26 height 29
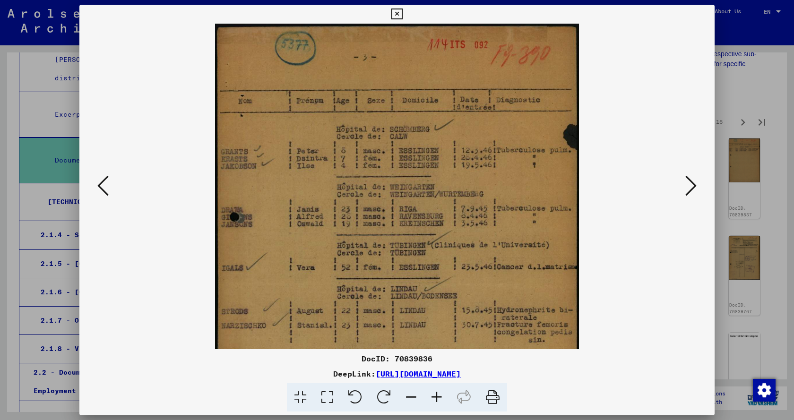
click at [440, 401] on icon at bounding box center [437, 397] width 26 height 29
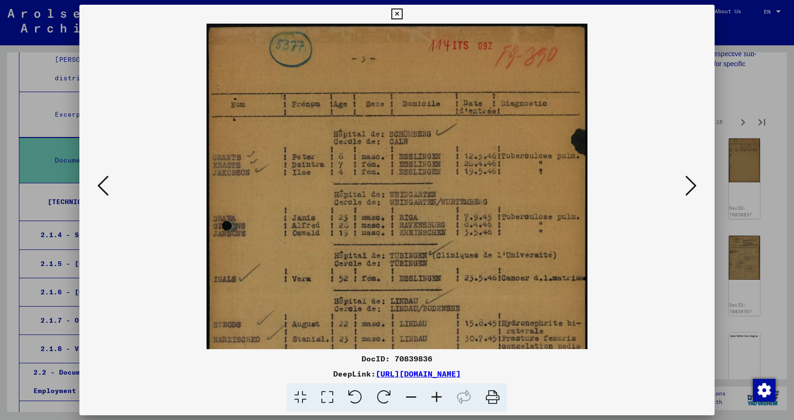
click at [440, 401] on icon at bounding box center [437, 397] width 26 height 29
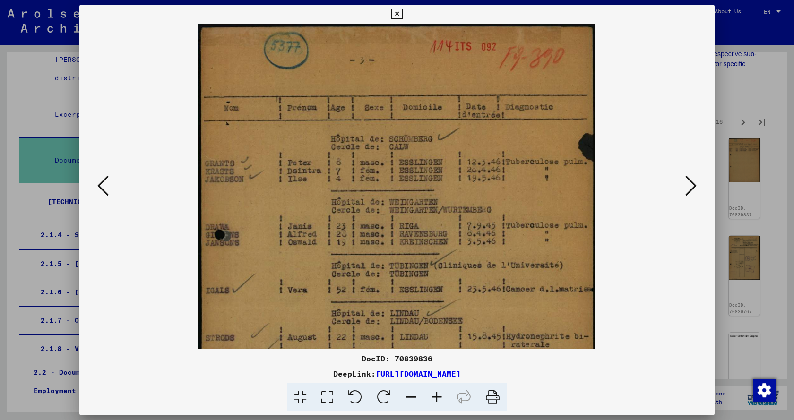
drag, startPoint x: 462, startPoint y: 229, endPoint x: 472, endPoint y: 153, distance: 77.1
click at [466, 172] on img at bounding box center [396, 305] width 397 height 562
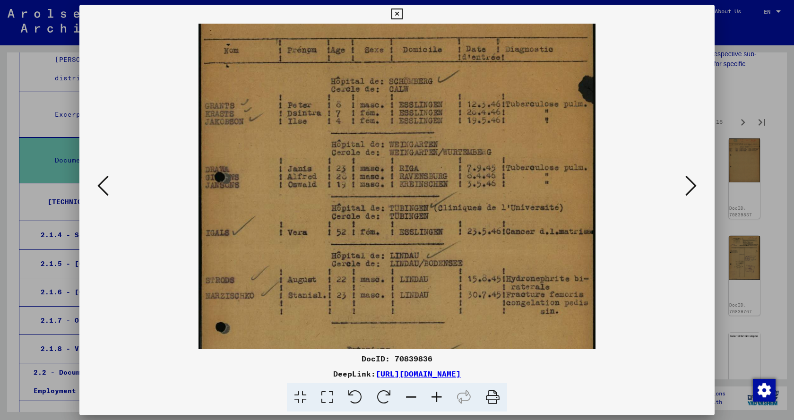
click at [691, 189] on icon at bounding box center [690, 185] width 11 height 23
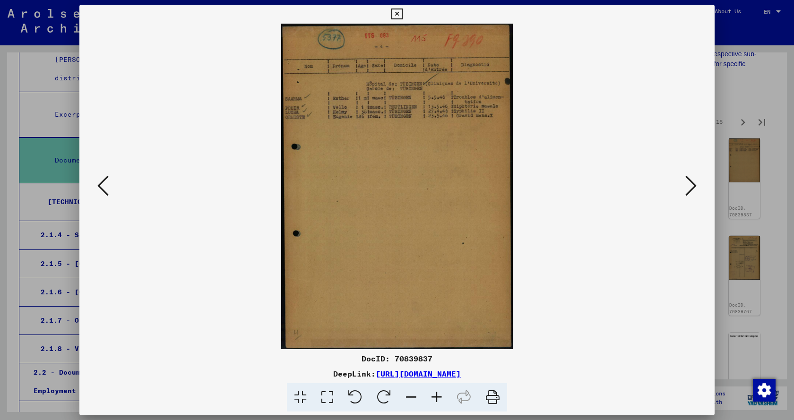
scroll to position [0, 0]
click at [438, 397] on icon at bounding box center [437, 397] width 26 height 29
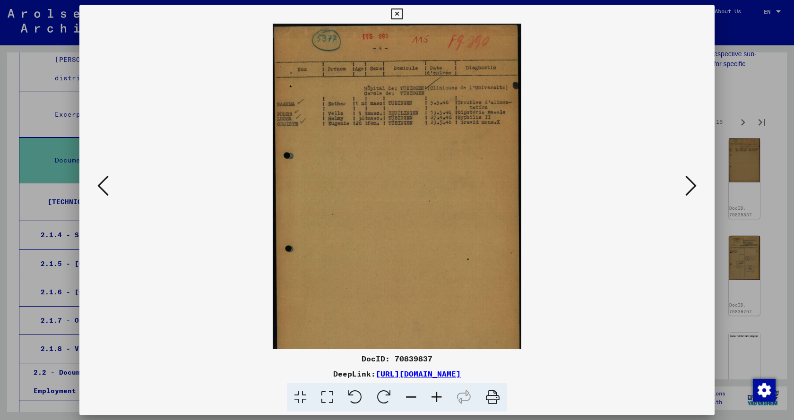
click at [438, 397] on icon at bounding box center [437, 397] width 26 height 29
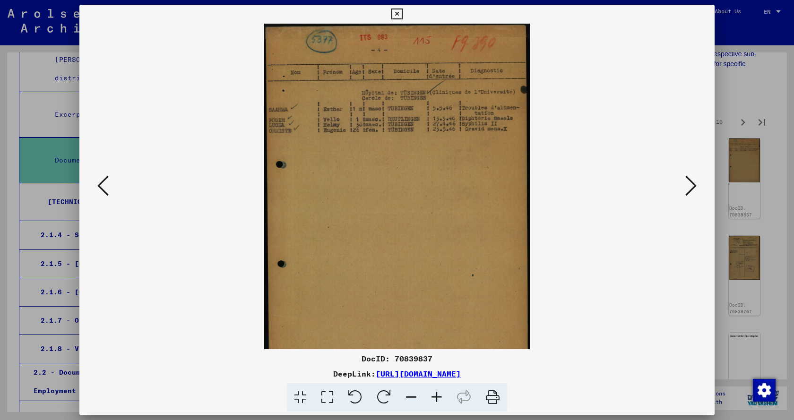
click at [438, 397] on icon at bounding box center [437, 397] width 26 height 29
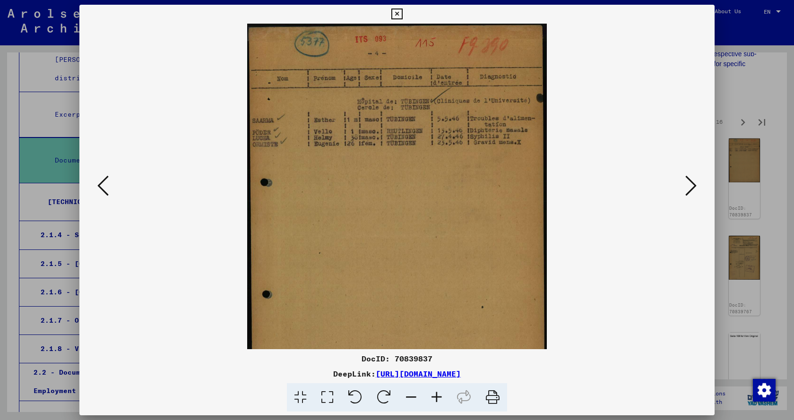
click at [438, 397] on icon at bounding box center [437, 397] width 26 height 29
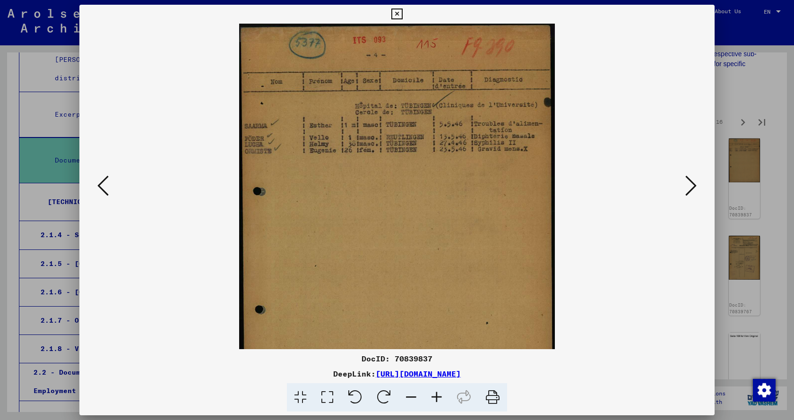
click at [438, 397] on icon at bounding box center [437, 397] width 26 height 29
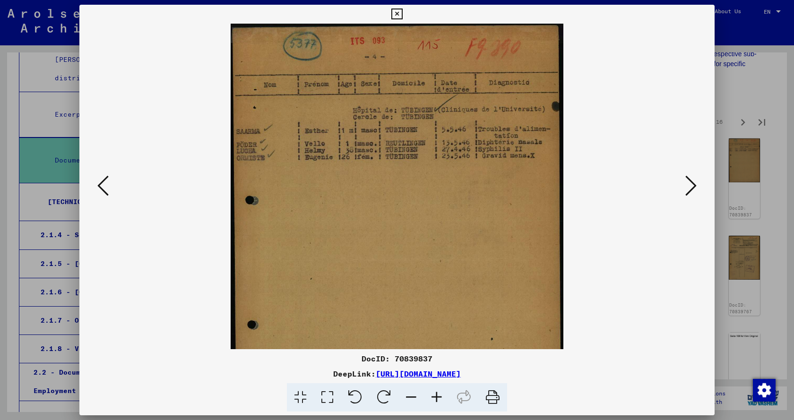
click at [438, 397] on icon at bounding box center [437, 397] width 26 height 29
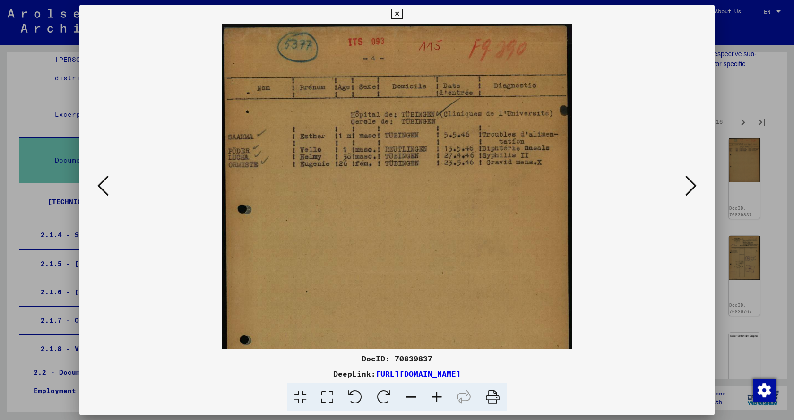
click at [687, 184] on icon at bounding box center [690, 185] width 11 height 23
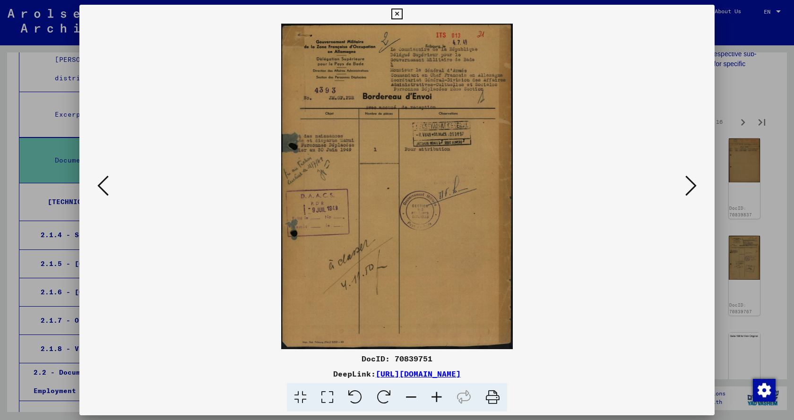
click at [437, 397] on icon at bounding box center [437, 397] width 26 height 29
click at [438, 397] on icon at bounding box center [437, 397] width 26 height 29
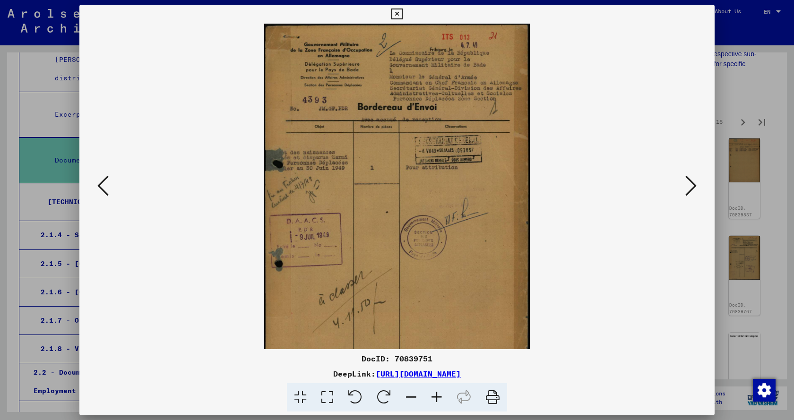
click at [438, 397] on icon at bounding box center [437, 397] width 26 height 29
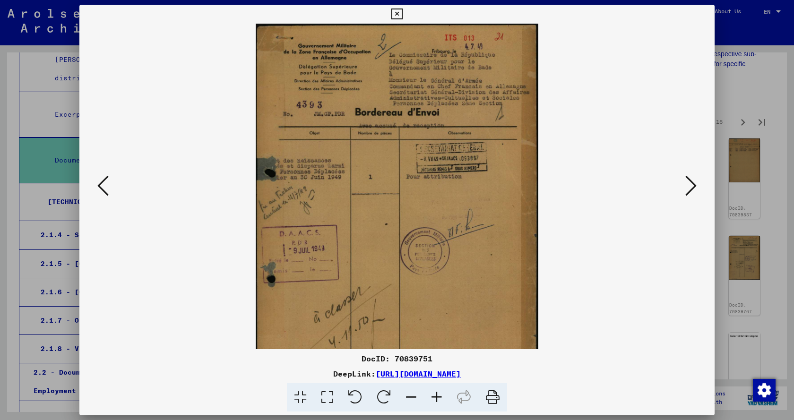
click at [438, 397] on icon at bounding box center [437, 397] width 26 height 29
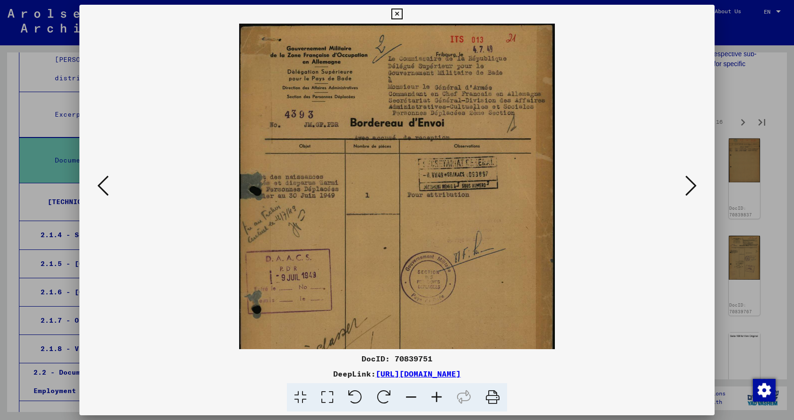
click at [438, 397] on icon at bounding box center [437, 397] width 26 height 29
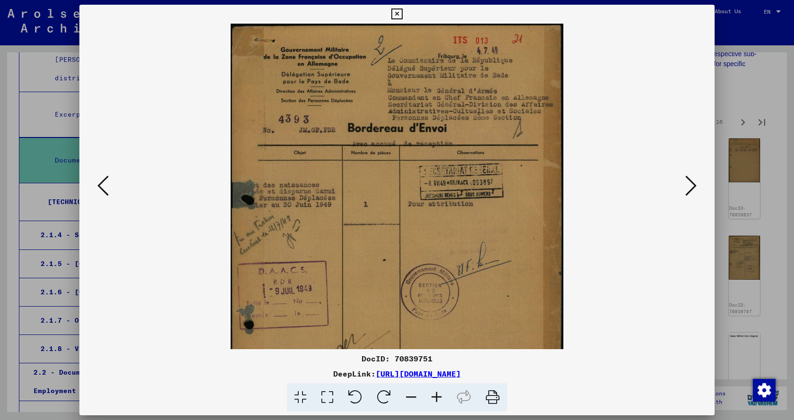
click at [438, 397] on icon at bounding box center [437, 397] width 26 height 29
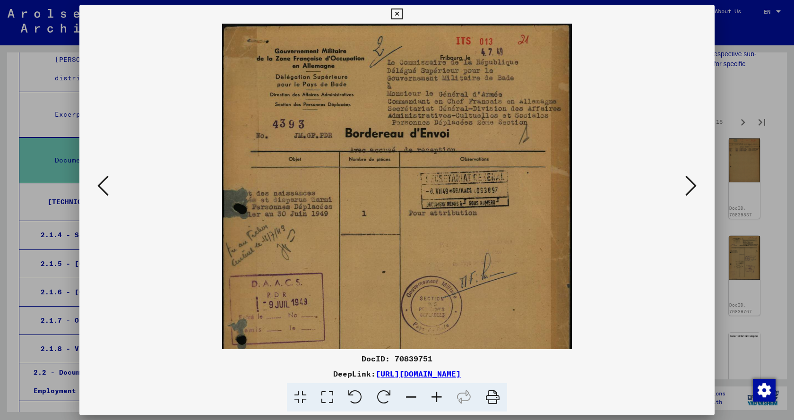
click at [688, 186] on icon at bounding box center [690, 185] width 11 height 23
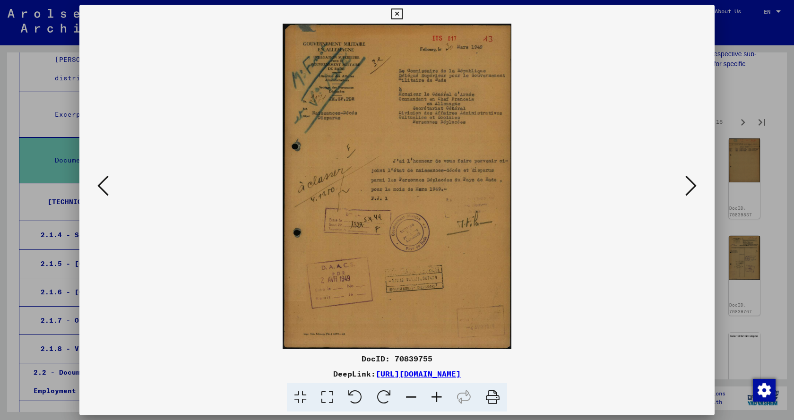
click at [435, 397] on icon at bounding box center [437, 397] width 26 height 29
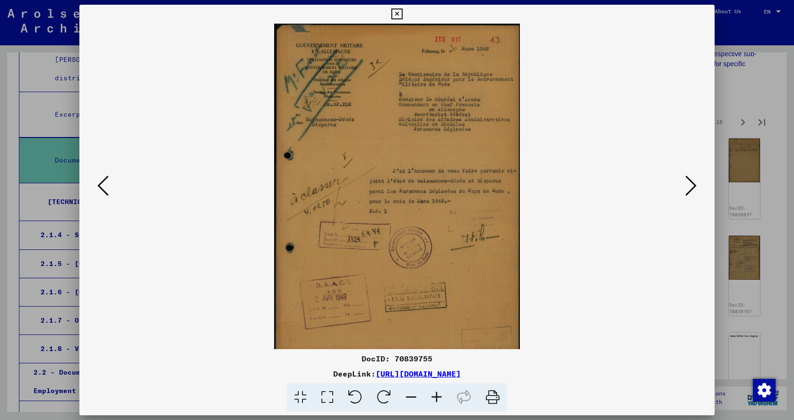
click at [435, 397] on icon at bounding box center [437, 397] width 26 height 29
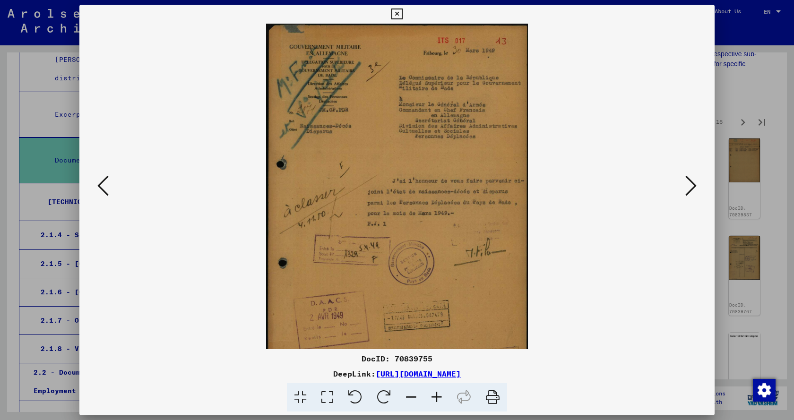
click at [435, 397] on icon at bounding box center [437, 397] width 26 height 29
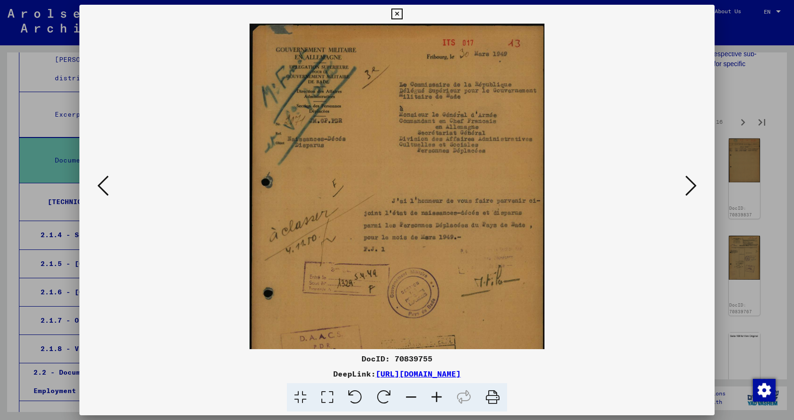
click at [435, 397] on icon at bounding box center [437, 397] width 26 height 29
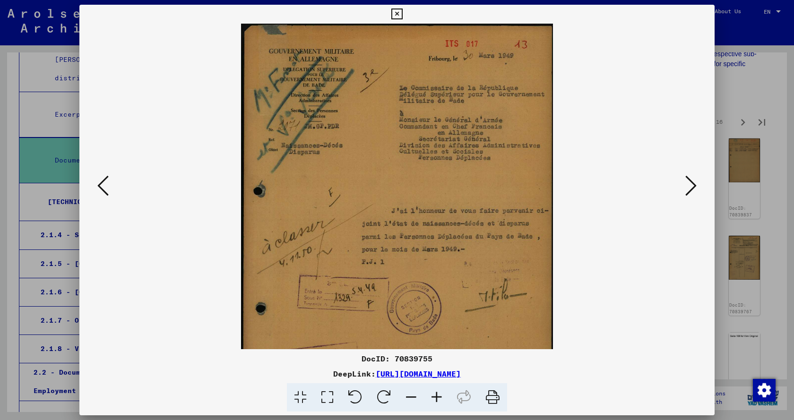
click at [435, 397] on icon at bounding box center [437, 397] width 26 height 29
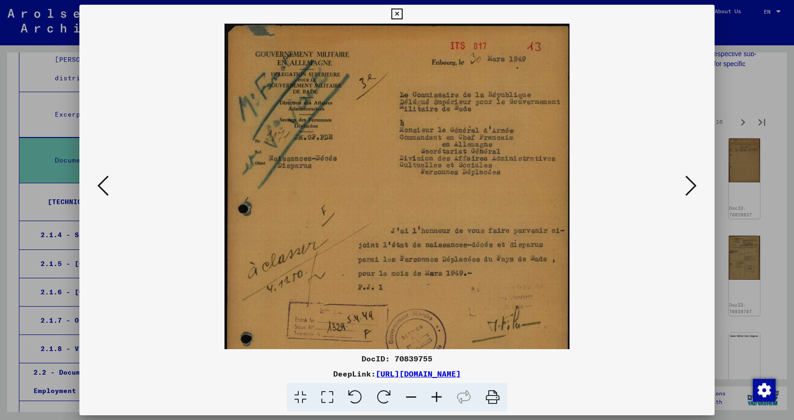
click at [435, 397] on icon at bounding box center [437, 397] width 26 height 29
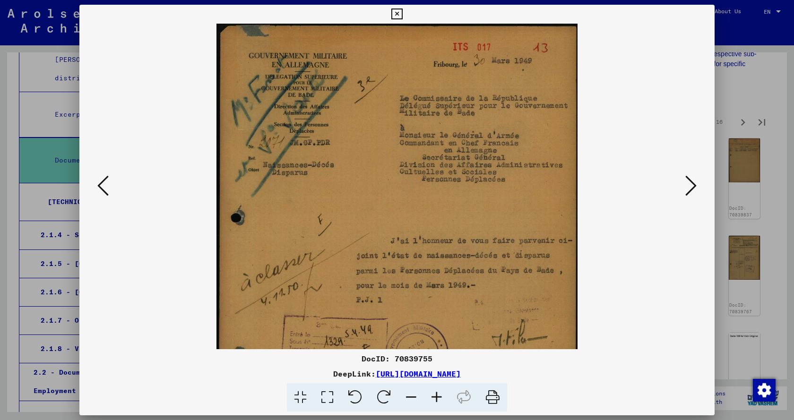
click at [435, 397] on icon at bounding box center [437, 397] width 26 height 29
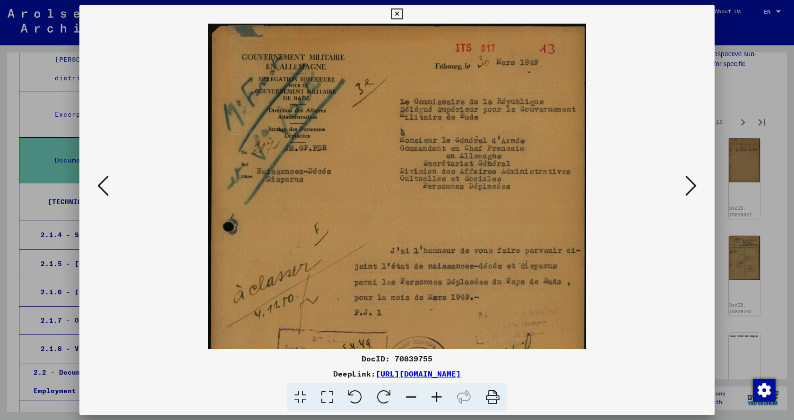
click at [695, 188] on icon at bounding box center [690, 185] width 11 height 23
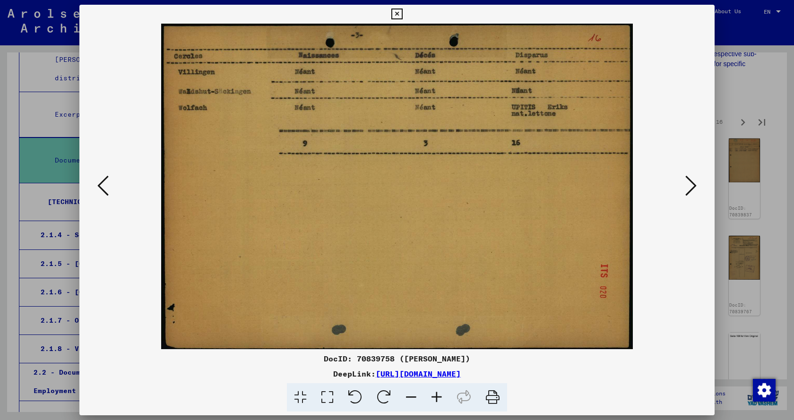
click at [688, 186] on icon at bounding box center [690, 185] width 11 height 23
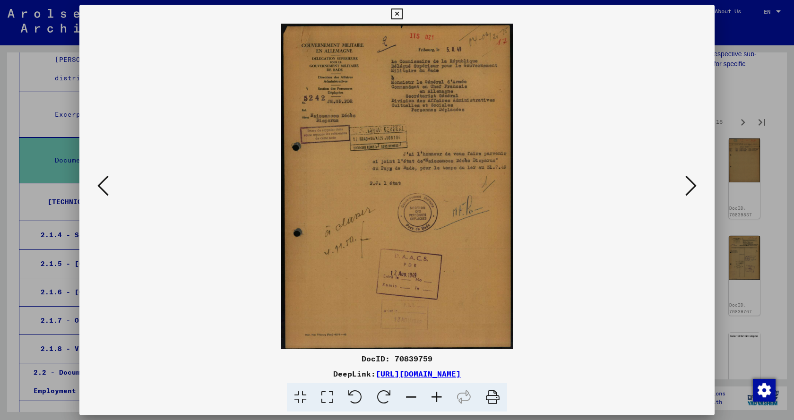
click at [688, 186] on icon at bounding box center [690, 185] width 11 height 23
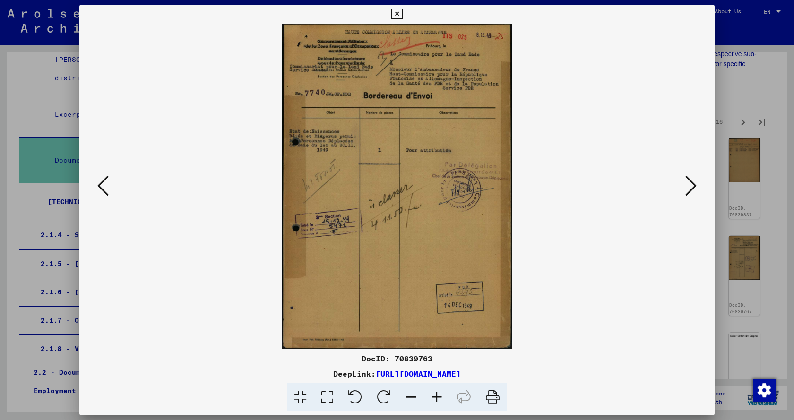
click at [688, 186] on icon at bounding box center [690, 185] width 11 height 23
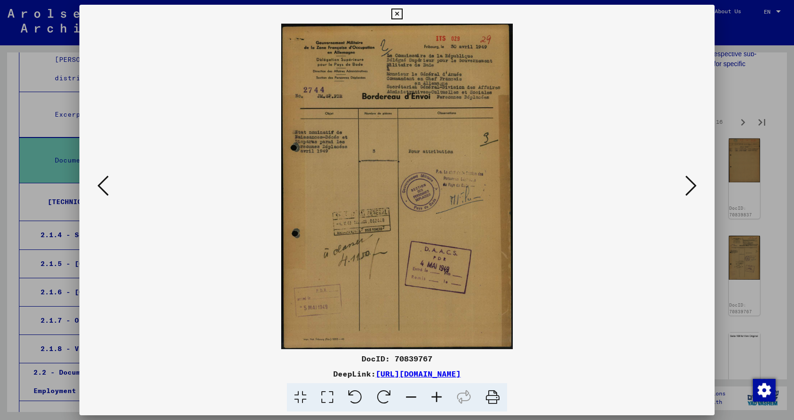
click at [688, 186] on icon at bounding box center [690, 185] width 11 height 23
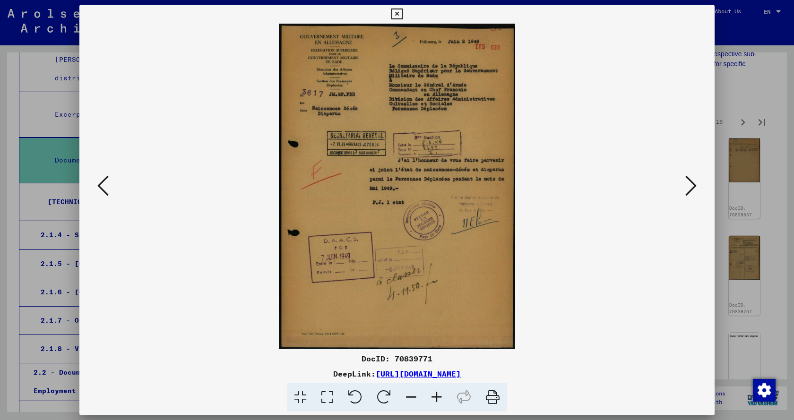
click at [688, 186] on icon at bounding box center [690, 185] width 11 height 23
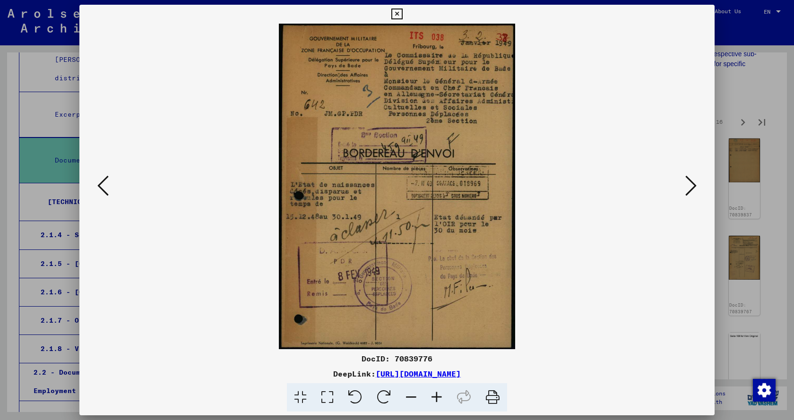
click at [688, 186] on icon at bounding box center [690, 185] width 11 height 23
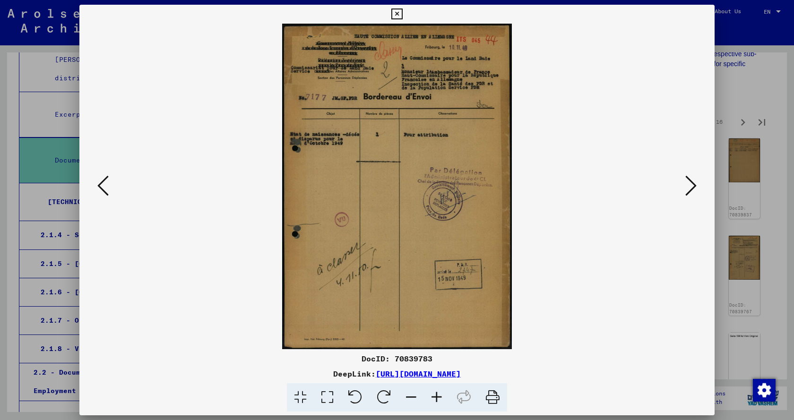
click at [688, 186] on icon at bounding box center [690, 185] width 11 height 23
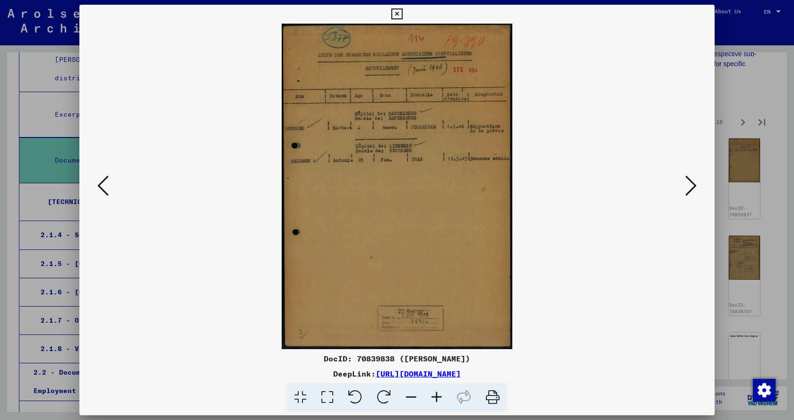
click at [688, 186] on icon at bounding box center [690, 185] width 11 height 23
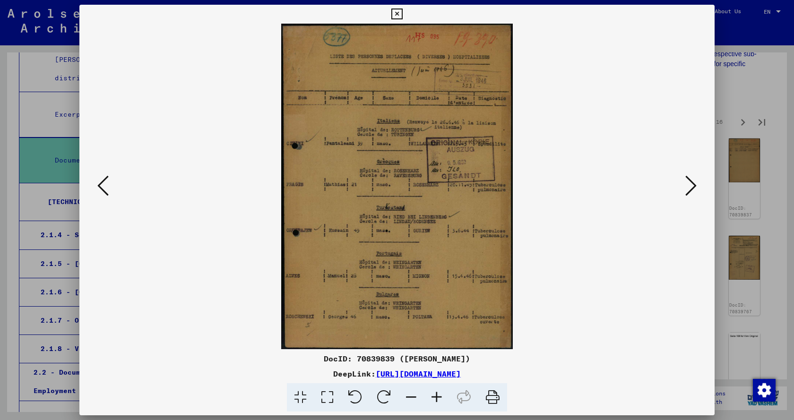
click at [688, 186] on icon at bounding box center [690, 185] width 11 height 23
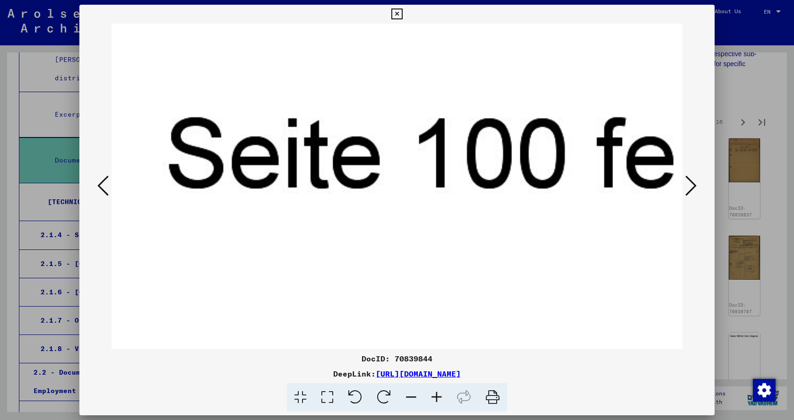
click at [692, 185] on icon at bounding box center [690, 185] width 11 height 23
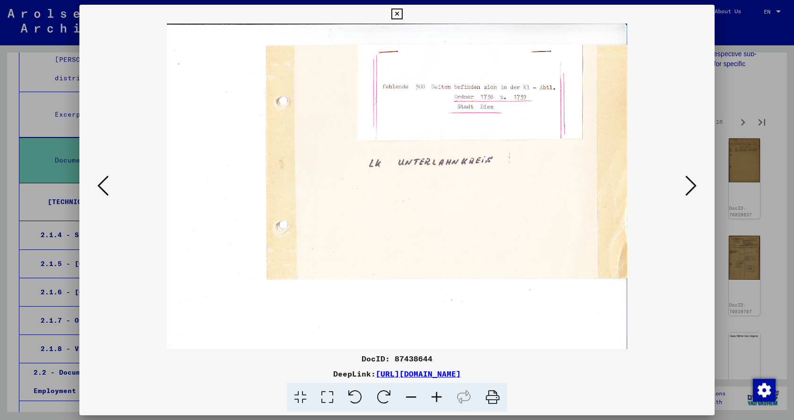
click at [692, 185] on icon at bounding box center [690, 185] width 11 height 23
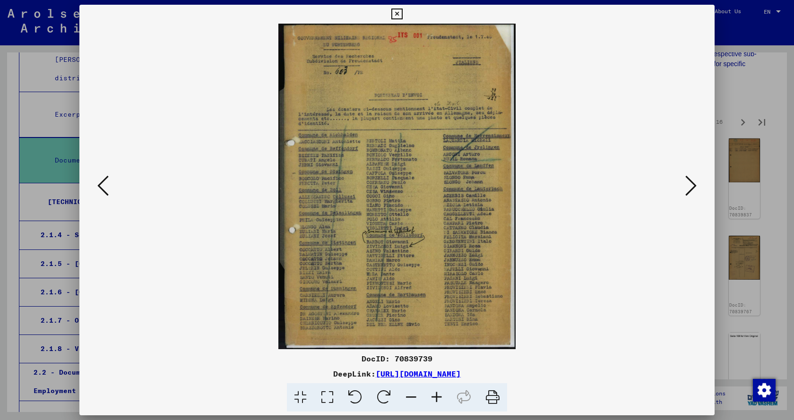
click at [439, 397] on icon at bounding box center [437, 397] width 26 height 29
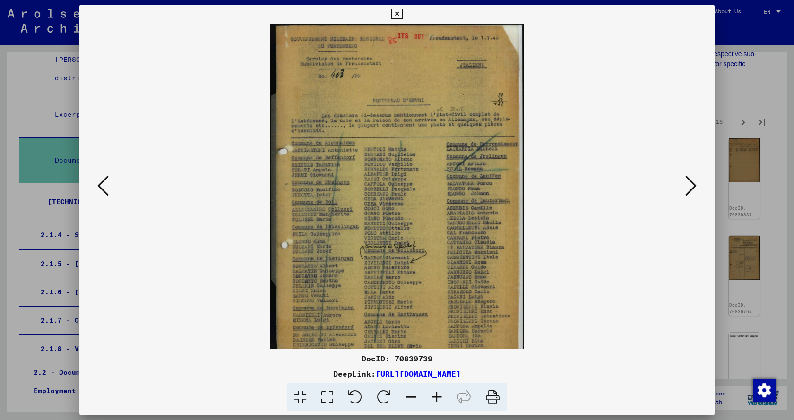
click at [439, 397] on icon at bounding box center [437, 397] width 26 height 29
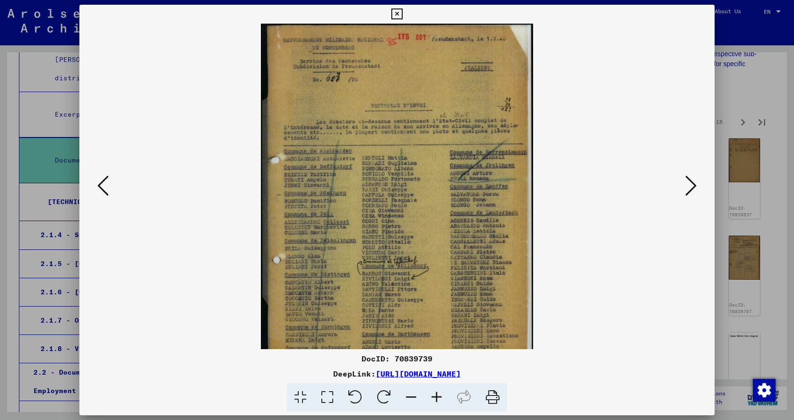
click at [439, 397] on icon at bounding box center [437, 397] width 26 height 29
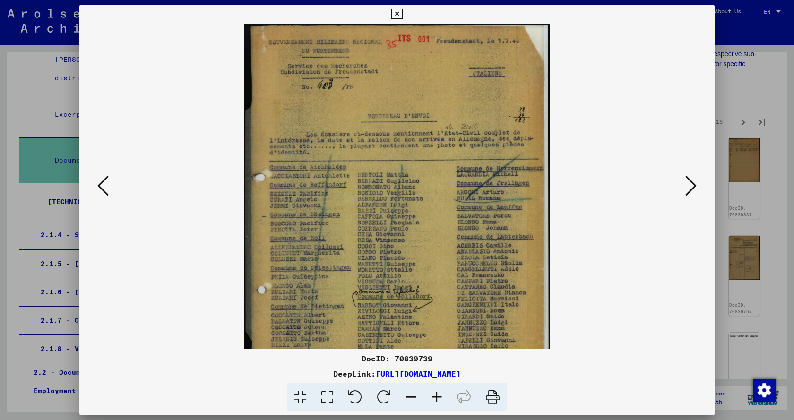
click at [439, 397] on icon at bounding box center [437, 397] width 26 height 29
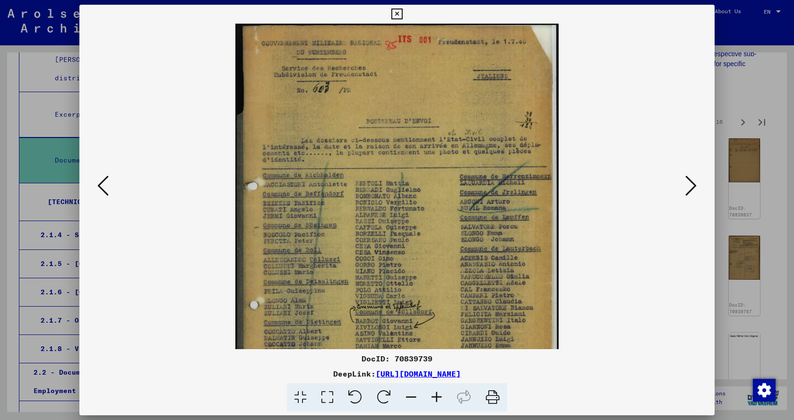
click at [439, 397] on icon at bounding box center [437, 397] width 26 height 29
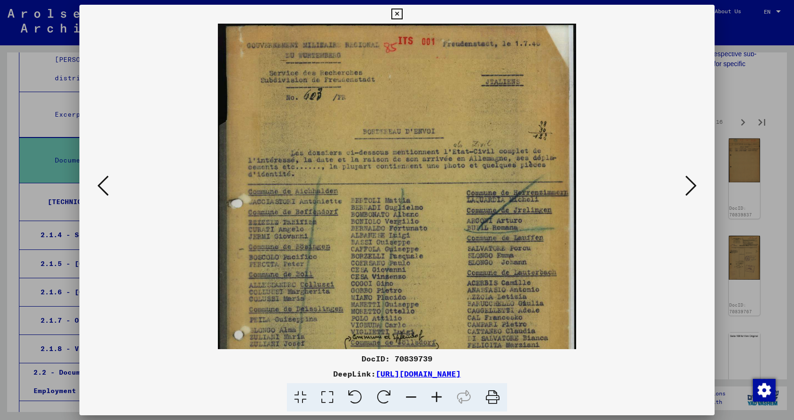
click at [439, 397] on icon at bounding box center [437, 397] width 26 height 29
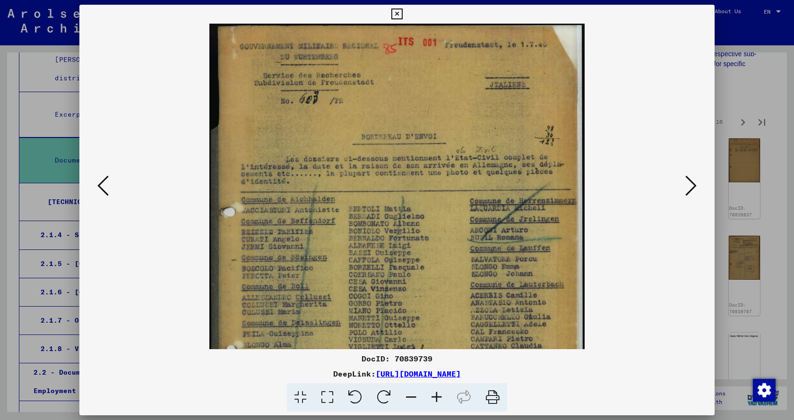
click at [439, 397] on icon at bounding box center [437, 397] width 26 height 29
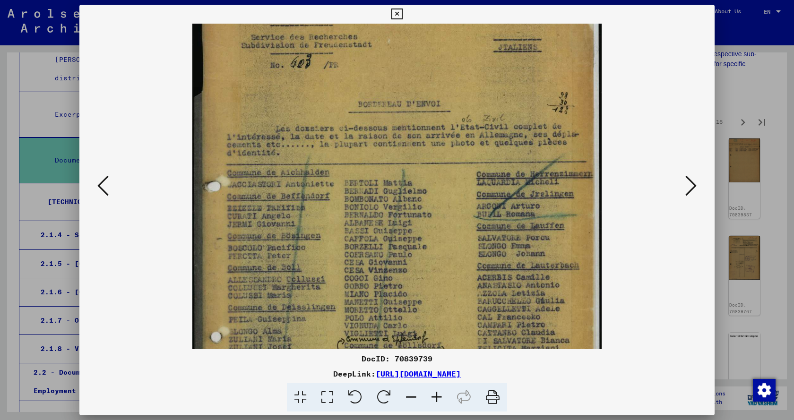
drag, startPoint x: 451, startPoint y: 322, endPoint x: 464, endPoint y: 254, distance: 68.8
click at [464, 254] on img at bounding box center [397, 262] width 410 height 562
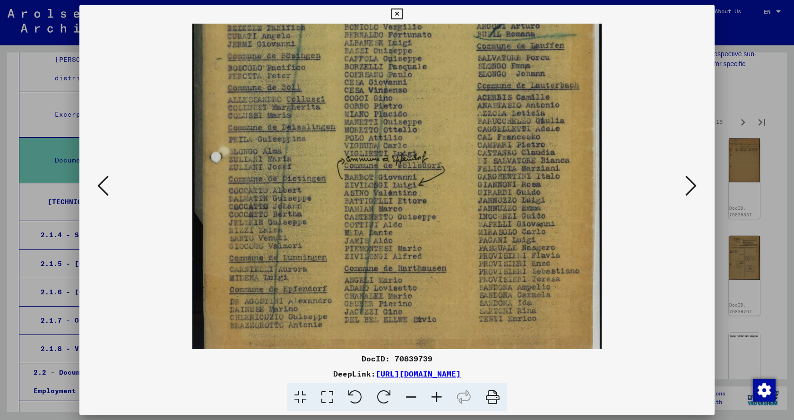
scroll to position [236, 0]
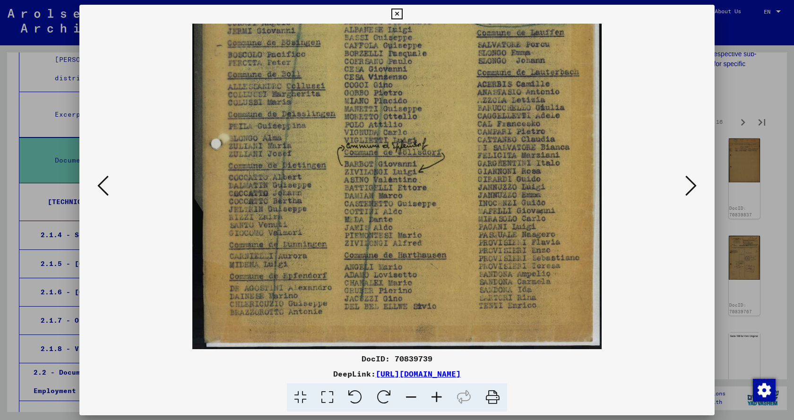
drag, startPoint x: 365, startPoint y: 274, endPoint x: 406, endPoint y: 98, distance: 180.0
click at [406, 98] on img at bounding box center [397, 68] width 410 height 562
click at [687, 190] on icon at bounding box center [690, 185] width 11 height 23
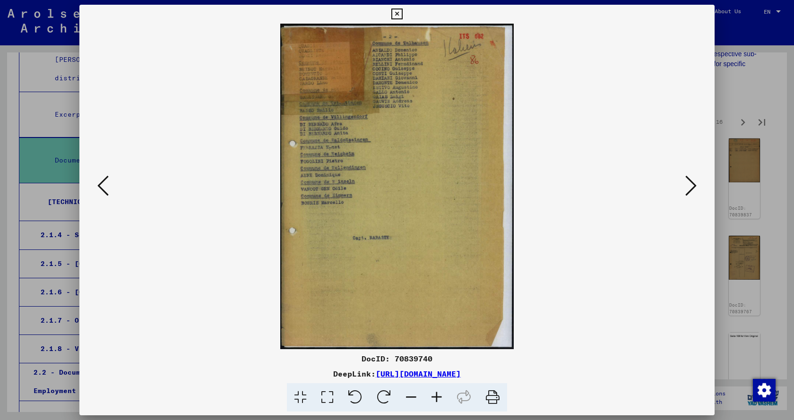
scroll to position [0, 0]
click at [687, 190] on icon at bounding box center [690, 185] width 11 height 23
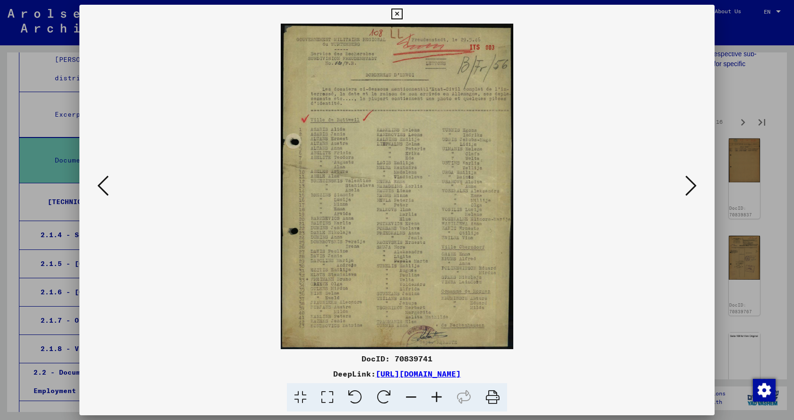
click at [687, 190] on icon at bounding box center [690, 185] width 11 height 23
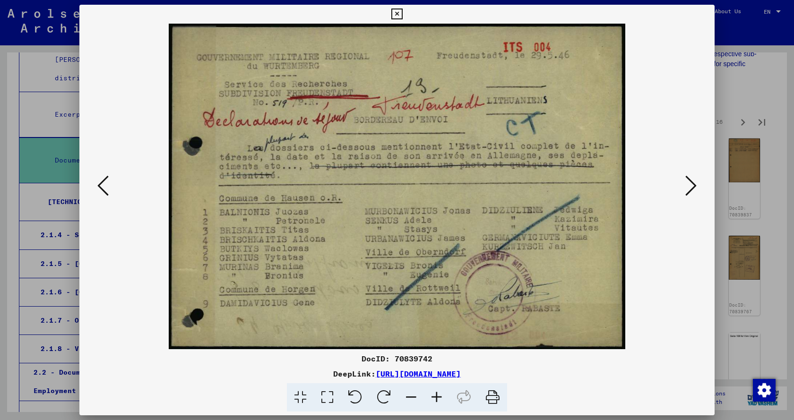
click at [687, 190] on icon at bounding box center [690, 185] width 11 height 23
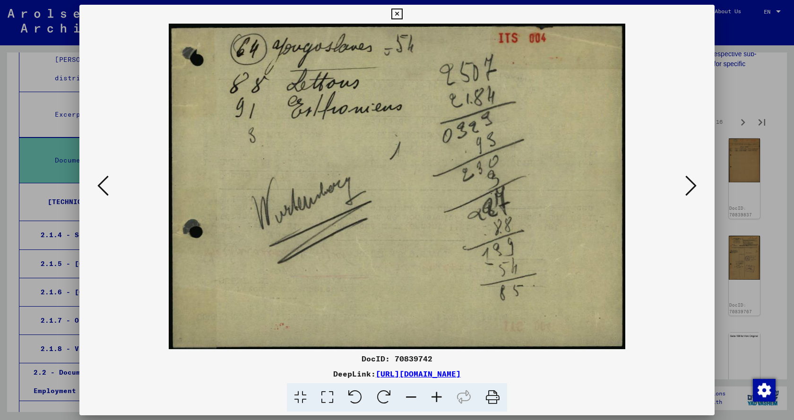
click at [687, 190] on icon at bounding box center [690, 185] width 11 height 23
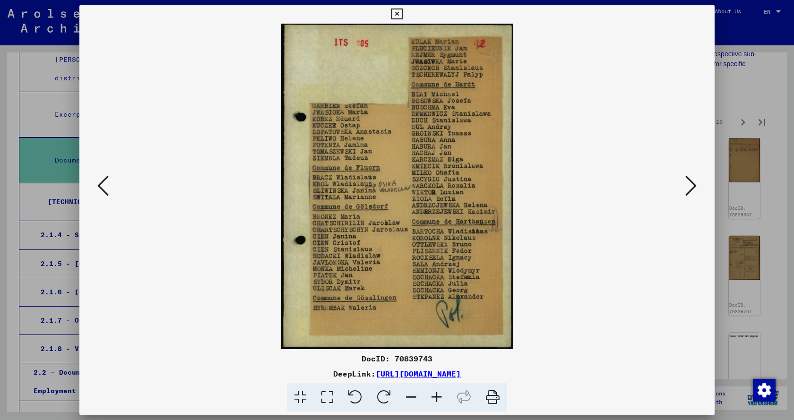
click at [687, 190] on icon at bounding box center [690, 185] width 11 height 23
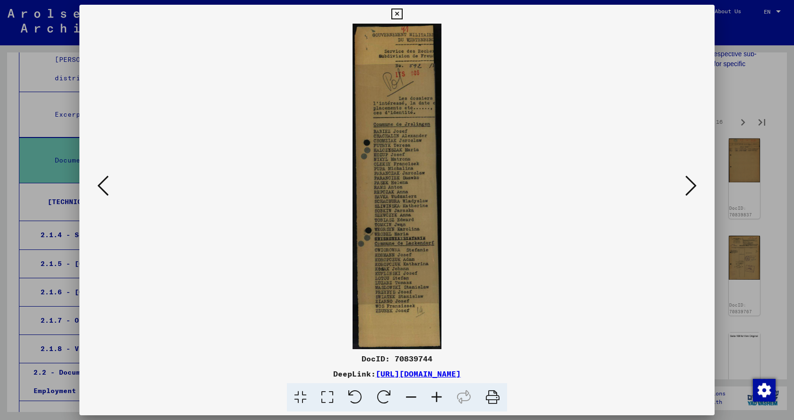
click at [687, 190] on icon at bounding box center [690, 185] width 11 height 23
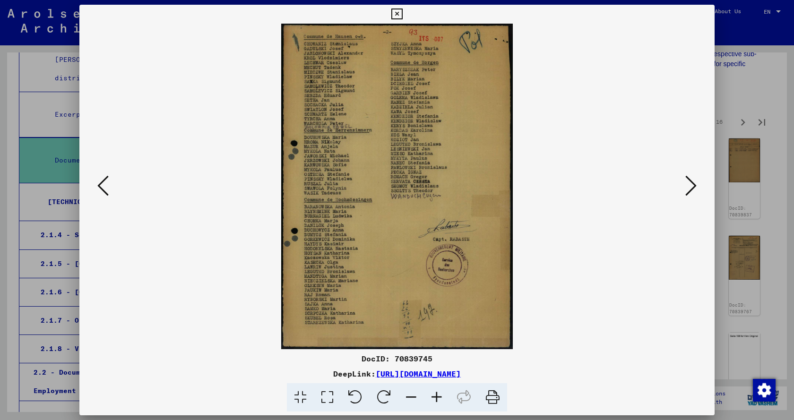
click at [687, 190] on icon at bounding box center [690, 185] width 11 height 23
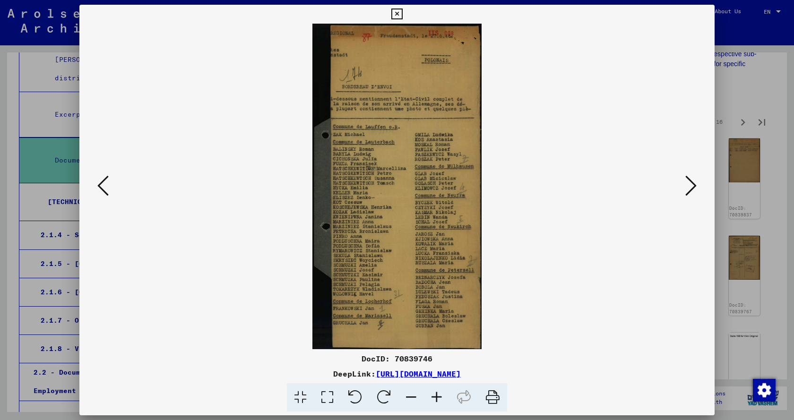
click at [687, 190] on icon at bounding box center [690, 185] width 11 height 23
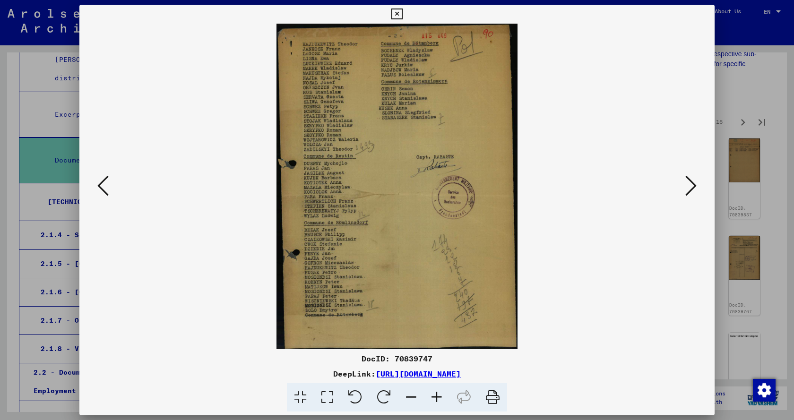
click at [687, 190] on icon at bounding box center [690, 185] width 11 height 23
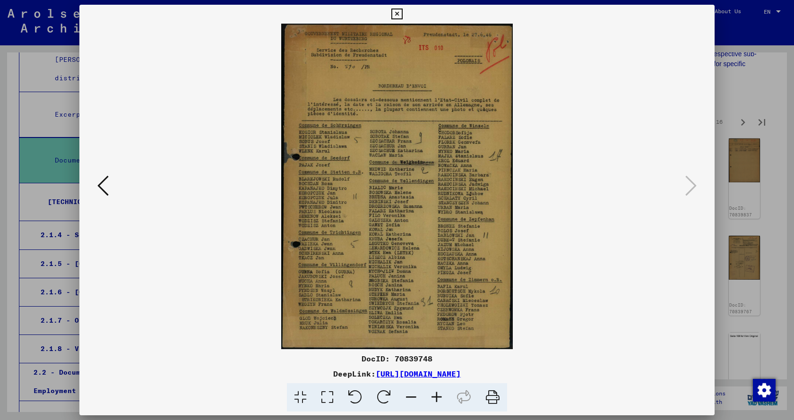
click at [398, 17] on icon at bounding box center [396, 14] width 11 height 11
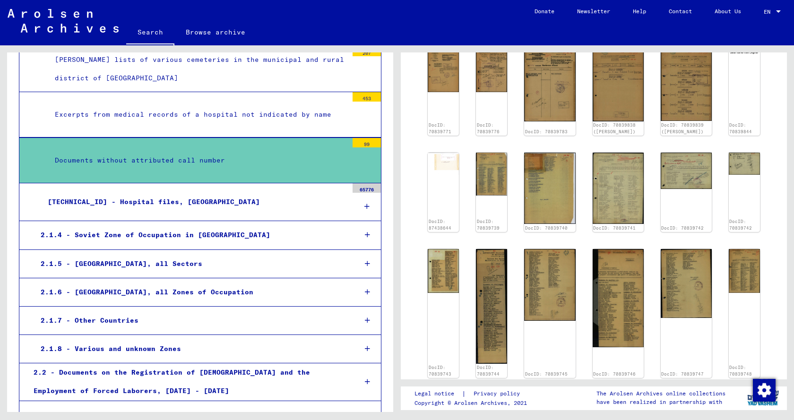
scroll to position [662, 0]
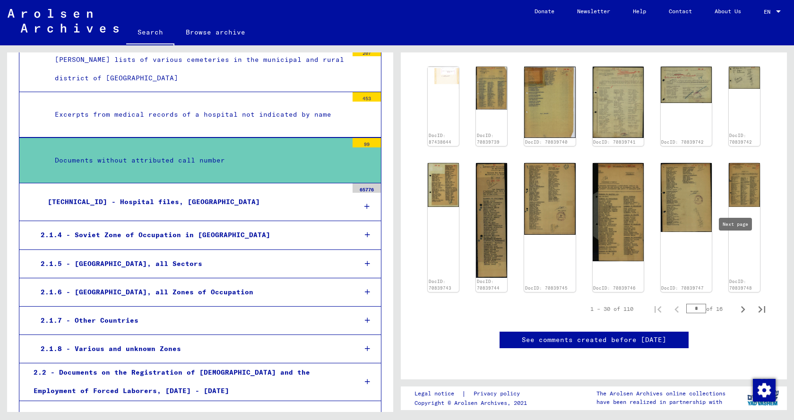
click at [736, 303] on icon "Next page" at bounding box center [742, 309] width 13 height 13
type input "*"
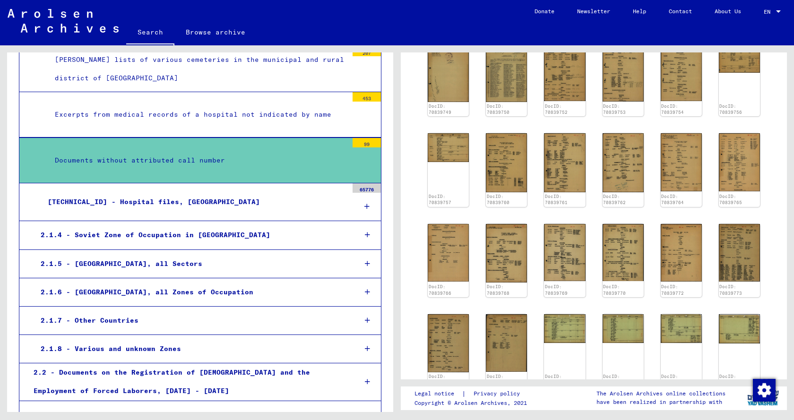
scroll to position [236, 0]
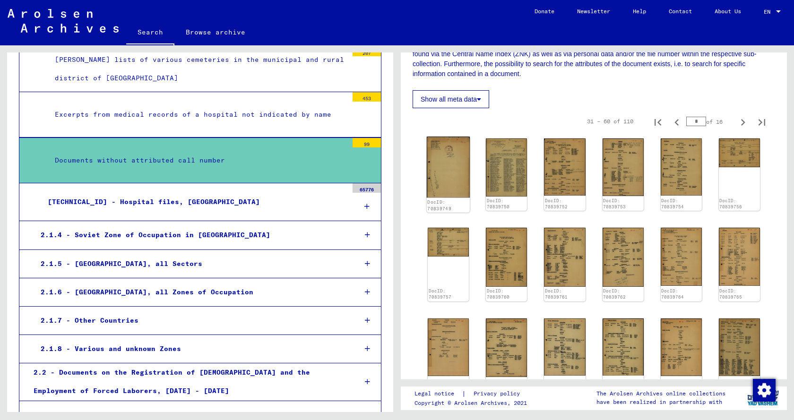
click at [462, 155] on img at bounding box center [448, 167] width 43 height 61
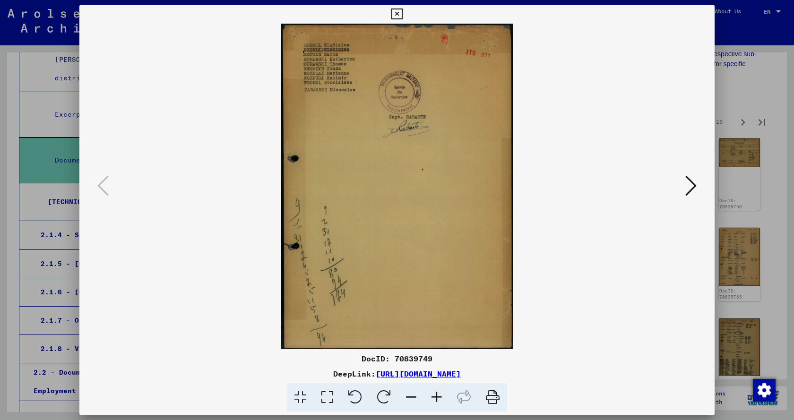
click at [687, 189] on icon at bounding box center [690, 185] width 11 height 23
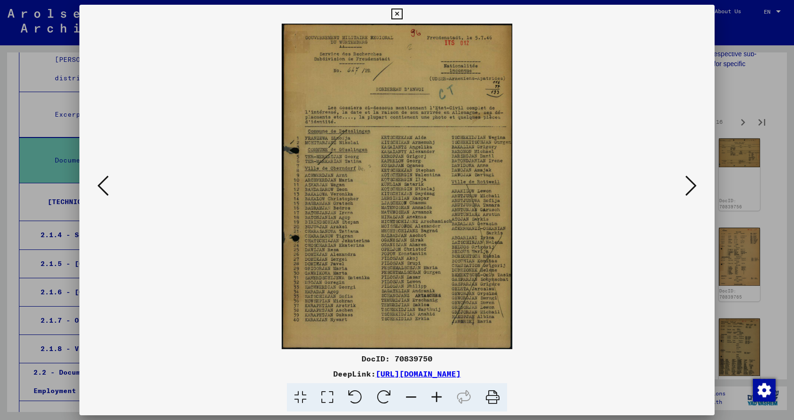
click at [687, 189] on icon at bounding box center [690, 185] width 11 height 23
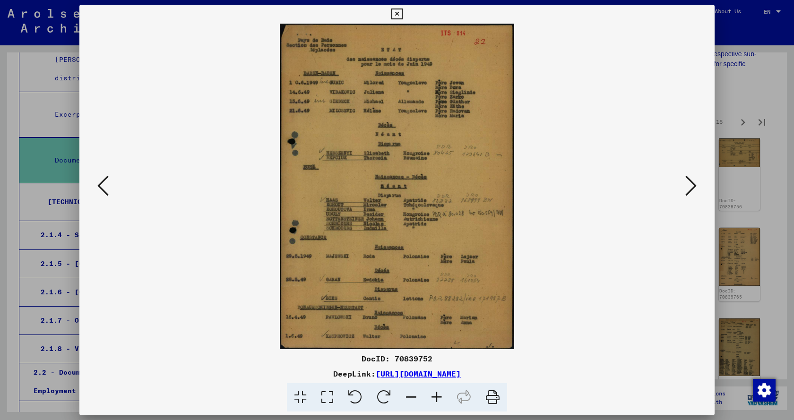
click at [687, 189] on icon at bounding box center [690, 185] width 11 height 23
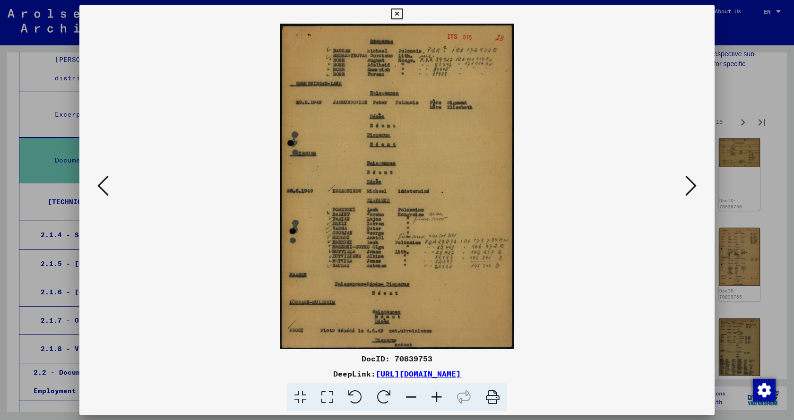
click at [687, 189] on icon at bounding box center [690, 185] width 11 height 23
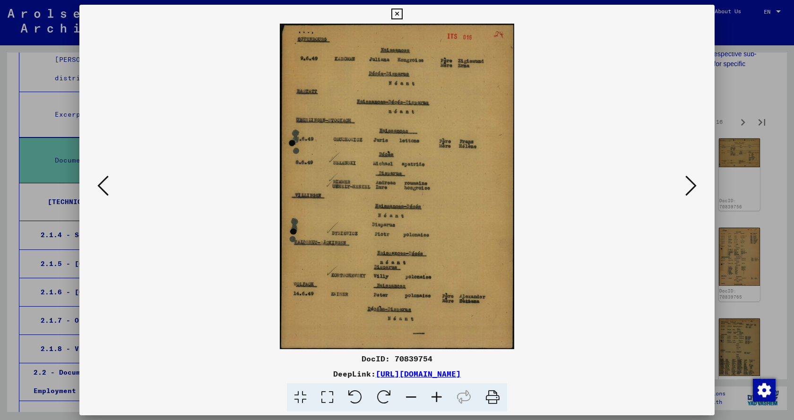
click at [687, 189] on icon at bounding box center [690, 185] width 11 height 23
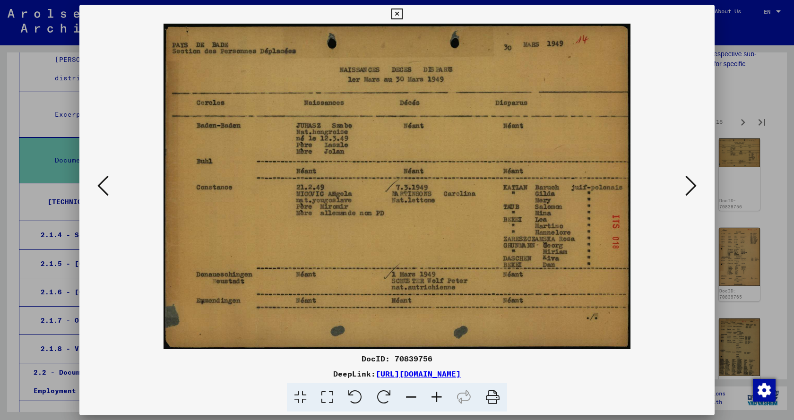
click at [686, 190] on icon at bounding box center [690, 185] width 11 height 23
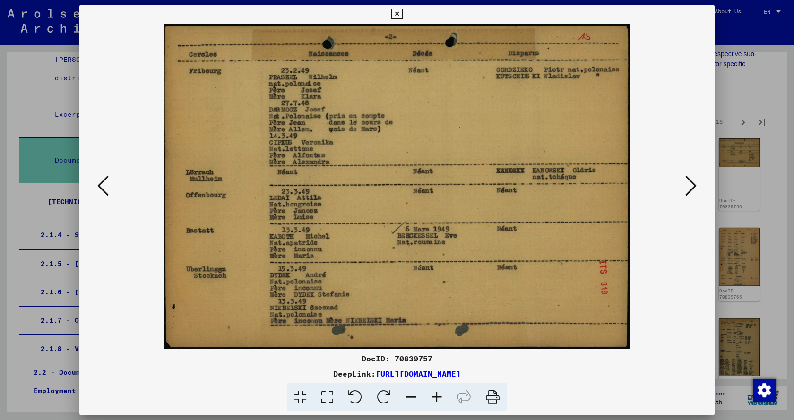
click at [686, 190] on icon at bounding box center [690, 185] width 11 height 23
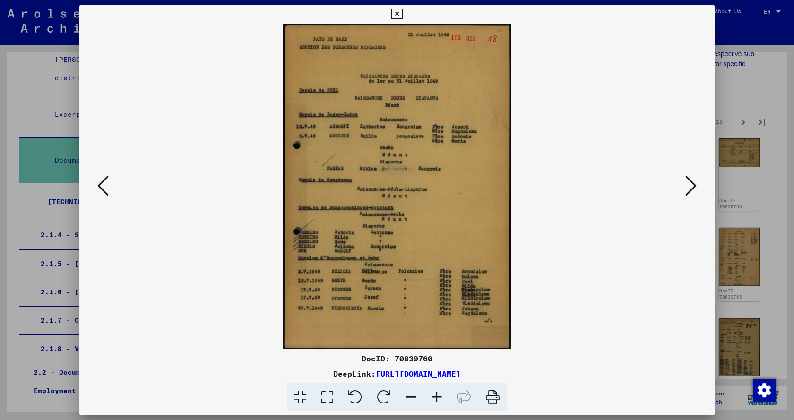
click at [686, 190] on icon at bounding box center [690, 185] width 11 height 23
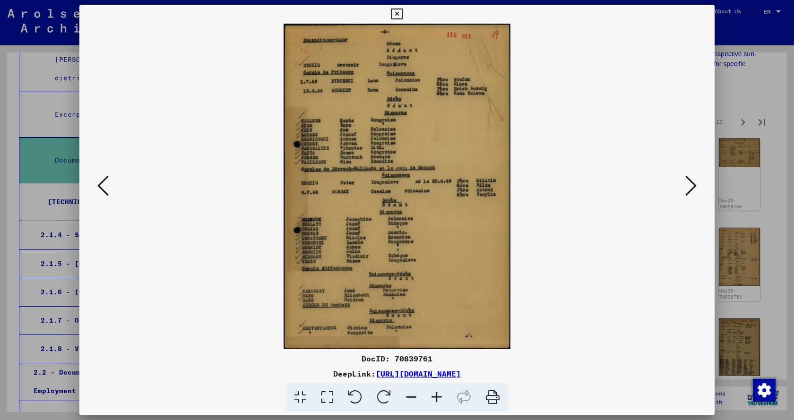
click at [686, 190] on icon at bounding box center [690, 185] width 11 height 23
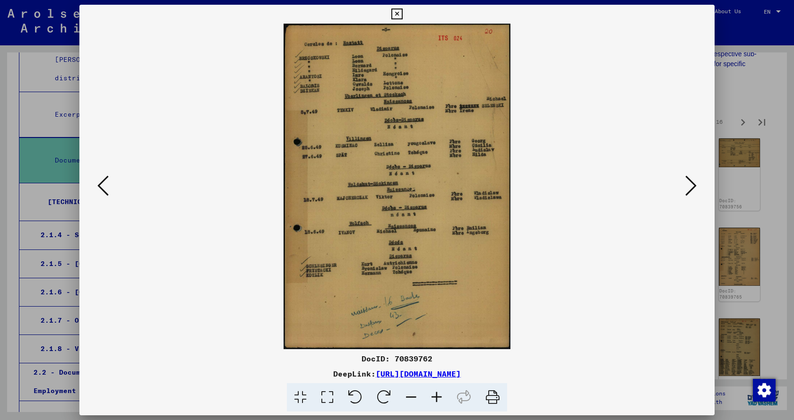
click at [686, 190] on icon at bounding box center [690, 185] width 11 height 23
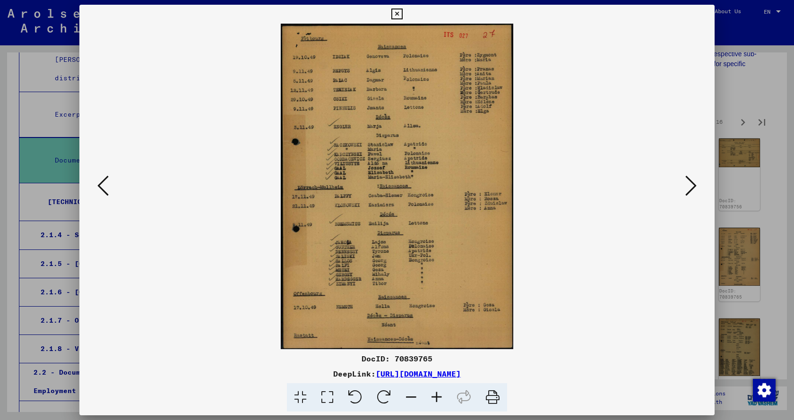
click at [686, 190] on icon at bounding box center [690, 185] width 11 height 23
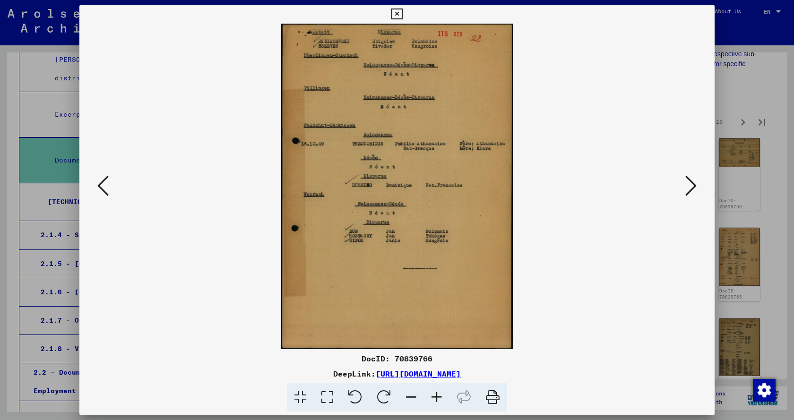
click at [686, 190] on icon at bounding box center [690, 185] width 11 height 23
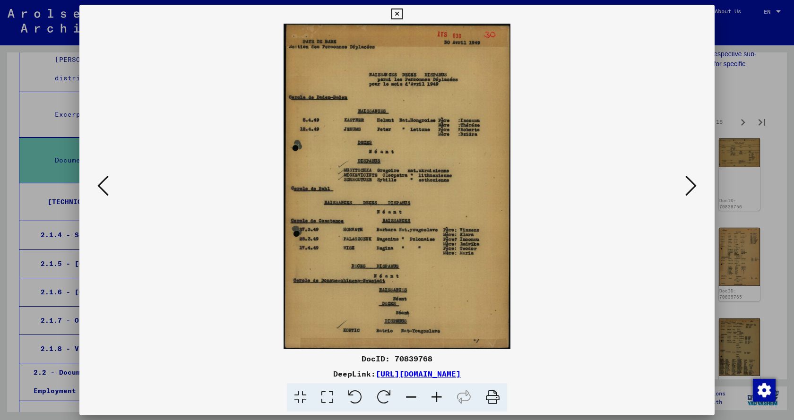
click at [686, 190] on icon at bounding box center [690, 185] width 11 height 23
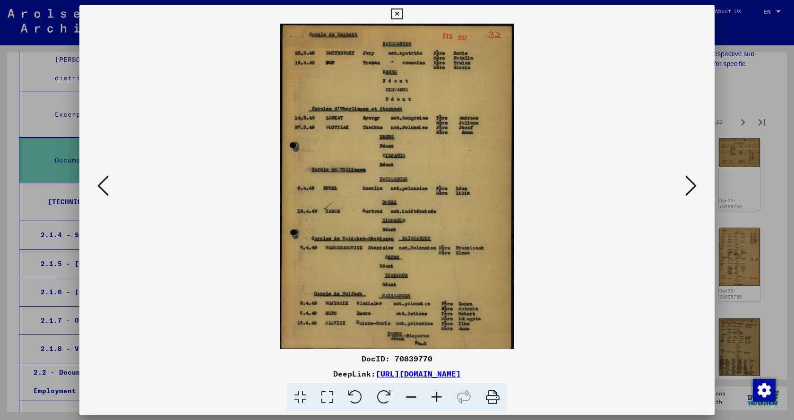
click at [686, 190] on icon at bounding box center [690, 185] width 11 height 23
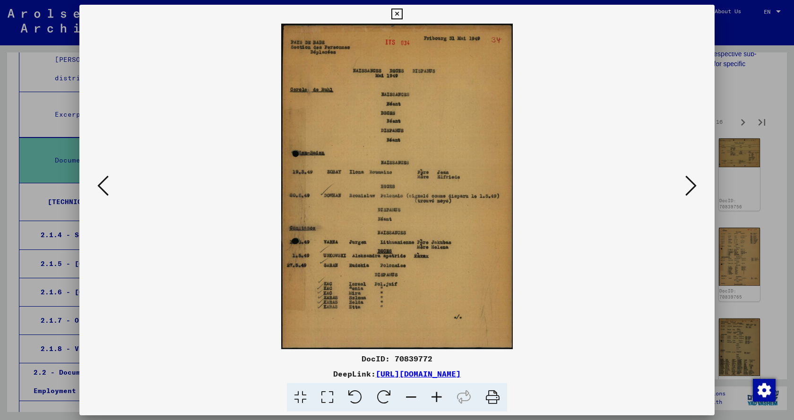
click at [686, 190] on icon at bounding box center [690, 185] width 11 height 23
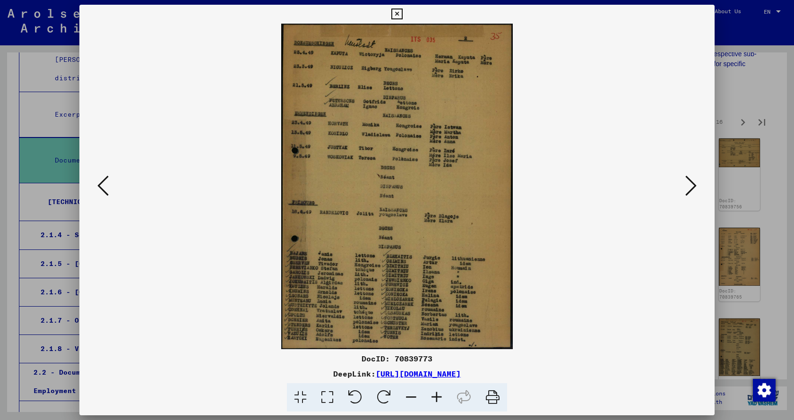
click at [686, 190] on icon at bounding box center [690, 185] width 11 height 23
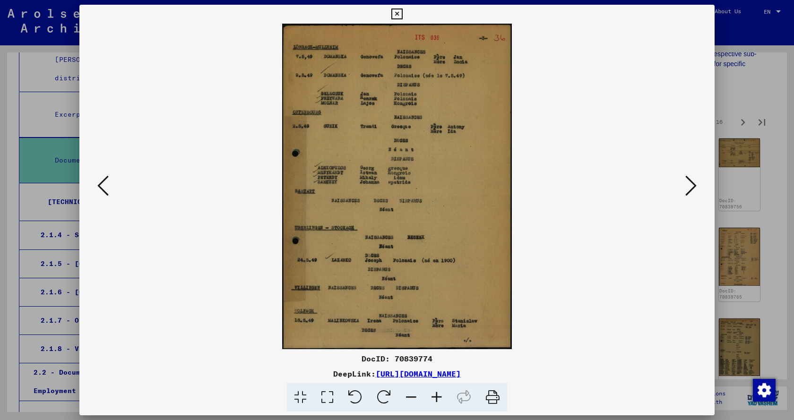
click at [686, 190] on icon at bounding box center [690, 185] width 11 height 23
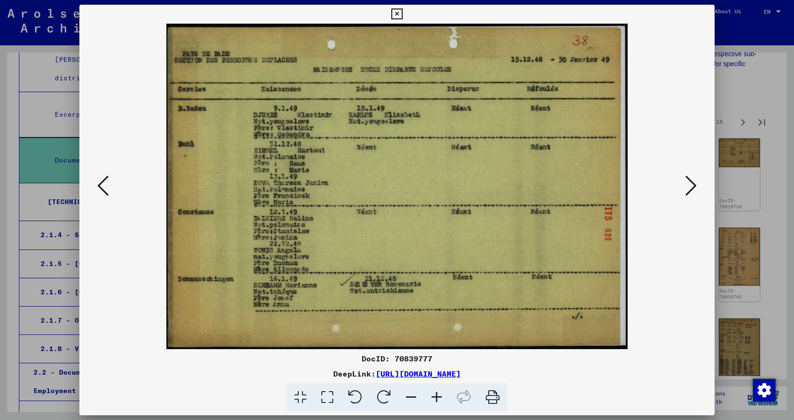
click at [686, 190] on icon at bounding box center [690, 185] width 11 height 23
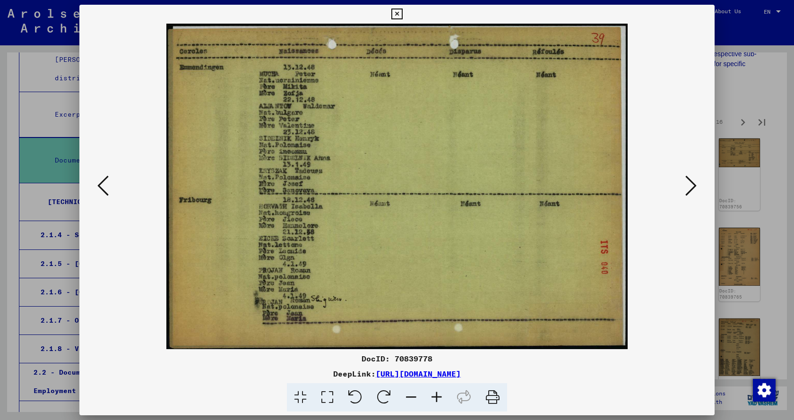
click at [686, 190] on icon at bounding box center [690, 185] width 11 height 23
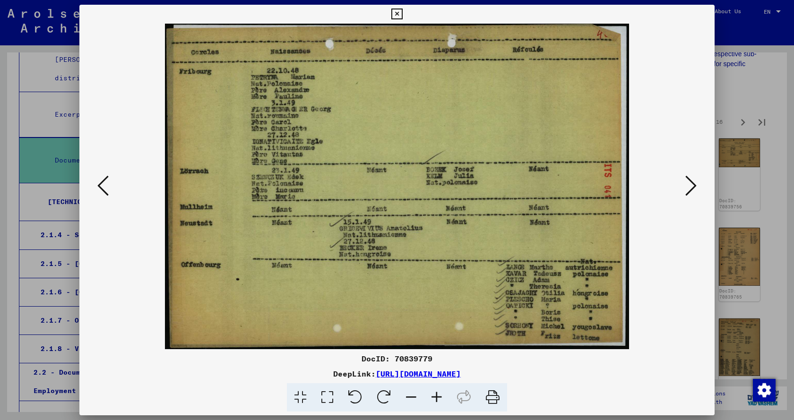
click at [686, 190] on icon at bounding box center [690, 185] width 11 height 23
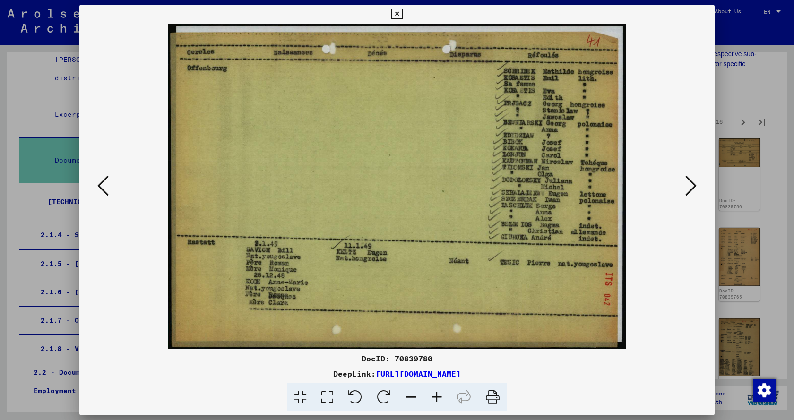
click at [686, 190] on icon at bounding box center [690, 185] width 11 height 23
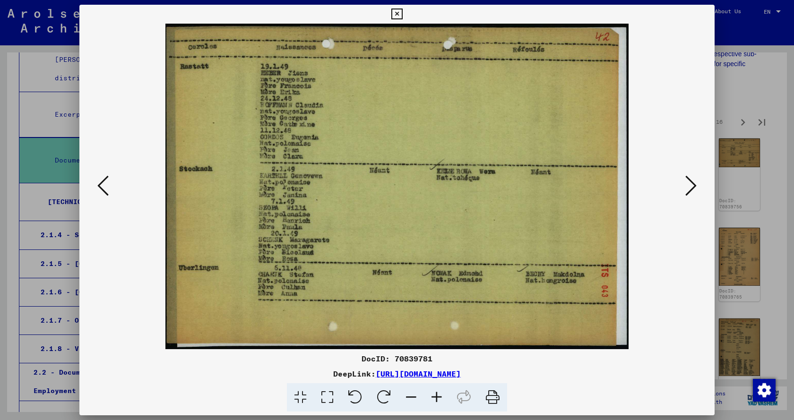
click at [686, 190] on icon at bounding box center [690, 185] width 11 height 23
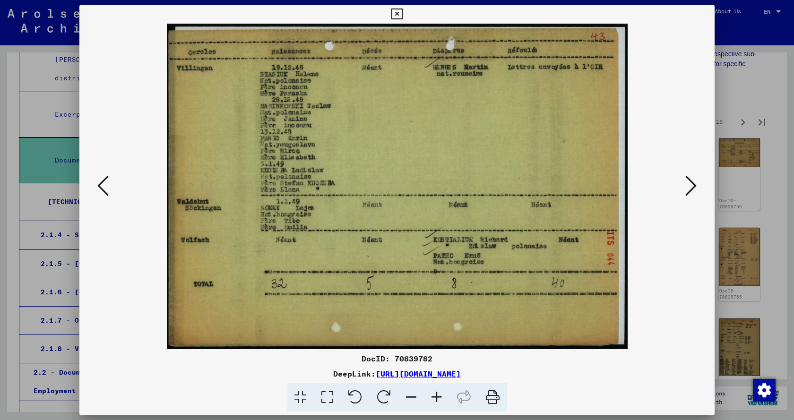
click at [686, 190] on icon at bounding box center [690, 185] width 11 height 23
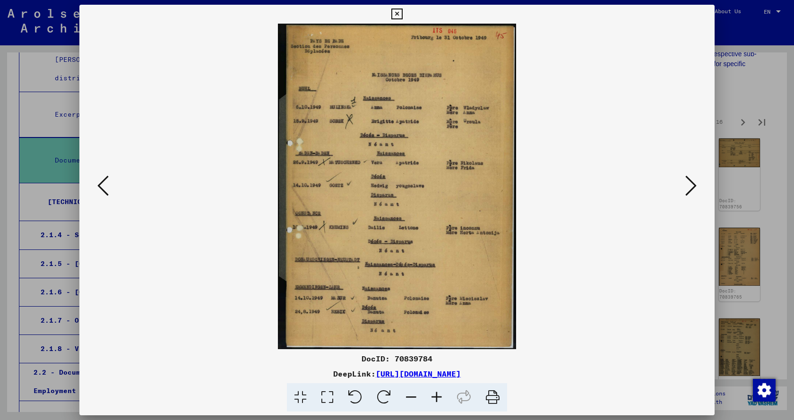
click at [686, 190] on icon at bounding box center [690, 185] width 11 height 23
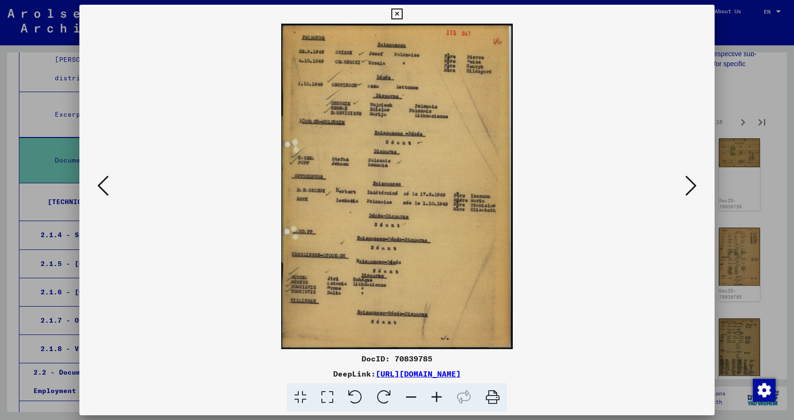
click at [686, 190] on icon at bounding box center [690, 185] width 11 height 23
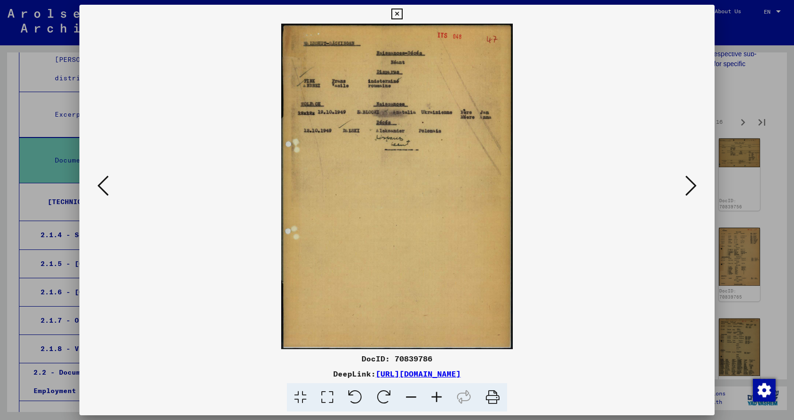
click at [686, 190] on icon at bounding box center [690, 185] width 11 height 23
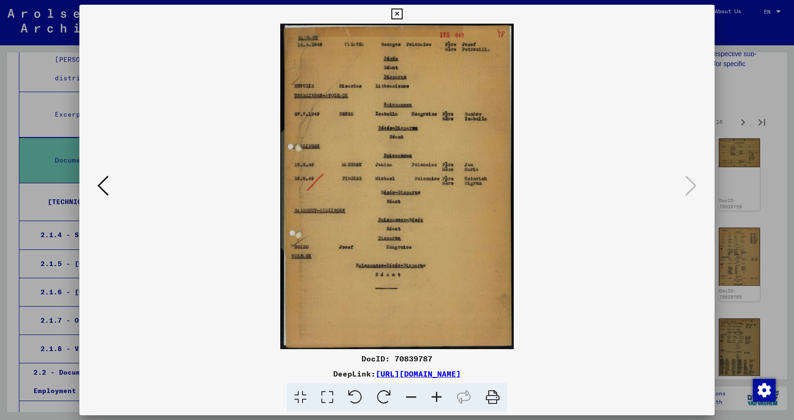
click at [394, 15] on icon at bounding box center [396, 14] width 11 height 11
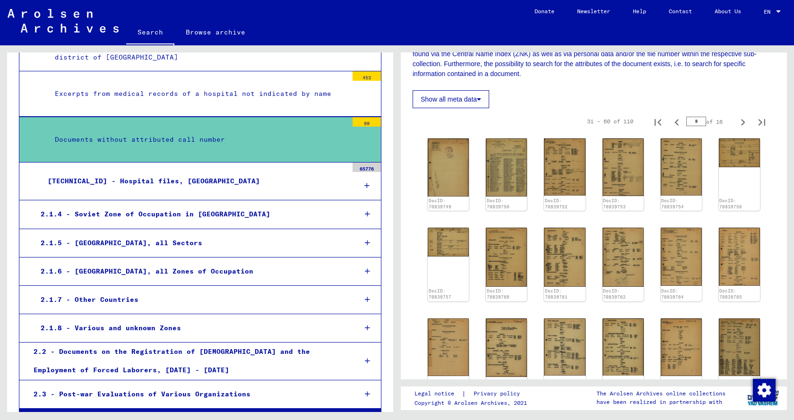
scroll to position [2729, 0]
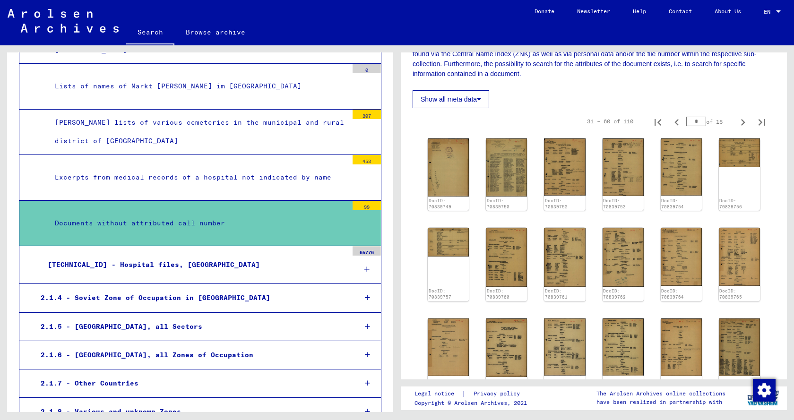
click at [170, 256] on div "[TECHNICAL_ID] - Hospital files, [GEOGRAPHIC_DATA]" at bounding box center [194, 265] width 307 height 18
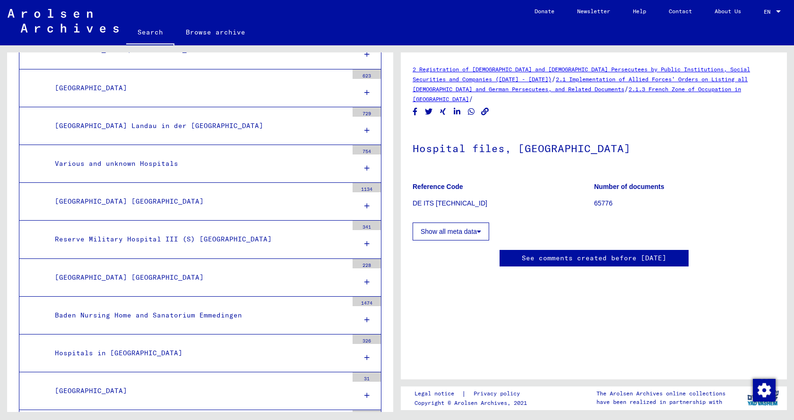
scroll to position [3910, 0]
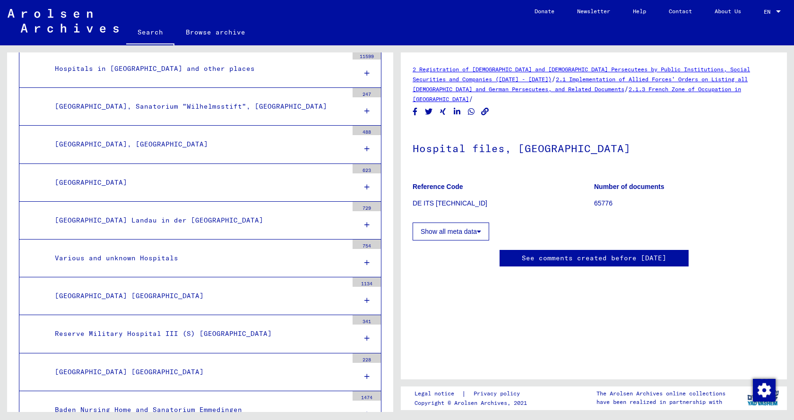
click at [156, 249] on div "Various and unknown Hospitals" at bounding box center [198, 258] width 300 height 18
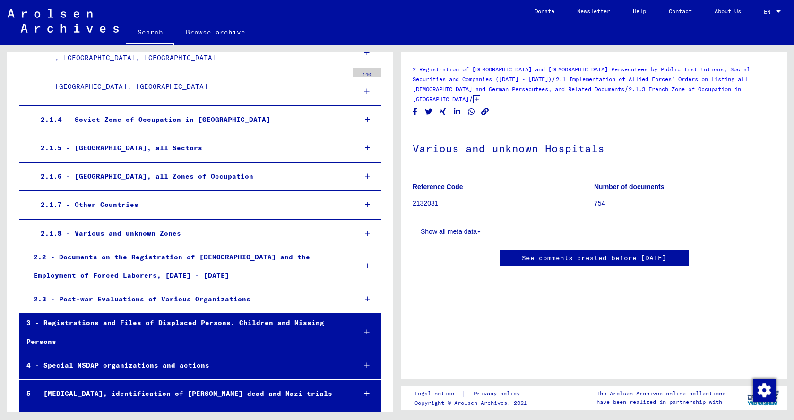
scroll to position [21806, 0]
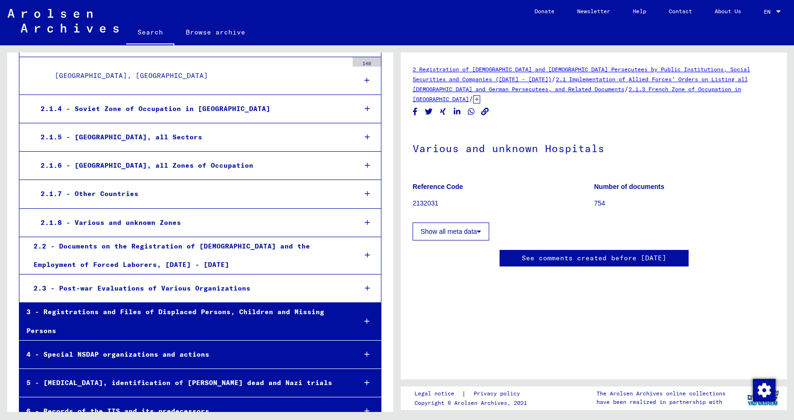
click at [284, 303] on div "3 - Registrations and Files of Displaced Persons, Children and Missing Persons" at bounding box center [183, 321] width 329 height 37
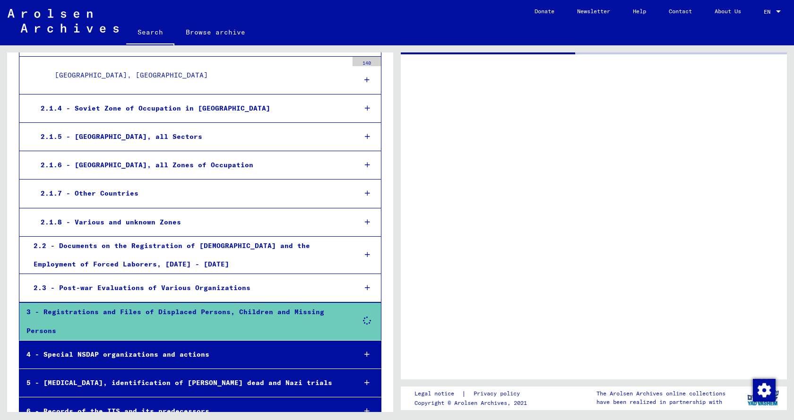
scroll to position [21806, 0]
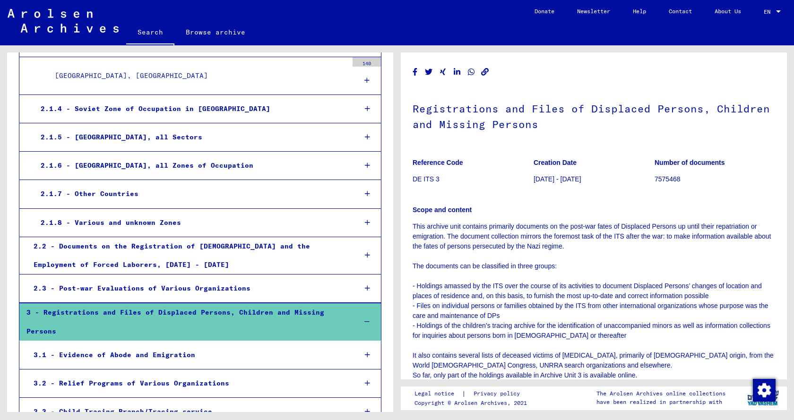
click at [160, 374] on div "3.2 - Relief Programs of Various Organizations" at bounding box center [187, 383] width 322 height 18
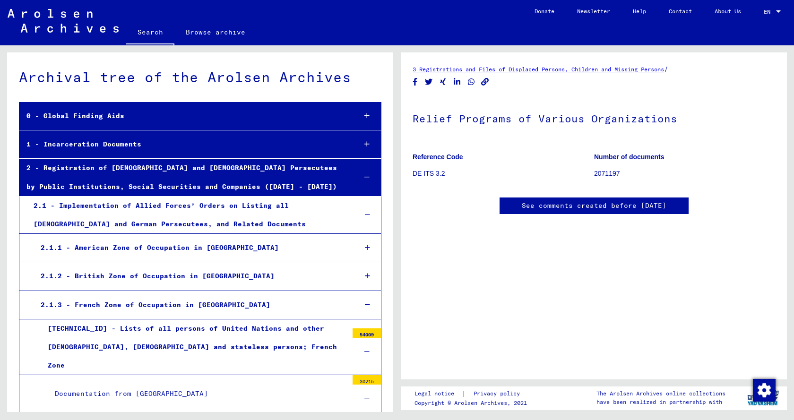
click at [356, 177] on div at bounding box center [367, 178] width 27 height 28
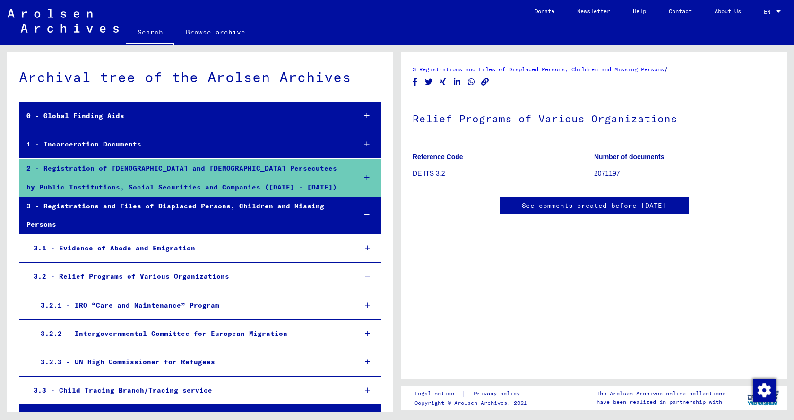
click at [355, 142] on div at bounding box center [367, 144] width 27 height 28
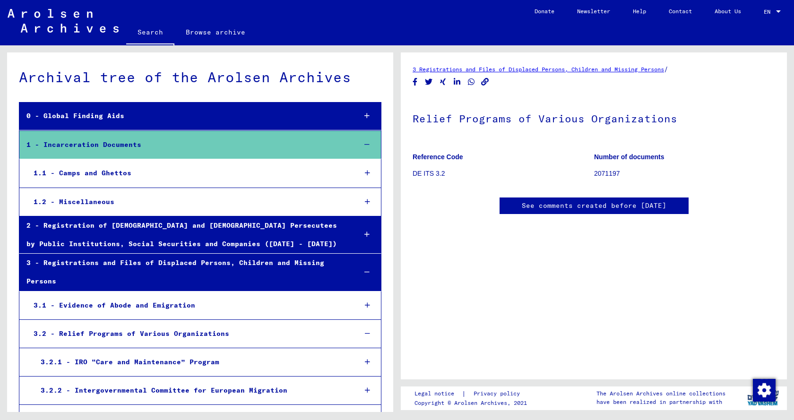
click at [365, 172] on icon at bounding box center [367, 173] width 5 height 7
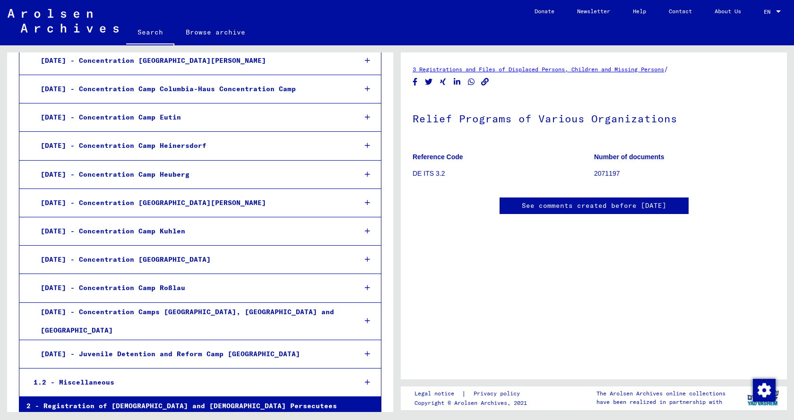
scroll to position [1701, 0]
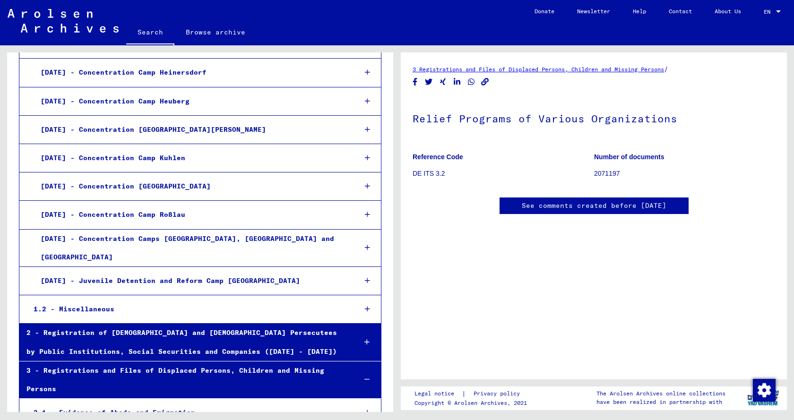
click at [357, 328] on div at bounding box center [367, 342] width 27 height 28
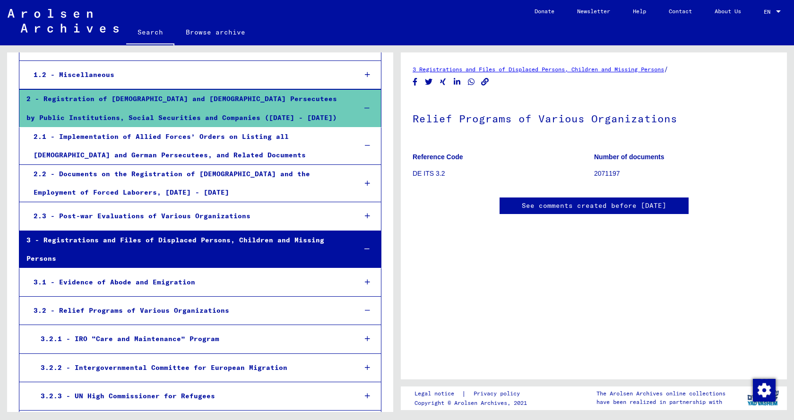
scroll to position [1984, 0]
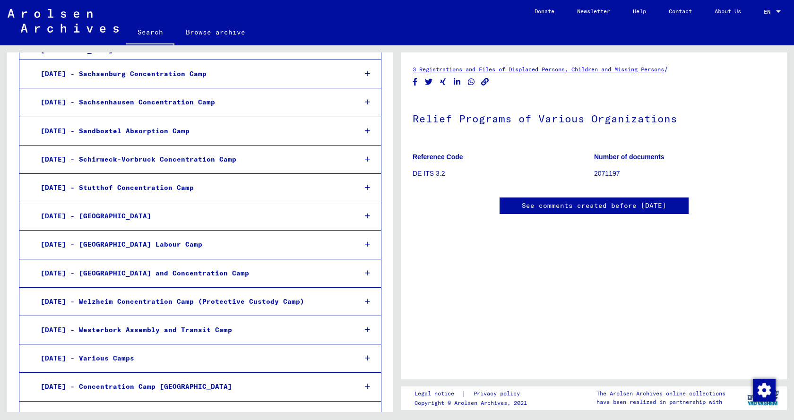
scroll to position [1181, 0]
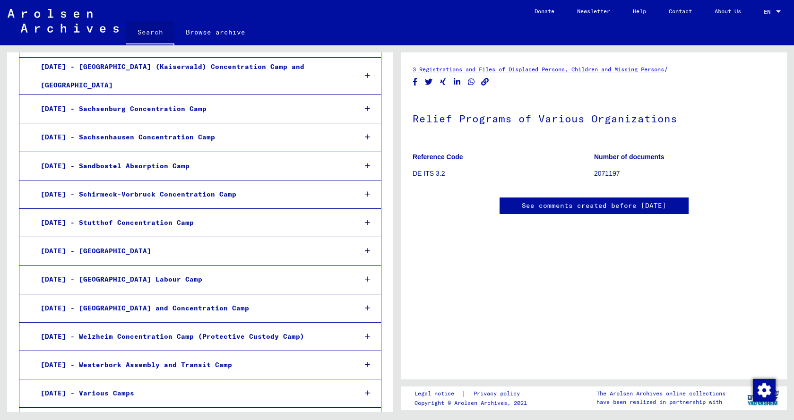
click at [149, 33] on link "Search" at bounding box center [150, 33] width 48 height 25
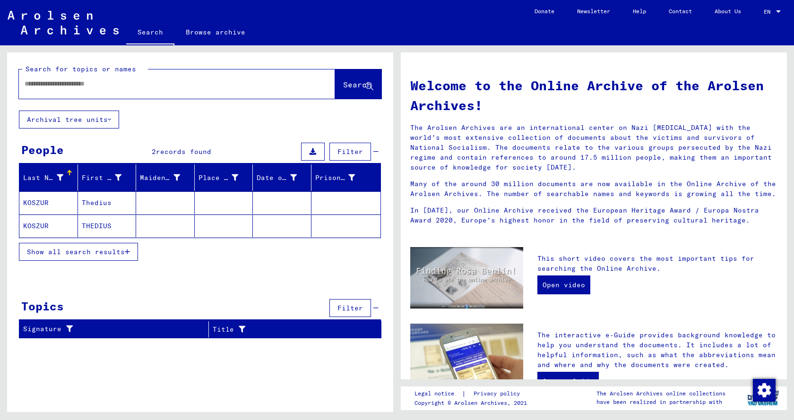
click at [38, 204] on mat-cell "KOSZUR" at bounding box center [48, 202] width 59 height 23
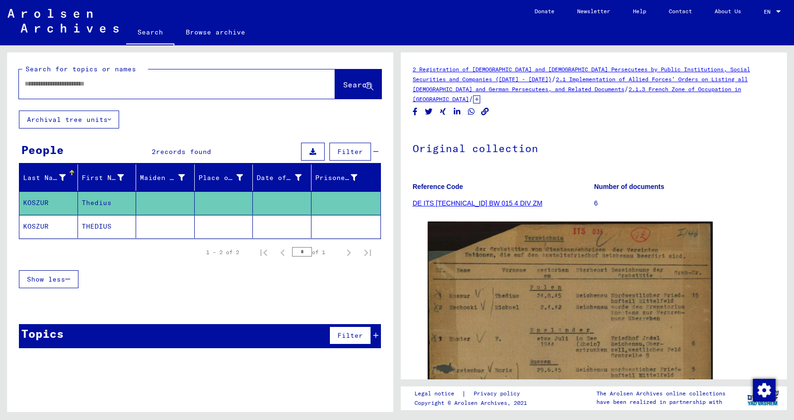
click at [43, 224] on mat-cell "KOSZUR" at bounding box center [48, 226] width 59 height 23
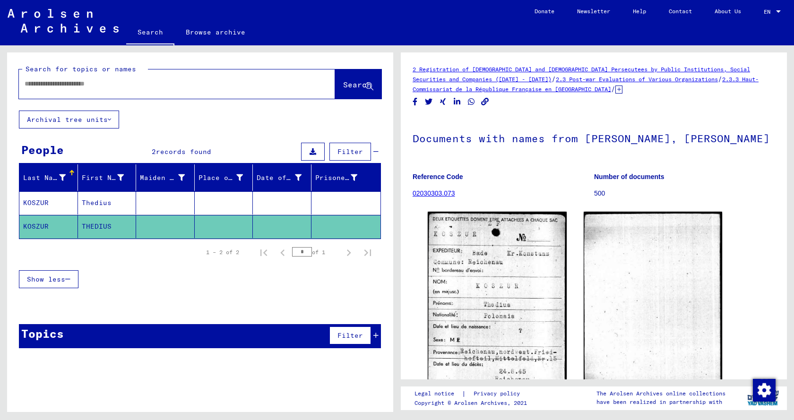
click at [615, 91] on icon at bounding box center [618, 90] width 7 height 8
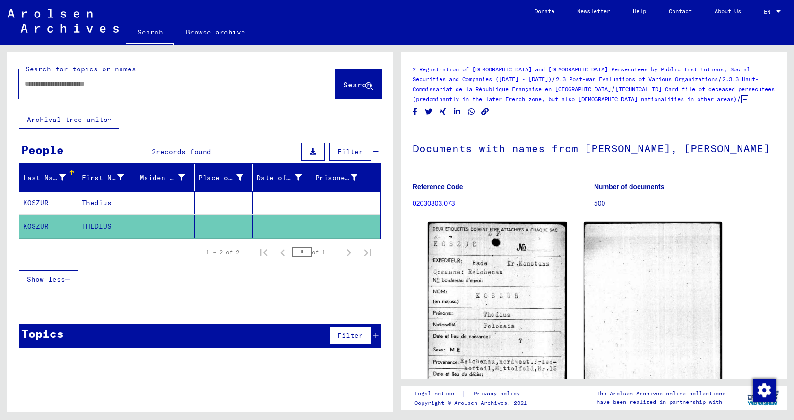
click at [660, 92] on link "[TECHNICAL_ID] Card file of deceased persecutees (predominantly in the later Fr…" at bounding box center [594, 94] width 362 height 17
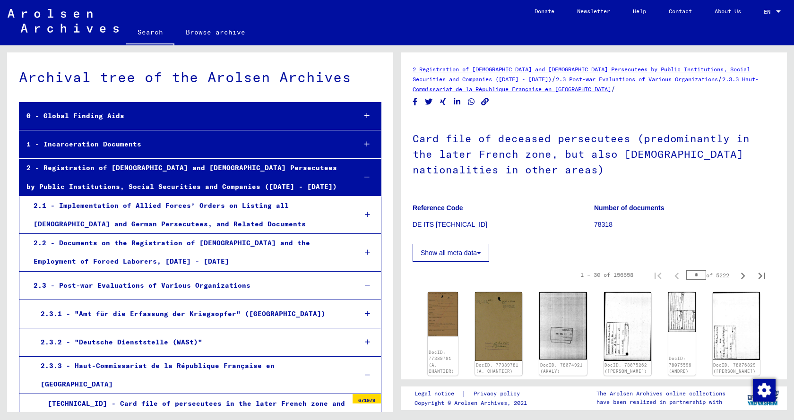
scroll to position [263, 0]
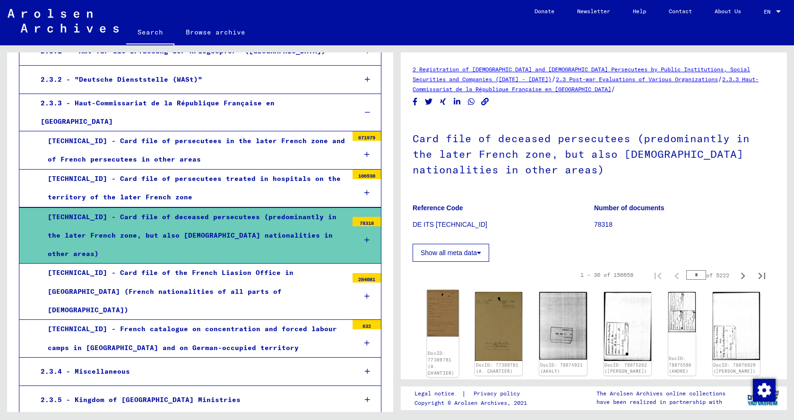
click at [446, 327] on img at bounding box center [443, 313] width 32 height 47
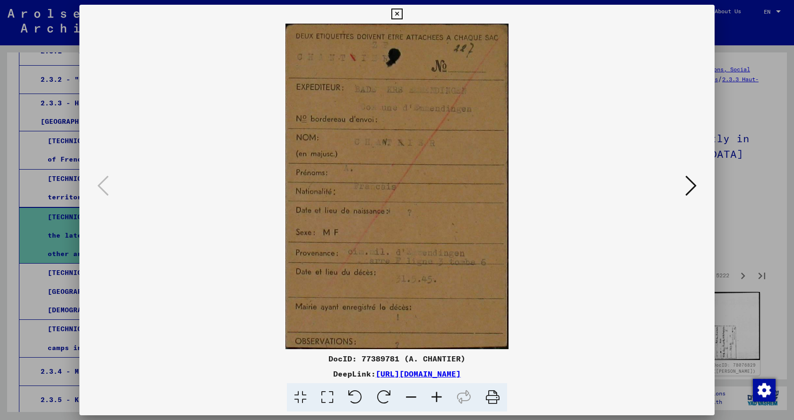
click at [690, 186] on icon at bounding box center [690, 185] width 11 height 23
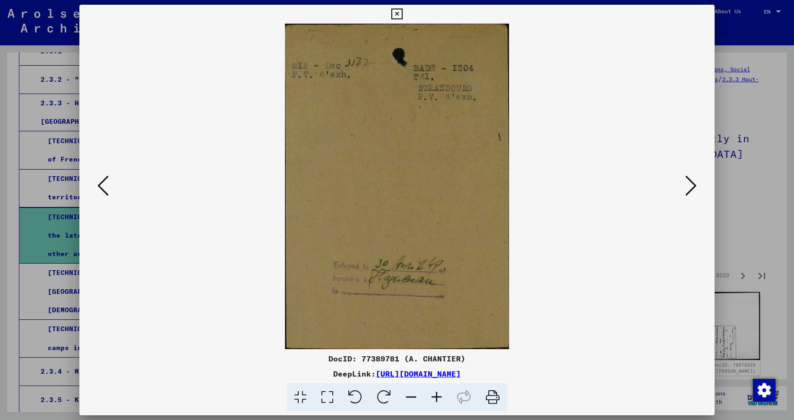
click at [690, 186] on icon at bounding box center [690, 185] width 11 height 23
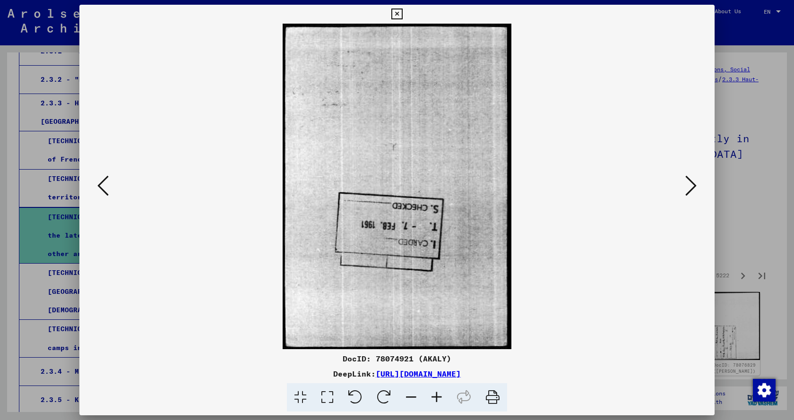
click at [690, 186] on icon at bounding box center [690, 185] width 11 height 23
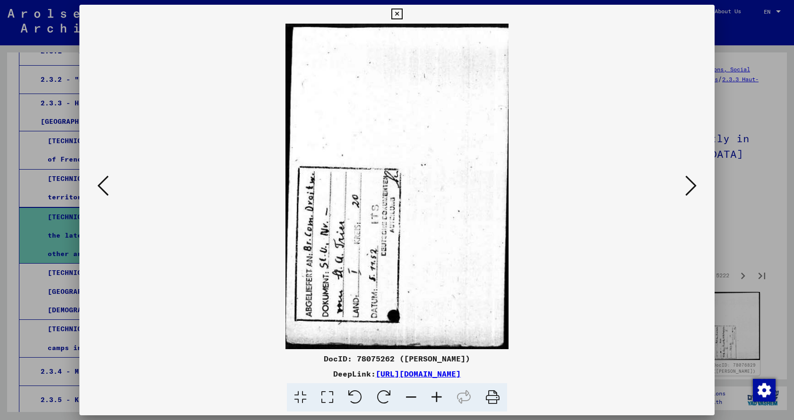
click at [690, 186] on icon at bounding box center [690, 185] width 11 height 23
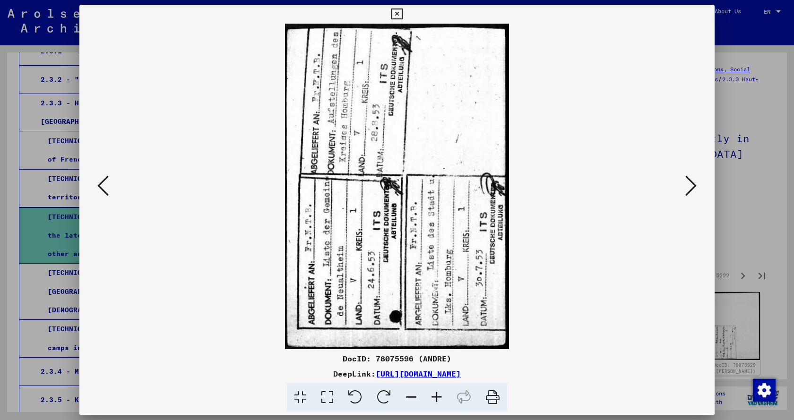
click at [690, 186] on icon at bounding box center [690, 185] width 11 height 23
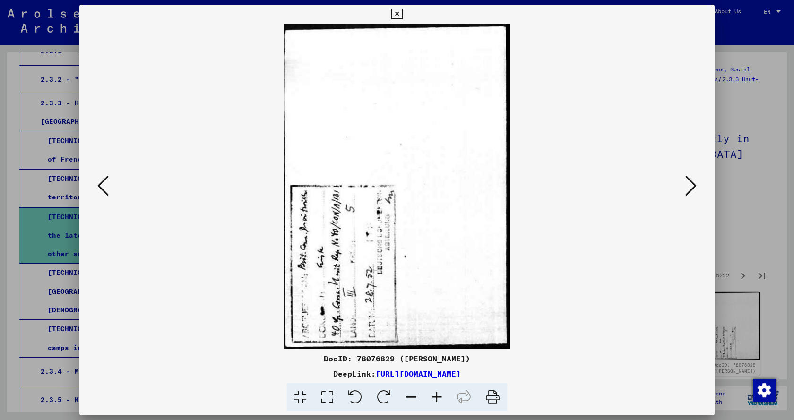
click at [690, 186] on icon at bounding box center [690, 185] width 11 height 23
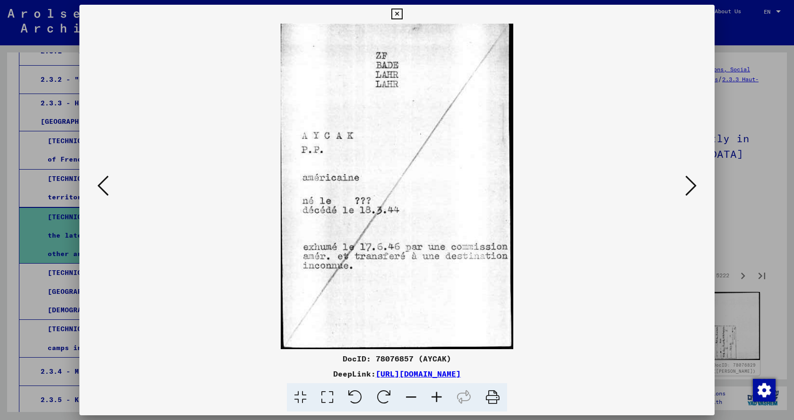
click at [688, 188] on icon at bounding box center [690, 185] width 11 height 23
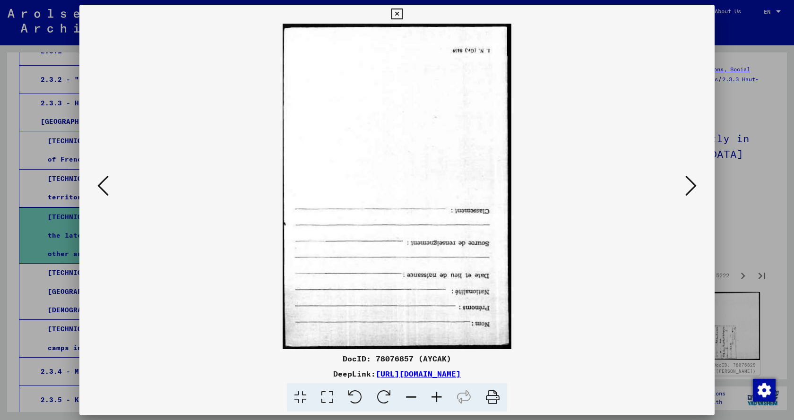
click at [688, 188] on icon at bounding box center [690, 185] width 11 height 23
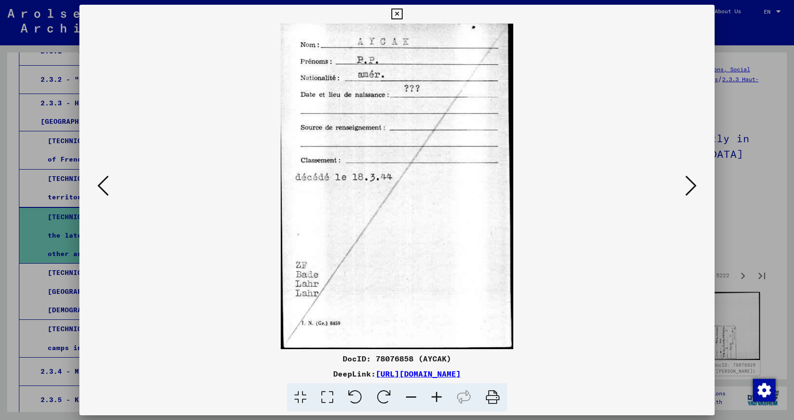
click at [688, 188] on icon at bounding box center [690, 185] width 11 height 23
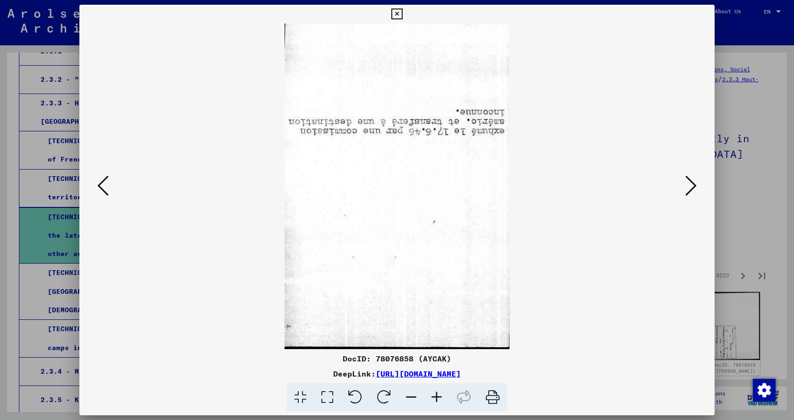
click at [688, 188] on icon at bounding box center [690, 185] width 11 height 23
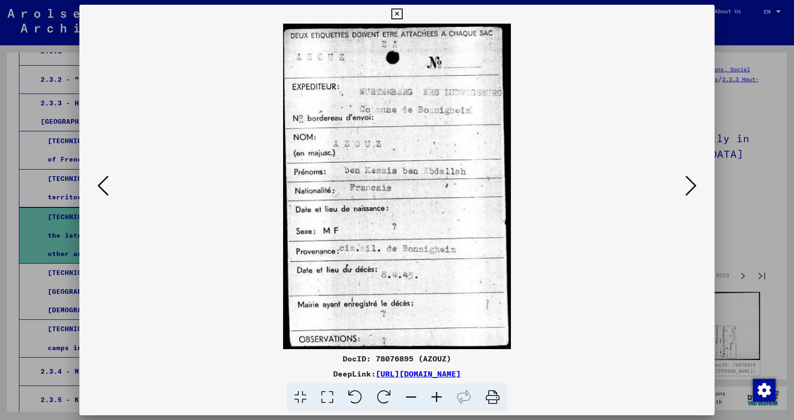
click at [688, 188] on icon at bounding box center [690, 185] width 11 height 23
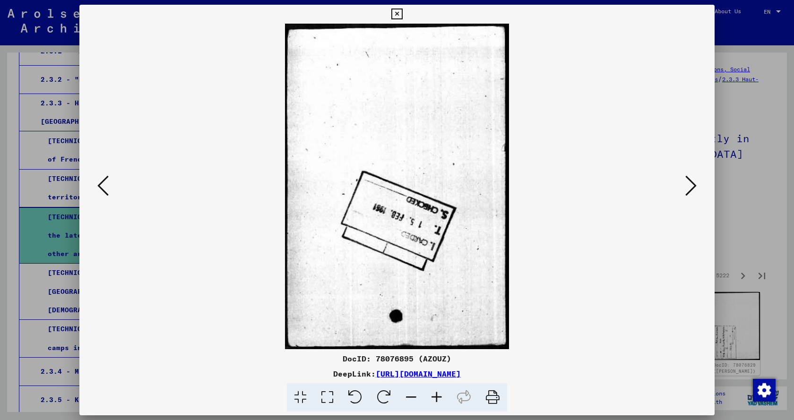
click at [688, 188] on icon at bounding box center [690, 185] width 11 height 23
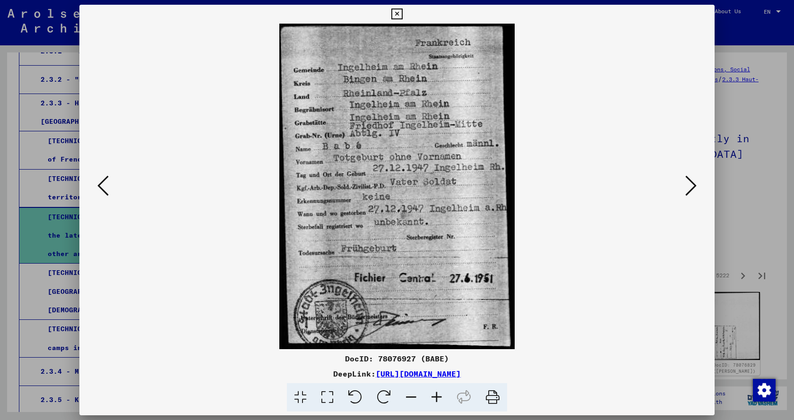
click at [690, 187] on icon at bounding box center [690, 185] width 11 height 23
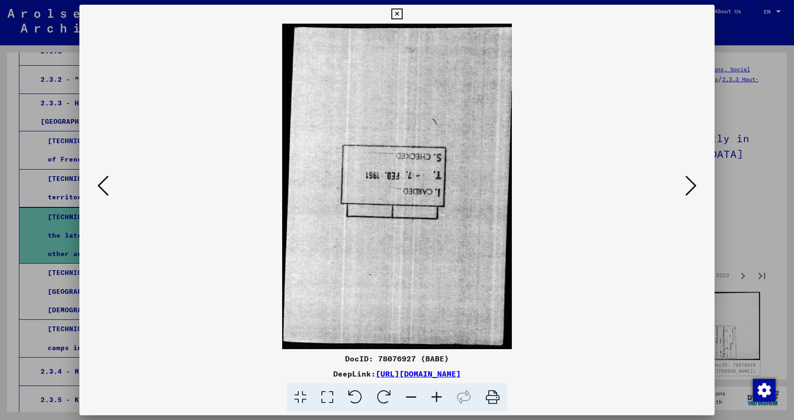
click at [690, 187] on icon at bounding box center [690, 185] width 11 height 23
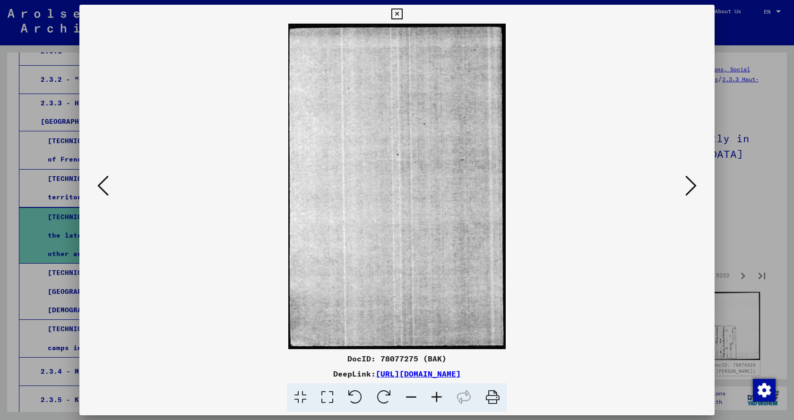
click at [690, 187] on icon at bounding box center [690, 185] width 11 height 23
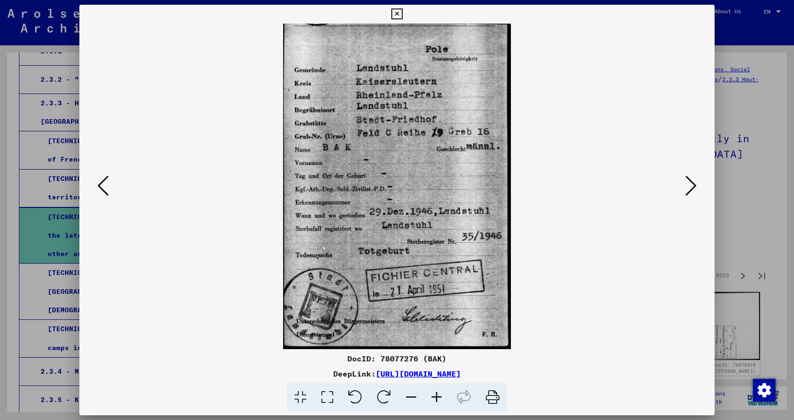
click at [690, 187] on icon at bounding box center [690, 185] width 11 height 23
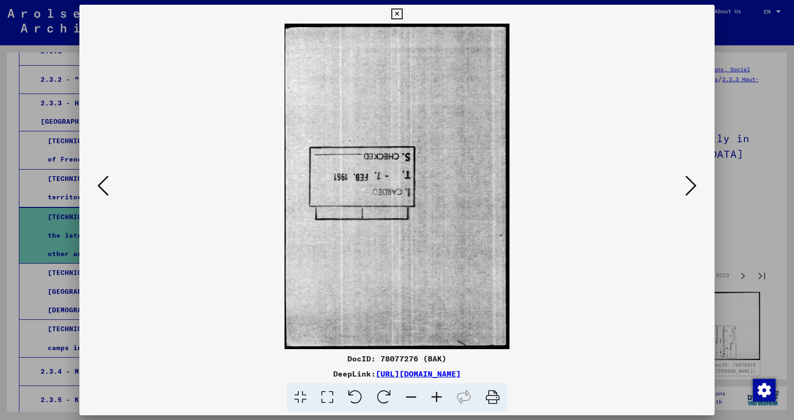
click at [690, 187] on icon at bounding box center [690, 185] width 11 height 23
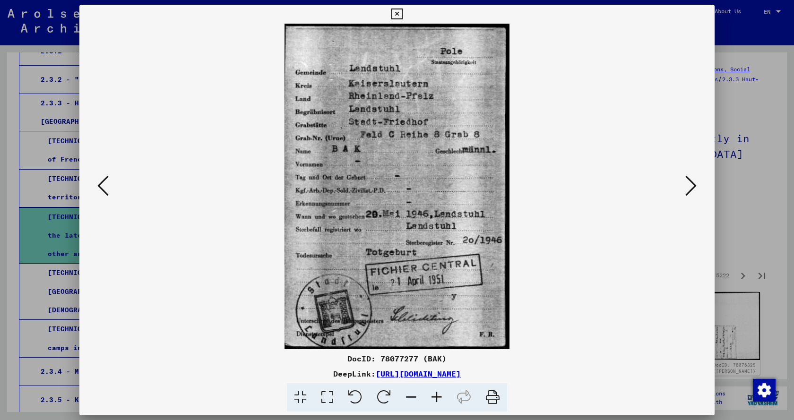
click at [690, 187] on icon at bounding box center [690, 185] width 11 height 23
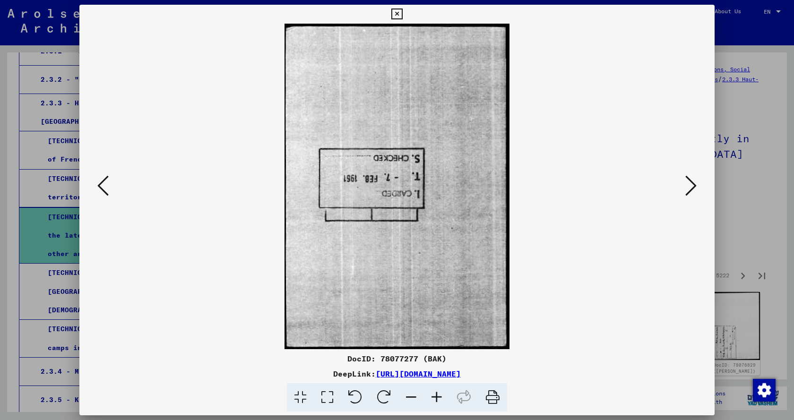
click at [690, 187] on icon at bounding box center [690, 185] width 11 height 23
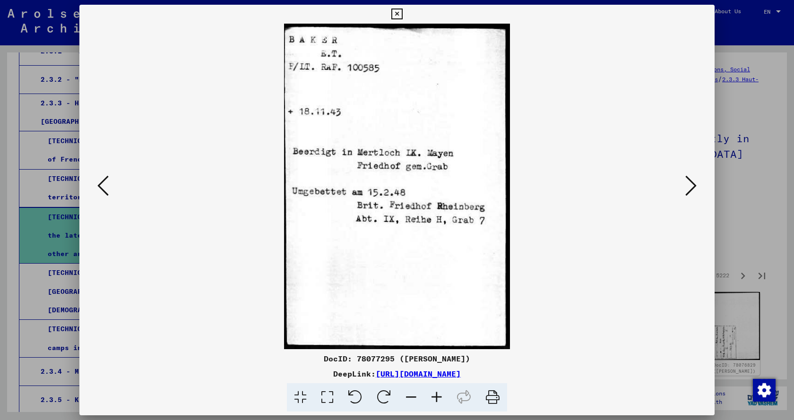
click at [690, 187] on icon at bounding box center [690, 185] width 11 height 23
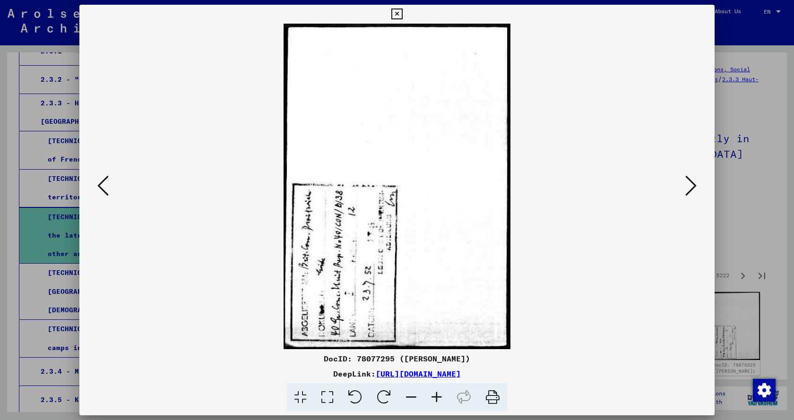
click at [690, 187] on icon at bounding box center [690, 185] width 11 height 23
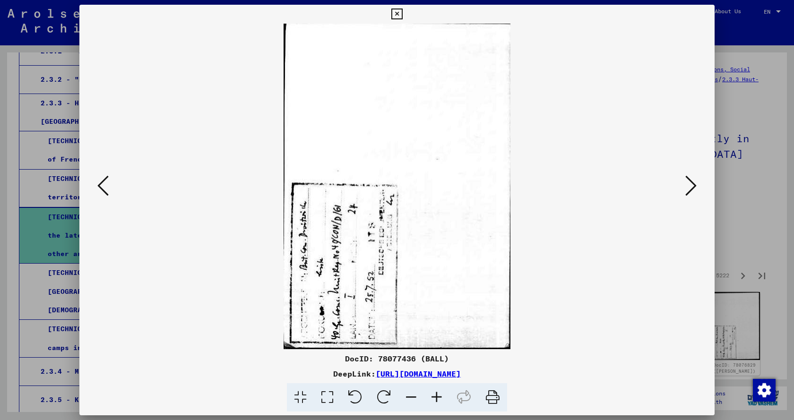
click at [690, 187] on icon at bounding box center [690, 185] width 11 height 23
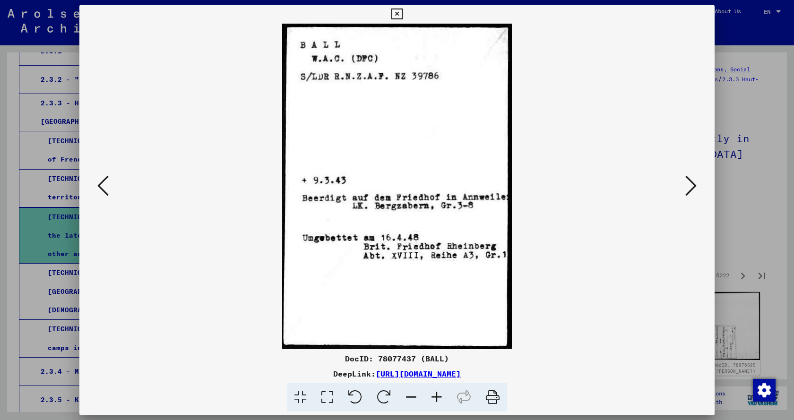
click at [690, 187] on icon at bounding box center [690, 185] width 11 height 23
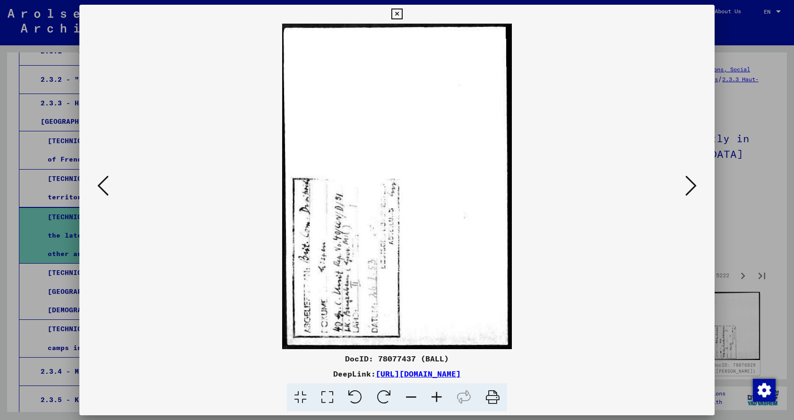
click at [690, 187] on icon at bounding box center [690, 185] width 11 height 23
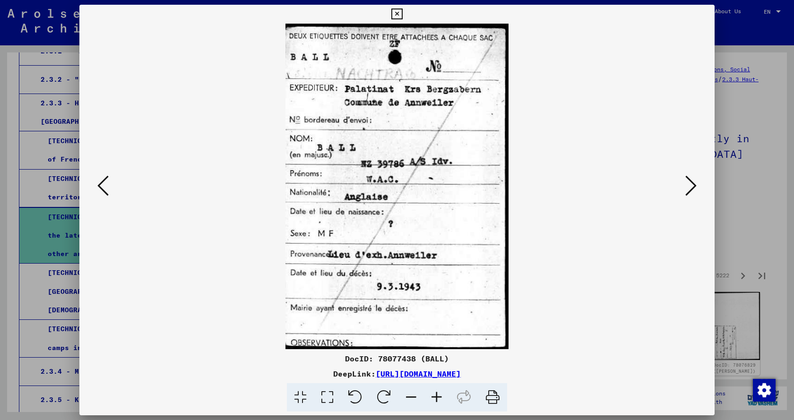
click at [690, 187] on icon at bounding box center [690, 185] width 11 height 23
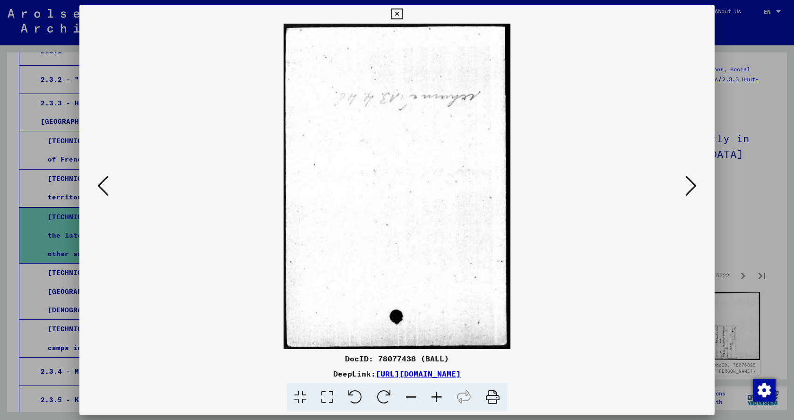
click at [690, 187] on icon at bounding box center [690, 185] width 11 height 23
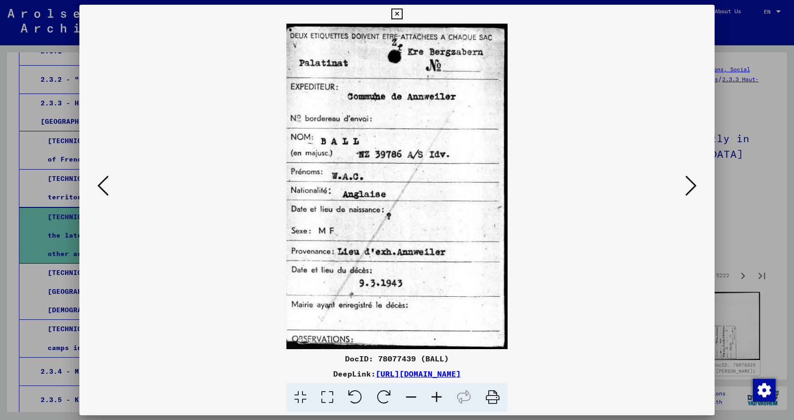
click at [690, 187] on icon at bounding box center [690, 185] width 11 height 23
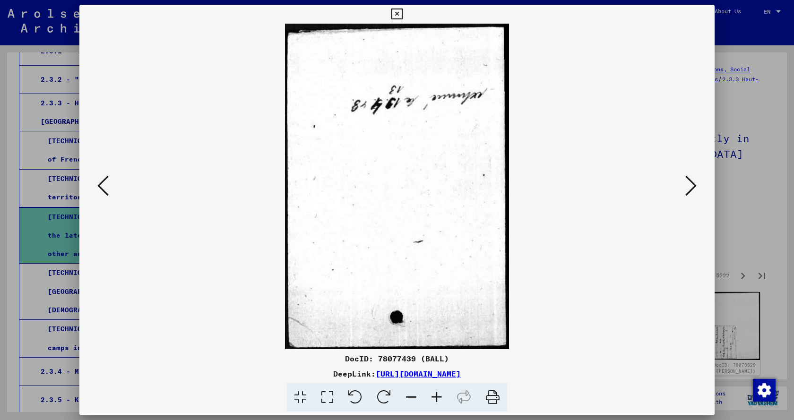
click at [690, 187] on icon at bounding box center [690, 185] width 11 height 23
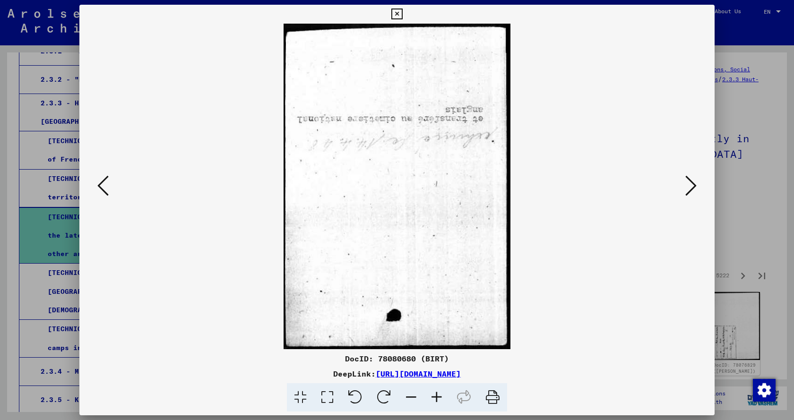
click at [690, 187] on icon at bounding box center [690, 185] width 11 height 23
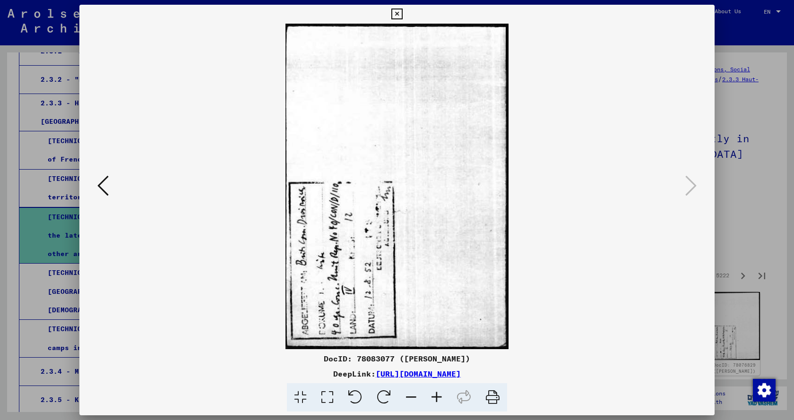
click at [396, 11] on icon at bounding box center [396, 14] width 11 height 11
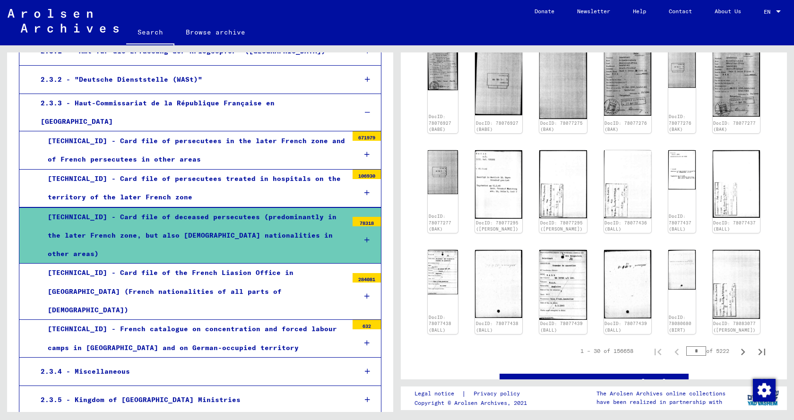
scroll to position [473, 0]
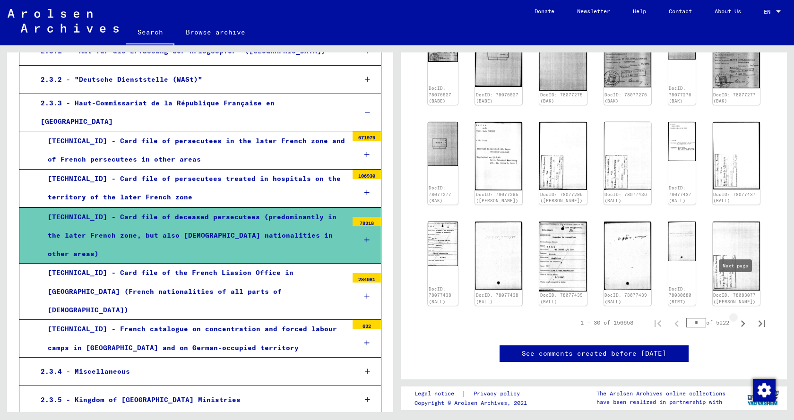
click at [736, 317] on icon "Next page" at bounding box center [742, 323] width 13 height 13
type input "*"
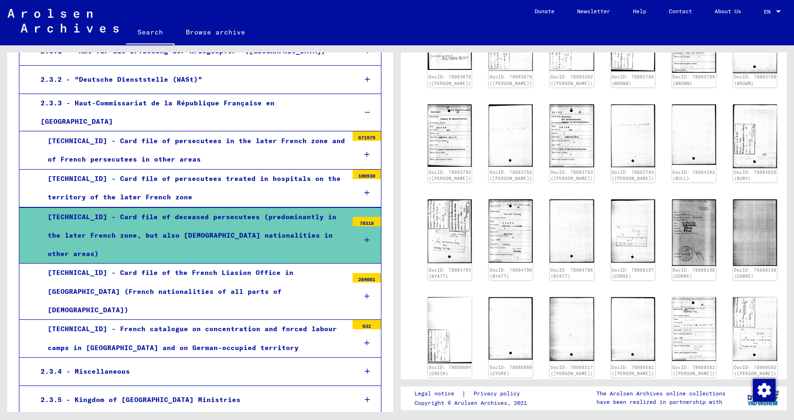
scroll to position [142, 0]
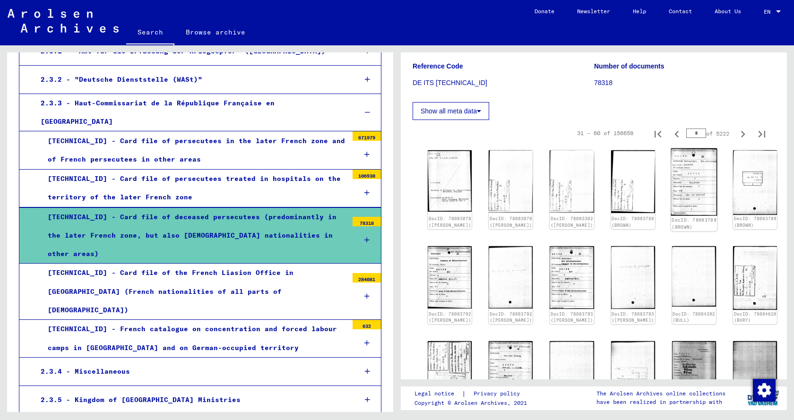
click at [671, 193] on img at bounding box center [694, 182] width 46 height 68
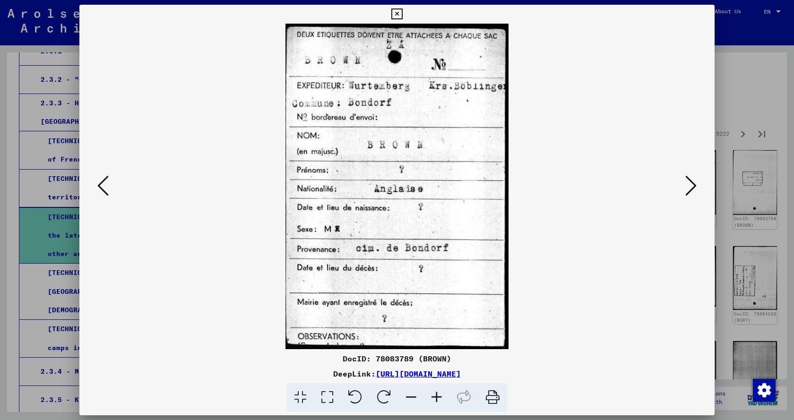
click at [693, 189] on icon at bounding box center [690, 185] width 11 height 23
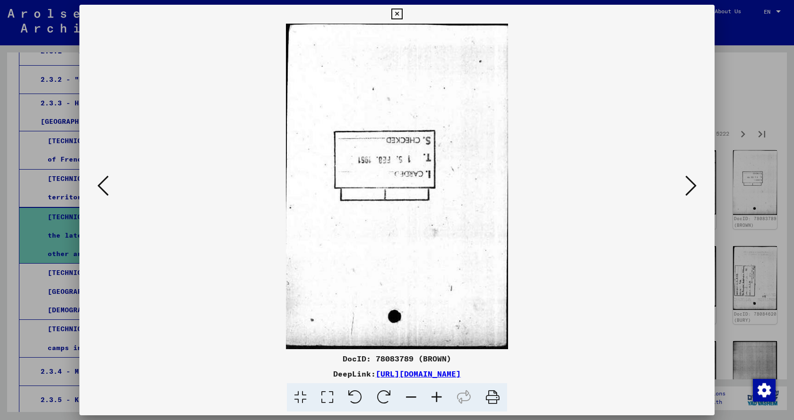
click at [693, 189] on icon at bounding box center [690, 185] width 11 height 23
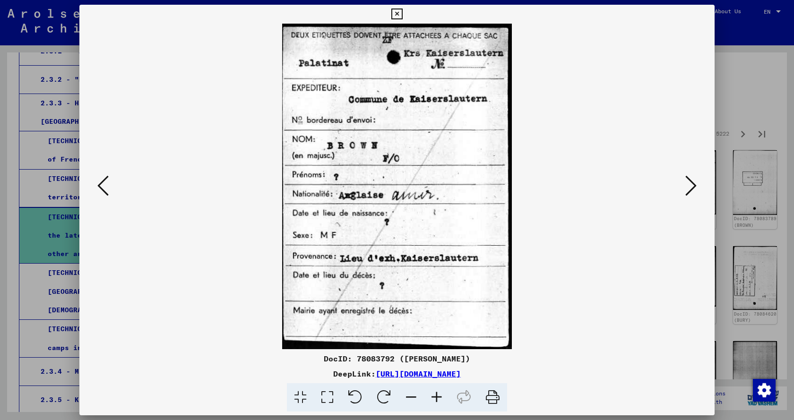
click at [693, 189] on icon at bounding box center [690, 185] width 11 height 23
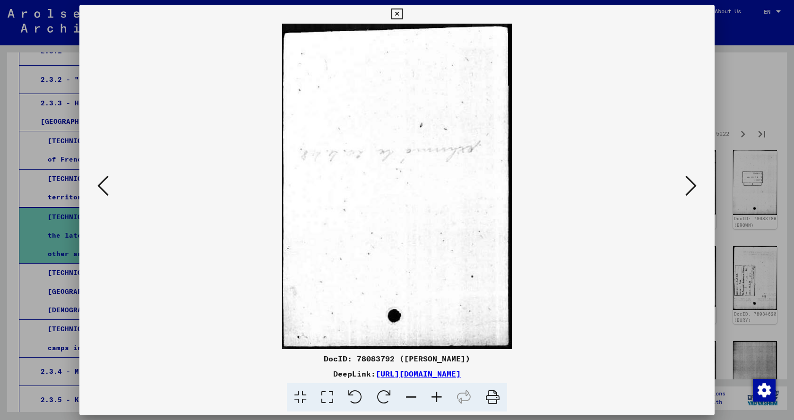
click at [693, 189] on icon at bounding box center [690, 185] width 11 height 23
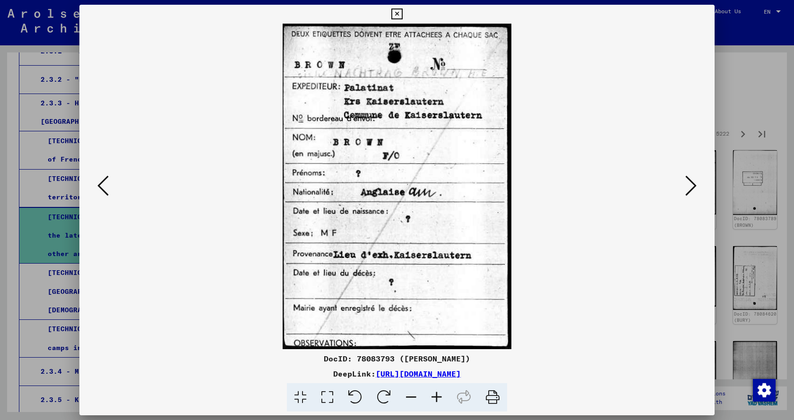
click at [693, 189] on icon at bounding box center [690, 185] width 11 height 23
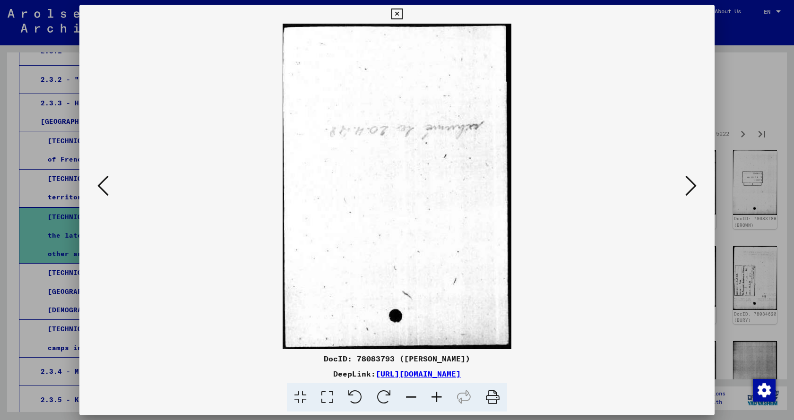
click at [693, 189] on icon at bounding box center [690, 185] width 11 height 23
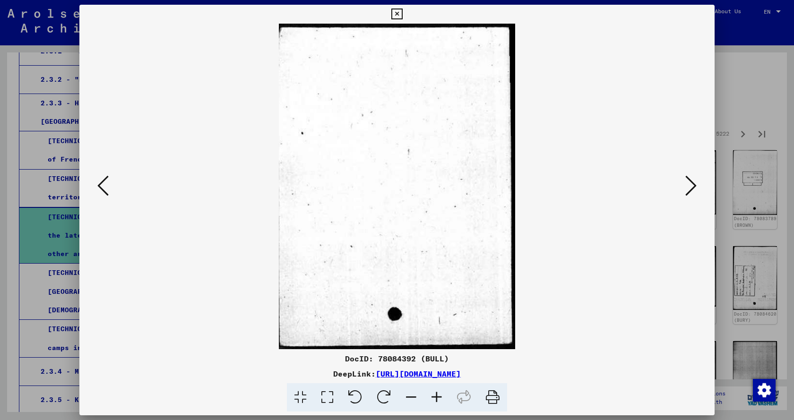
click at [397, 13] on icon at bounding box center [396, 14] width 11 height 11
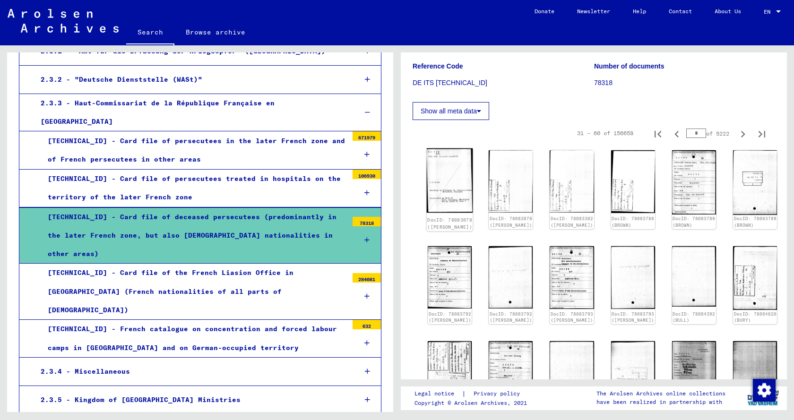
click at [448, 199] on img at bounding box center [450, 180] width 46 height 65
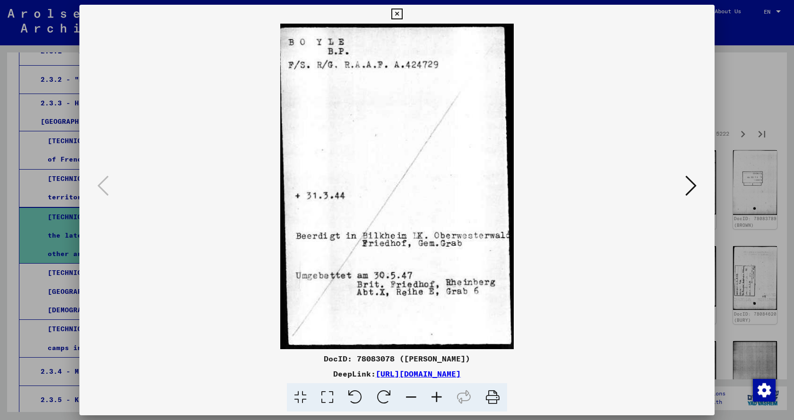
click at [693, 187] on icon at bounding box center [690, 185] width 11 height 23
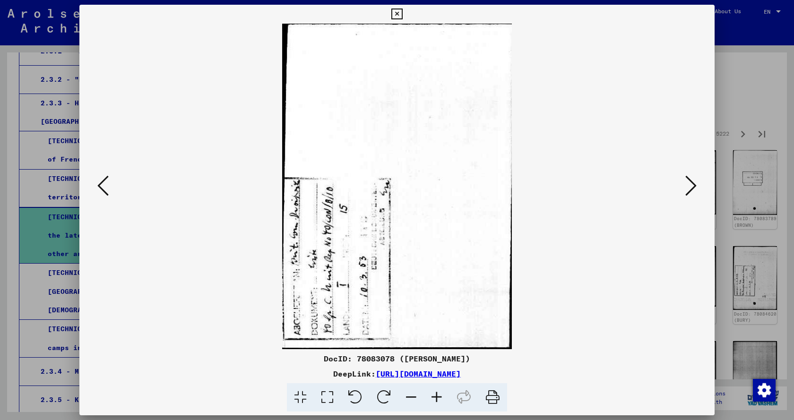
click at [693, 187] on icon at bounding box center [690, 185] width 11 height 23
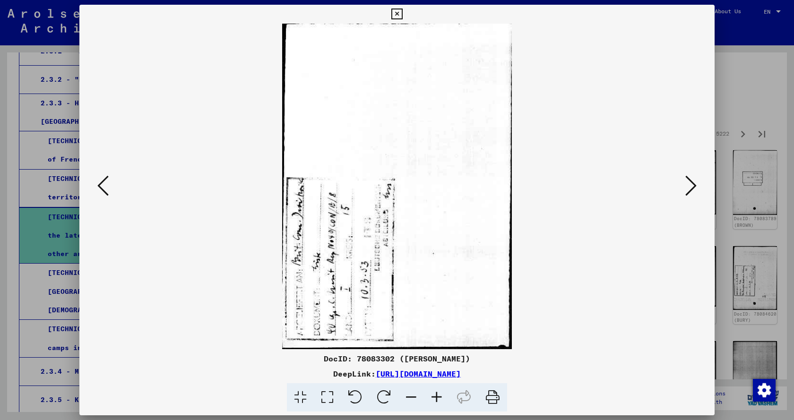
click at [693, 187] on icon at bounding box center [690, 185] width 11 height 23
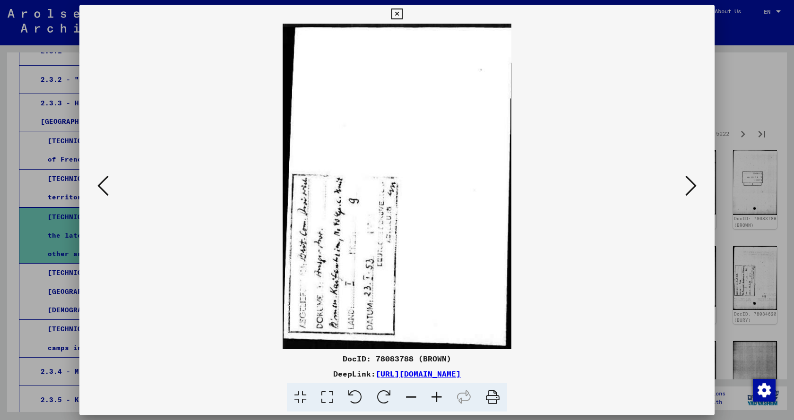
click at [693, 187] on icon at bounding box center [690, 185] width 11 height 23
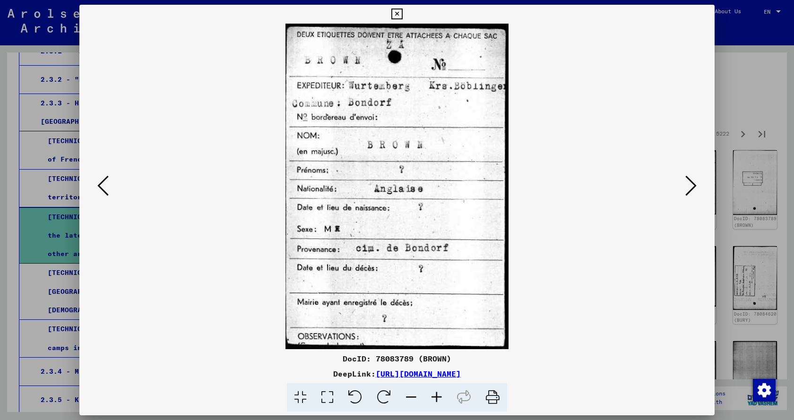
click at [399, 16] on icon at bounding box center [396, 14] width 11 height 11
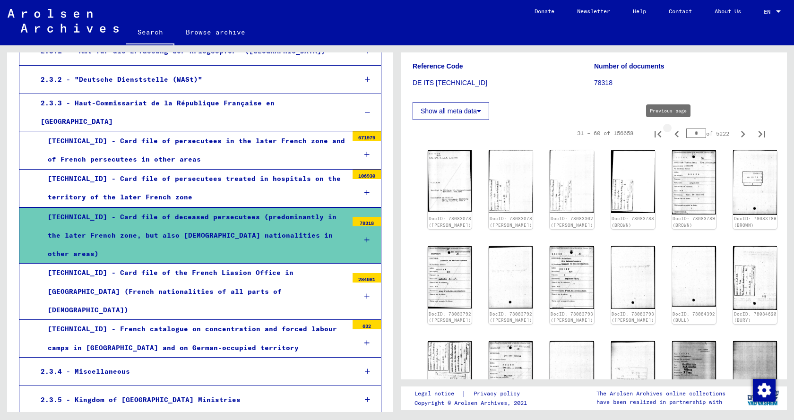
click at [674, 136] on icon "Previous page" at bounding box center [676, 134] width 4 height 7
type input "*"
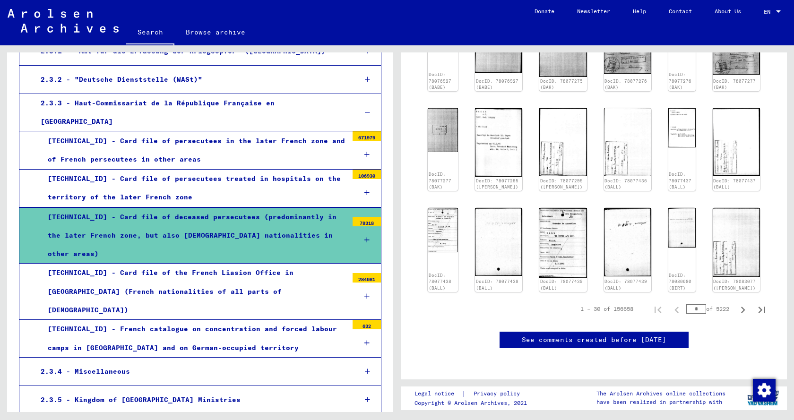
scroll to position [567, 0]
click at [563, 206] on img at bounding box center [563, 242] width 50 height 73
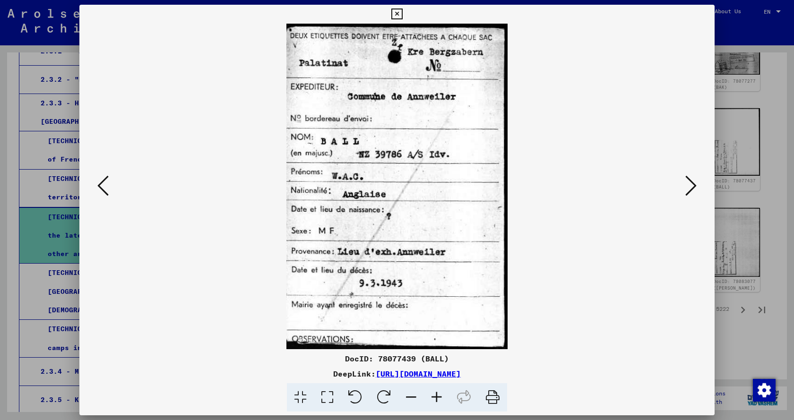
click at [398, 13] on icon at bounding box center [396, 14] width 11 height 11
